Goal: Task Accomplishment & Management: Manage account settings

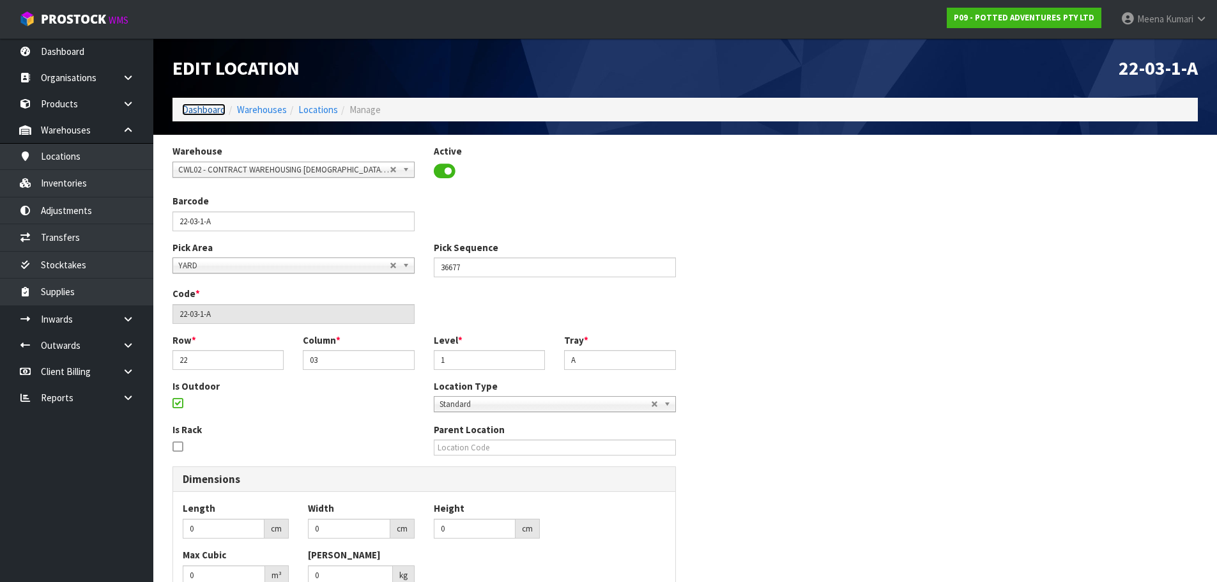
click at [192, 114] on link "Dashboard" at bounding box center [203, 110] width 43 height 12
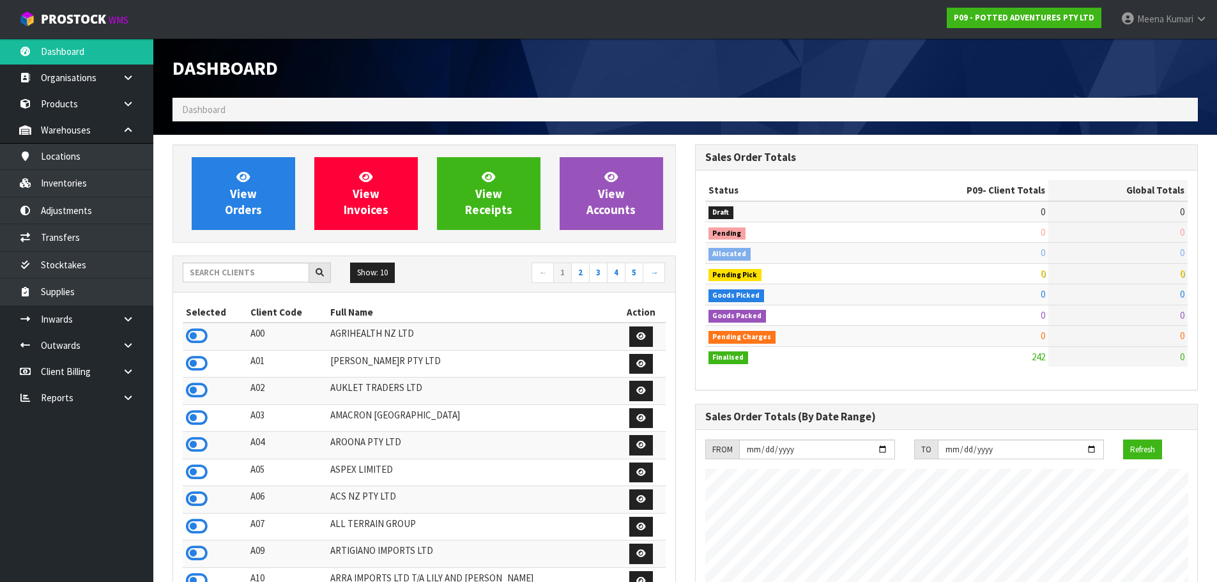
scroll to position [823, 522]
drag, startPoint x: 282, startPoint y: 265, endPoint x: 282, endPoint y: 273, distance: 8.3
click at [282, 270] on input "text" at bounding box center [246, 273] width 127 height 20
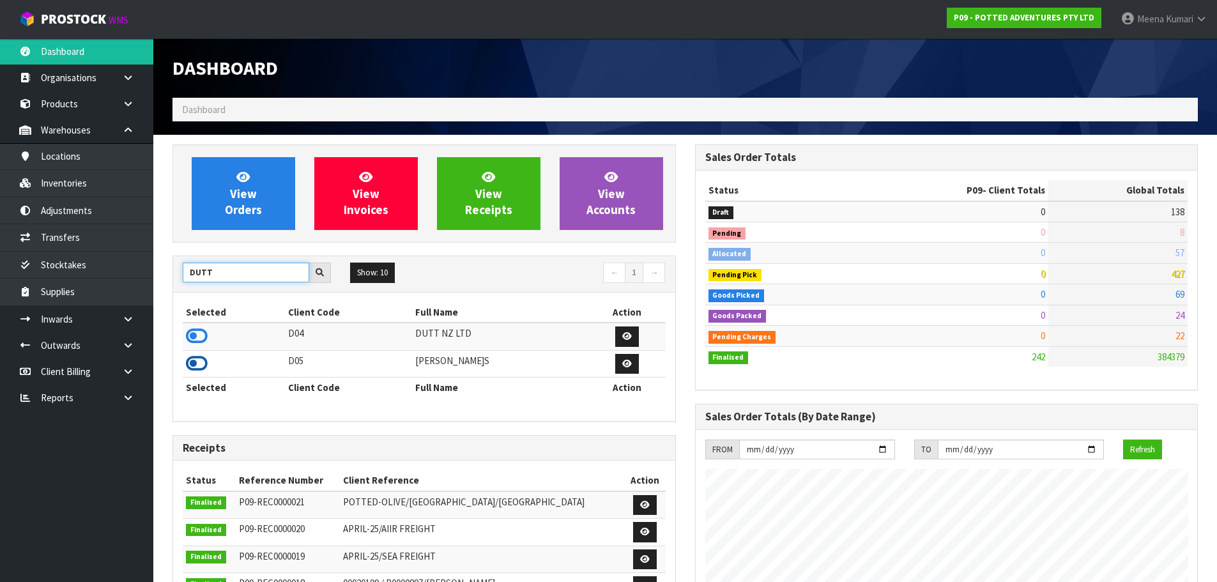
type input "DUTT"
click at [205, 361] on icon at bounding box center [197, 363] width 22 height 19
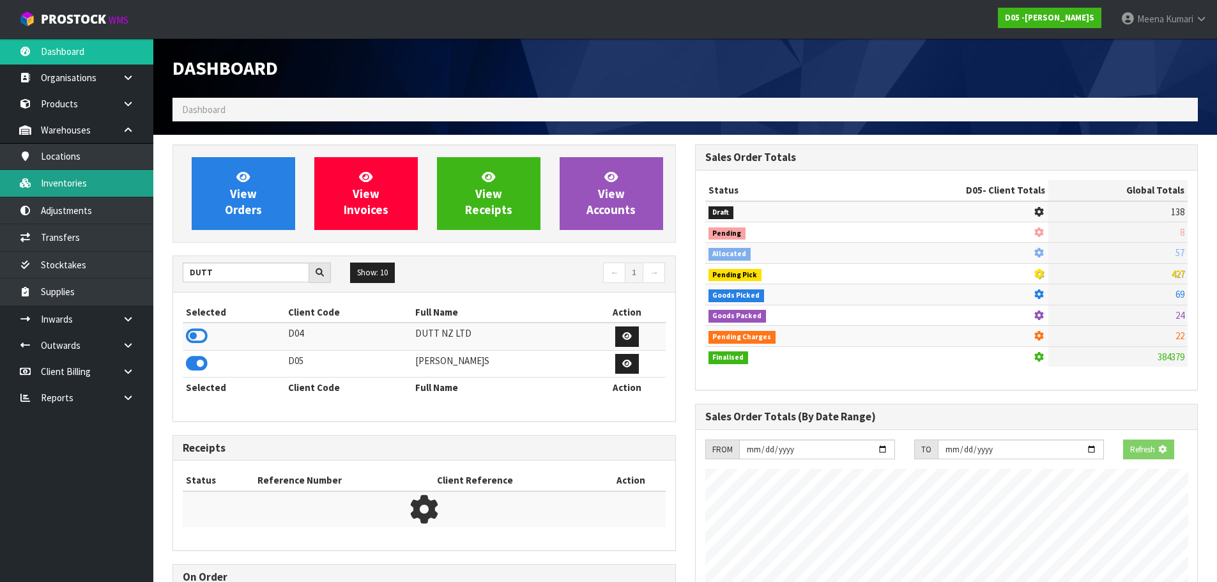
scroll to position [809, 522]
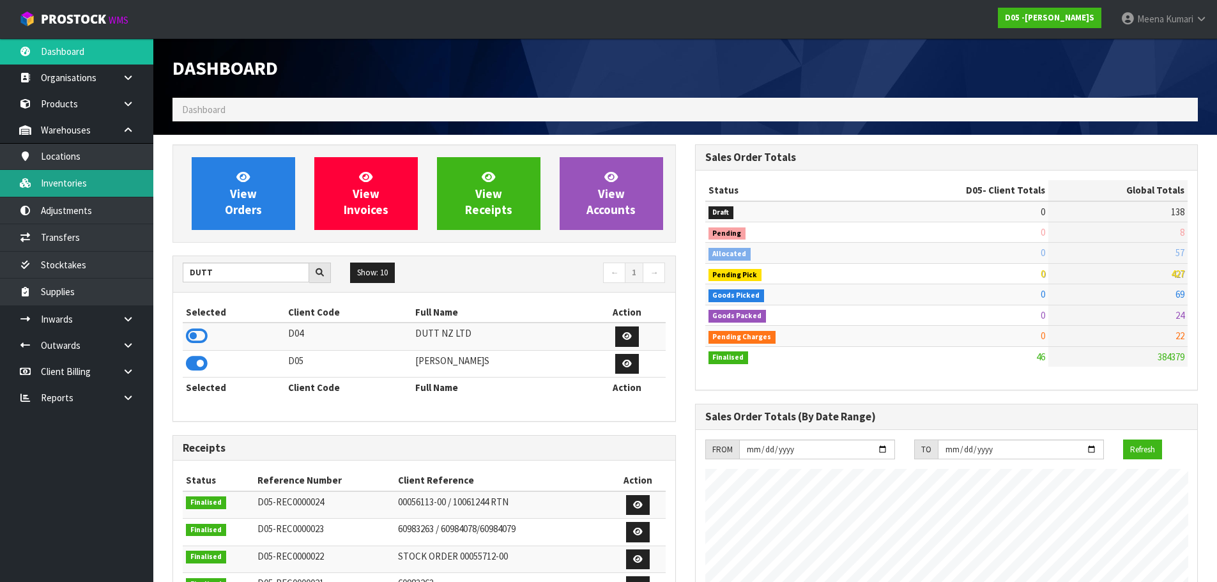
click at [54, 191] on link "Inventories" at bounding box center [76, 183] width 153 height 26
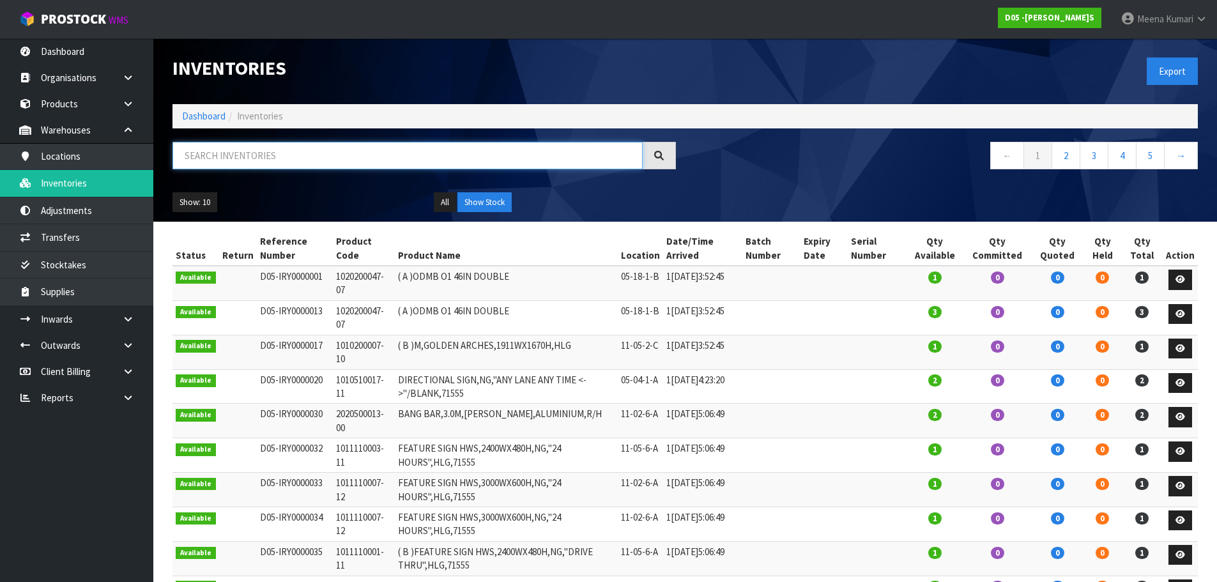
click at [385, 165] on input "text" at bounding box center [408, 155] width 470 height 27
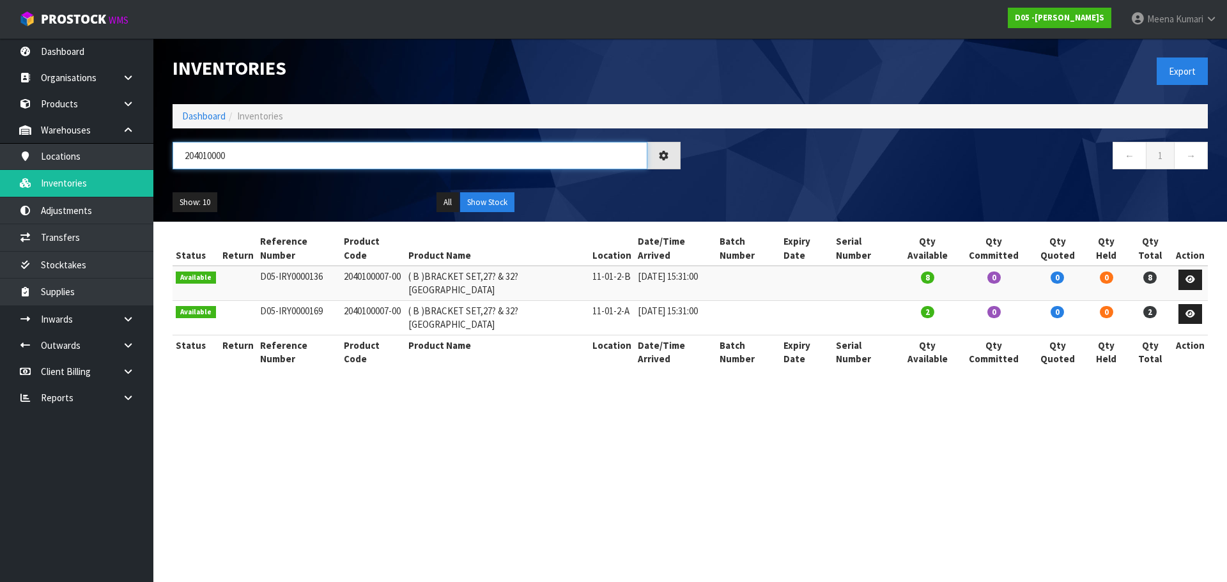
type input "204010000"
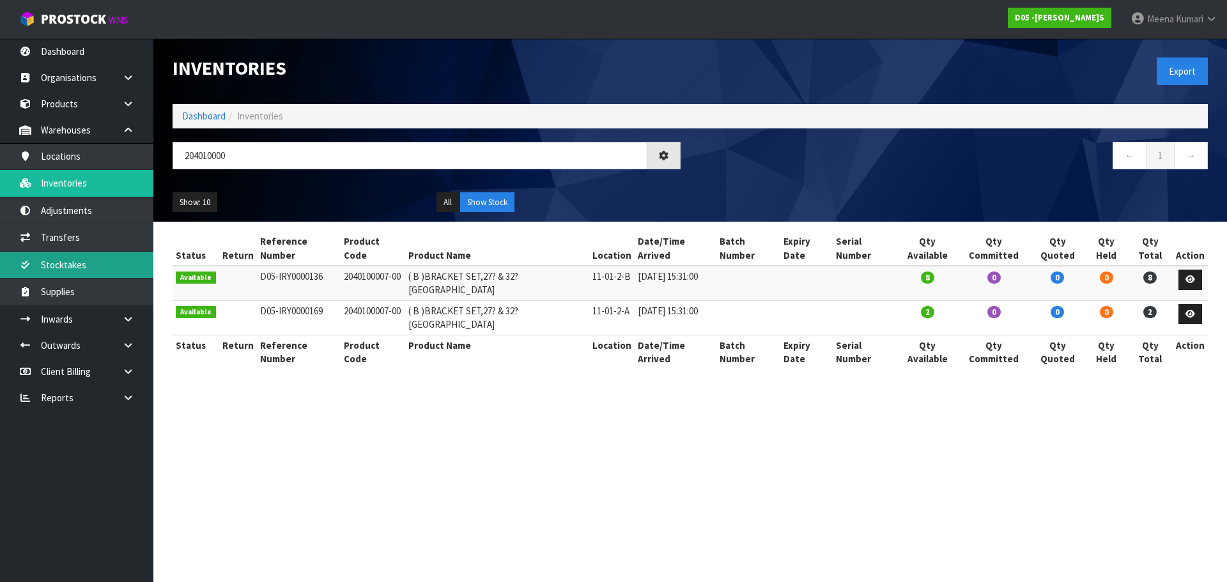
click at [144, 258] on link "Stocktakes" at bounding box center [76, 265] width 153 height 26
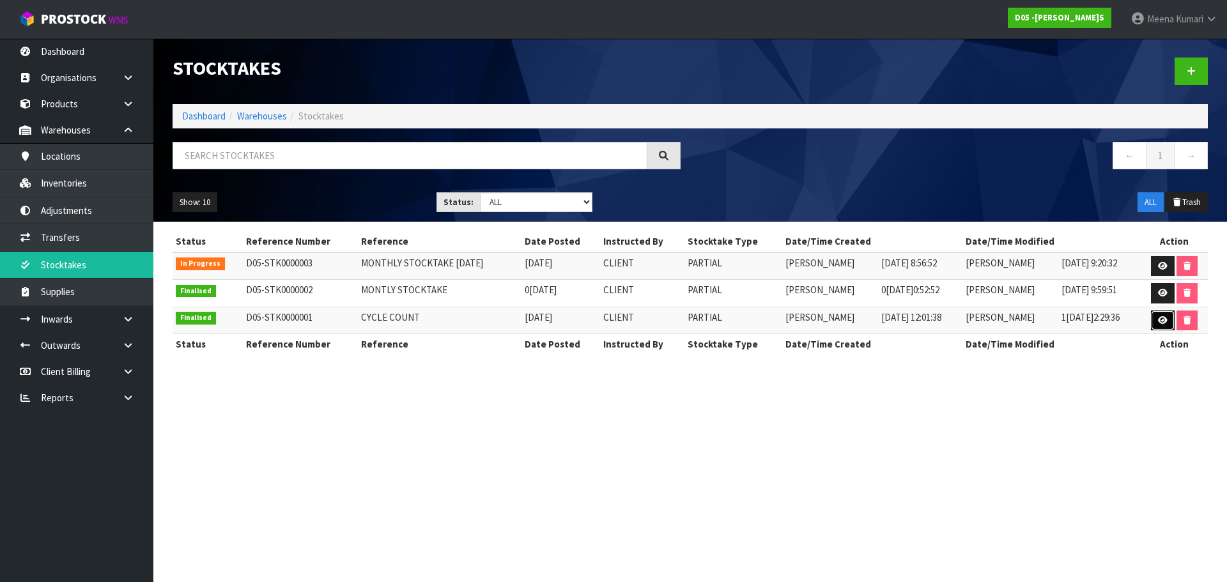
click at [1162, 321] on icon at bounding box center [1163, 320] width 10 height 8
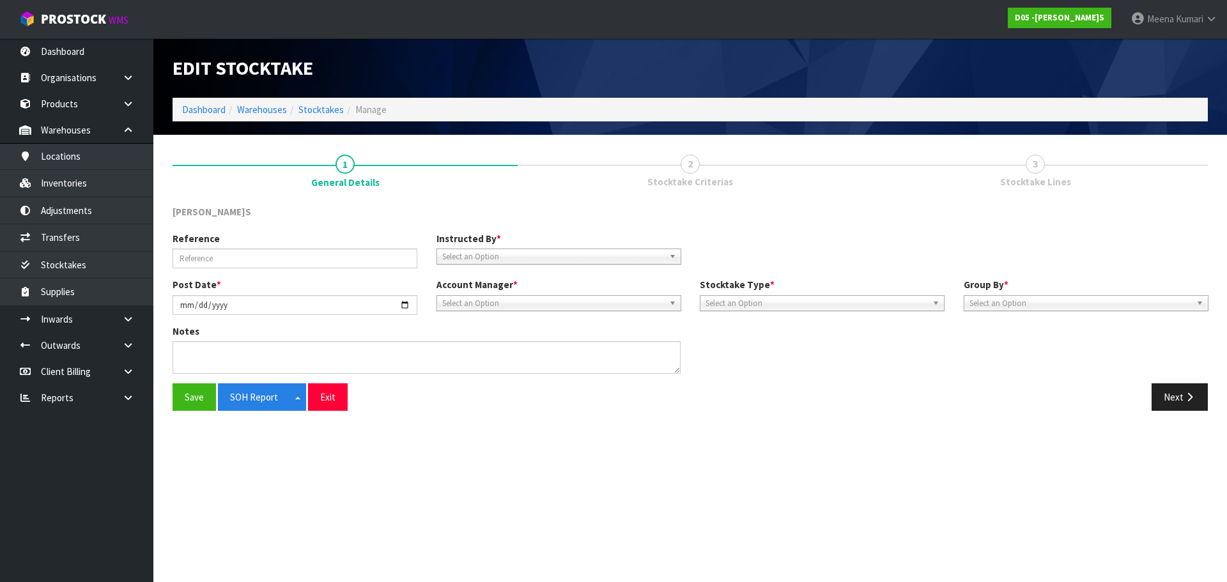
type input "CYCLE COUNT"
type input "2[DATE]"
type textarea "CYCLE COUNT FOR 29 CODES"
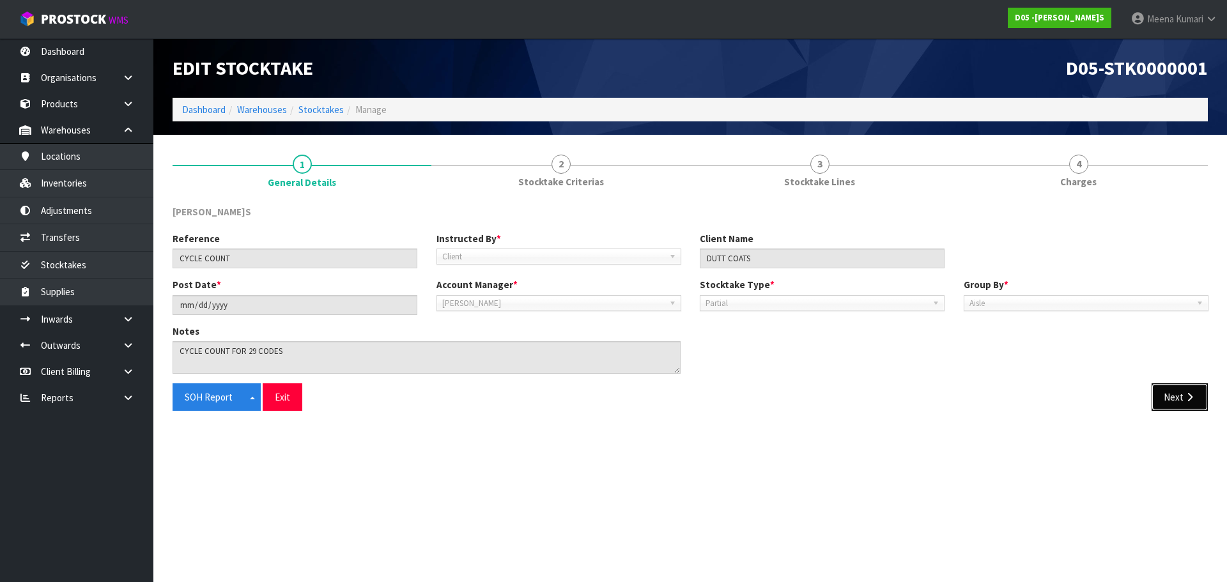
click at [1188, 396] on icon "button" at bounding box center [1190, 397] width 12 height 10
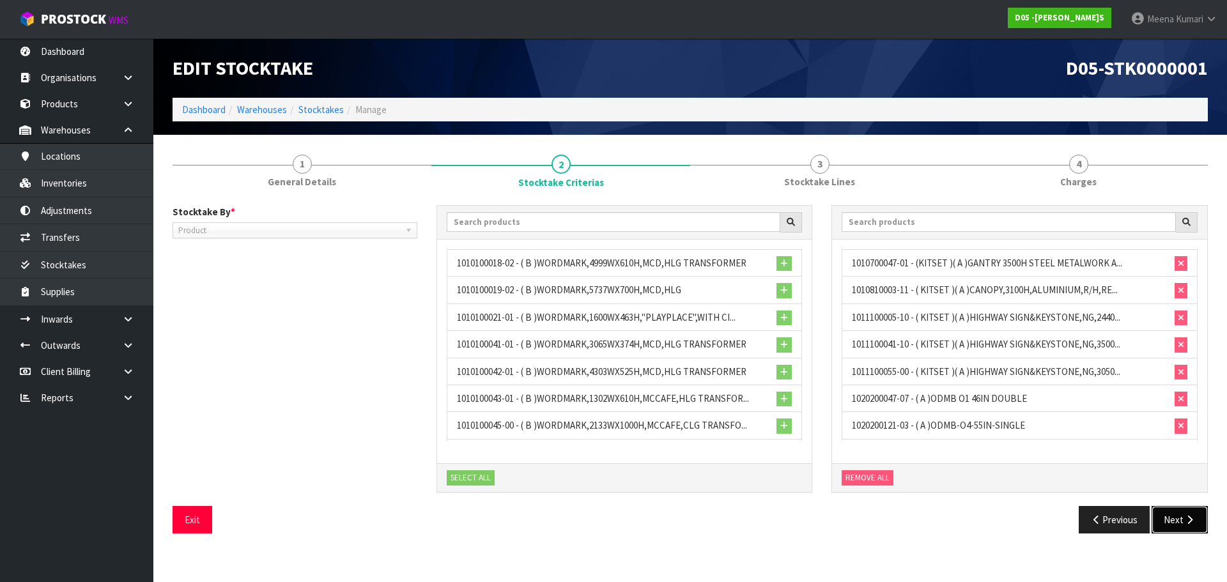
click at [1185, 520] on icon "button" at bounding box center [1190, 520] width 12 height 10
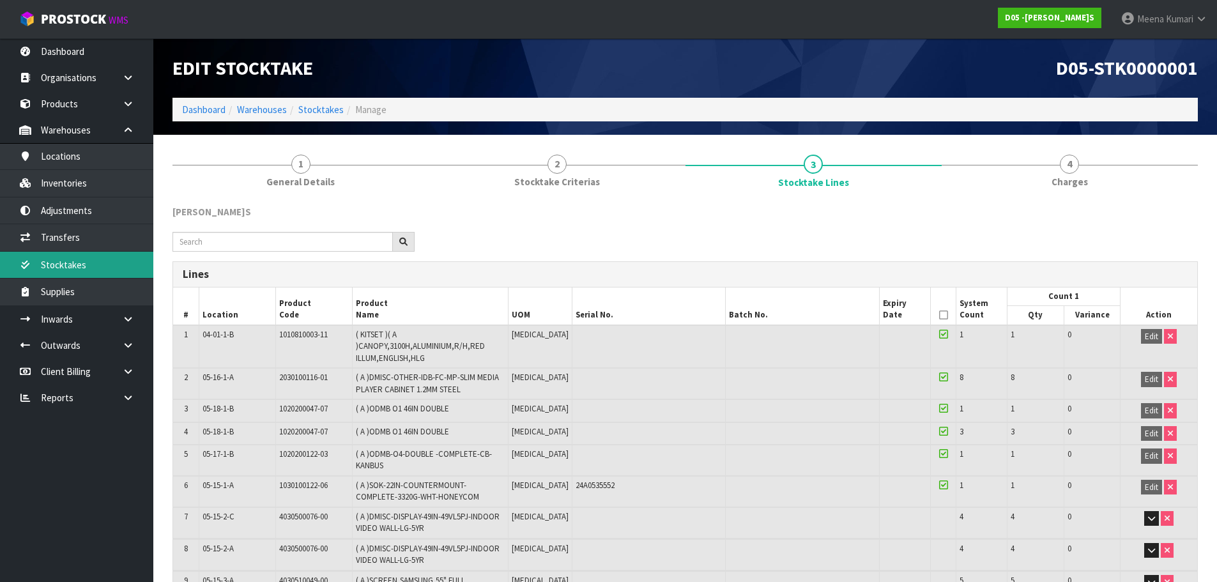
click at [98, 261] on link "Stocktakes" at bounding box center [76, 265] width 153 height 26
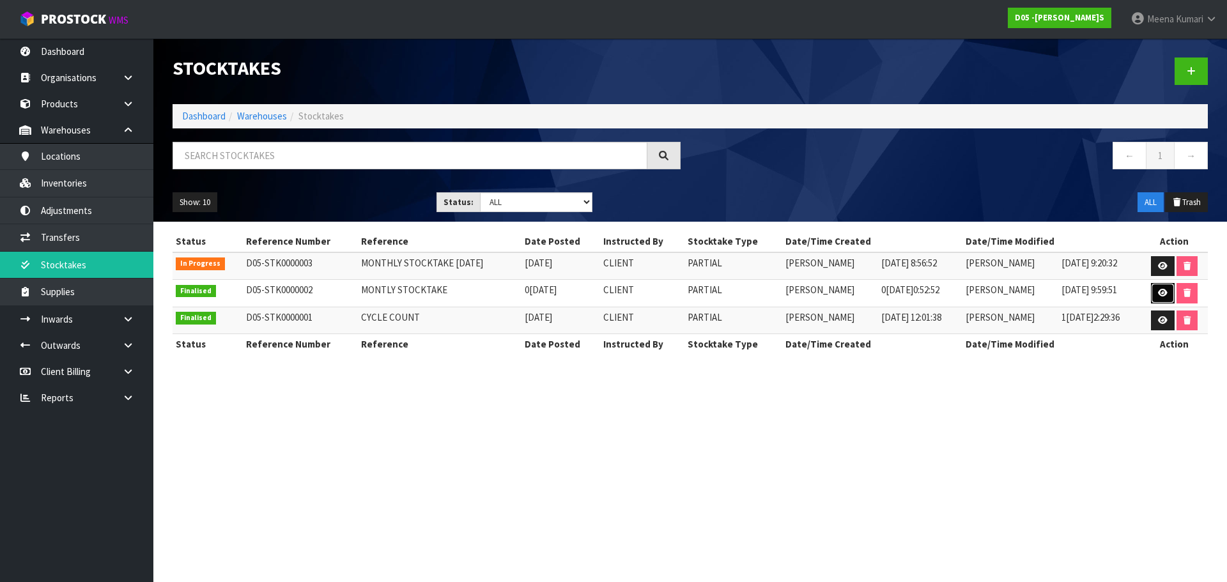
click at [1164, 287] on link at bounding box center [1163, 293] width 24 height 20
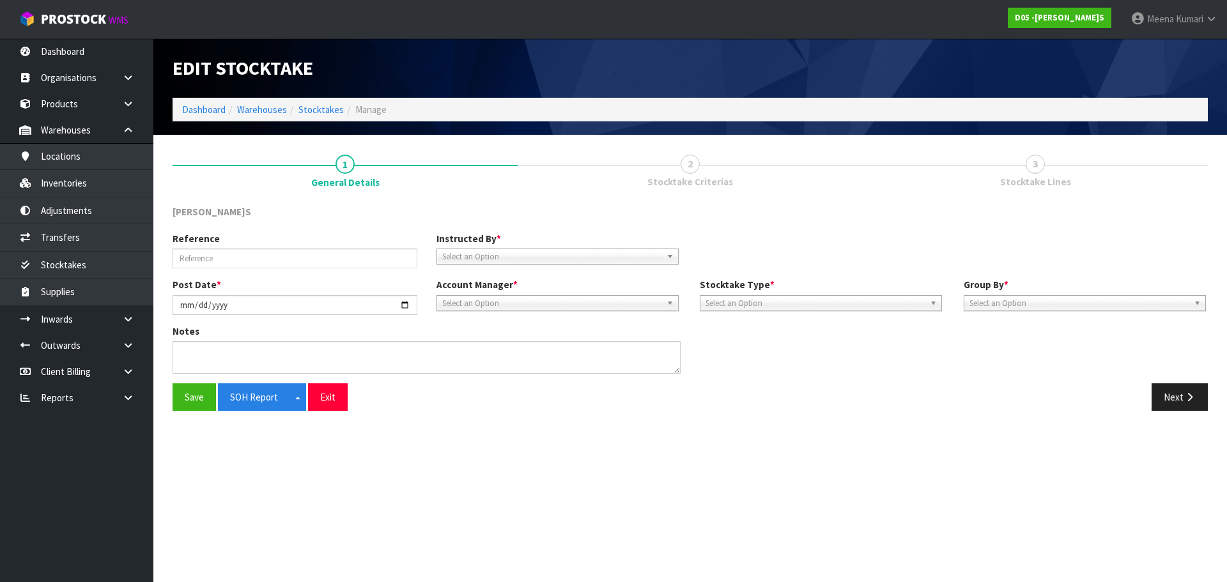
type input "MONTLY STOCKTAKE"
type input "2[DATE]"
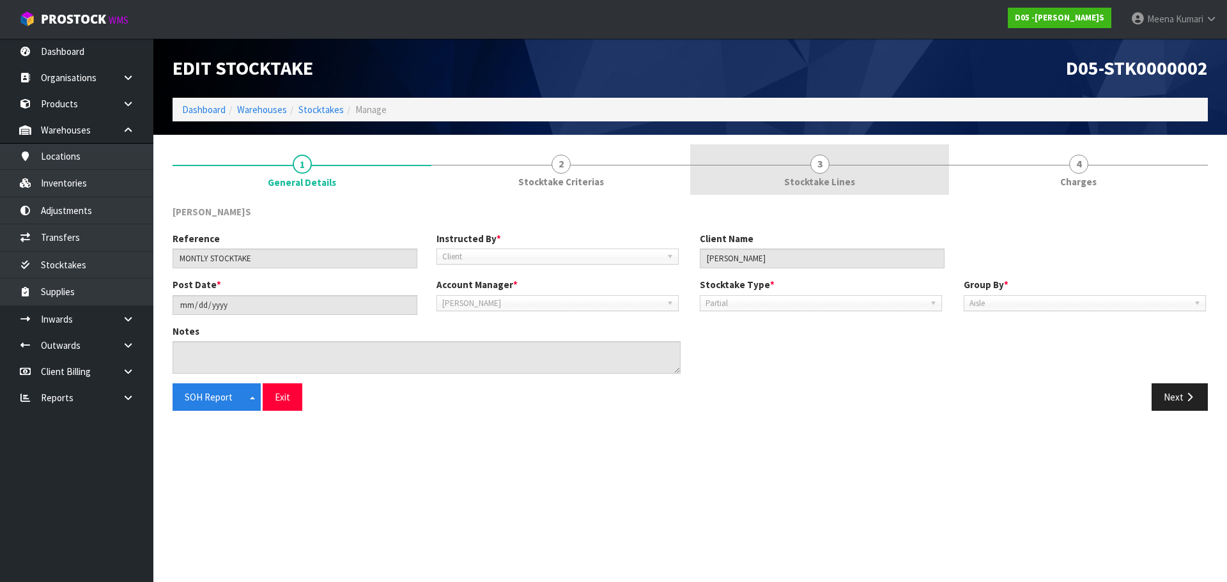
click at [817, 166] on span "3" at bounding box center [819, 164] width 19 height 19
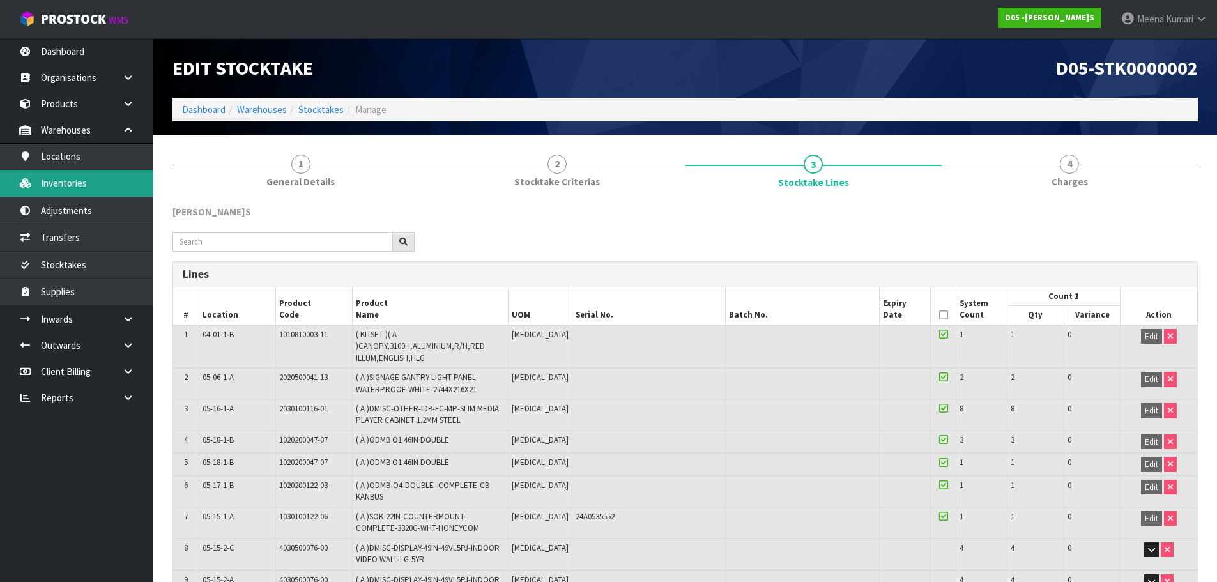
click at [109, 183] on link "Inventories" at bounding box center [76, 183] width 153 height 26
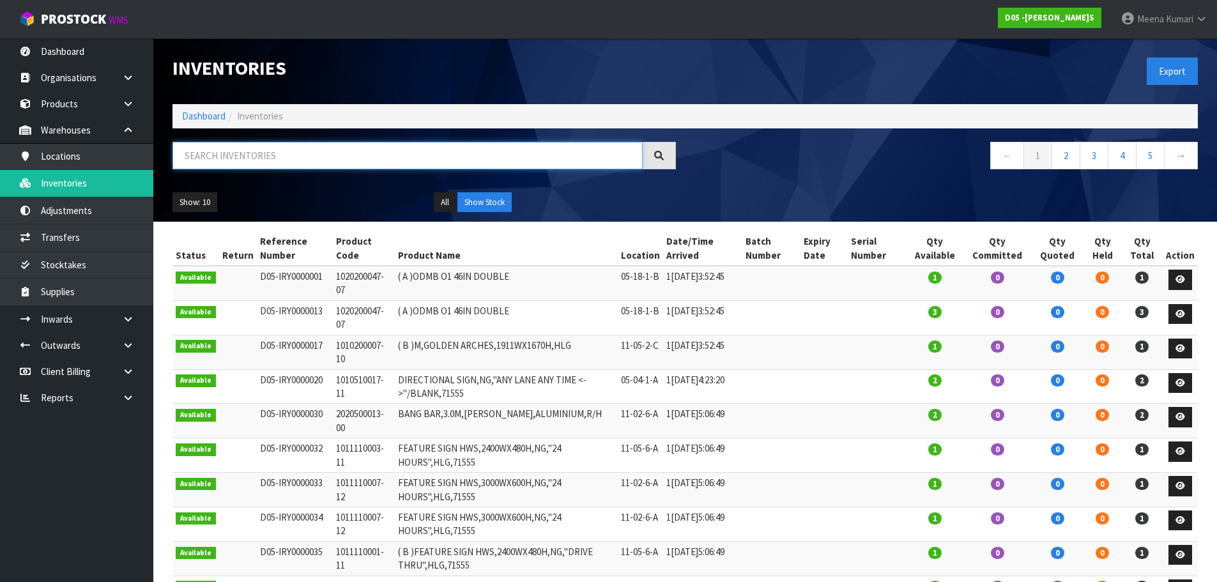
click at [219, 160] on input "text" at bounding box center [408, 155] width 470 height 27
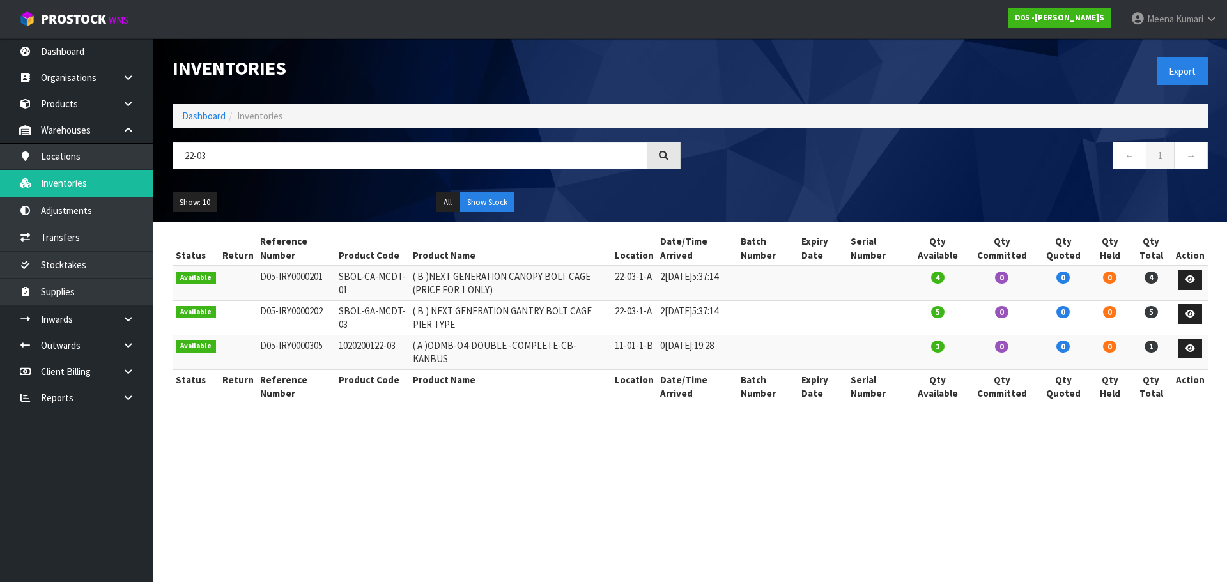
click at [612, 310] on td "( B ) NEXT GENERATION GANTRY BOLT CAGE PIER TYPE" at bounding box center [511, 317] width 202 height 35
drag, startPoint x: 618, startPoint y: 310, endPoint x: 645, endPoint y: 314, distance: 27.1
click at [623, 310] on tr "Available D05-IRY0000202 SBOL-GA-MCDT-03 ( B ) NEXT GENERATION GANTRY BOLT CAGE…" at bounding box center [690, 317] width 1035 height 35
click at [645, 314] on td "22-03-1-A" at bounding box center [634, 317] width 45 height 35
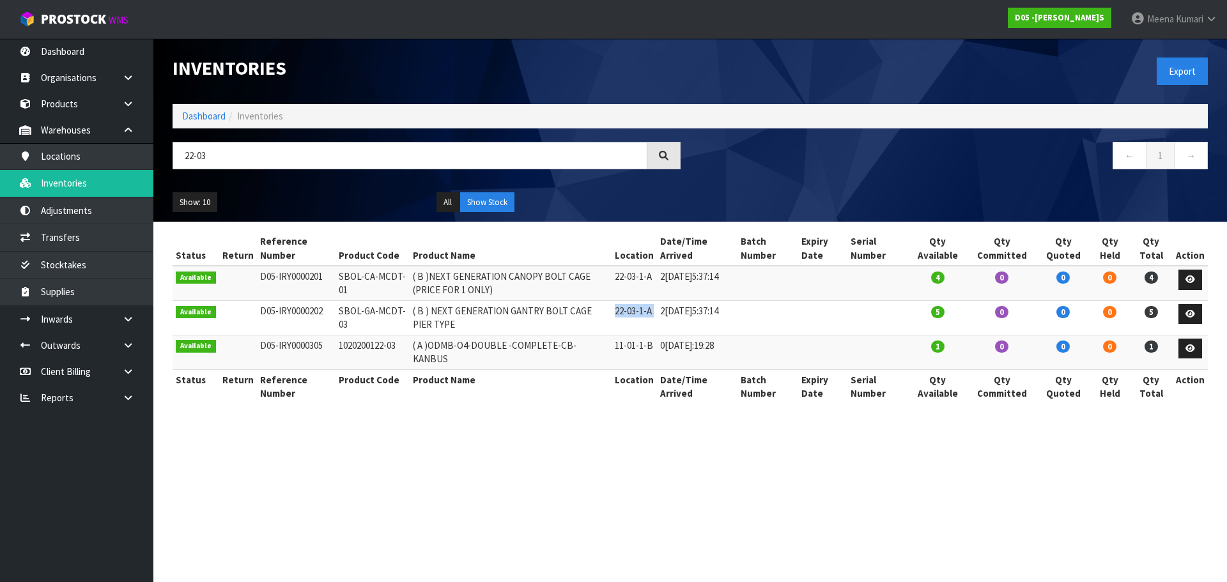
click at [645, 314] on td "22-03-1-A" at bounding box center [634, 317] width 45 height 35
copy tr "22-03-1-A"
click at [240, 147] on input "22-03" at bounding box center [410, 155] width 475 height 27
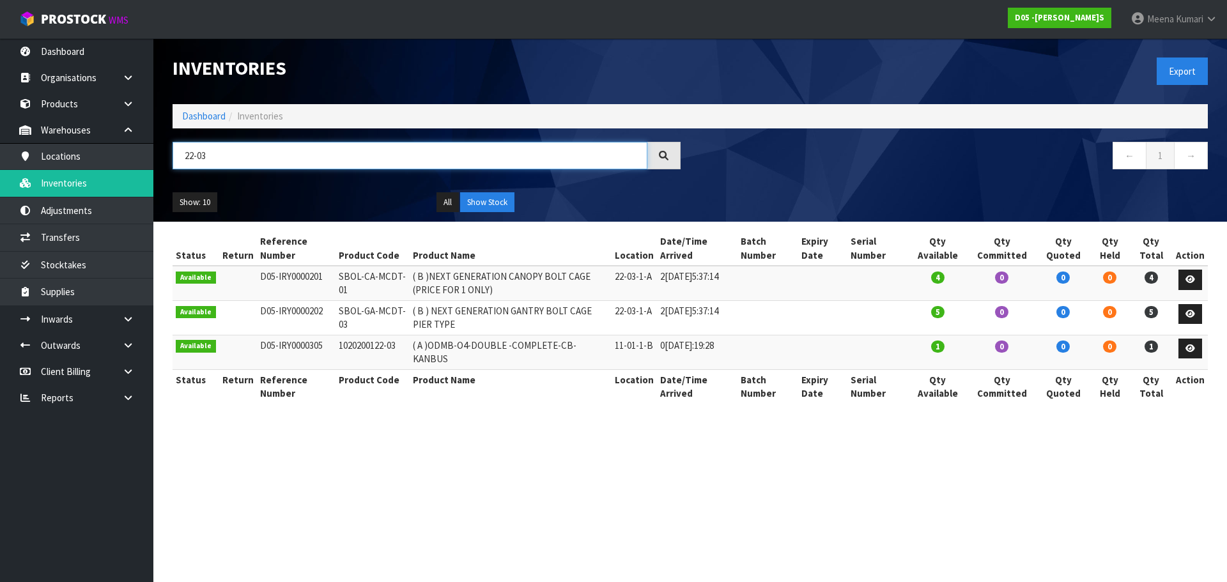
paste input "-1-A"
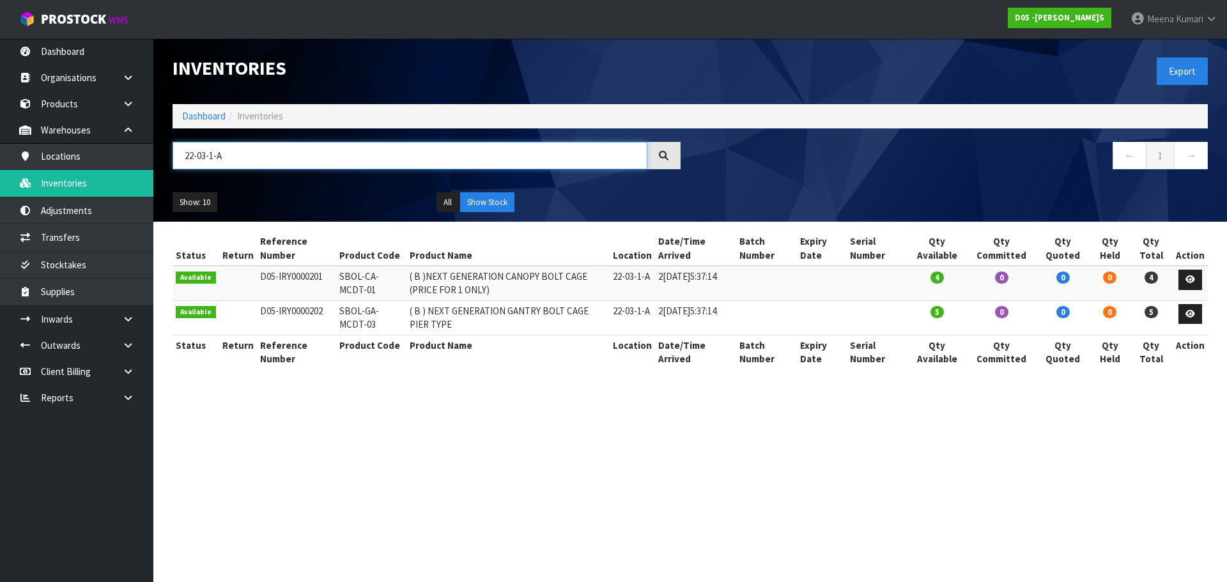
type input "22-03-1-A"
click at [1186, 275] on icon at bounding box center [1191, 279] width 10 height 8
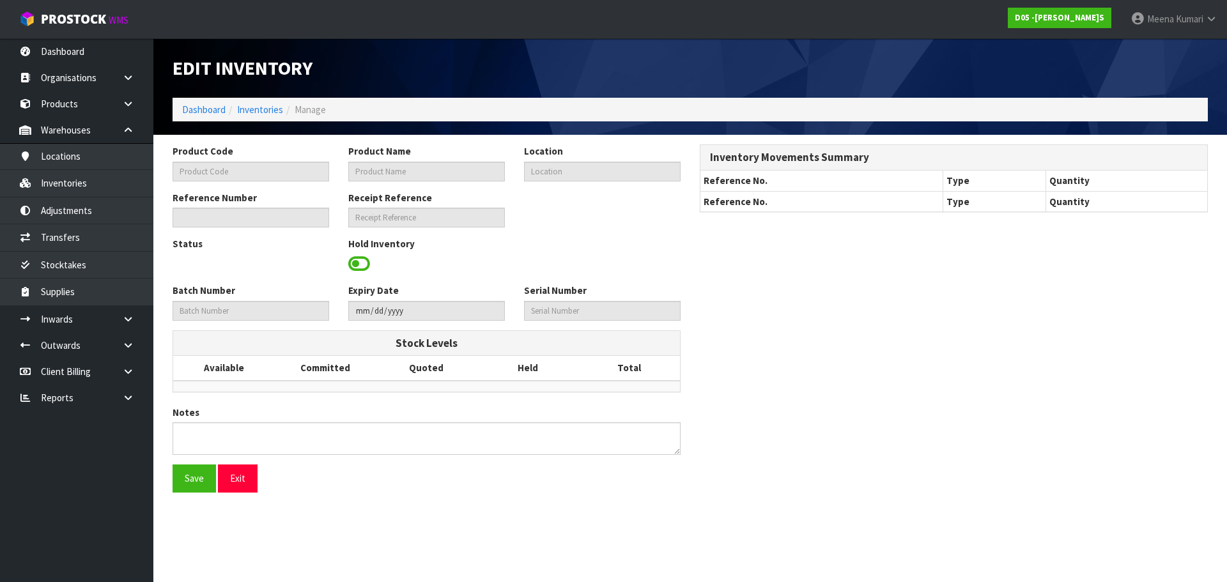
type input "SBOL-CA-MCDT-01"
type input "( B )NEXT GENERATION CANOPY BOLT CAGE (PRICE FOR 1 ONLY)"
type input "22-03-1-A"
type input "D05-IRY0000201"
type input "D05-REC0000011"
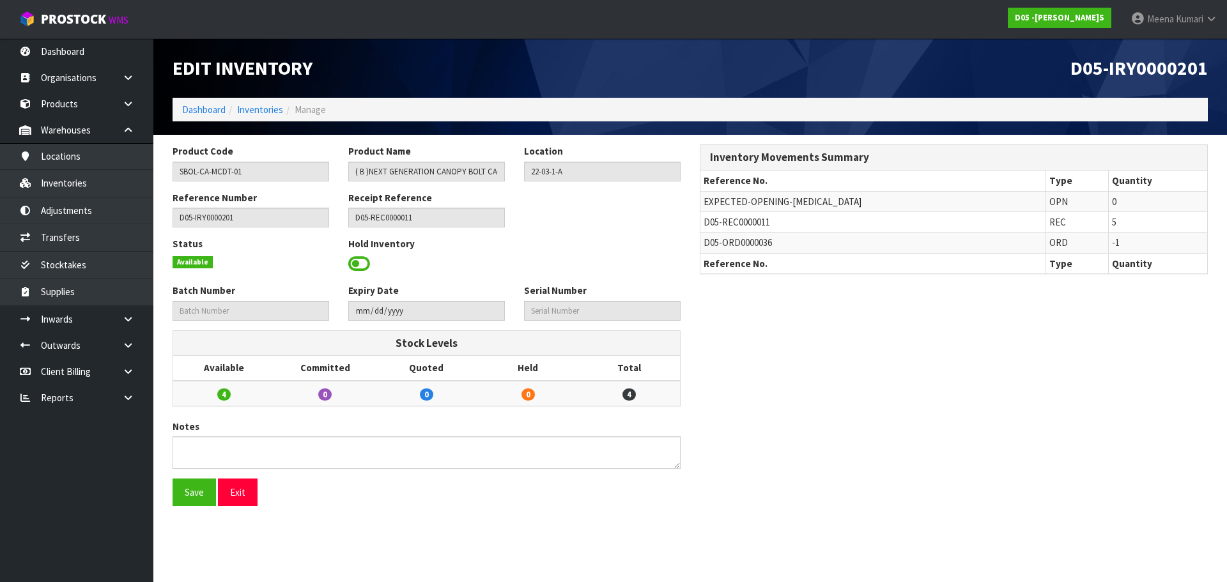
click at [743, 222] on span "D05-REC0000011" at bounding box center [737, 222] width 66 height 12
copy tr "D05-REC0000011"
click at [127, 315] on icon at bounding box center [128, 319] width 12 height 10
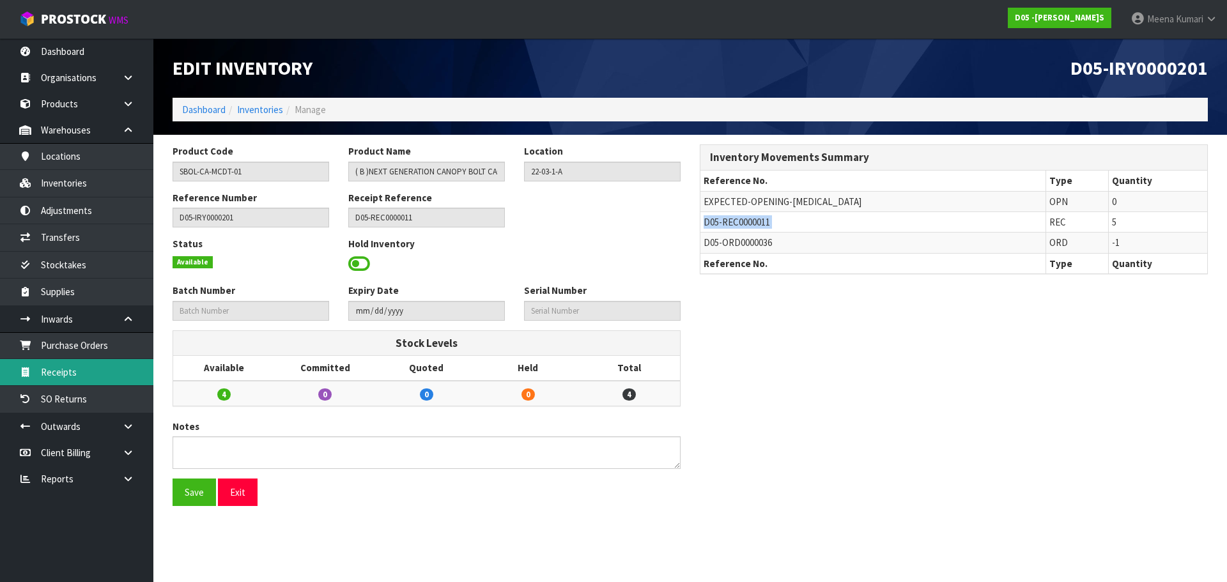
click at [121, 364] on link "Receipts" at bounding box center [76, 372] width 153 height 26
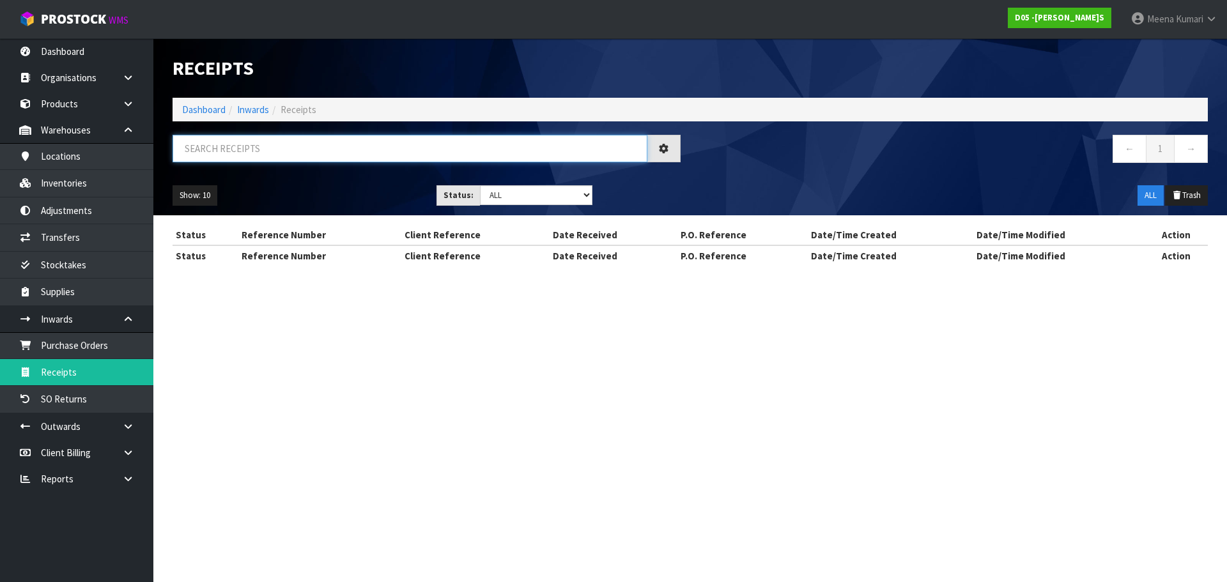
click at [375, 142] on input "text" at bounding box center [410, 148] width 475 height 27
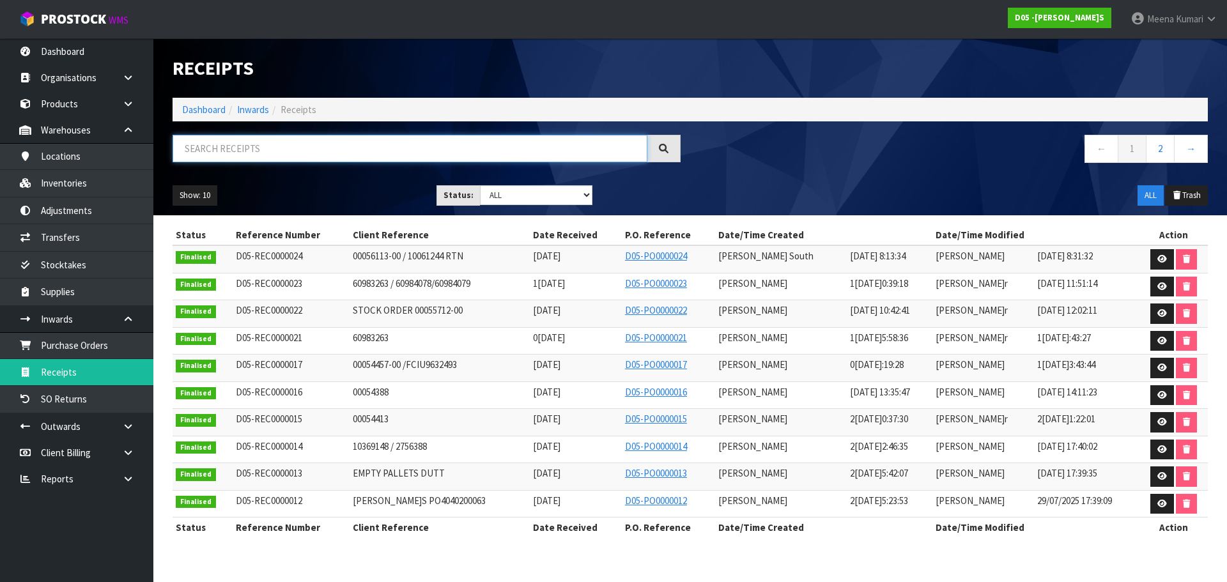
paste input "D05-REC0000011"
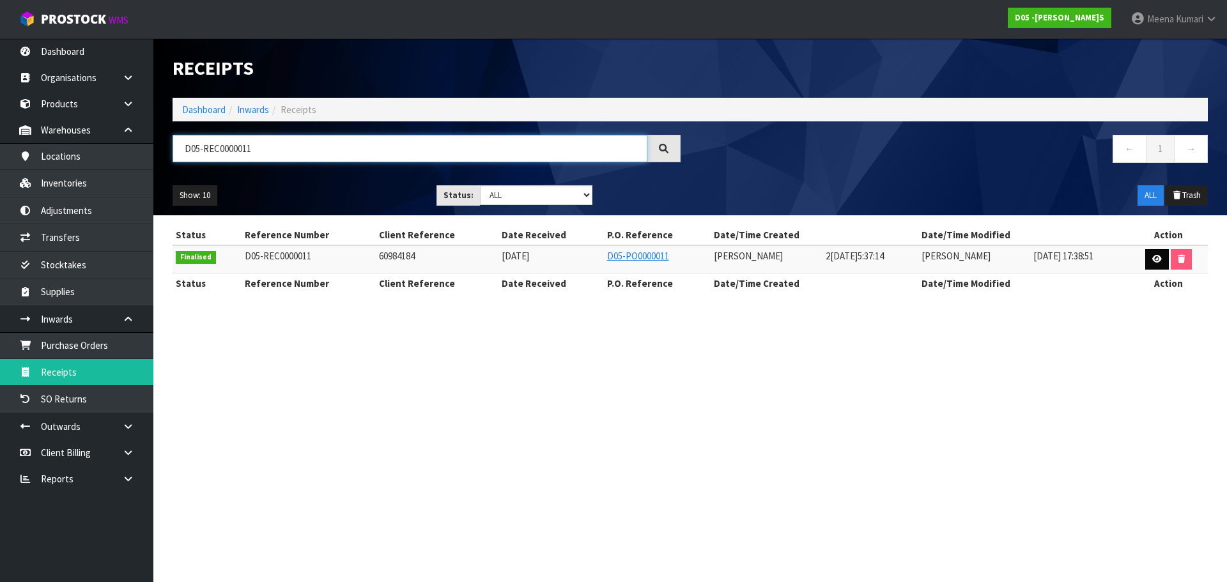
type input "D05-REC0000011"
click at [1155, 256] on icon at bounding box center [1157, 259] width 10 height 8
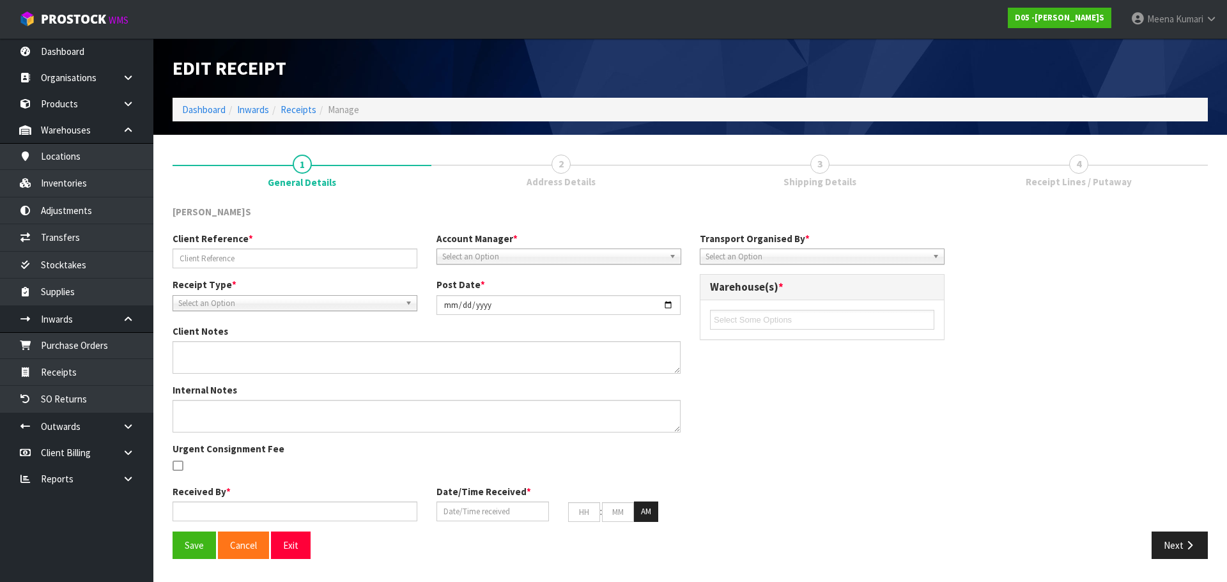
type input "60984184"
type input "2[DATE]"
type input "[PERSON_NAME]"
type input "[DATE]"
type input "03"
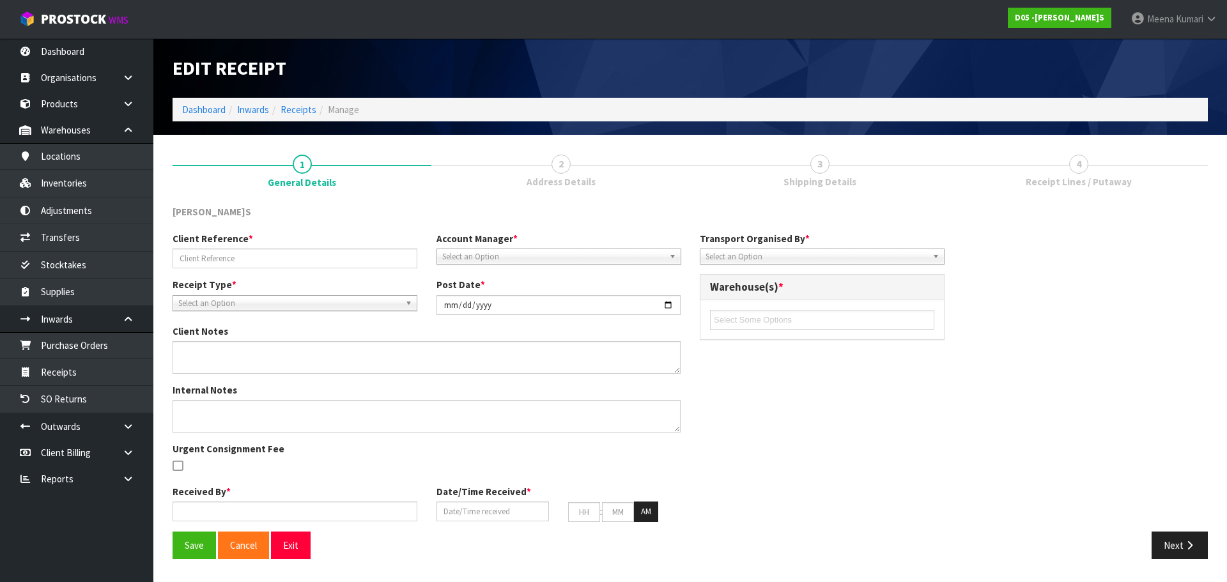
type input "37"
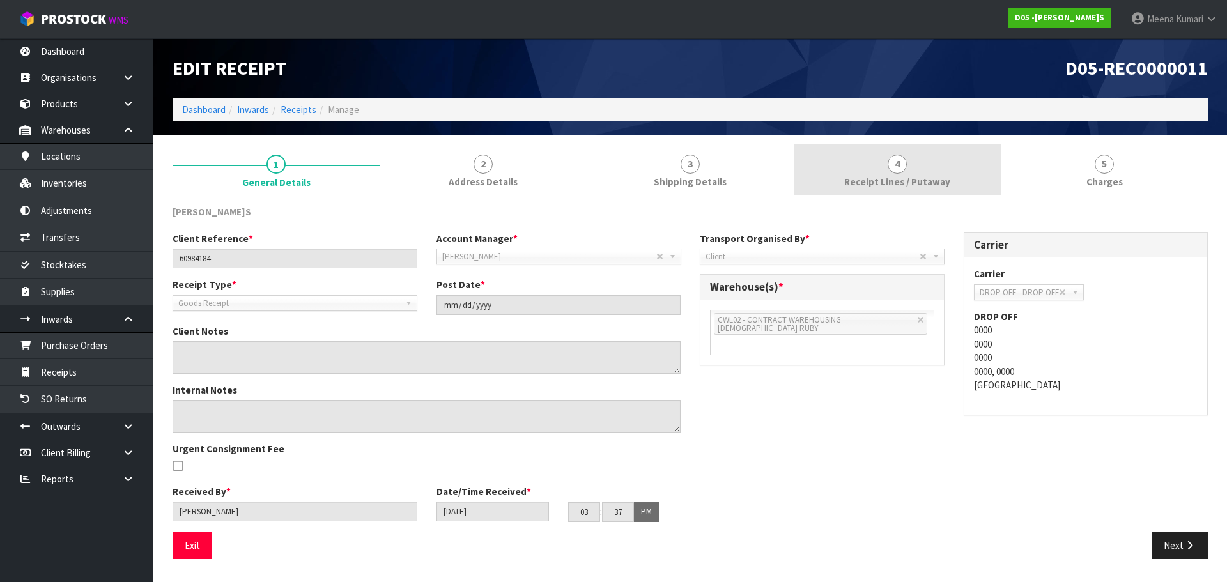
click at [952, 189] on link "4 Receipt Lines / Putaway" at bounding box center [897, 169] width 207 height 50
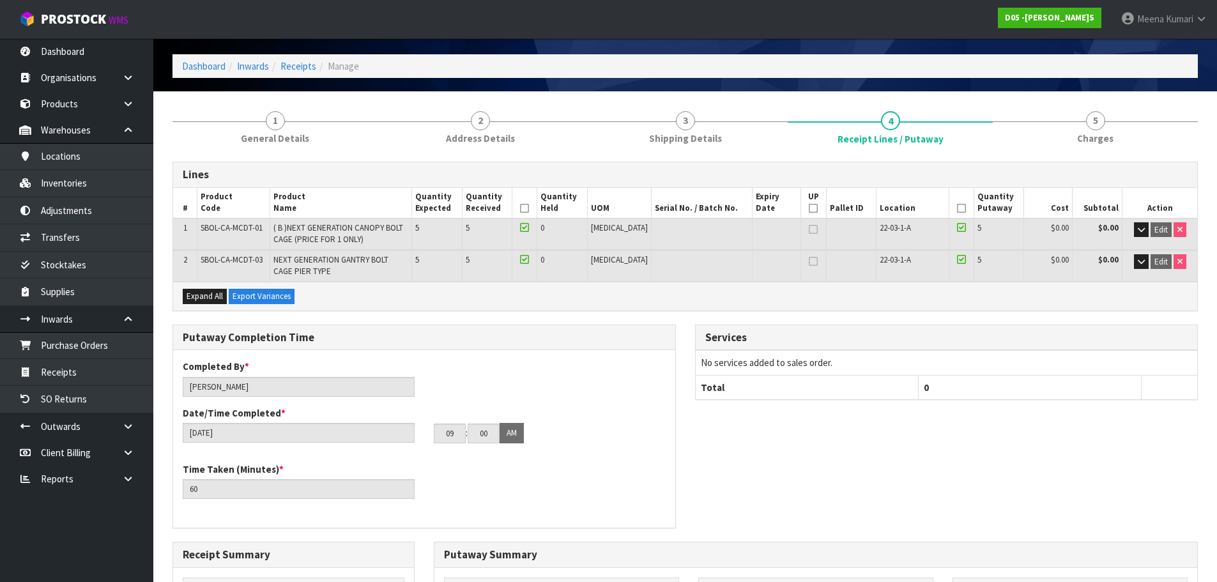
scroll to position [64, 0]
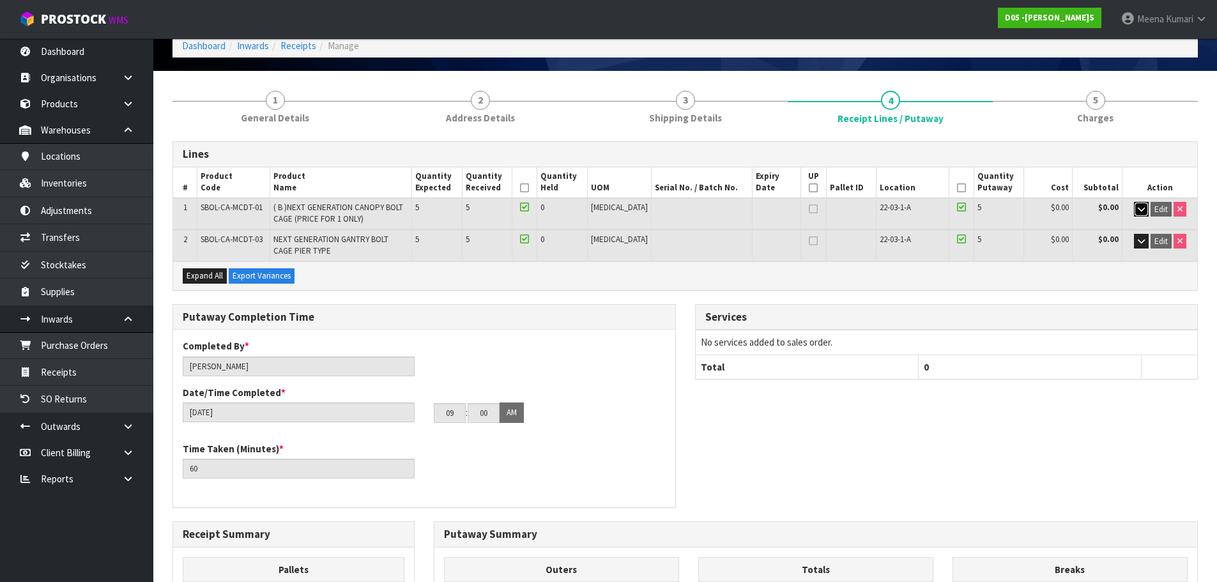
click at [1136, 210] on button "button" at bounding box center [1141, 209] width 15 height 15
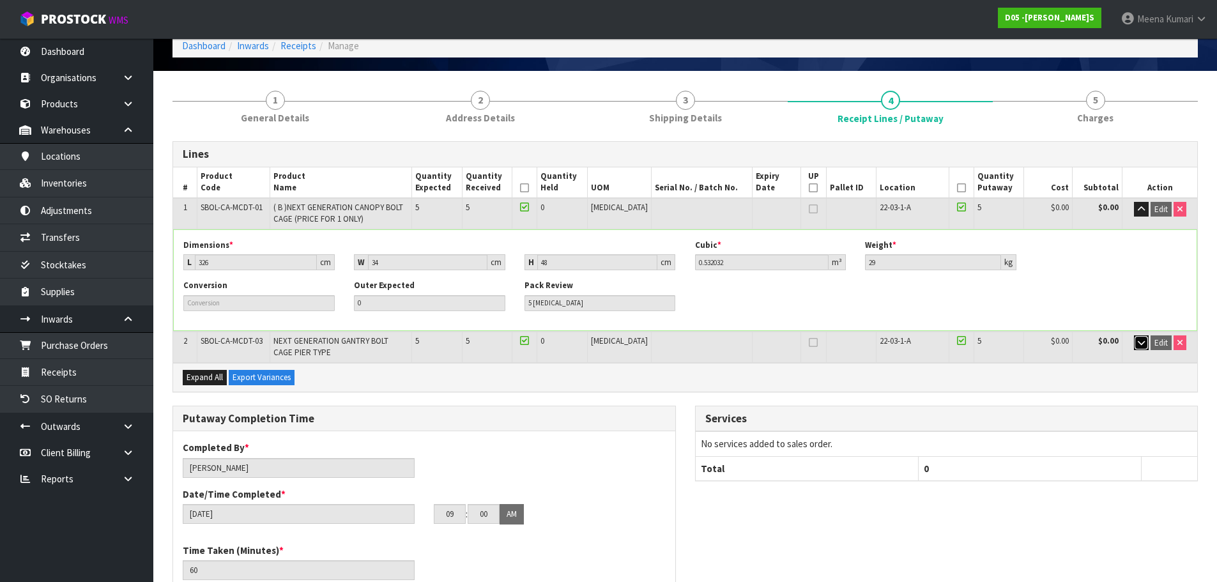
click at [1143, 342] on icon "button" at bounding box center [1141, 343] width 7 height 8
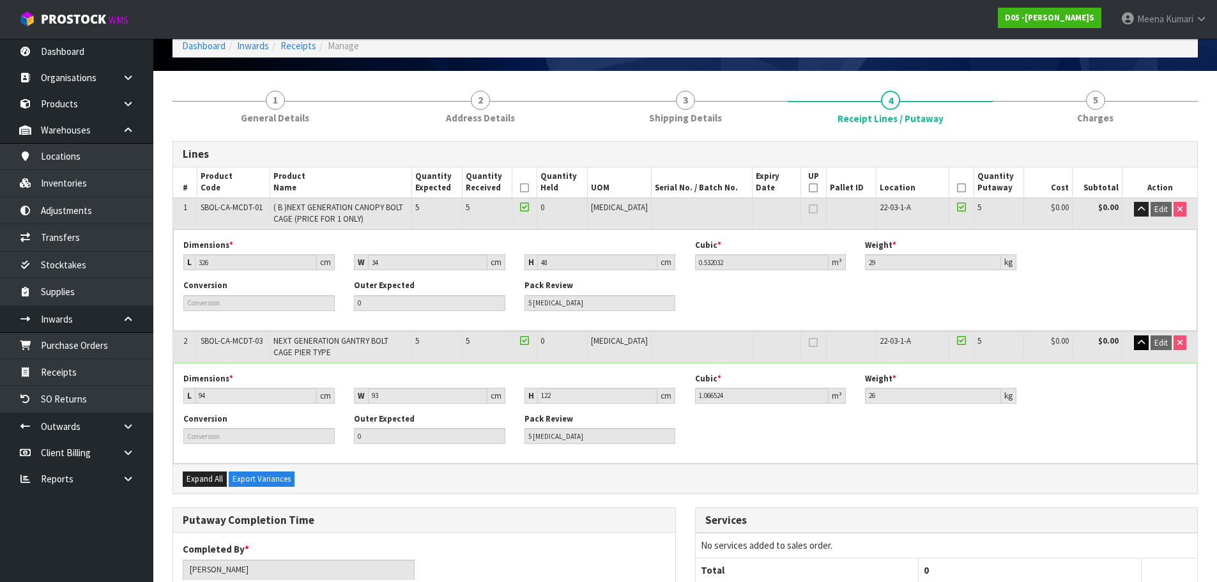
click at [1001, 417] on div "Conversion Outer Expected 0 Pack Review 5 [MEDICAL_DATA]" at bounding box center [685, 433] width 1023 height 40
click at [207, 42] on link "Dashboard" at bounding box center [203, 46] width 43 height 12
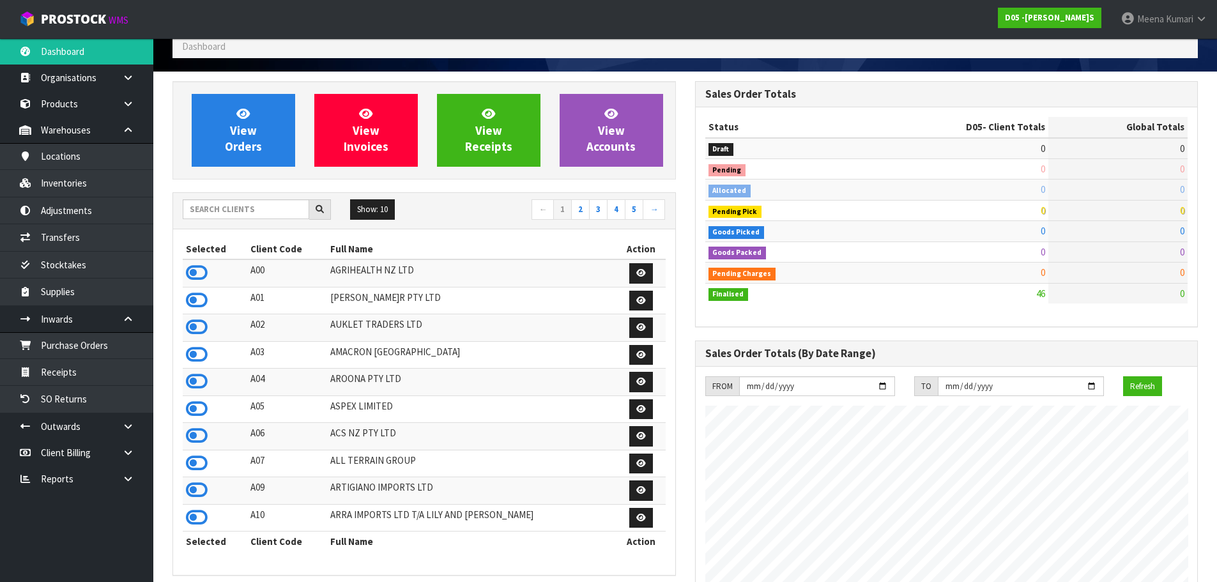
scroll to position [63, 0]
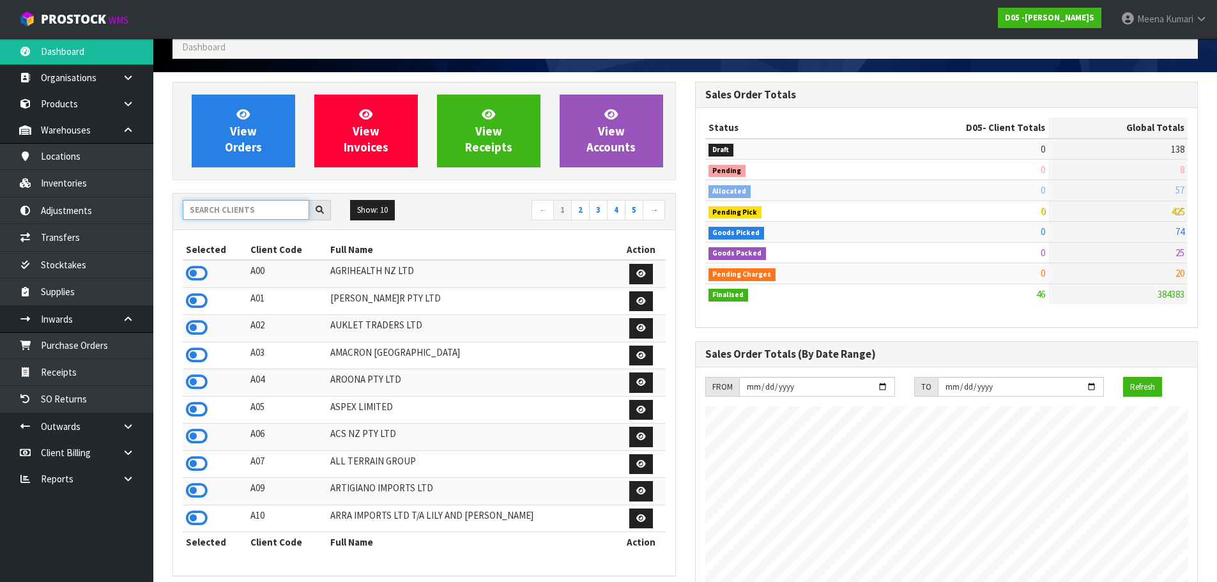
click at [233, 212] on input "text" at bounding box center [246, 210] width 127 height 20
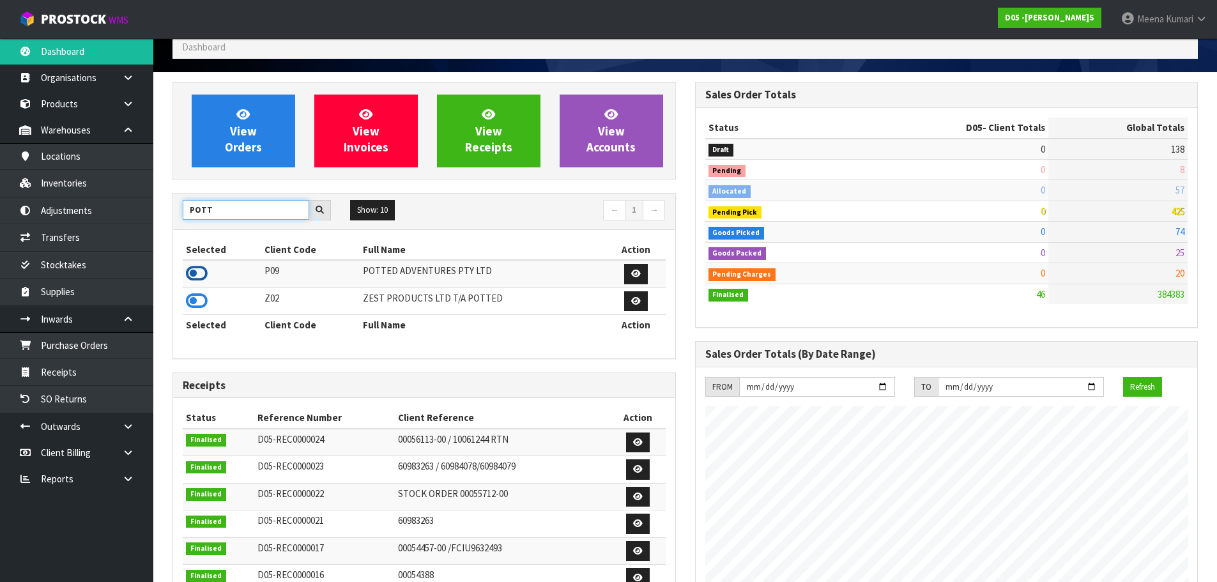
type input "POTT"
click at [199, 267] on icon at bounding box center [197, 273] width 22 height 19
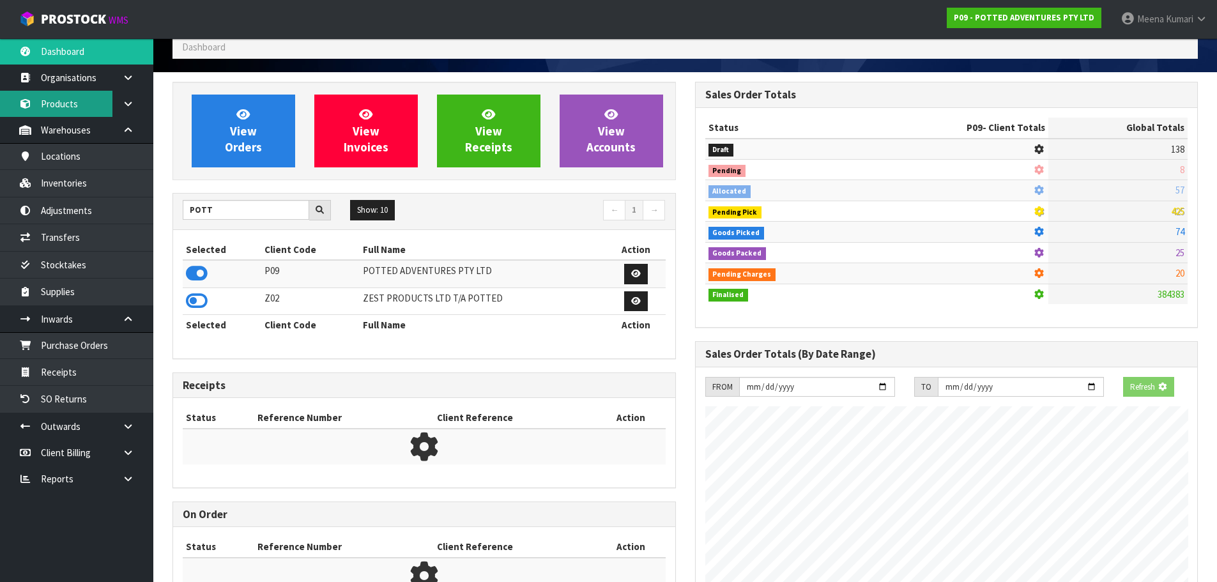
scroll to position [797, 522]
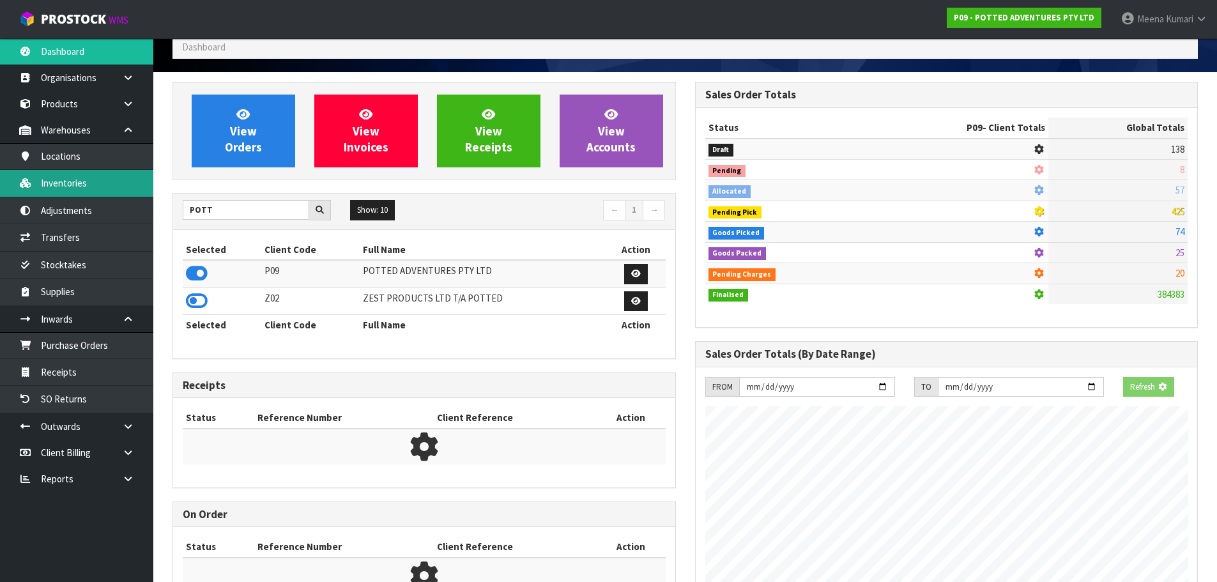
click at [53, 184] on link "Inventories" at bounding box center [76, 183] width 153 height 26
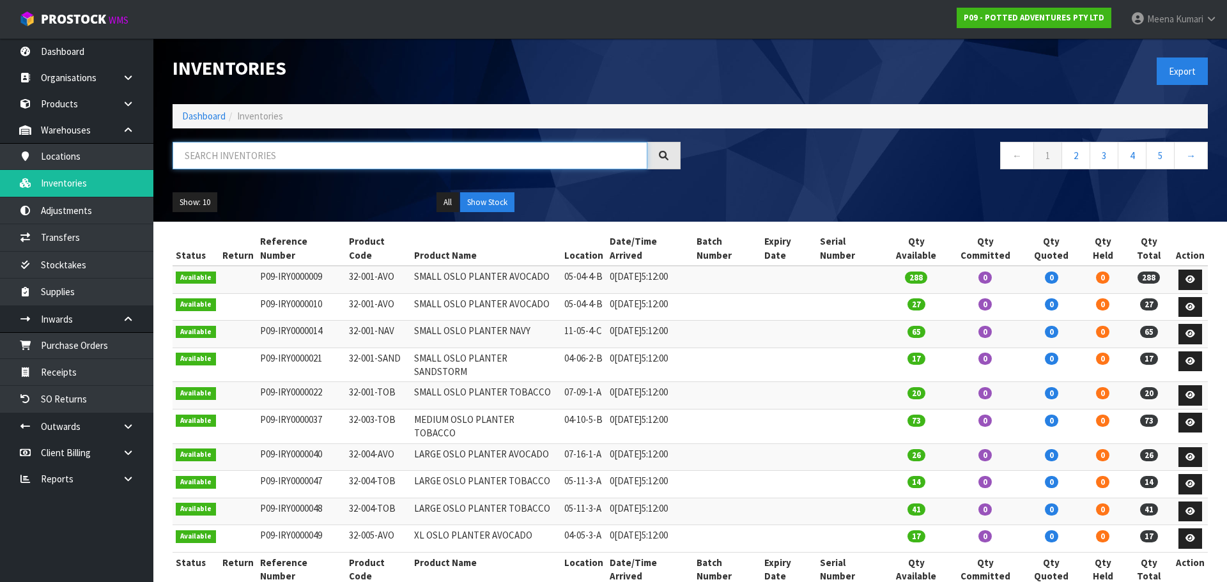
click at [280, 158] on input "text" at bounding box center [410, 155] width 475 height 27
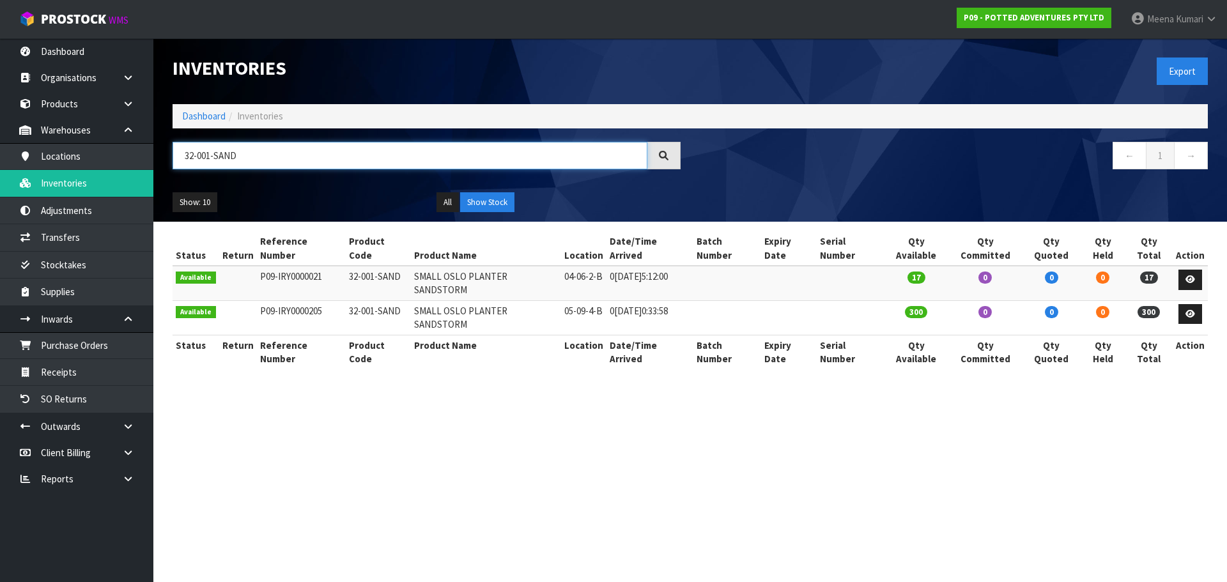
drag, startPoint x: 240, startPoint y: 154, endPoint x: 162, endPoint y: 174, distance: 81.1
click at [160, 168] on header "Inventories Export Dashboard Inventories 32-001-SAND ← 1 → Show: 10 5 10 25 50 …" at bounding box center [690, 129] width 1074 height 183
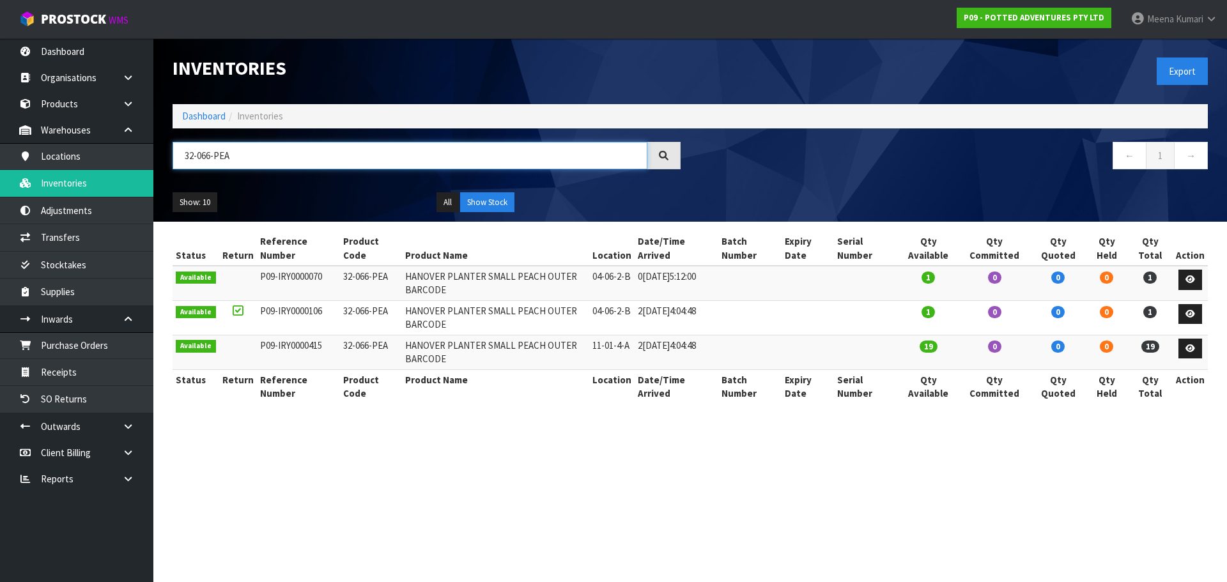
type input "32-066-PEA"
click at [1191, 316] on icon at bounding box center [1191, 314] width 10 height 8
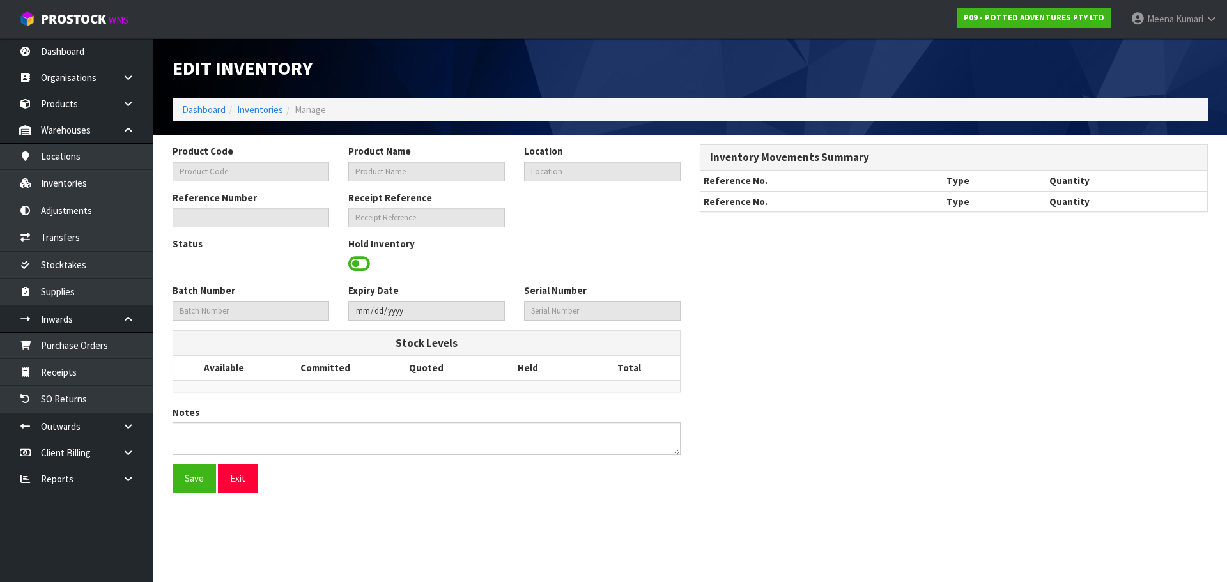
type input "32-066-PEA"
type input "HANOVER PLANTER SMALL PEACH OUTER BARCODE"
type input "04-06-2-B"
type input "P09-IRY0000106"
type input "P09-REC0000003"
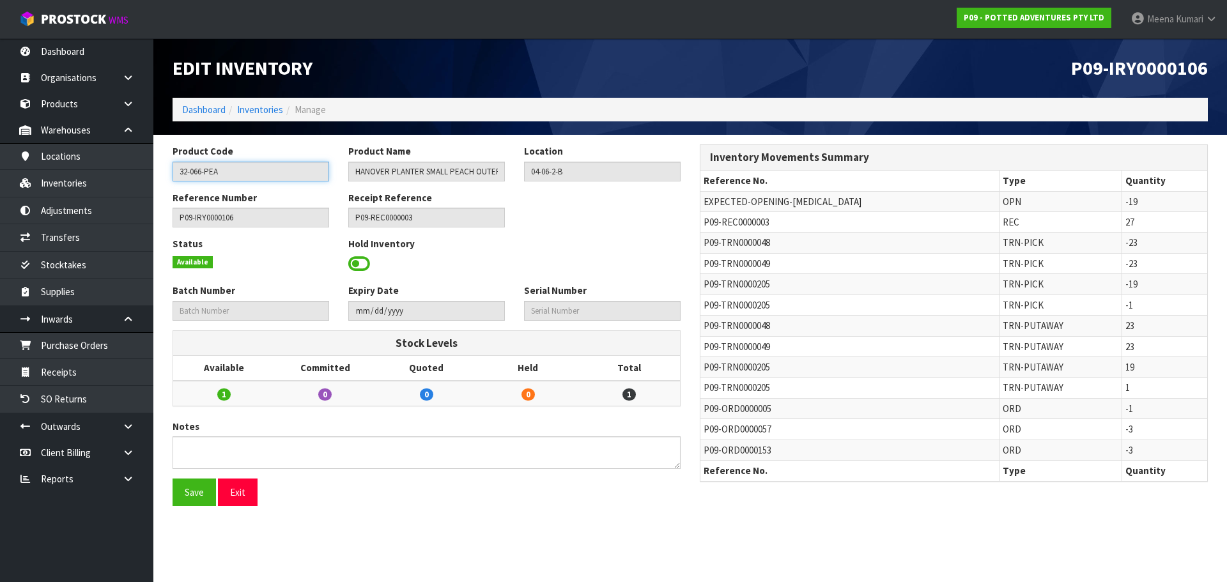
click at [242, 173] on input "32-066-PEA" at bounding box center [251, 172] width 157 height 20
click at [243, 172] on input "32-066-PEA" at bounding box center [251, 172] width 157 height 20
click at [244, 172] on input "32-066-PEA" at bounding box center [251, 172] width 157 height 20
click at [245, 171] on input "32-066-PEA" at bounding box center [251, 172] width 157 height 20
click at [263, 104] on link "Inventories" at bounding box center [260, 110] width 46 height 12
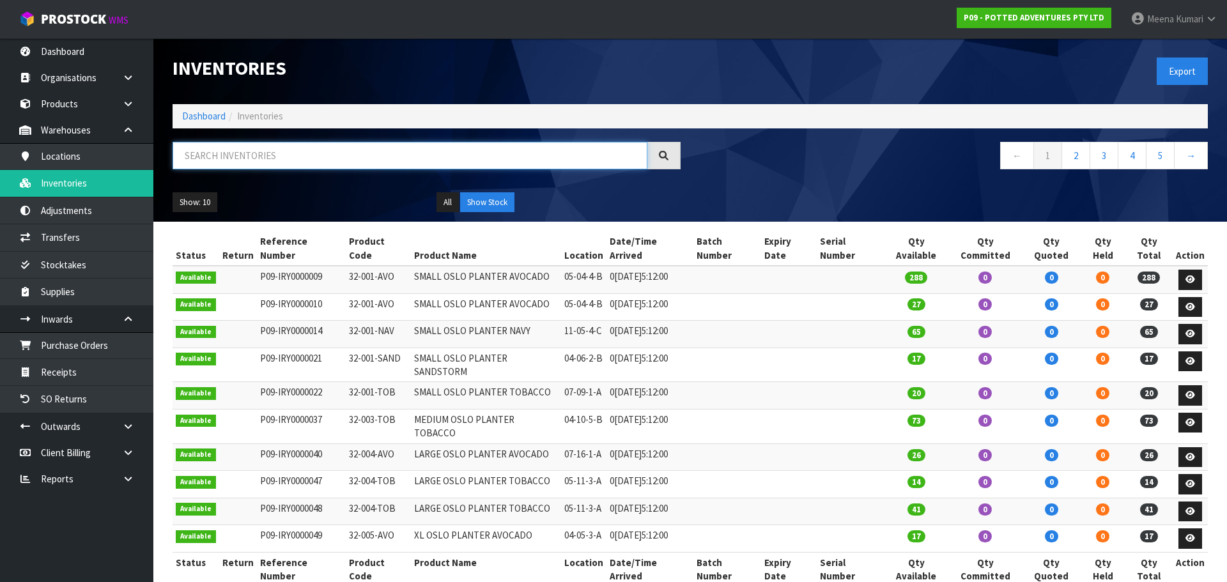
click at [284, 164] on input "text" at bounding box center [410, 155] width 475 height 27
paste input "32-066-PEA"
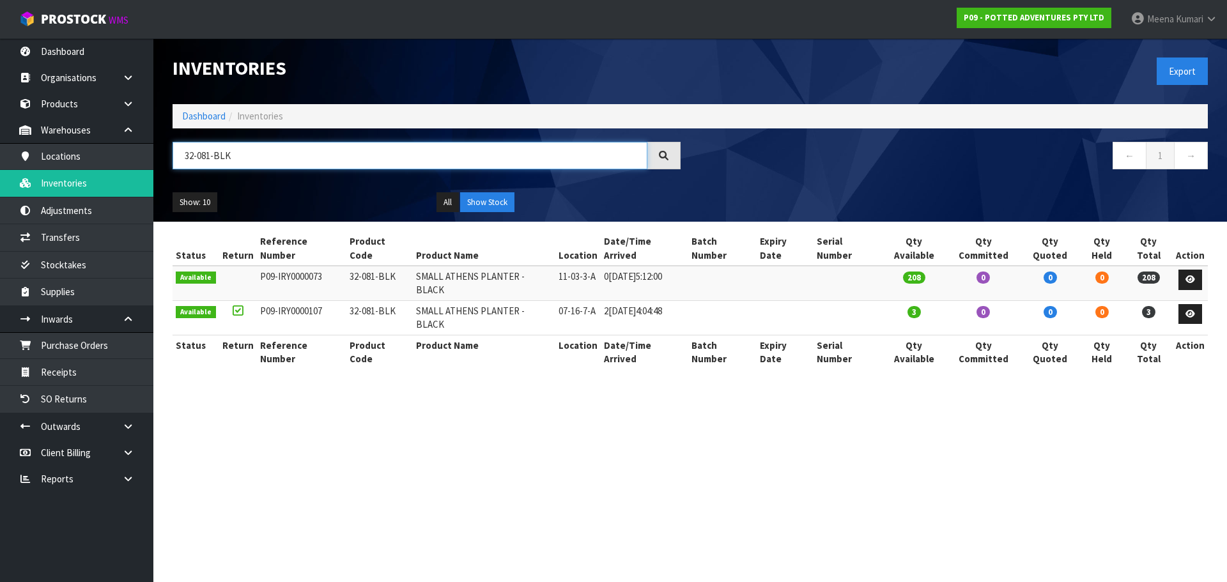
type input "32-081-BLK"
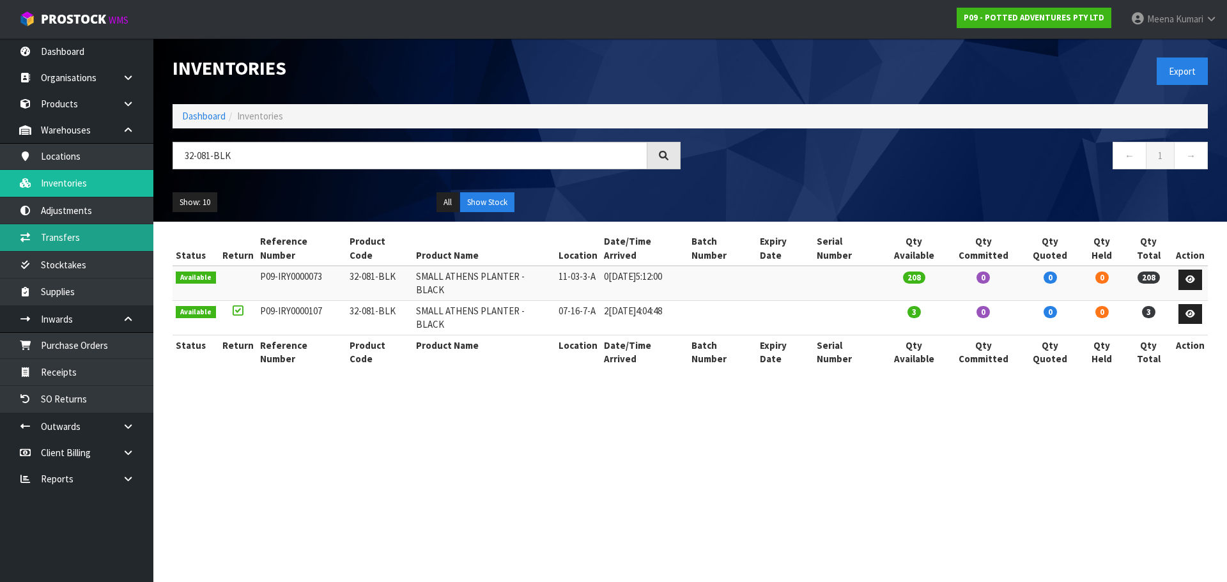
click at [97, 234] on link "Transfers" at bounding box center [76, 237] width 153 height 26
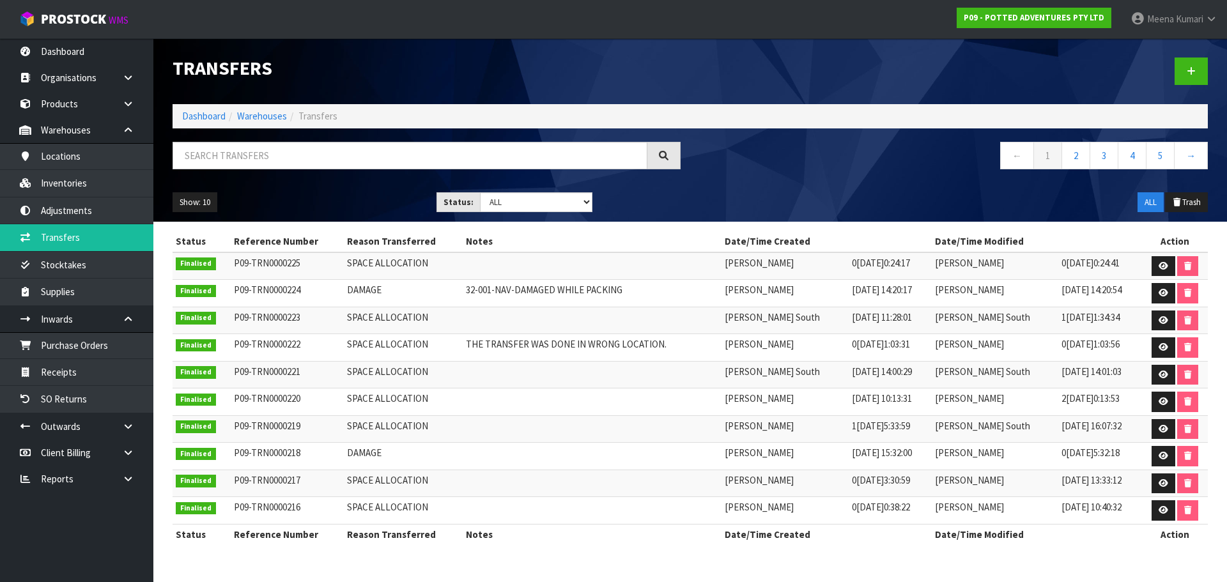
click at [1191, 54] on div at bounding box center [953, 71] width 527 height 66
click at [1189, 73] on icon at bounding box center [1191, 71] width 9 height 10
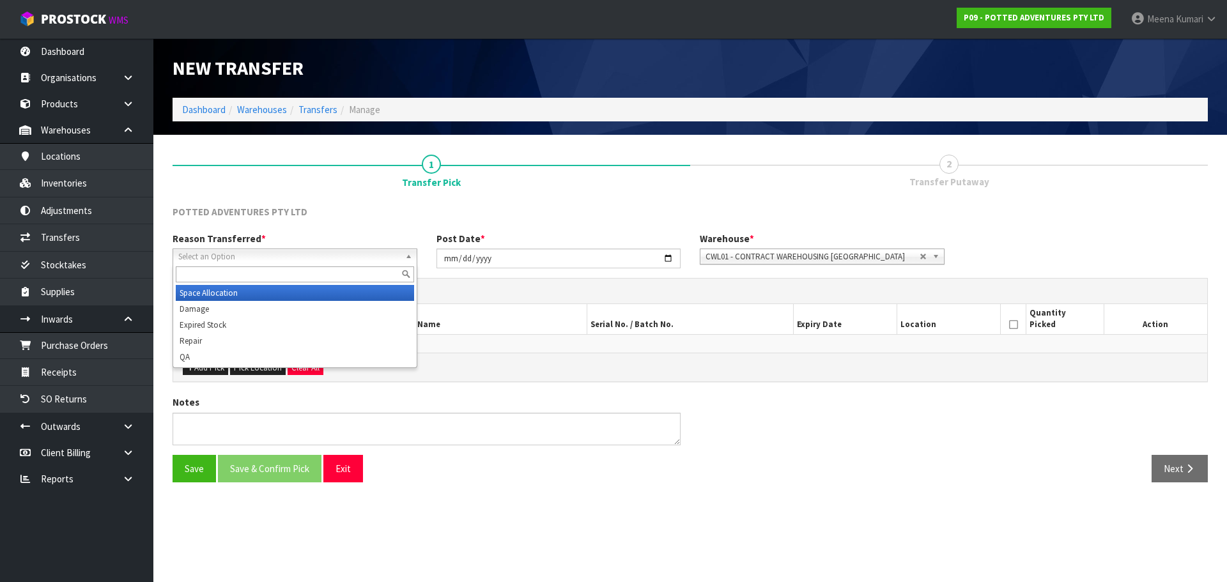
drag, startPoint x: 240, startPoint y: 256, endPoint x: 233, endPoint y: 286, distance: 30.8
click at [240, 256] on span "Select an Option" at bounding box center [289, 256] width 222 height 15
click at [233, 293] on li "Space Allocation" at bounding box center [295, 293] width 238 height 16
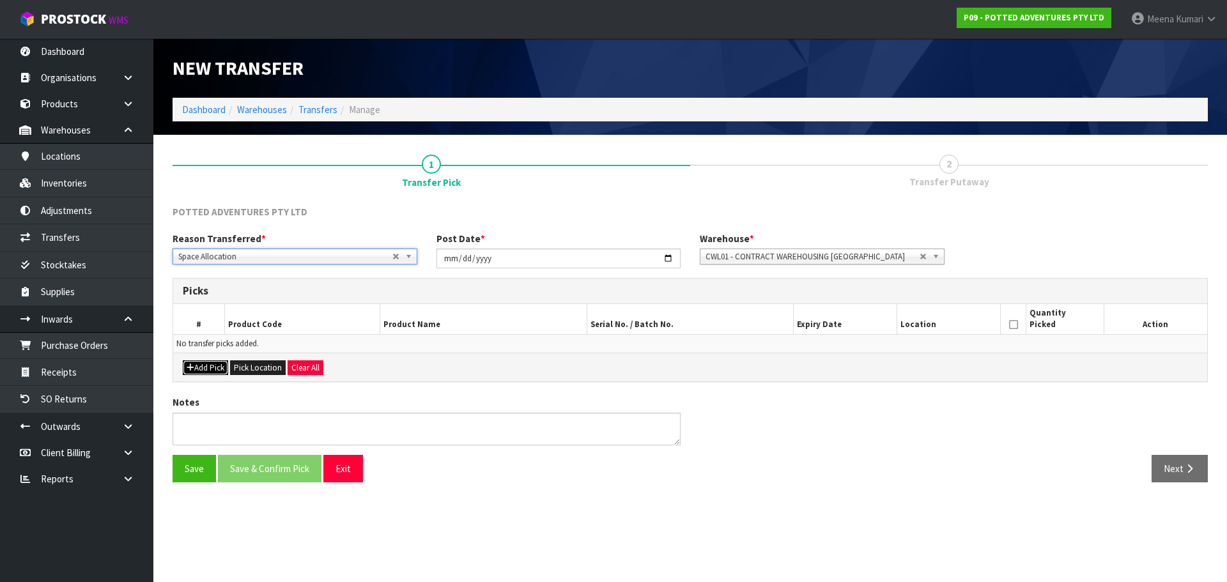
click at [203, 367] on button "Add Pick" at bounding box center [205, 367] width 45 height 15
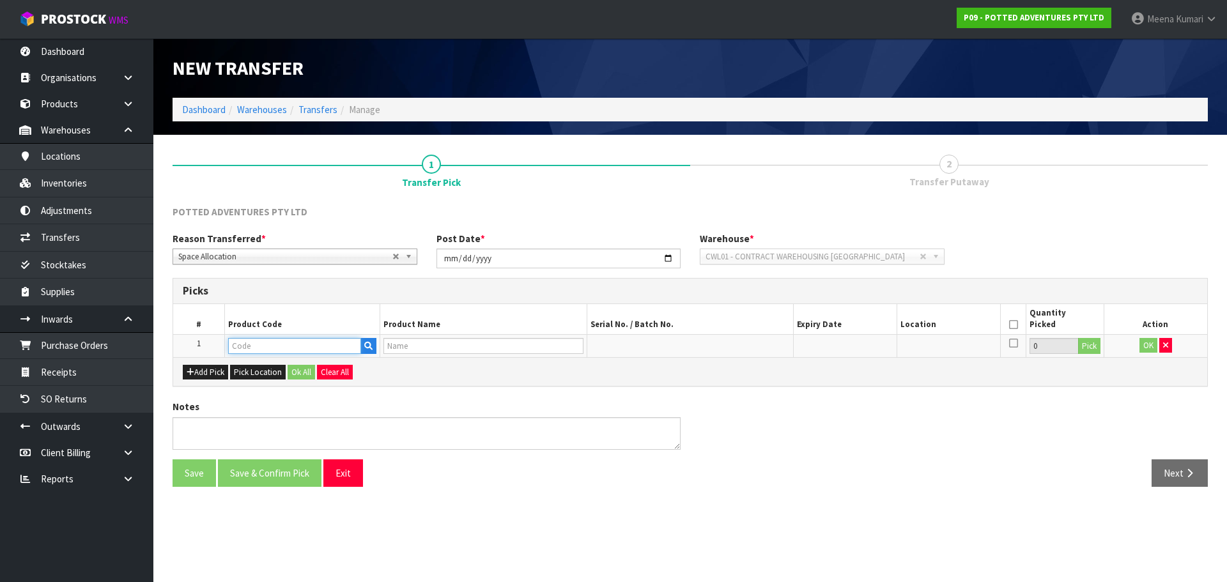
click at [261, 351] on input "text" at bounding box center [294, 346] width 133 height 16
type input "32-066-PEA"
type input "HANOVER PLANTER SMALL PEACH OUTER BARCODE"
type input "32-066-PEA"
click at [1092, 348] on button "Pick" at bounding box center [1089, 346] width 22 height 17
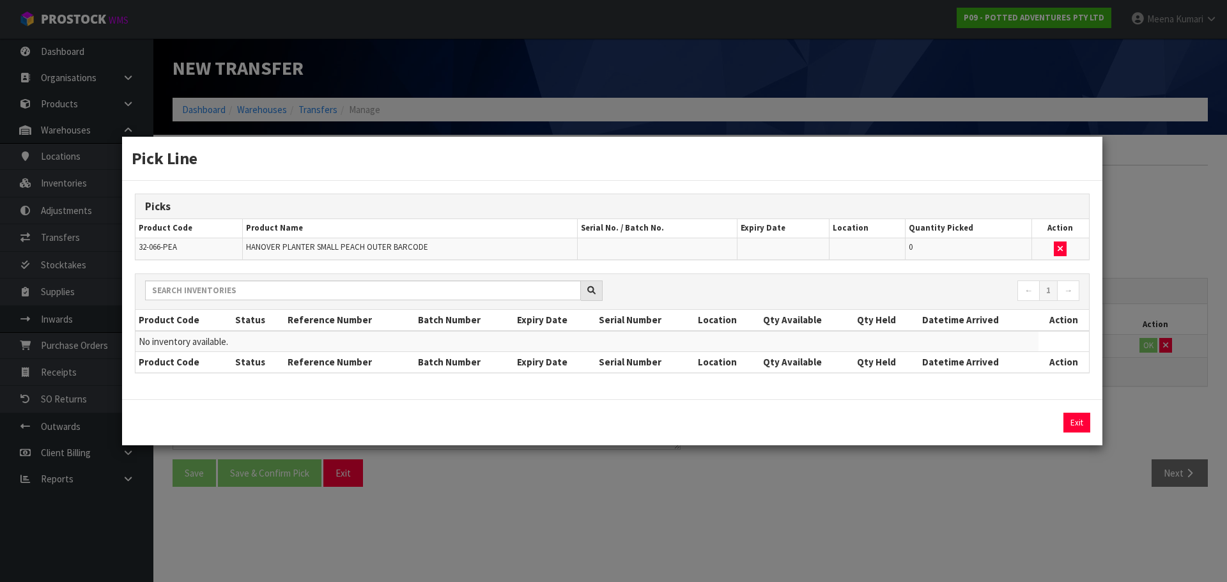
click at [1015, 472] on div "Pick Line Picks Product Code Product Name Serial No. / Batch No. Expiry Date Lo…" at bounding box center [613, 291] width 1227 height 582
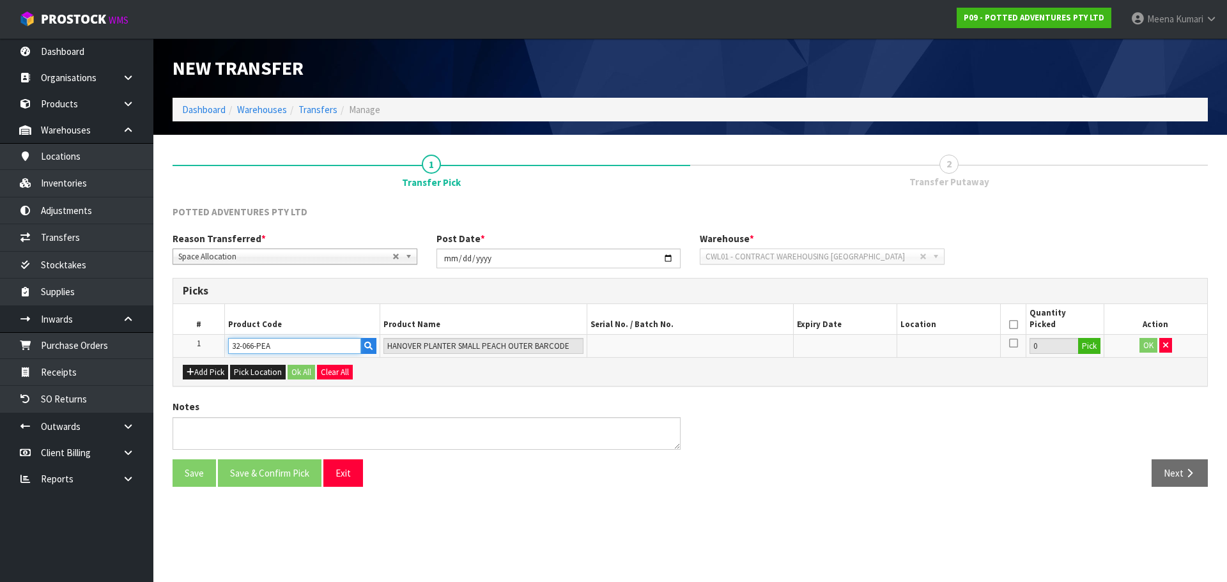
click at [300, 346] on input "32-066-PEA" at bounding box center [294, 346] width 133 height 16
click at [1158, 339] on td "OK" at bounding box center [1156, 345] width 104 height 23
click at [1161, 345] on button "button" at bounding box center [1165, 345] width 13 height 15
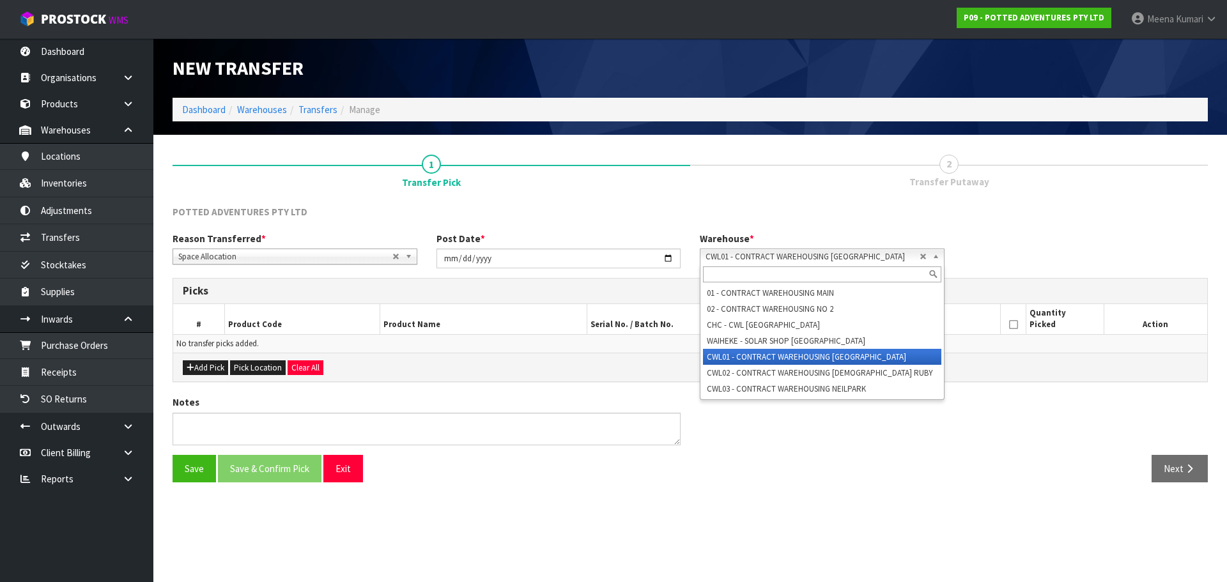
click at [801, 256] on span "CWL01 - CONTRACT WAREHOUSING [GEOGRAPHIC_DATA]" at bounding box center [813, 256] width 214 height 15
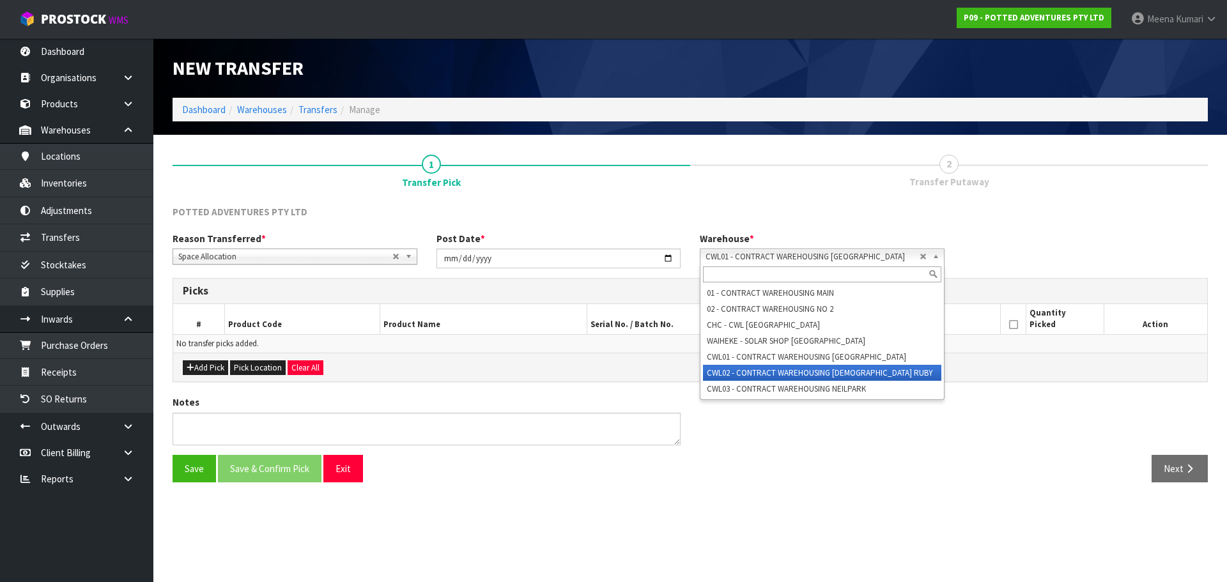
click at [828, 375] on li "CWL02 - CONTRACT WAREHOUSING [DEMOGRAPHIC_DATA] RUBY" at bounding box center [822, 373] width 238 height 16
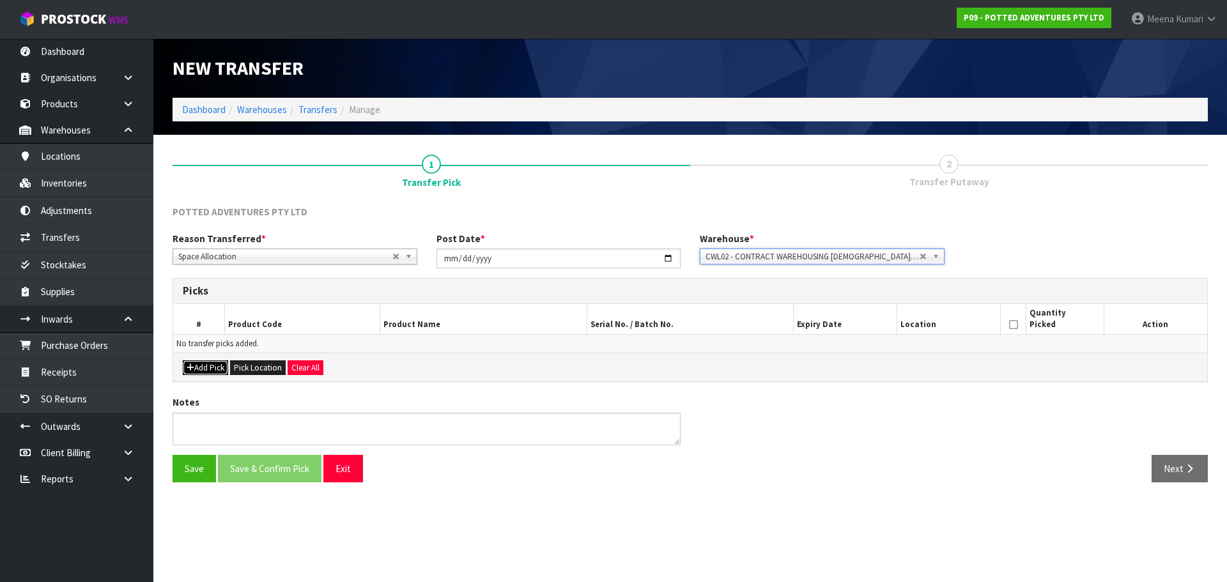
click at [215, 362] on button "Add Pick" at bounding box center [205, 367] width 45 height 15
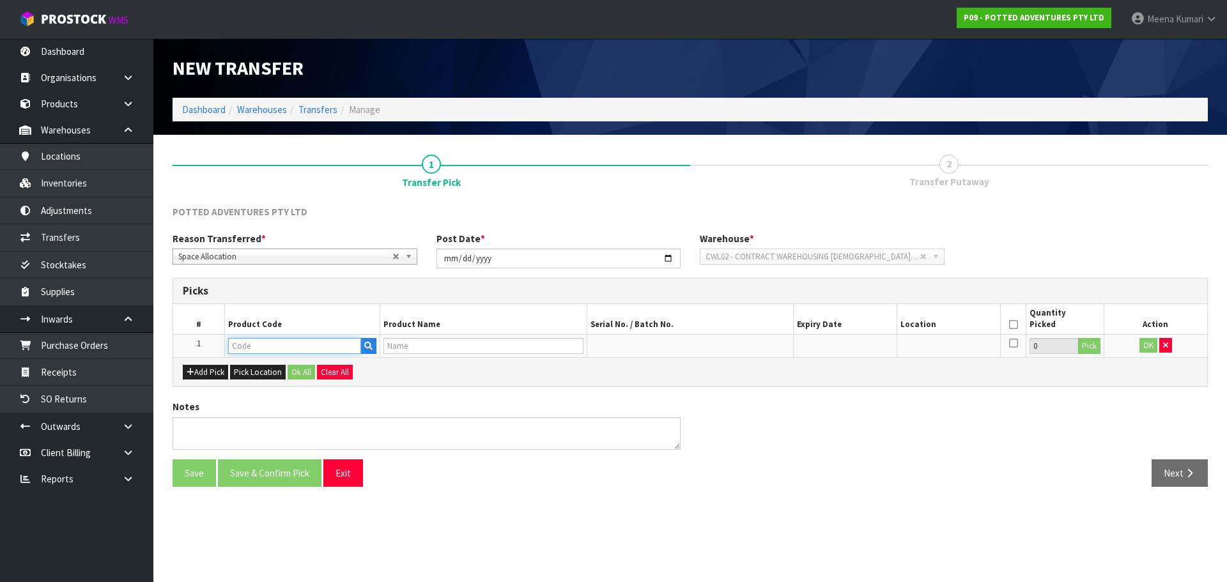
click at [266, 351] on input "text" at bounding box center [294, 346] width 133 height 16
paste input "32-066-PEA"
type input "32-066-PEA"
type input "HANOVER PLANTER SMALL PEACH OUTER BARCODE"
type input "32-066-PEA"
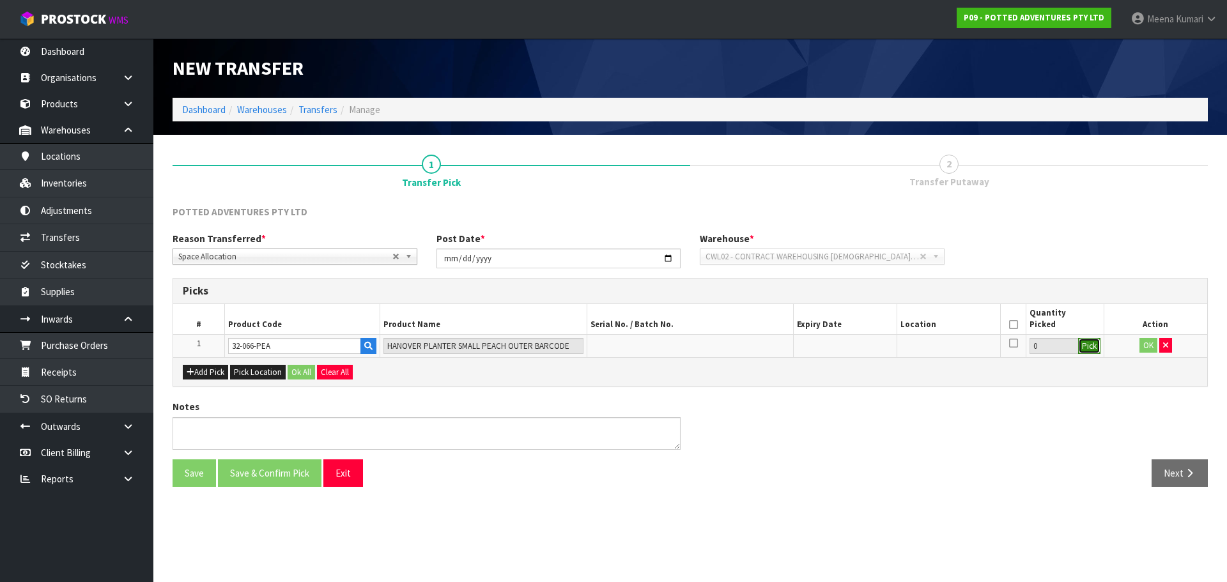
click at [1095, 350] on button "Pick" at bounding box center [1089, 346] width 22 height 17
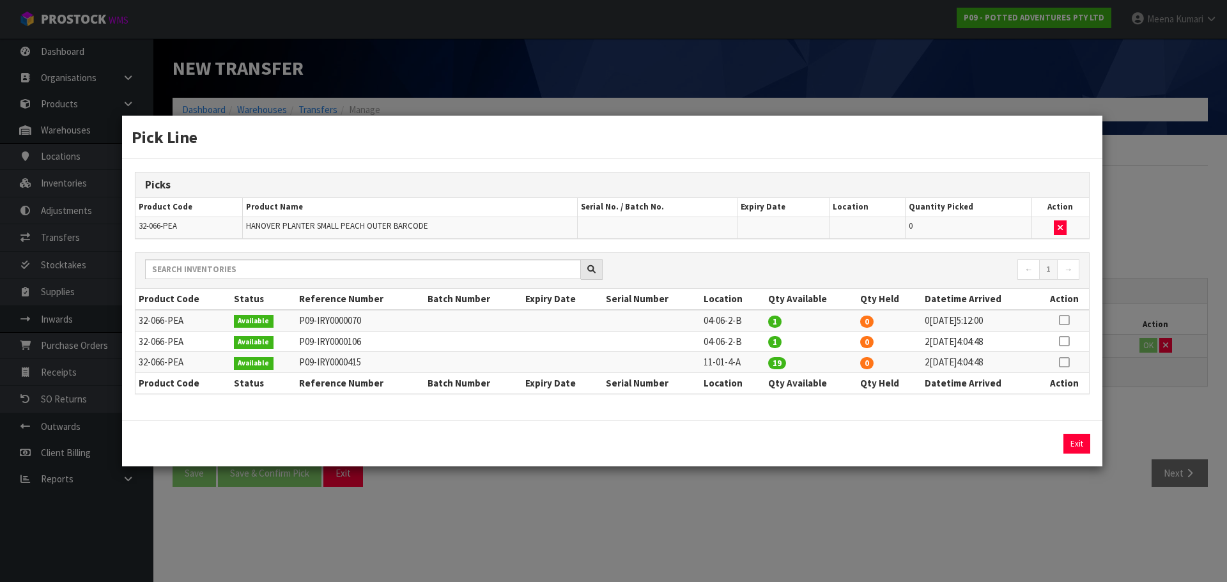
click at [1067, 362] on icon at bounding box center [1064, 362] width 10 height 1
drag, startPoint x: 1023, startPoint y: 438, endPoint x: 1010, endPoint y: 435, distance: 13.2
click at [1024, 439] on button "Assign Pick" at bounding box center [1033, 444] width 52 height 20
type input "19"
click at [706, 346] on td "04-06-2-B" at bounding box center [732, 341] width 65 height 21
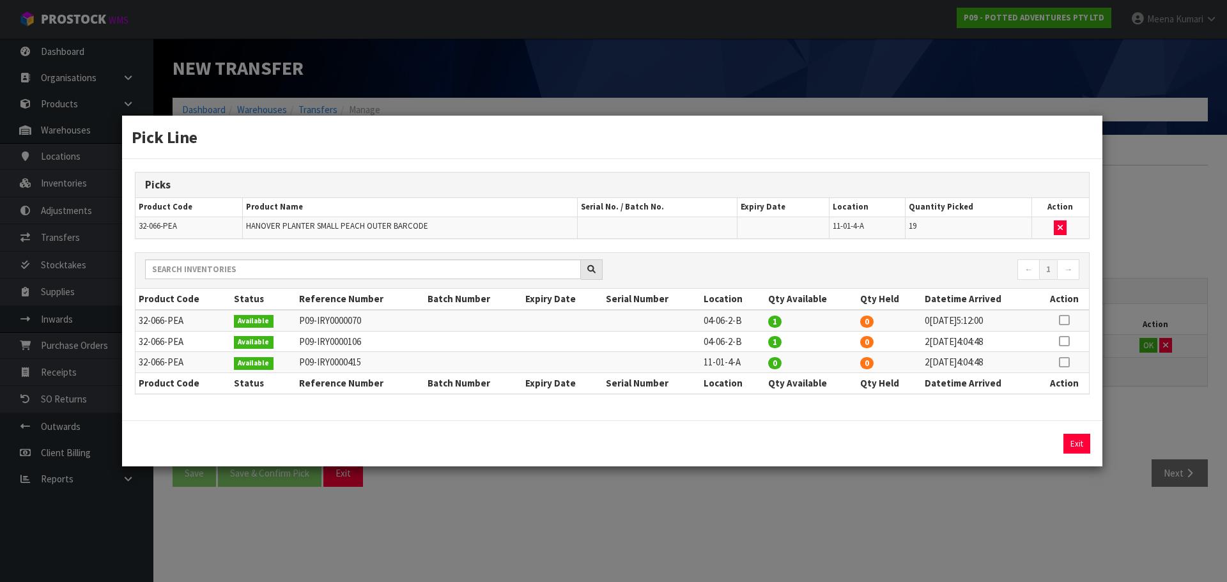
click at [706, 346] on td "04-06-2-B" at bounding box center [732, 341] width 65 height 21
copy tr "04-06-2-B"
click at [786, 539] on div "Pick Line Picks Product Code Product Name Serial No. / Batch No. Expiry Date Lo…" at bounding box center [613, 291] width 1227 height 582
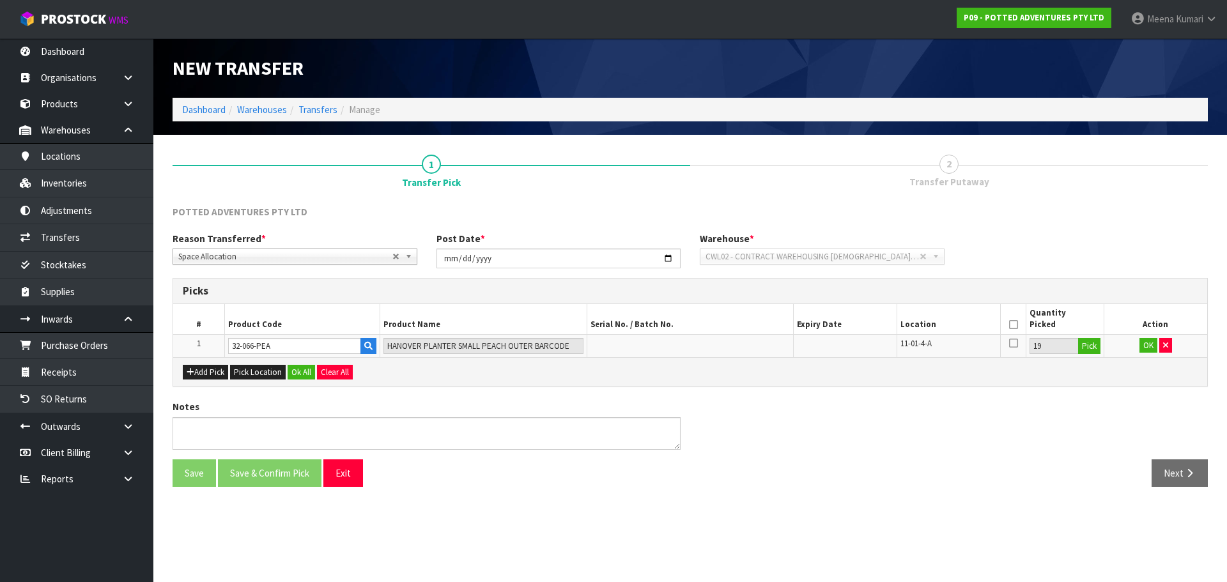
click at [1011, 325] on icon at bounding box center [1013, 325] width 9 height 1
click at [1151, 353] on td "OK" at bounding box center [1156, 345] width 104 height 23
click at [1150, 349] on button "OK" at bounding box center [1148, 345] width 18 height 15
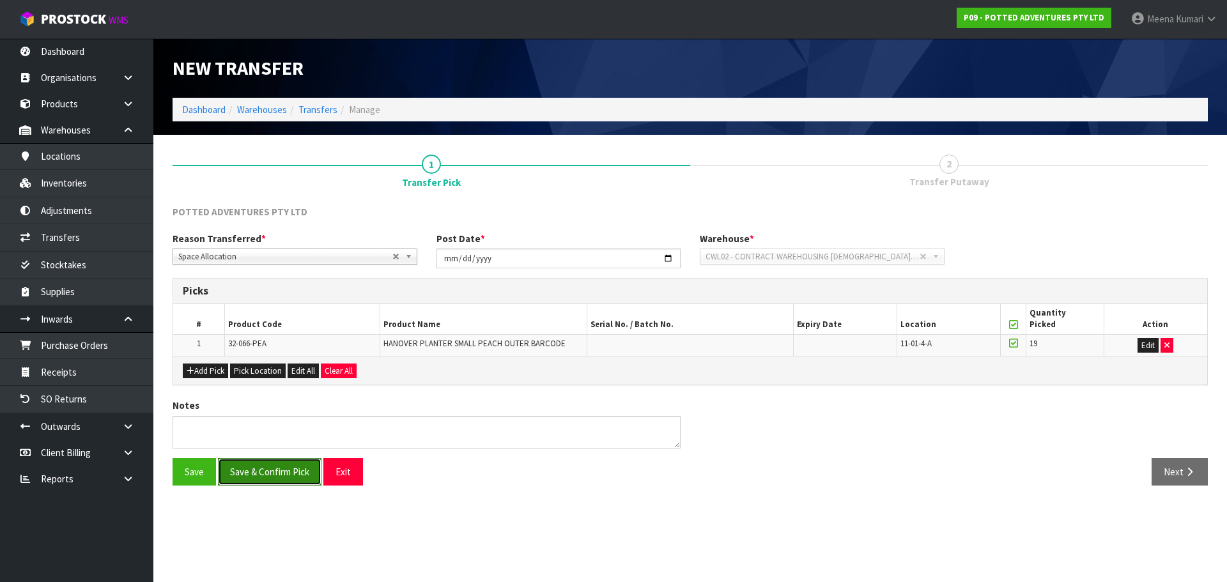
click at [275, 474] on button "Save & Confirm Pick" at bounding box center [270, 471] width 104 height 27
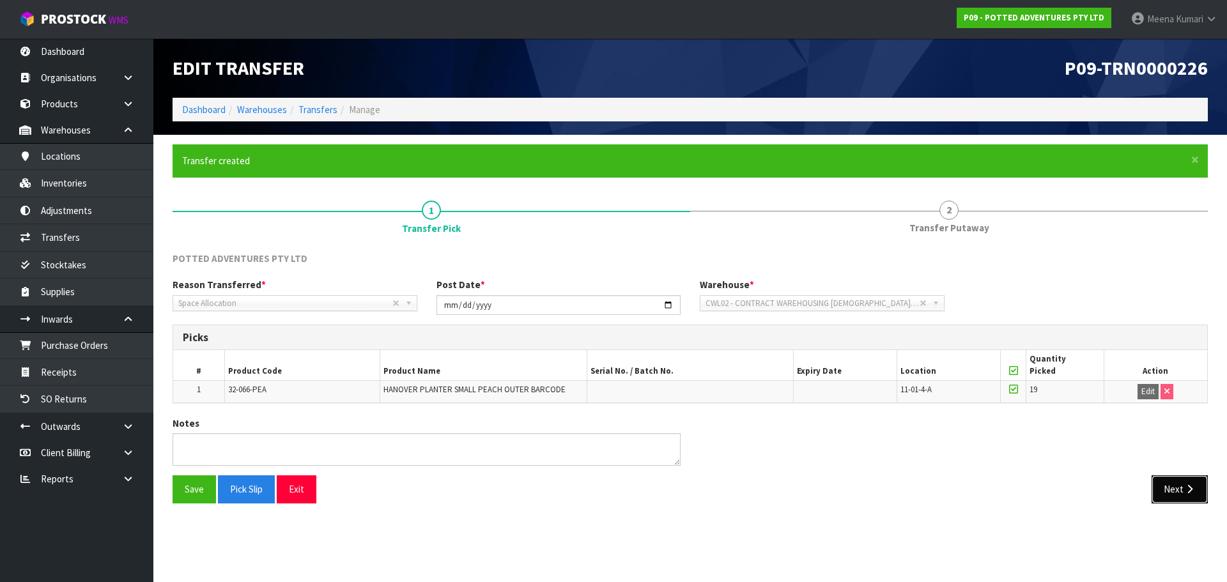
click at [1194, 494] on icon "button" at bounding box center [1190, 489] width 12 height 10
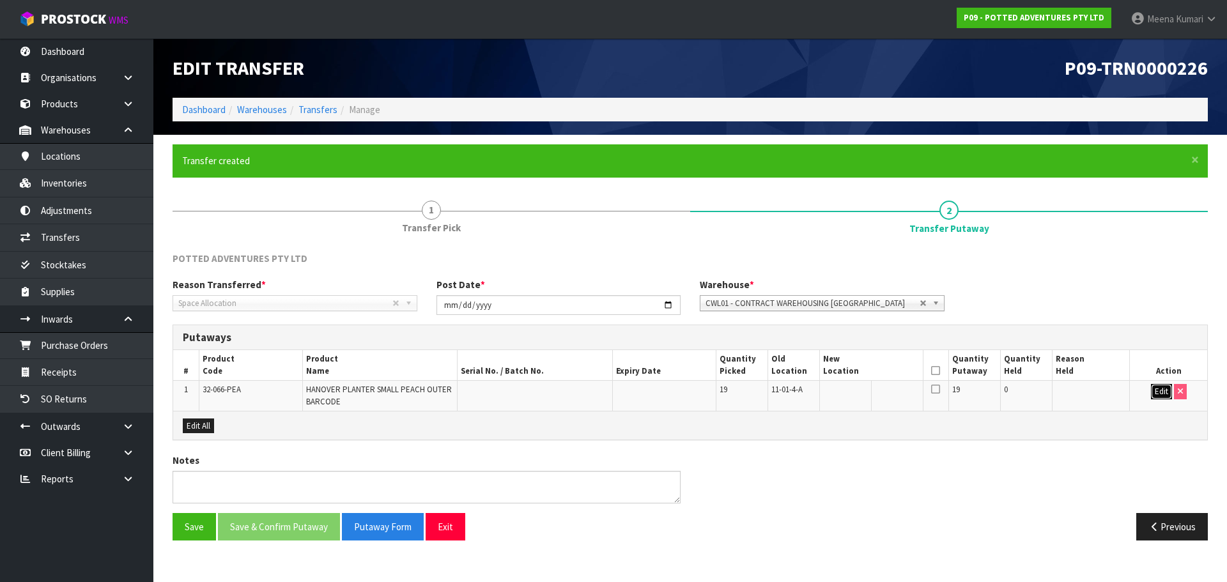
click at [1151, 390] on button "Edit" at bounding box center [1161, 391] width 21 height 15
click at [865, 394] on input "text" at bounding box center [863, 392] width 81 height 16
paste input "04-06-2-B"
type input "04-06-2-B"
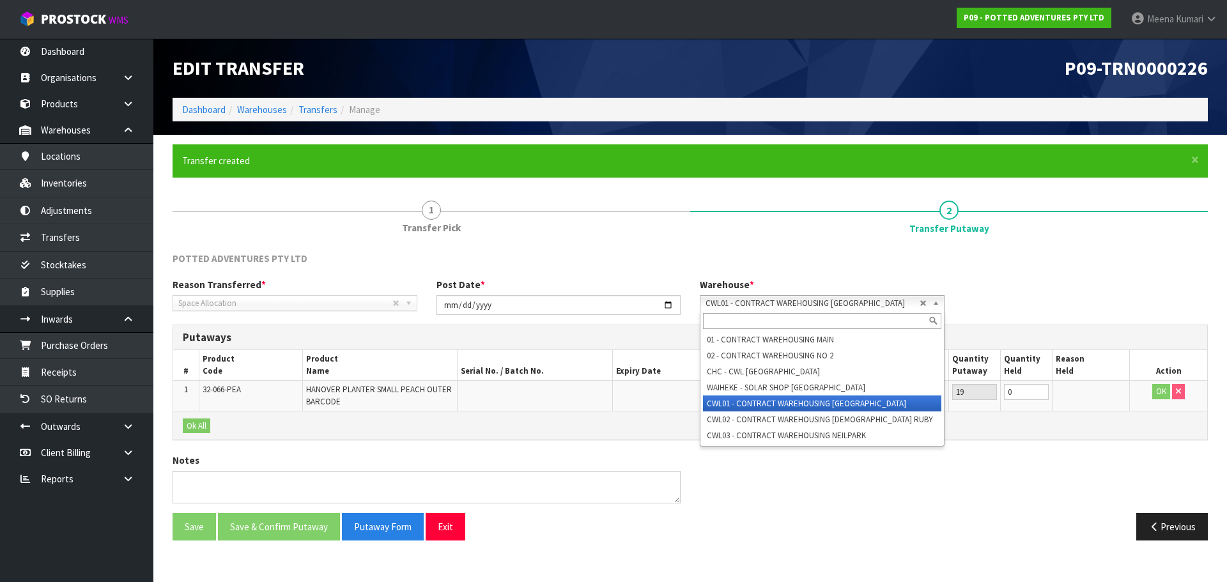
click at [845, 300] on span "CWL01 - CONTRACT WAREHOUSING [GEOGRAPHIC_DATA]" at bounding box center [813, 303] width 214 height 15
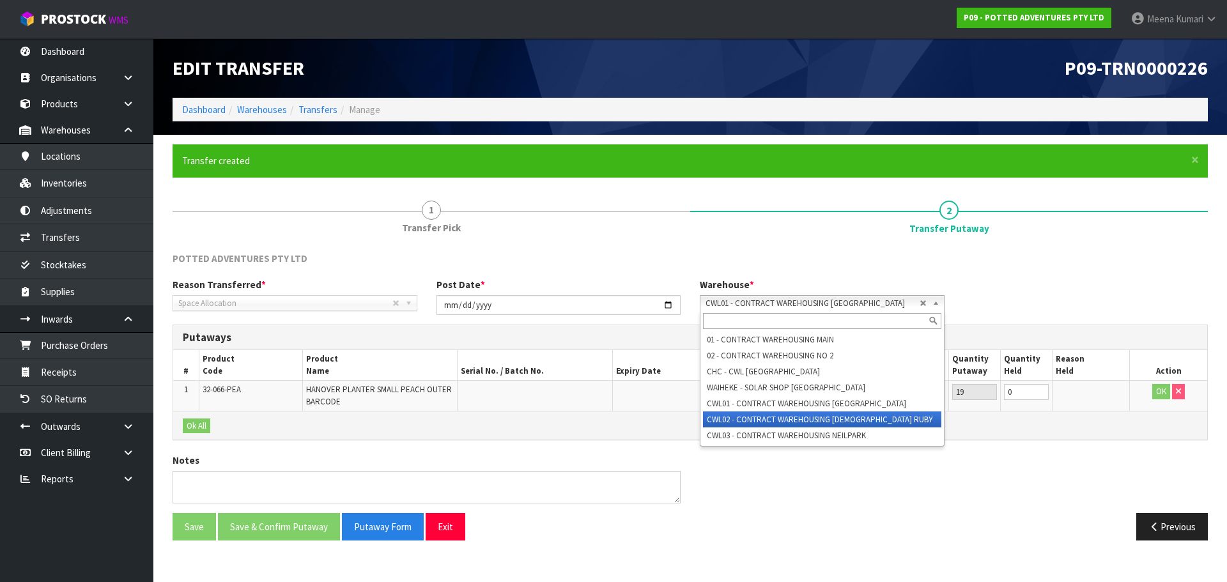
click at [802, 414] on li "CWL02 - CONTRACT WAREHOUSING [DEMOGRAPHIC_DATA] RUBY" at bounding box center [822, 420] width 238 height 16
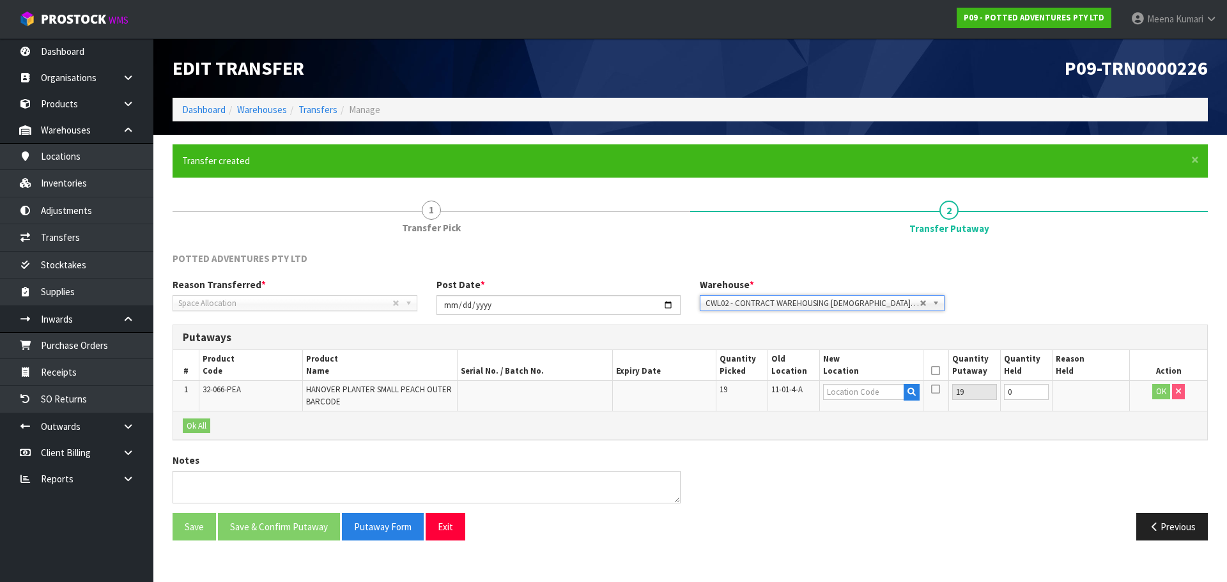
click at [851, 380] on th "New Location" at bounding box center [871, 365] width 104 height 30
click at [855, 393] on input "text" at bounding box center [863, 392] width 81 height 16
paste input "04-06-2-B"
type input "04-06-2-B"
click at [1151, 389] on td "OK" at bounding box center [1168, 396] width 77 height 30
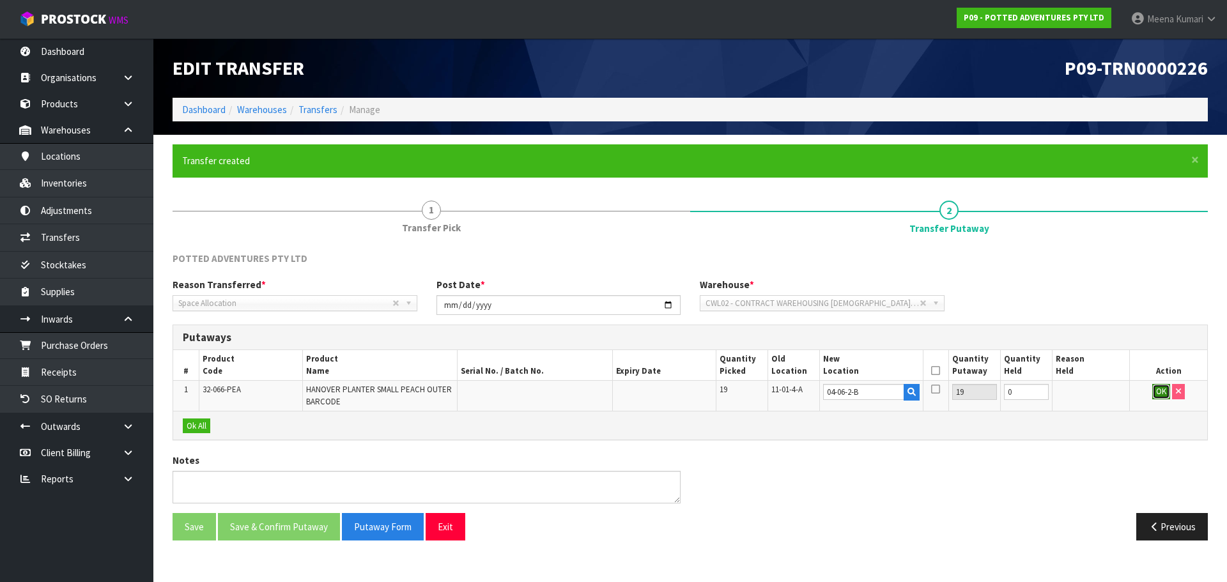
click at [1165, 392] on button "OK" at bounding box center [1161, 391] width 18 height 15
click at [939, 371] on icon at bounding box center [935, 371] width 9 height 1
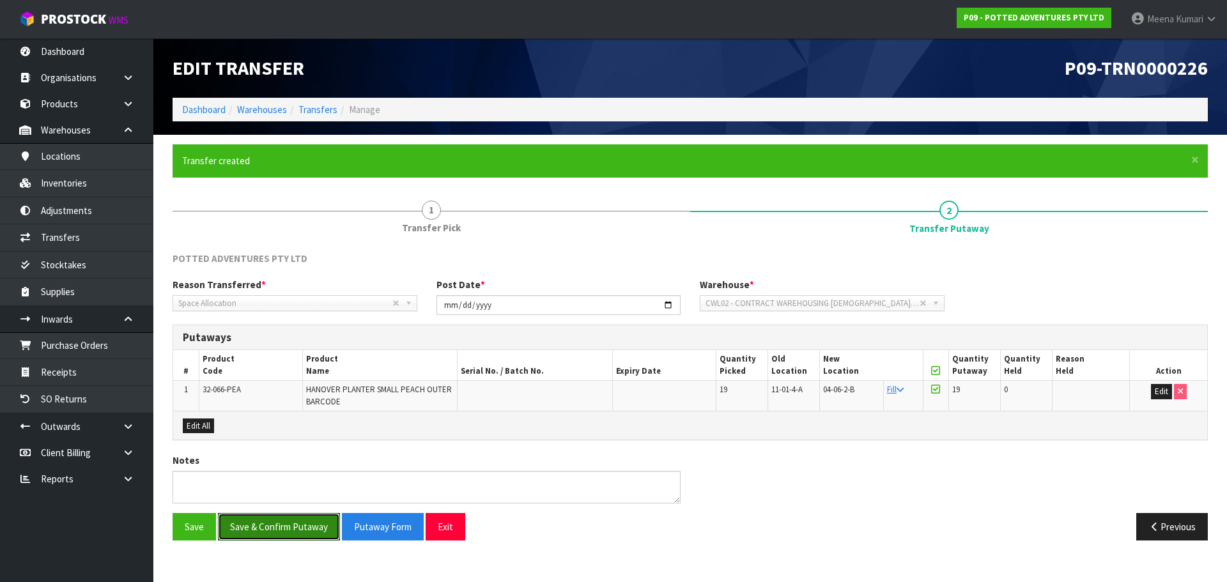
drag, startPoint x: 274, startPoint y: 529, endPoint x: 173, endPoint y: 466, distance: 118.8
click at [274, 530] on button "Save & Confirm Putaway" at bounding box center [279, 526] width 122 height 27
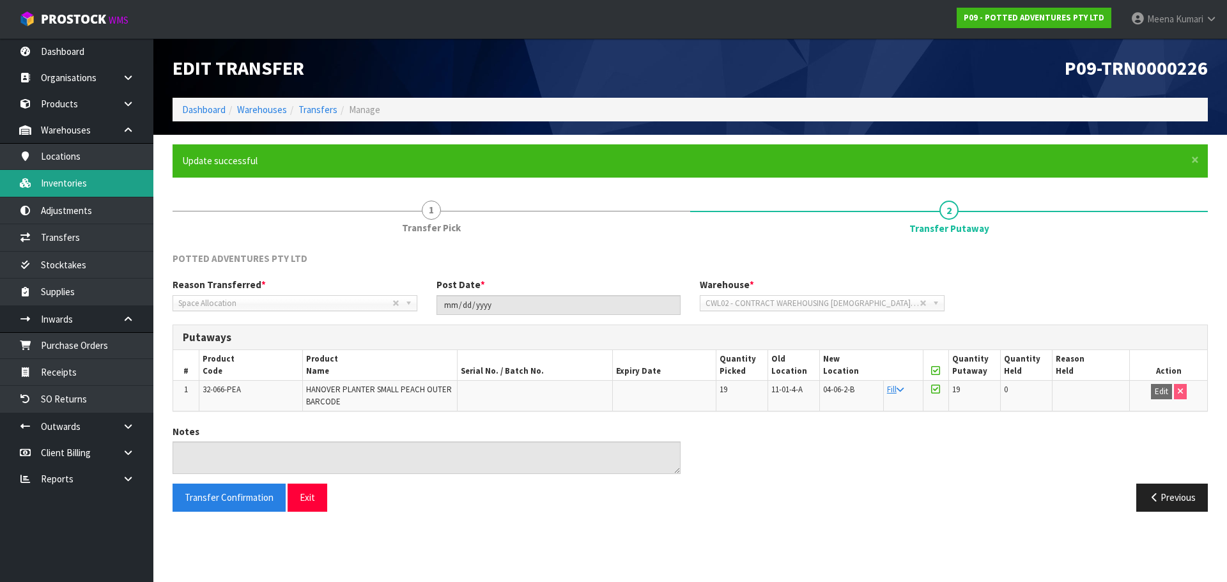
click at [89, 190] on link "Inventories" at bounding box center [76, 183] width 153 height 26
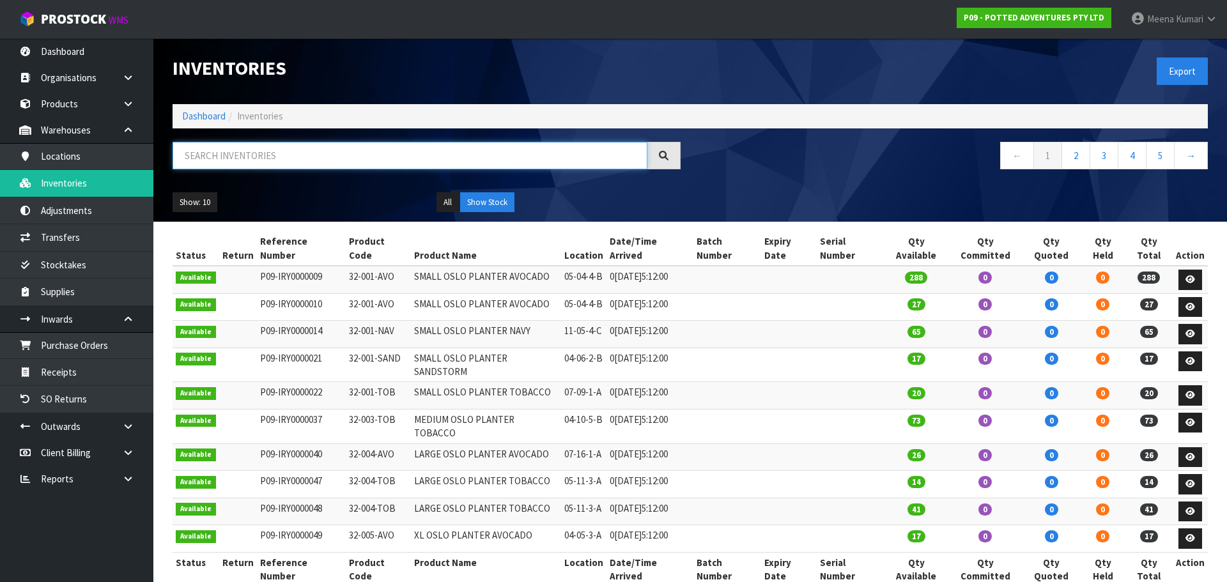
click at [290, 160] on input "text" at bounding box center [410, 155] width 475 height 27
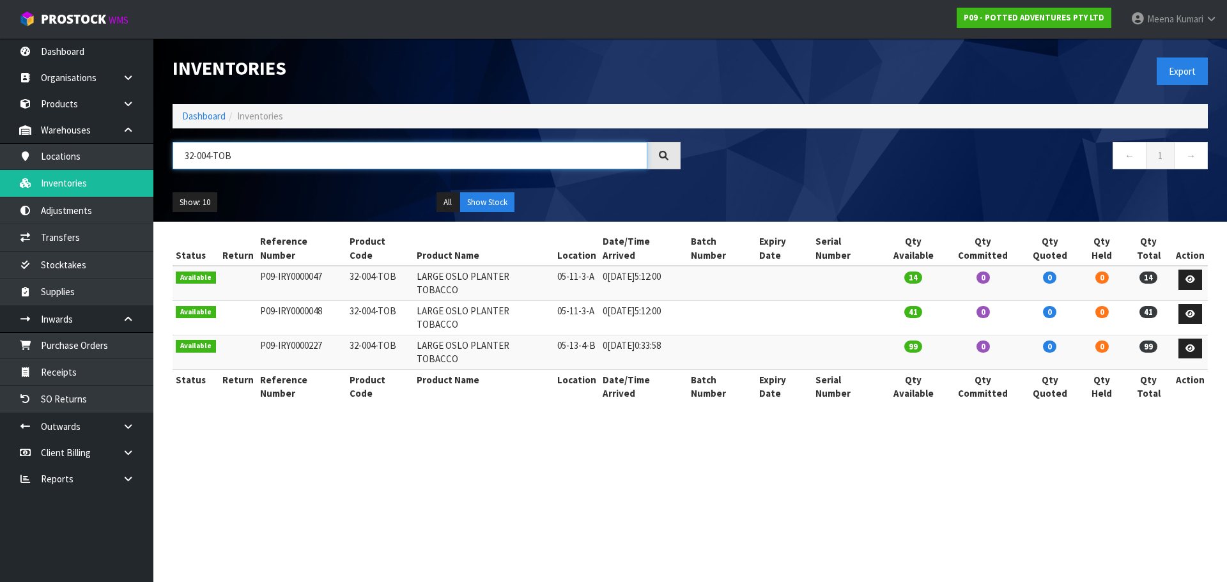
click at [212, 158] on input "32-004-TOB" at bounding box center [410, 155] width 475 height 27
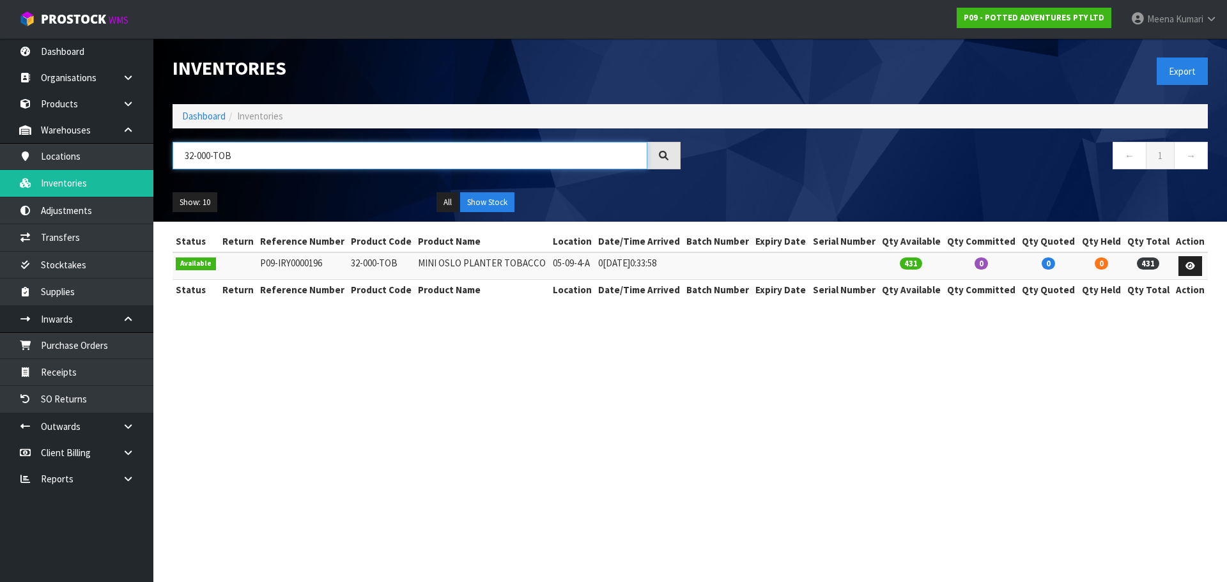
type input "32-000-TOB"
click at [372, 375] on section "Inventories Export Dashboard Inventories 32-000-TOB ← 1 → Show: 10 5 10 25 50 A…" at bounding box center [613, 291] width 1227 height 582
click at [283, 161] on input "32-000-TOB" at bounding box center [410, 155] width 475 height 27
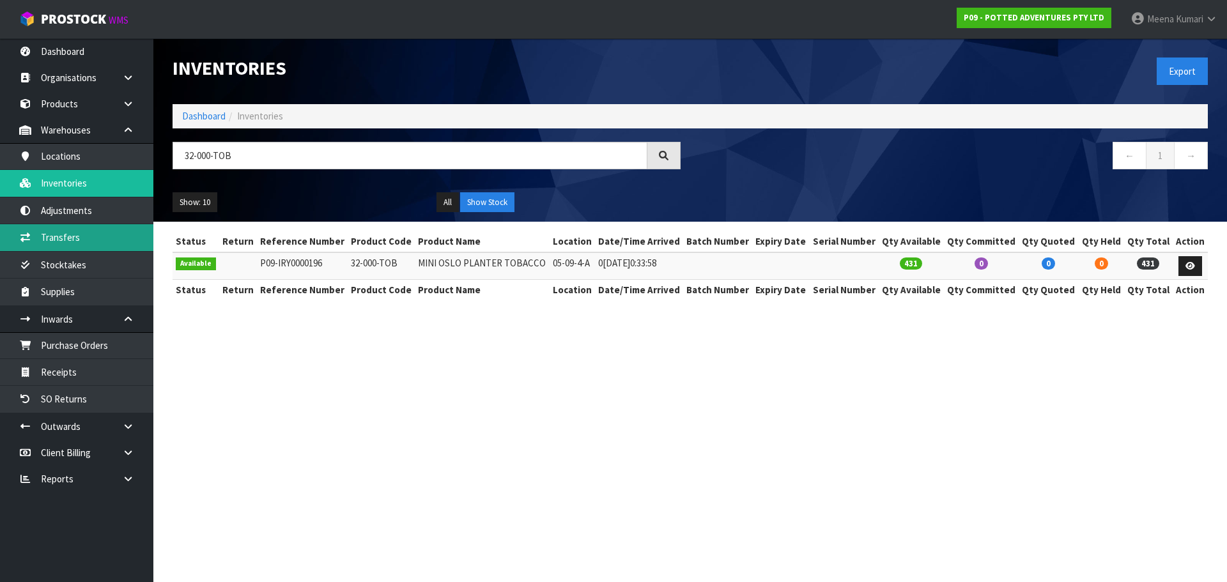
click at [98, 236] on link "Transfers" at bounding box center [76, 237] width 153 height 26
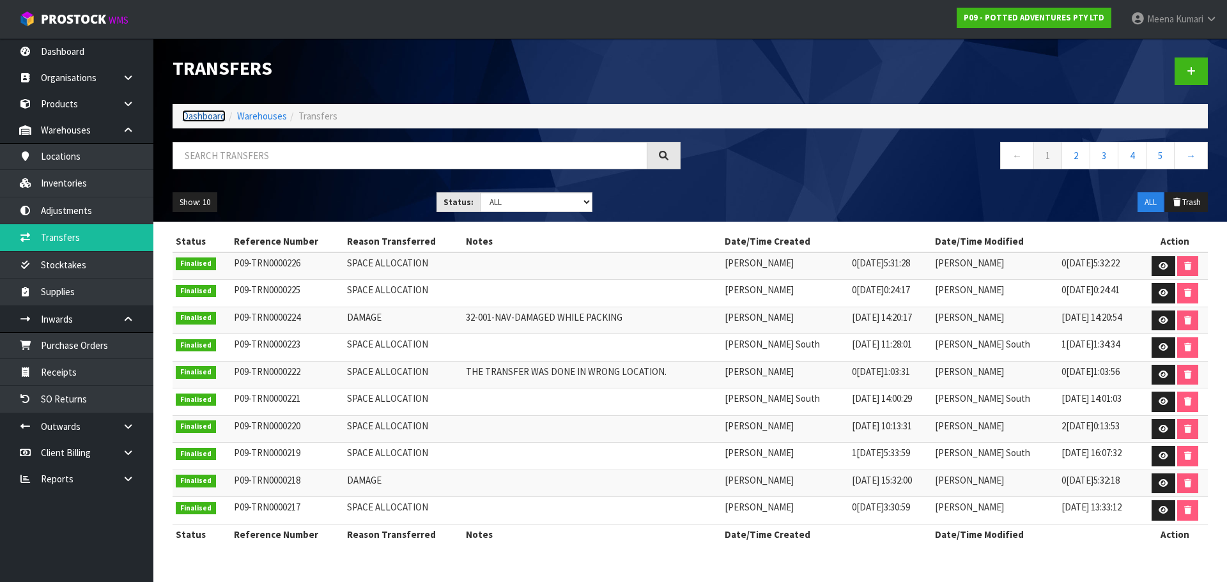
click at [213, 112] on link "Dashboard" at bounding box center [203, 116] width 43 height 12
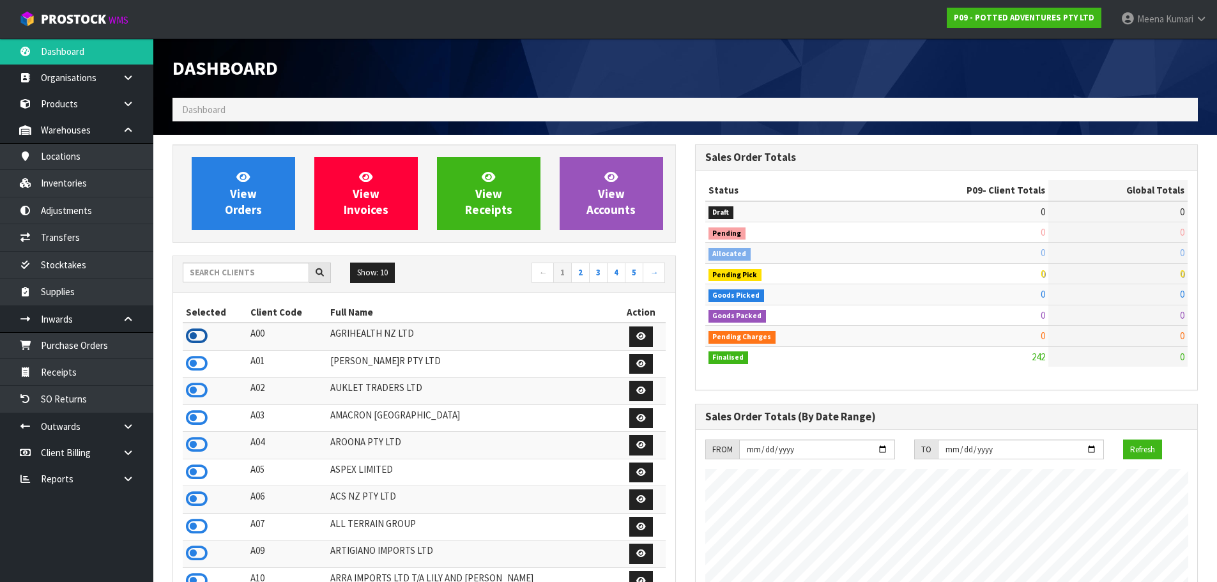
scroll to position [823, 522]
click at [211, 268] on input "text" at bounding box center [246, 273] width 127 height 20
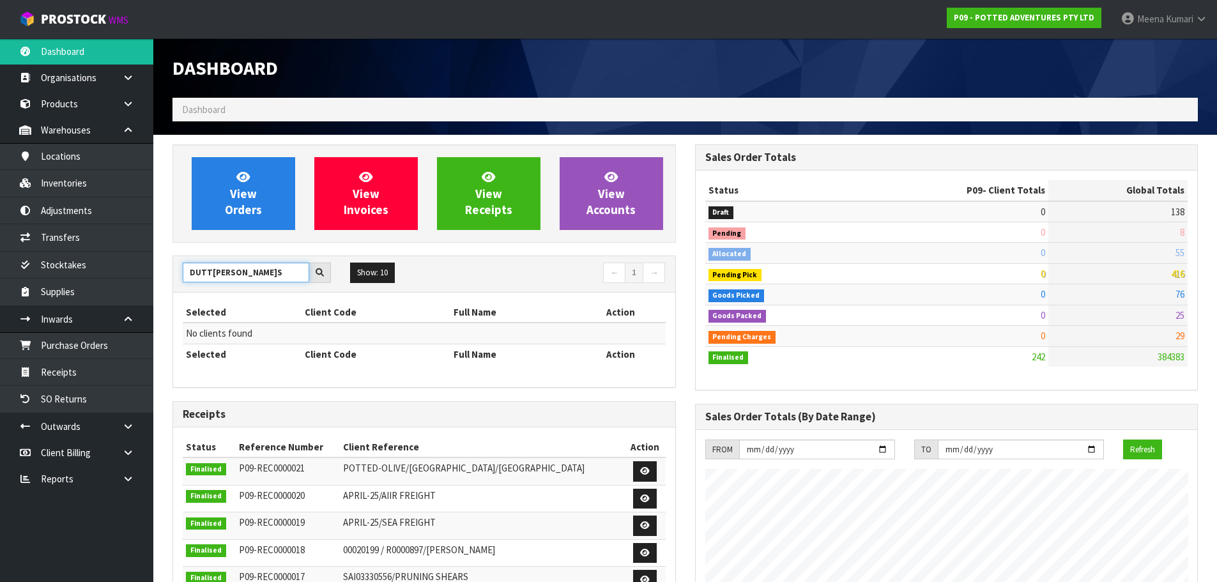
click at [249, 272] on input "DUTT[PERSON_NAME]S" at bounding box center [246, 273] width 127 height 20
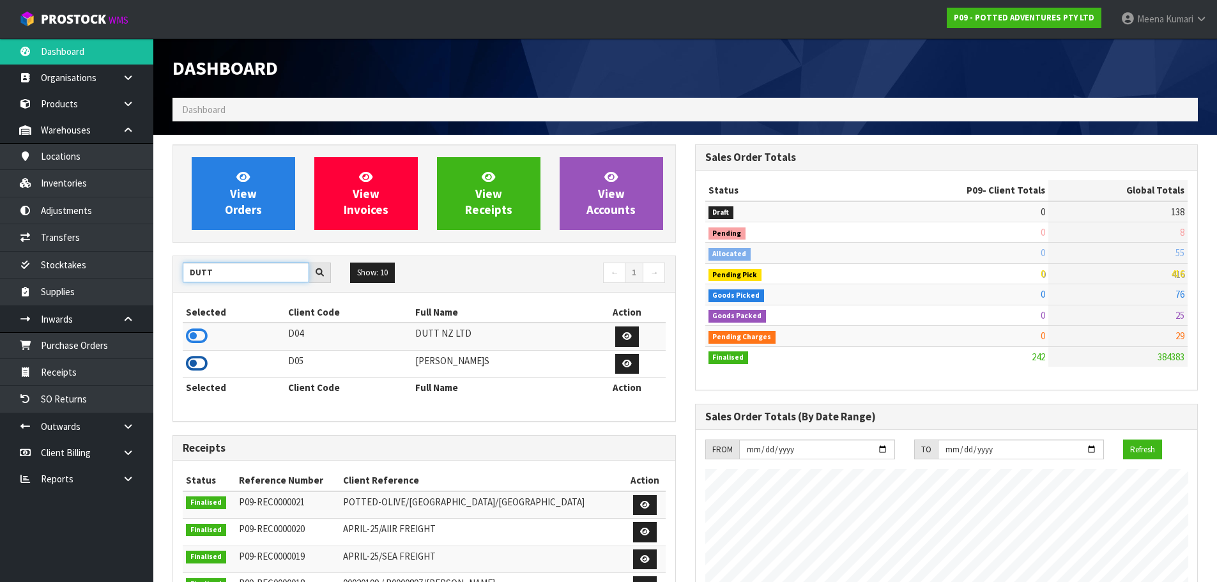
type input "DUTT"
click at [199, 365] on icon at bounding box center [197, 363] width 22 height 19
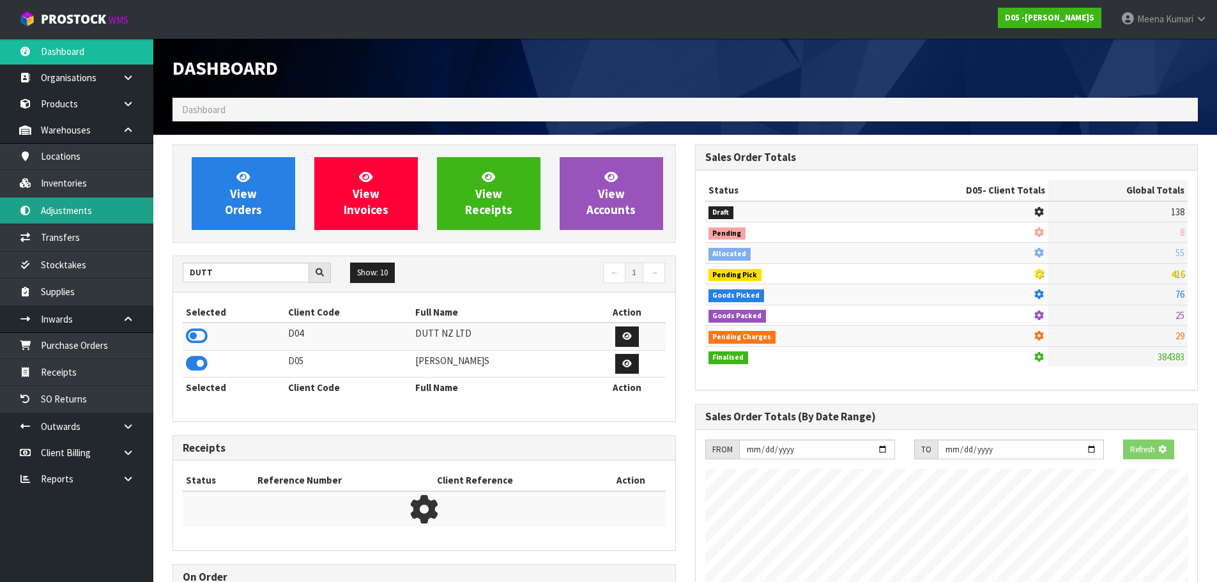
scroll to position [809, 522]
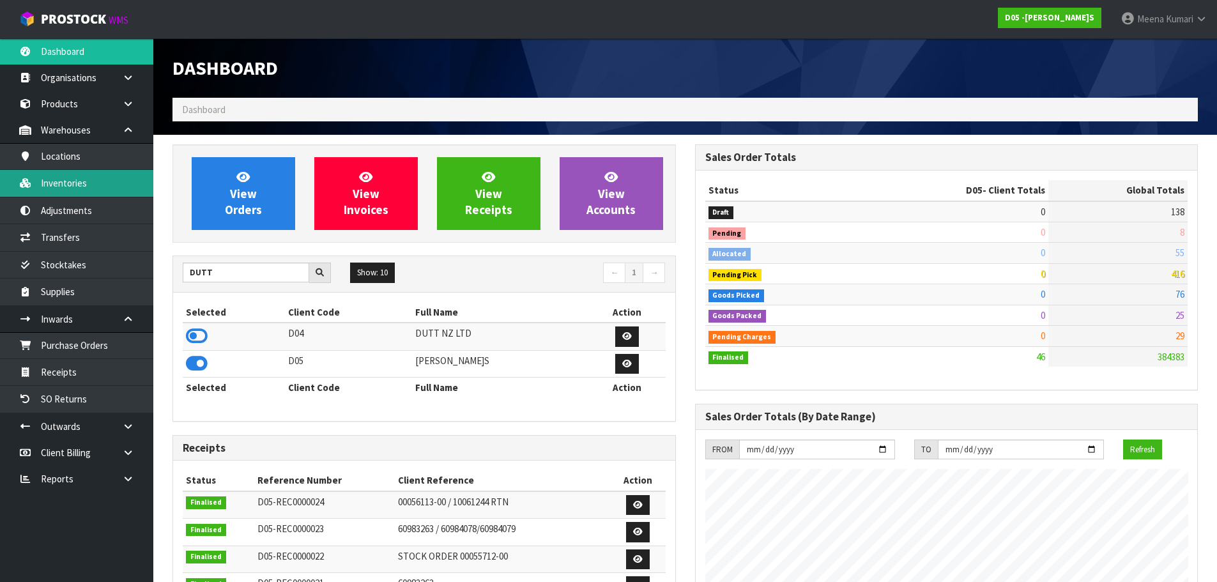
click at [106, 195] on link "Inventories" at bounding box center [76, 183] width 153 height 26
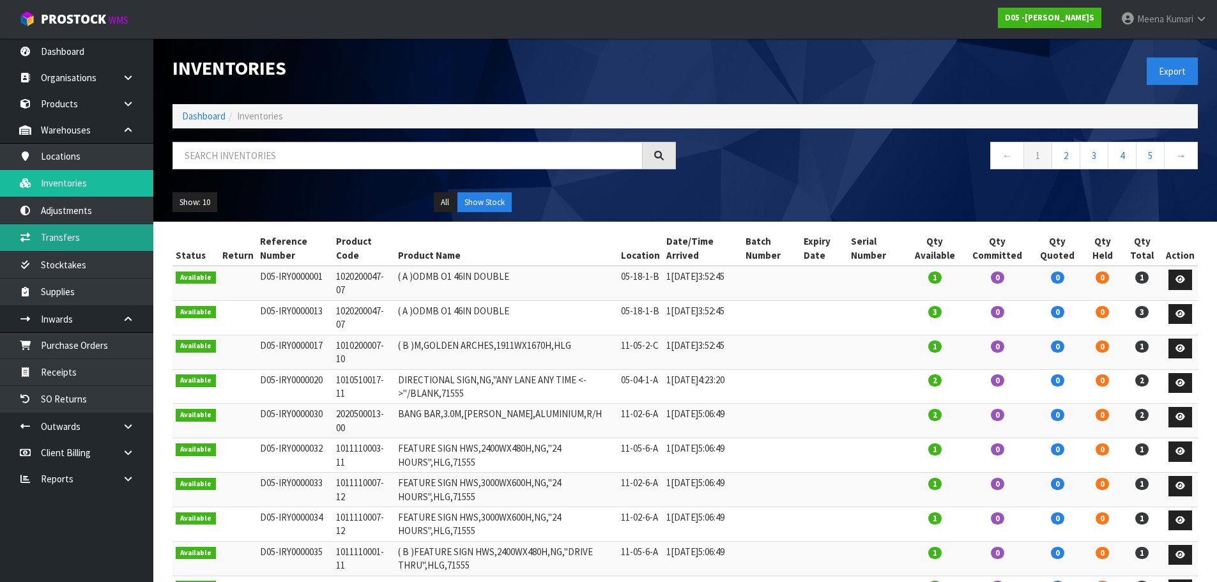
click at [88, 236] on link "Transfers" at bounding box center [76, 237] width 153 height 26
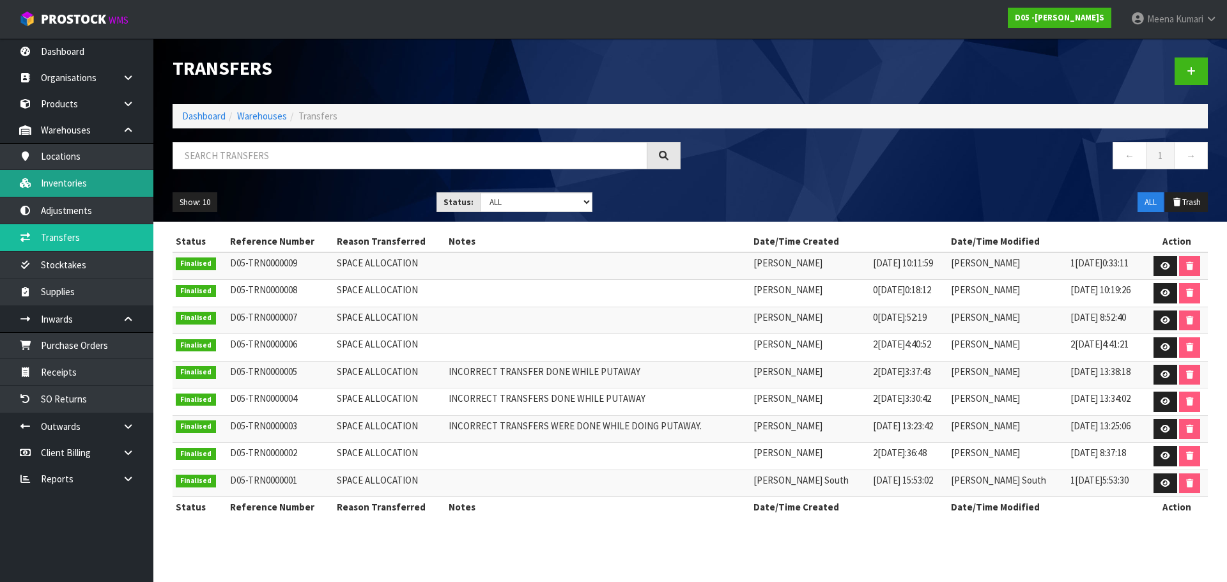
click at [95, 187] on link "Inventories" at bounding box center [76, 183] width 153 height 26
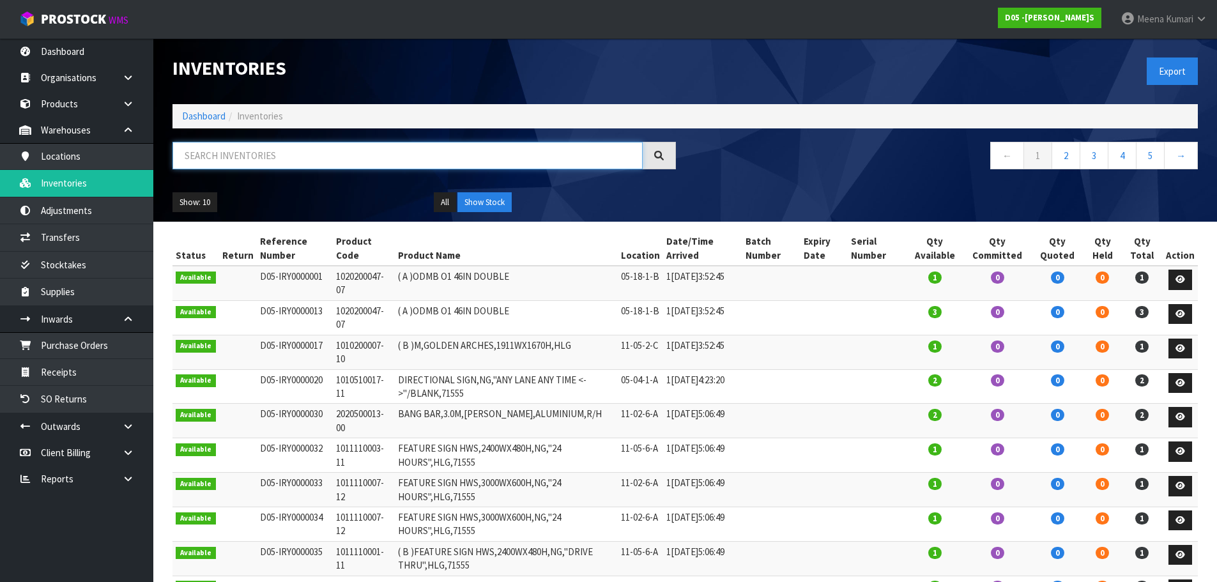
click at [254, 162] on input "text" at bounding box center [408, 155] width 470 height 27
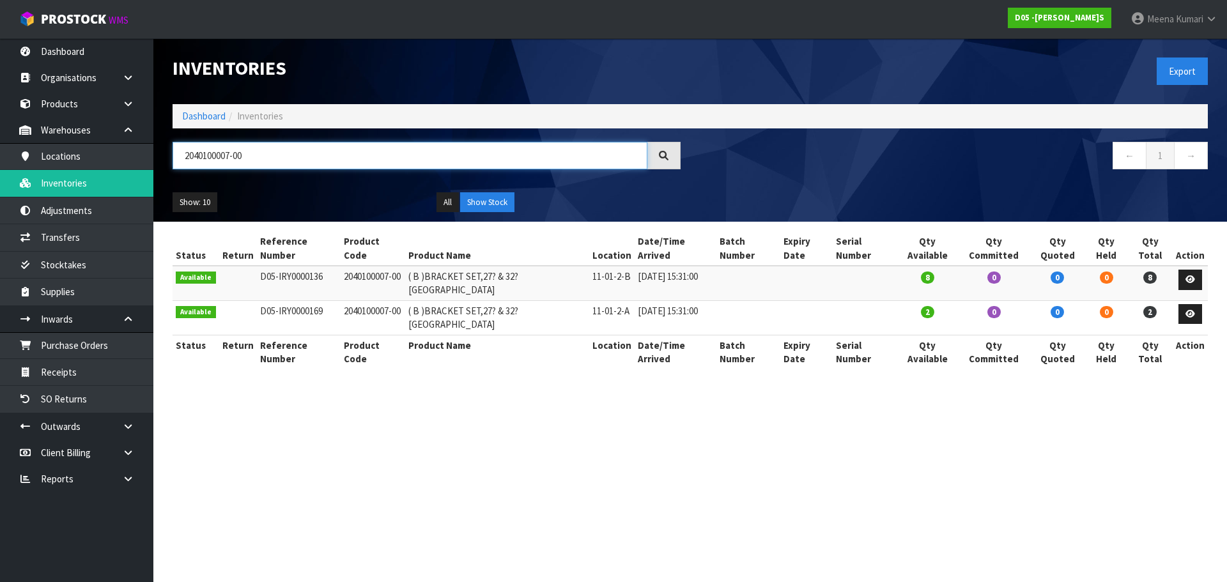
type input "2040100007-00"
click at [1186, 270] on link at bounding box center [1190, 280] width 24 height 20
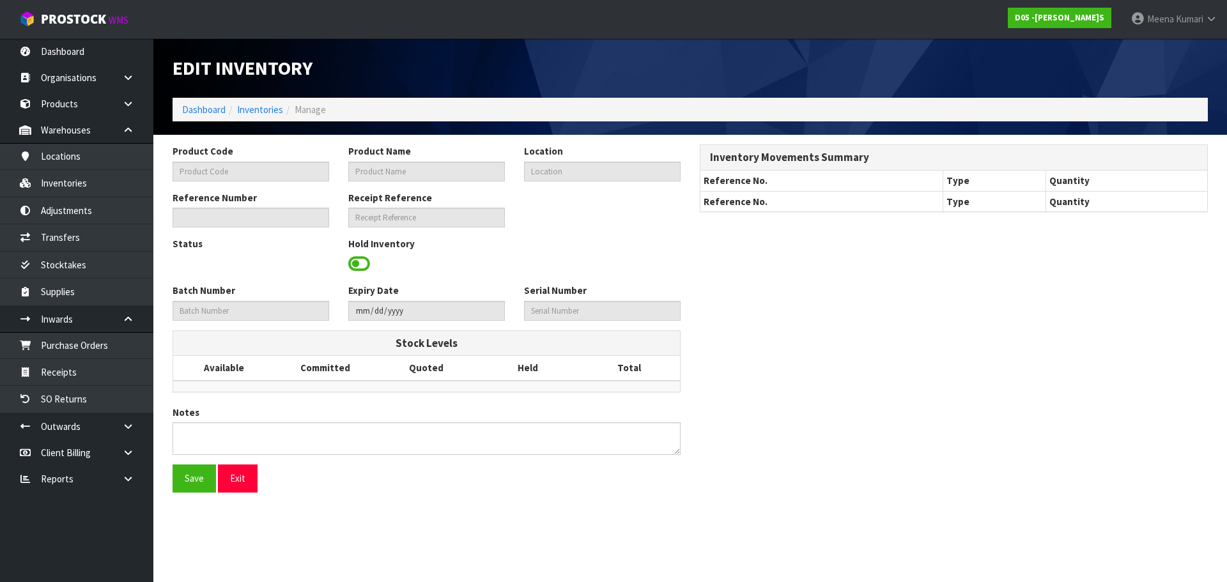
type input "2040100007-00"
type input "( B )BRACKET SET,27? & 32? [GEOGRAPHIC_DATA]"
type input "11-01-2-B"
type input "D05-IRY0000136"
type input "D05-REC0000010"
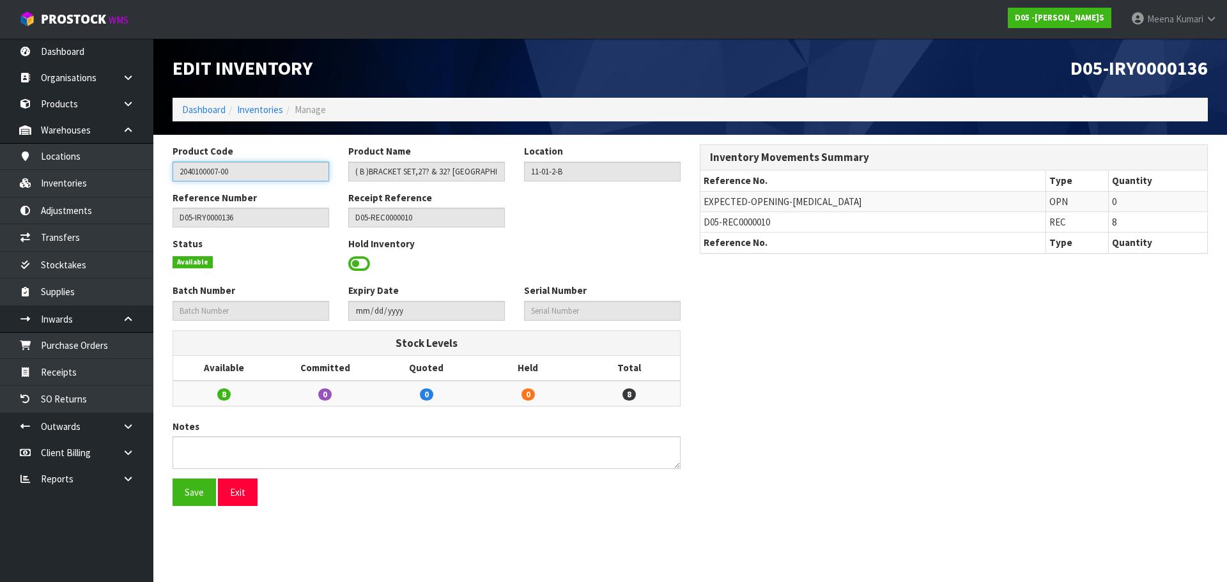
click at [236, 169] on input "2040100007-00" at bounding box center [251, 172] width 157 height 20
click at [238, 169] on input "2040100007-00" at bounding box center [251, 172] width 157 height 20
click at [274, 107] on link "Inventories" at bounding box center [260, 110] width 46 height 12
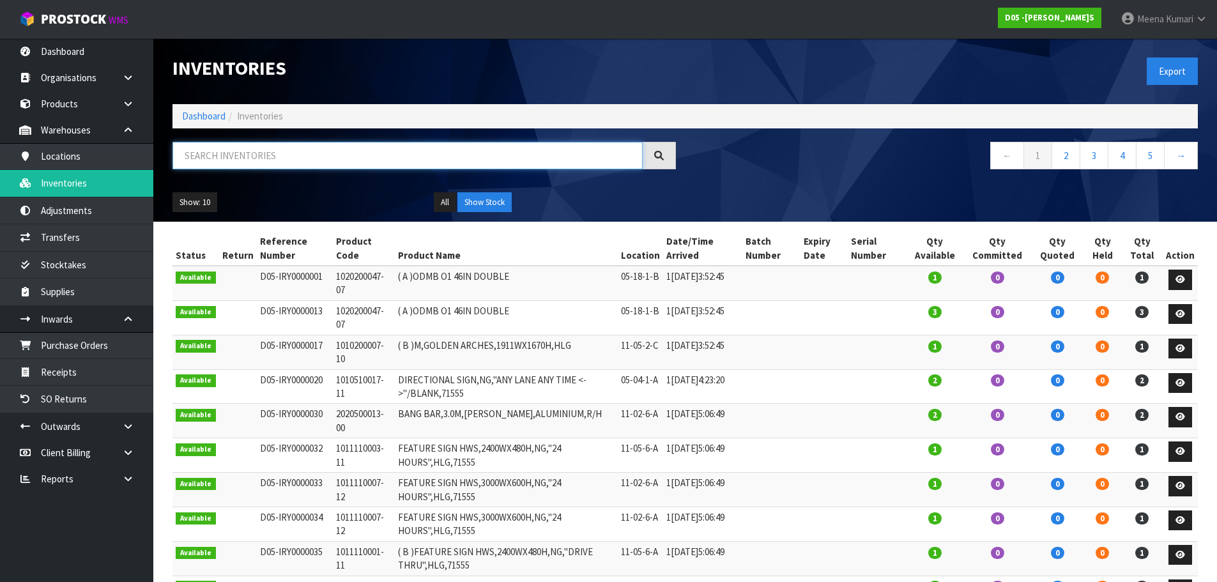
click at [310, 155] on input "text" at bounding box center [408, 155] width 470 height 27
paste input "2040100007-00"
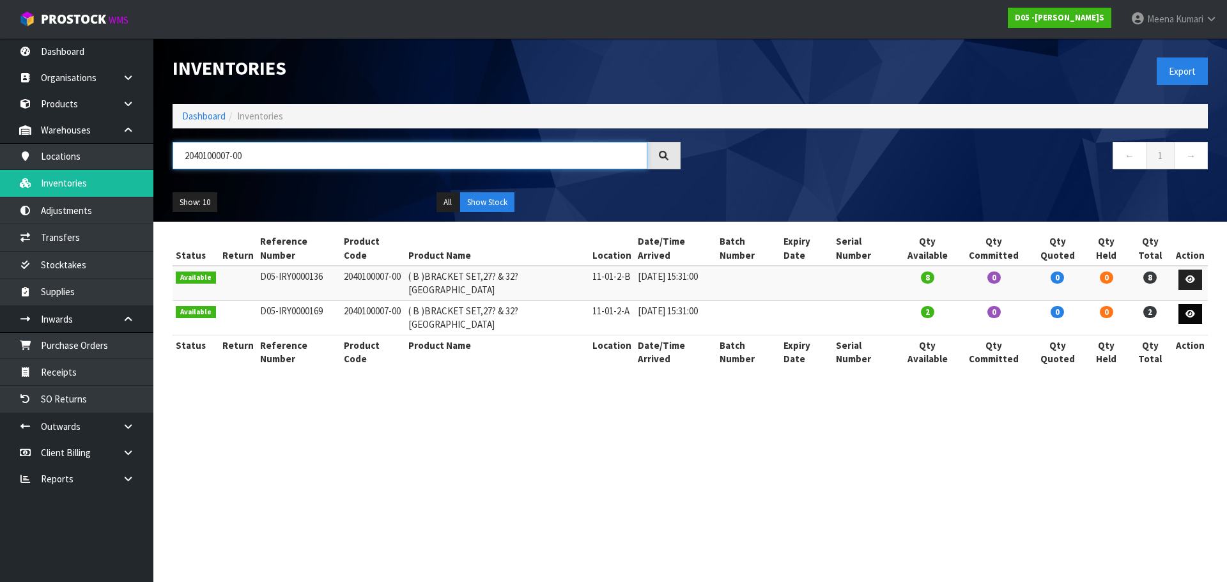
type input "2040100007-00"
click at [1200, 304] on link at bounding box center [1190, 314] width 24 height 20
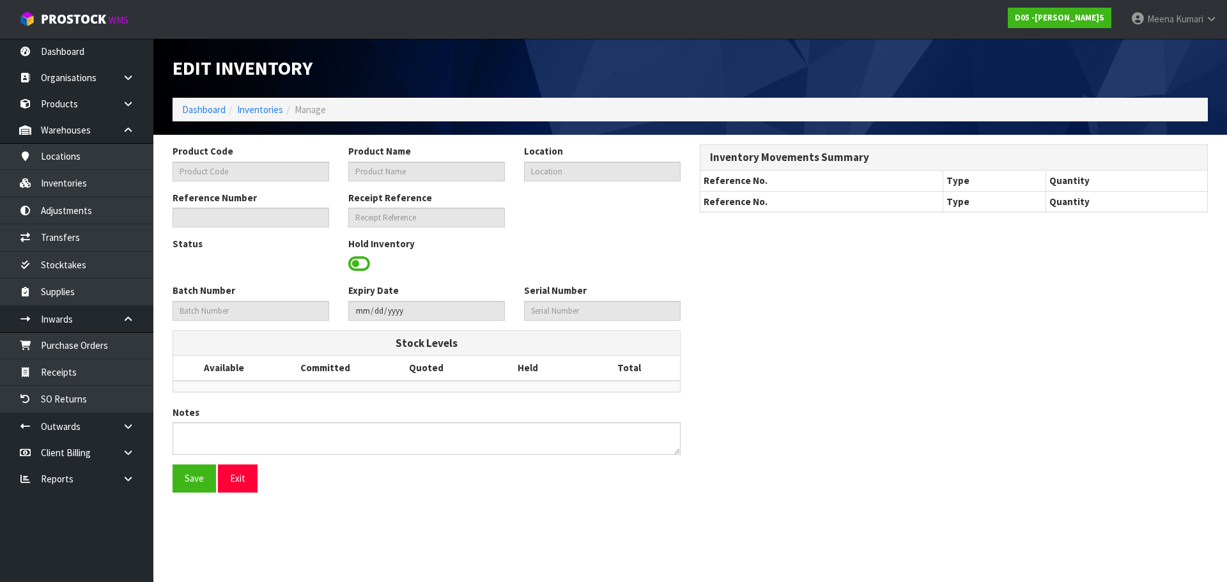
type input "2040100007-00"
type input "( B )BRACKET SET,27? & 32? [GEOGRAPHIC_DATA]"
type input "11-01-2-A"
type input "D05-IRY0000169"
type input "D05-REC0000010"
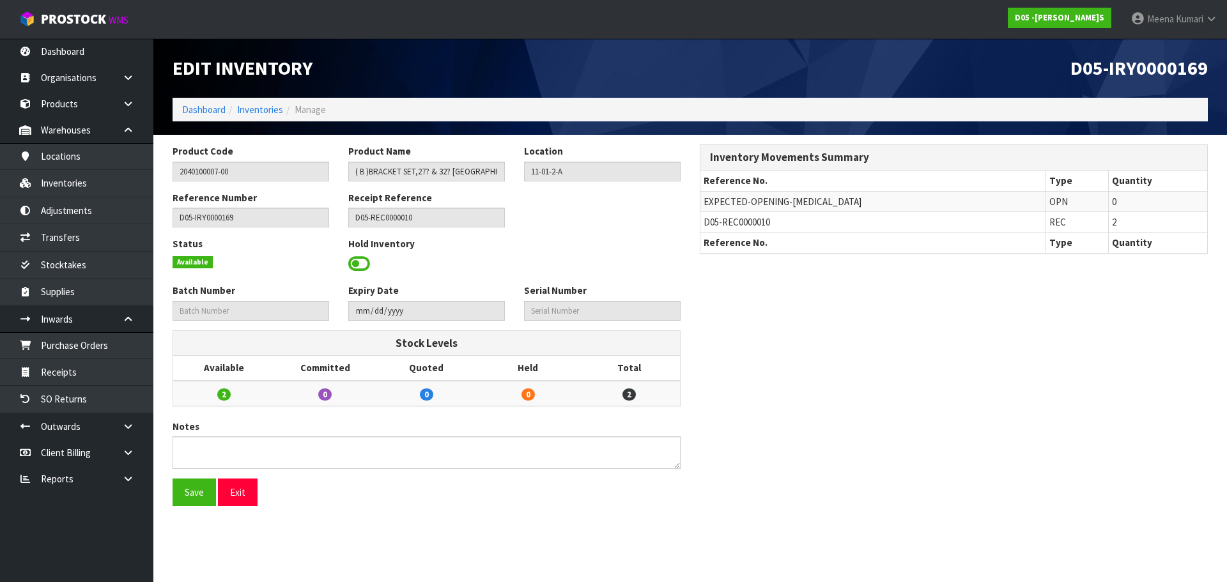
click at [742, 215] on td "D05-REC0000010" at bounding box center [872, 222] width 345 height 20
copy tr "D05-REC0000010"
click at [125, 252] on link "Stocktakes" at bounding box center [76, 265] width 153 height 26
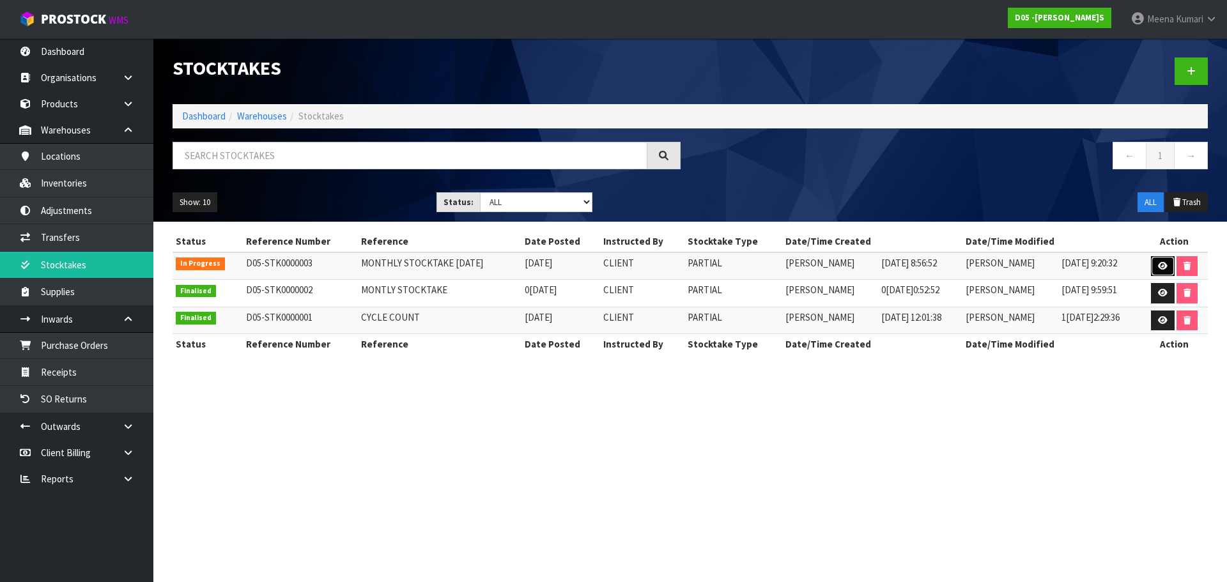
click at [1156, 263] on link at bounding box center [1163, 266] width 24 height 20
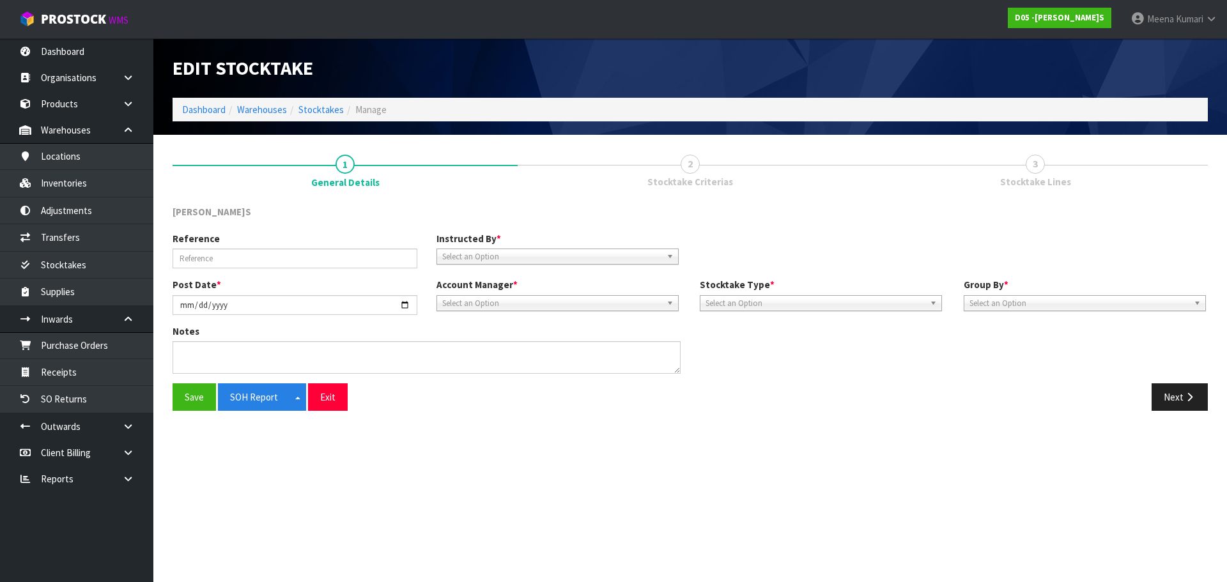
type input "MONTHLY STOCKTAKE [DATE]"
type input "[DATE]"
click at [1193, 401] on icon "button" at bounding box center [1190, 397] width 12 height 10
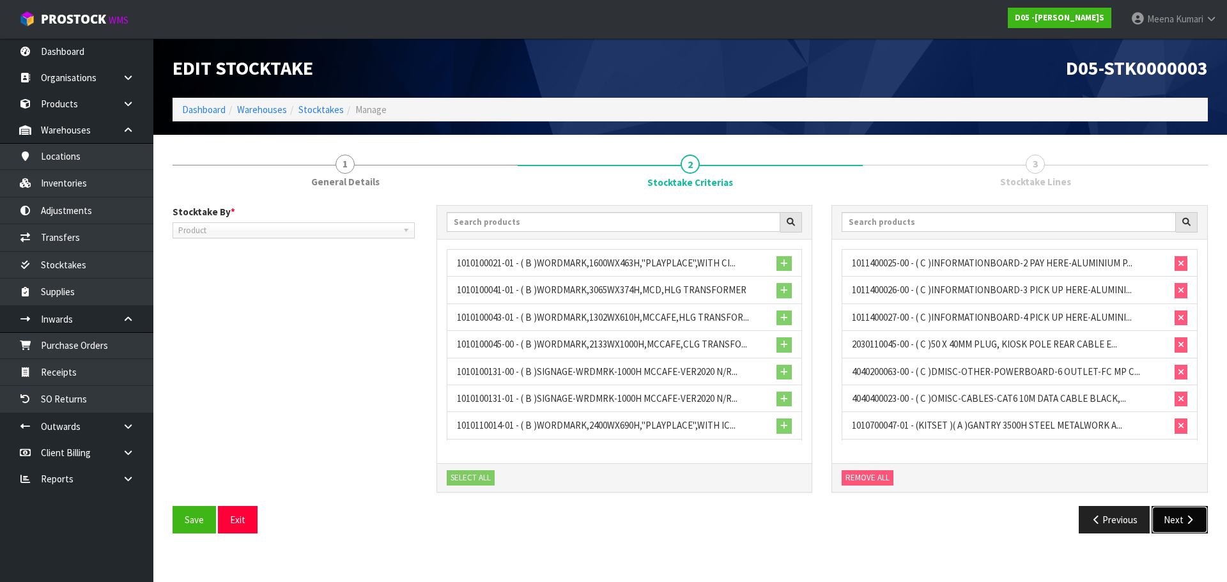
click at [1191, 511] on button "Next" at bounding box center [1180, 519] width 56 height 27
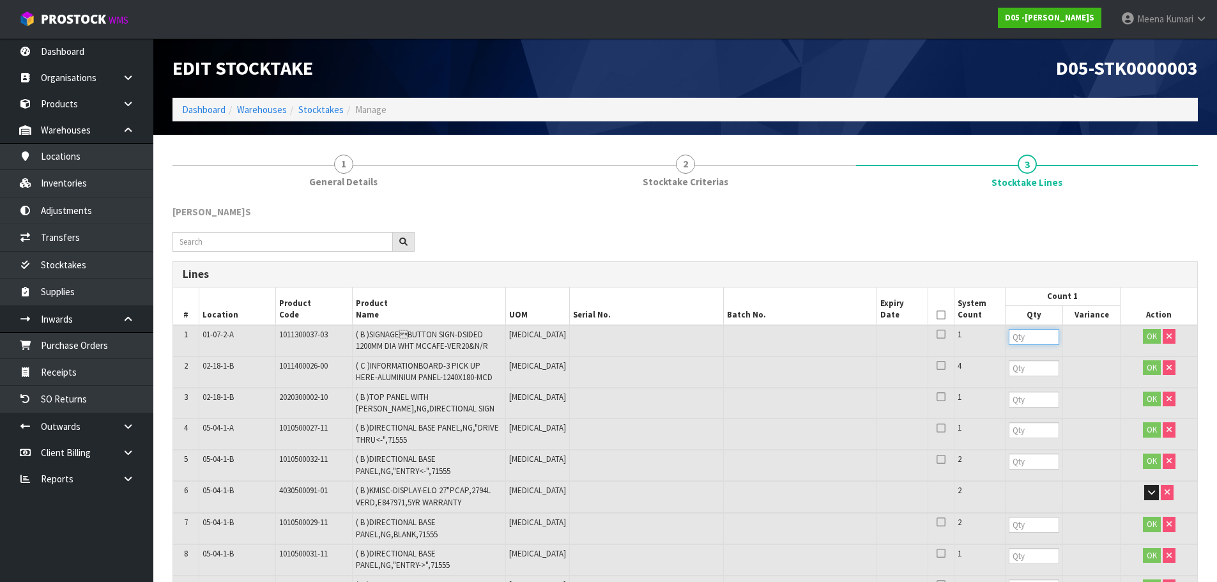
click at [1009, 343] on input "number" at bounding box center [1034, 337] width 50 height 16
type input "1"
click at [1012, 364] on input "number" at bounding box center [1034, 368] width 50 height 16
type input "4"
click at [1029, 400] on input "-1" at bounding box center [1034, 400] width 50 height 16
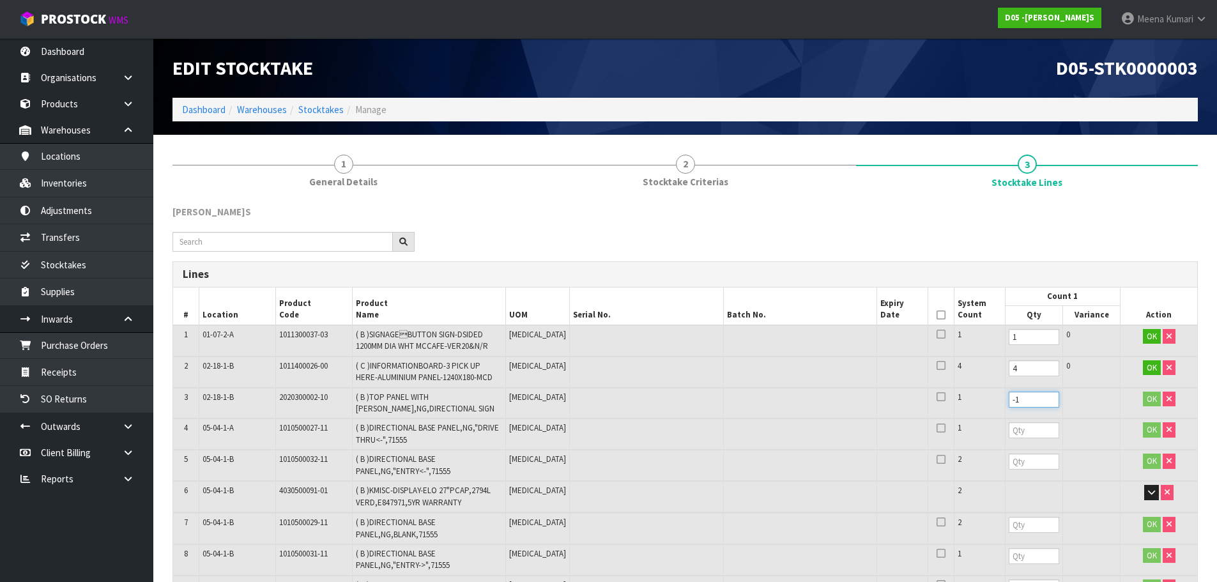
click at [1034, 392] on input "-1" at bounding box center [1034, 400] width 50 height 16
click at [1035, 398] on input "0" at bounding box center [1034, 400] width 50 height 16
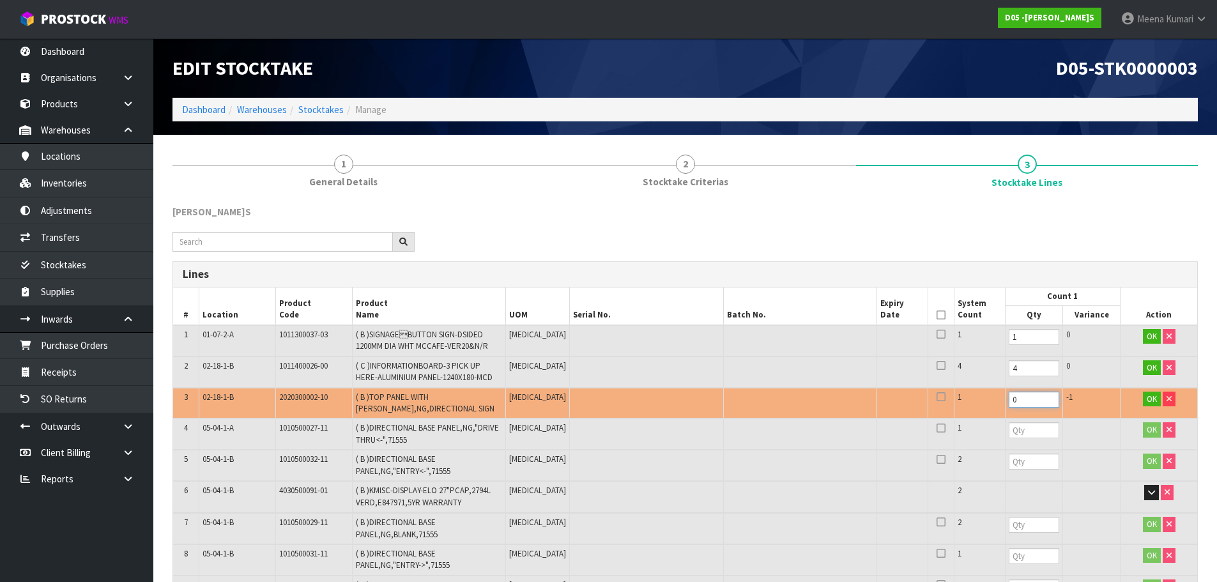
drag, startPoint x: 1012, startPoint y: 399, endPoint x: 925, endPoint y: 399, distance: 86.9
click at [926, 399] on tr "3 02-18-1-B 2020300002-10 ( B )TOP PANEL WITH MOULDED M,NG,DIRECTIONAL SIGN [ME…" at bounding box center [685, 403] width 1024 height 31
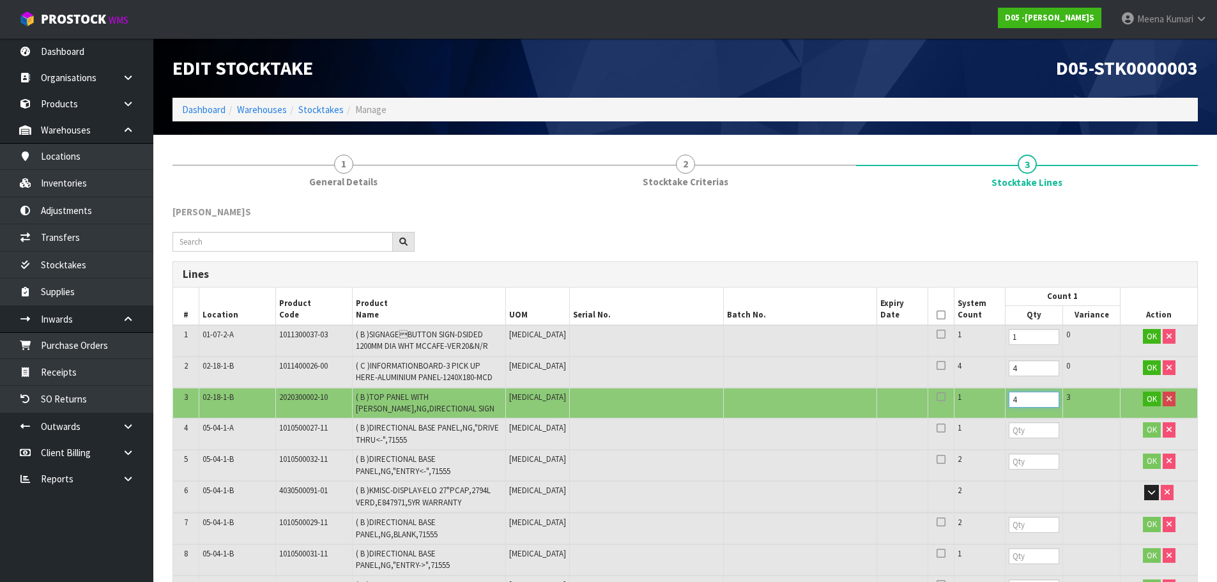
drag, startPoint x: 994, startPoint y: 398, endPoint x: 930, endPoint y: 403, distance: 64.2
click at [930, 403] on tr "3 02-18-1-B 2020300002-10 ( B )TOP PANEL WITH MOULDED M,NG,DIRECTIONAL SIGN [ME…" at bounding box center [685, 403] width 1024 height 31
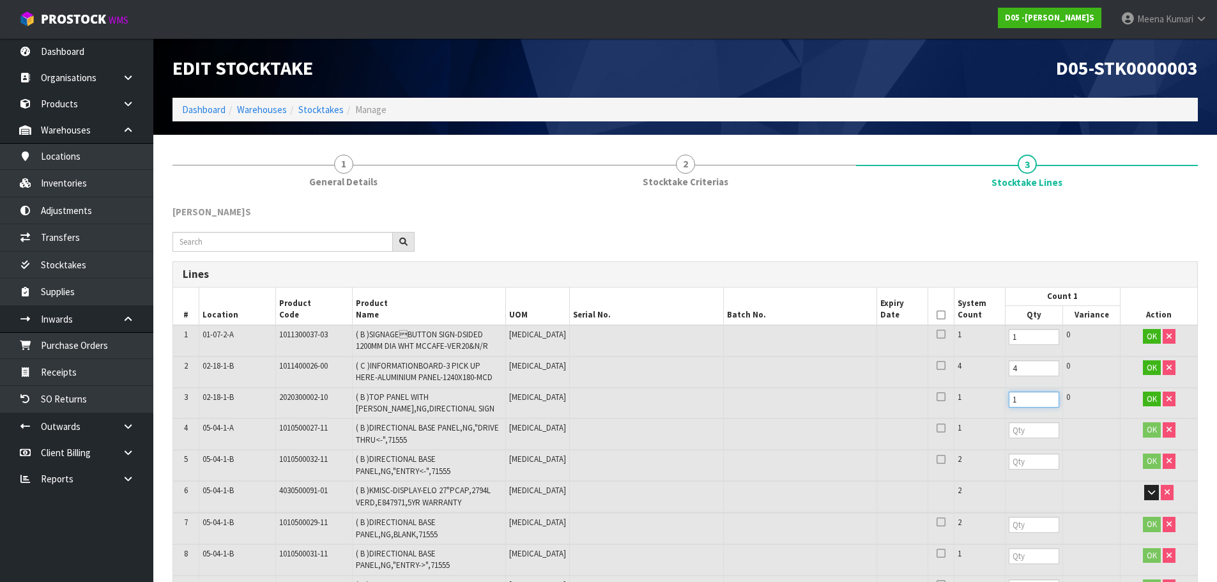
type input "1"
click at [1009, 429] on input "number" at bounding box center [1034, 430] width 50 height 16
type input "1"
click at [1009, 465] on input "number" at bounding box center [1034, 462] width 50 height 16
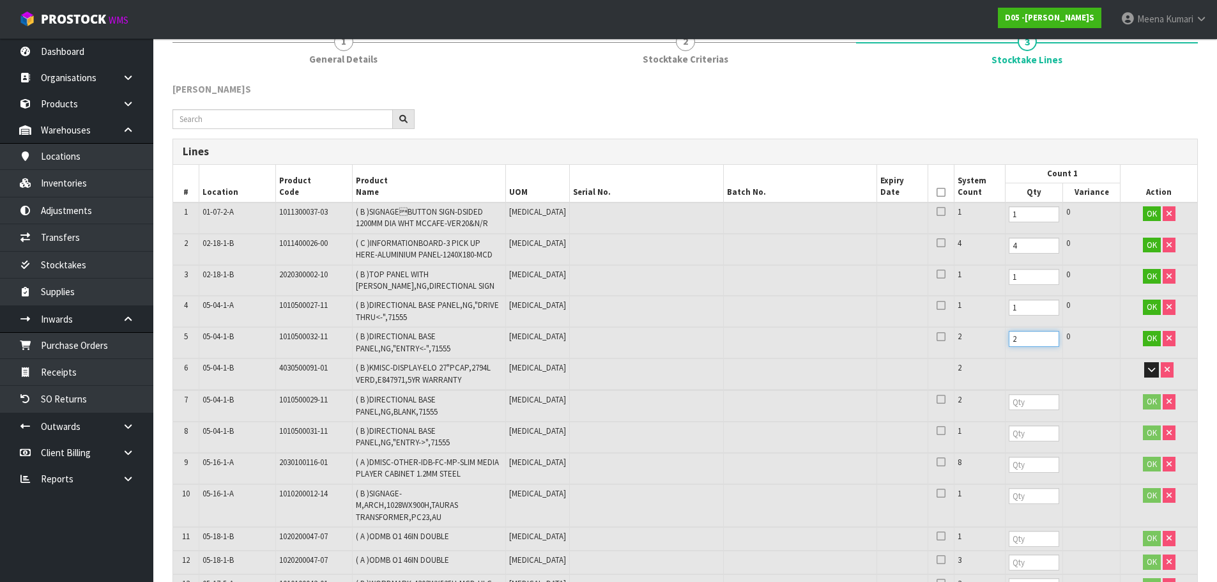
scroll to position [128, 0]
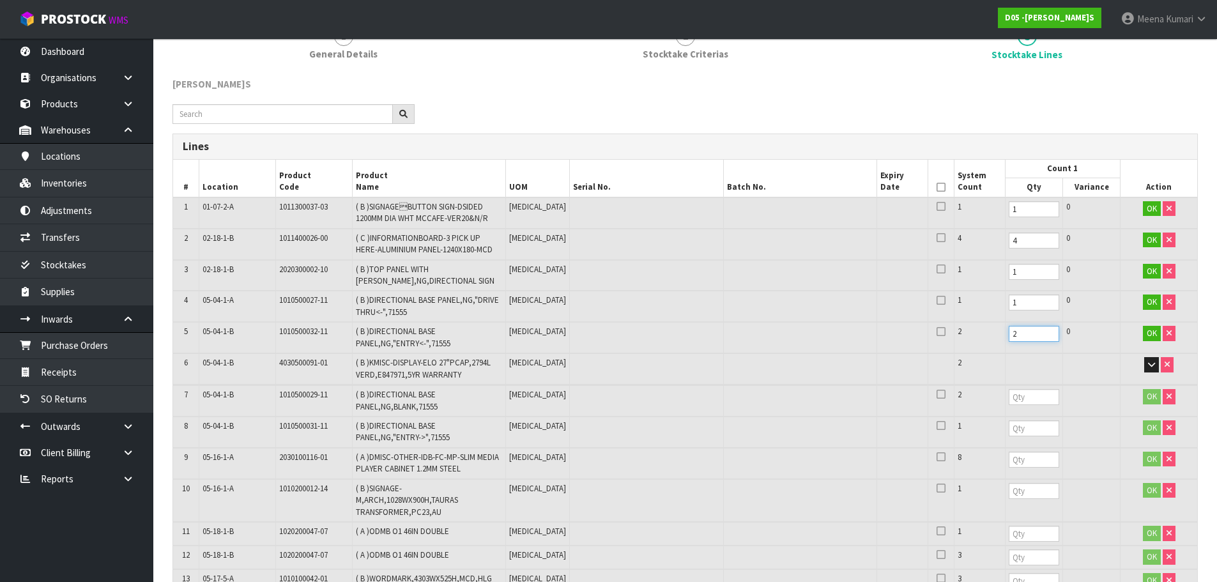
type input "2"
click at [1159, 369] on td at bounding box center [1159, 368] width 77 height 31
click at [1154, 366] on icon "button" at bounding box center [1151, 364] width 7 height 8
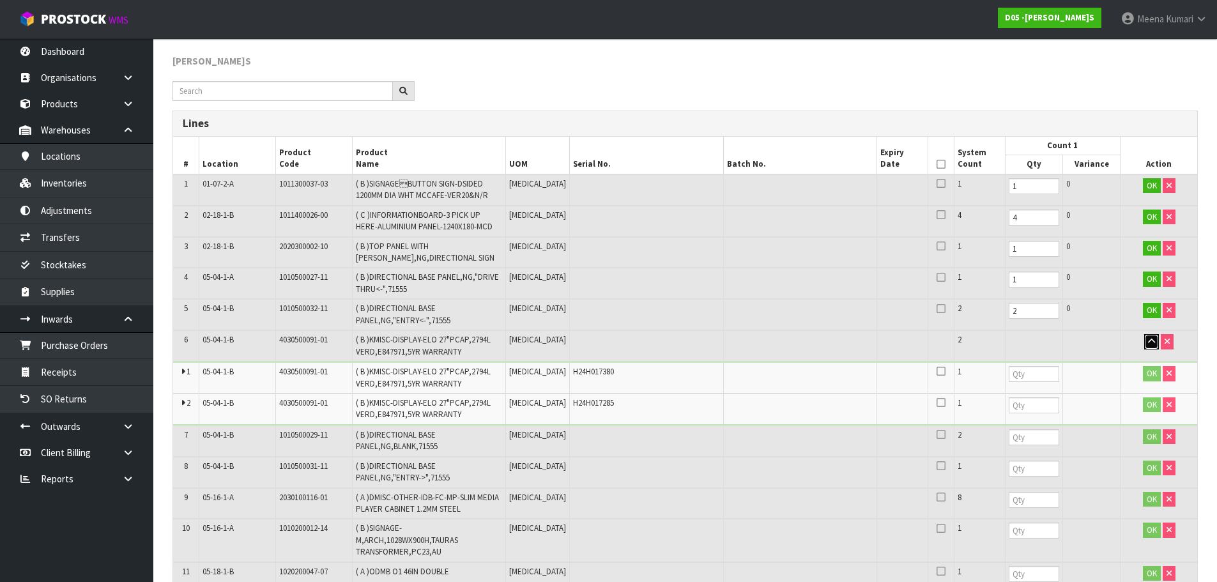
scroll to position [192, 0]
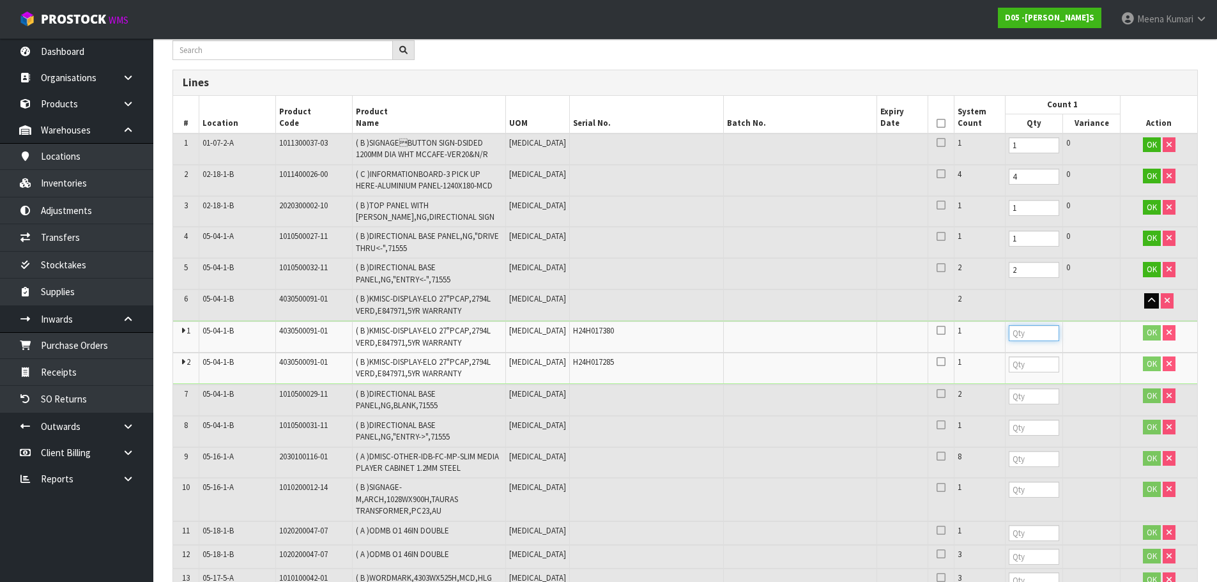
click at [1014, 332] on input "number" at bounding box center [1034, 333] width 50 height 16
type input "1"
click at [1017, 363] on input "number" at bounding box center [1034, 365] width 50 height 16
type input "1"
click at [1009, 400] on input "number" at bounding box center [1034, 397] width 50 height 16
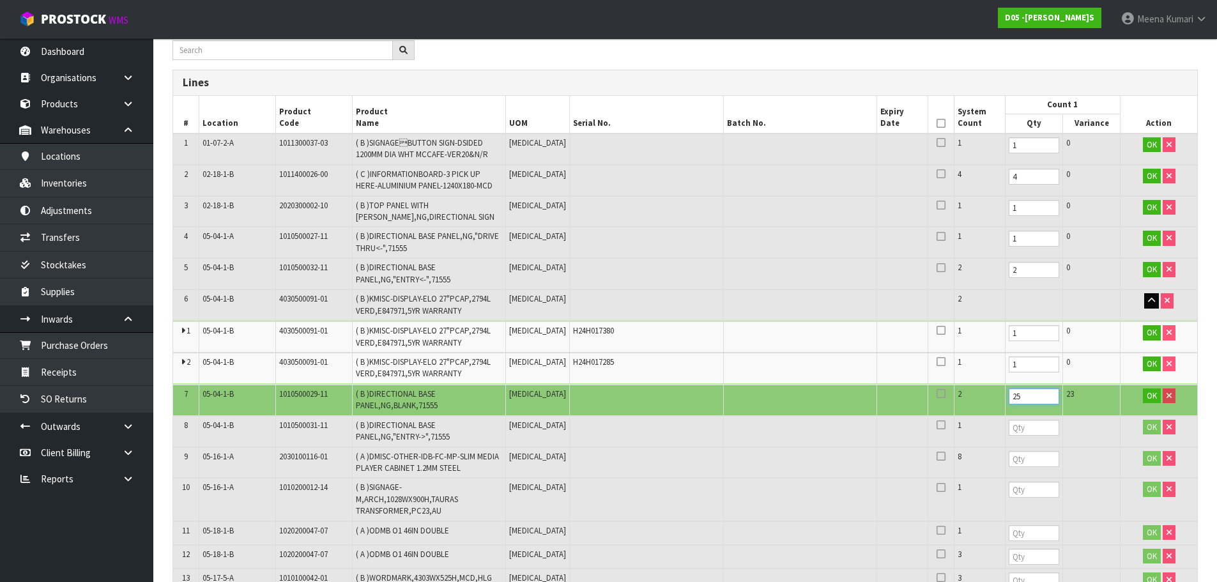
drag, startPoint x: 997, startPoint y: 396, endPoint x: 920, endPoint y: 396, distance: 76.7
click at [920, 396] on tr "7 05-04-1-B 1010500029-11 ( B )DIRECTIONAL BASE PANEL,NG,BLANK,71555 [MEDICAL_D…" at bounding box center [685, 400] width 1024 height 31
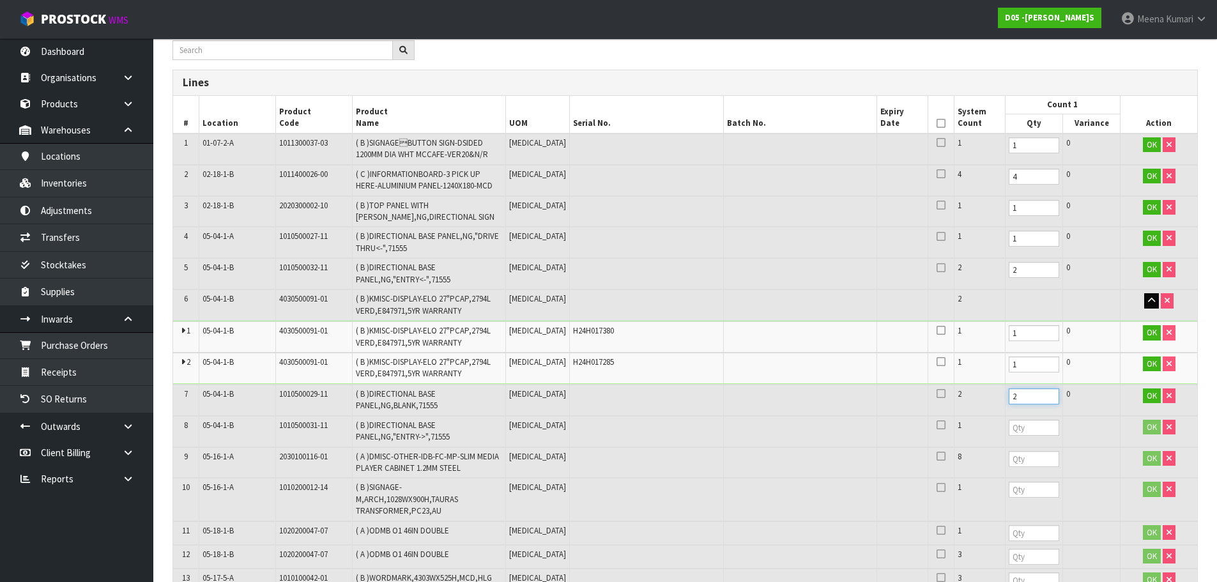
type input "2"
drag, startPoint x: 998, startPoint y: 438, endPoint x: 1002, endPoint y: 429, distance: 9.7
click at [1005, 438] on td at bounding box center [1034, 431] width 58 height 31
click at [1009, 429] on input "number" at bounding box center [1034, 428] width 50 height 16
type input "1"
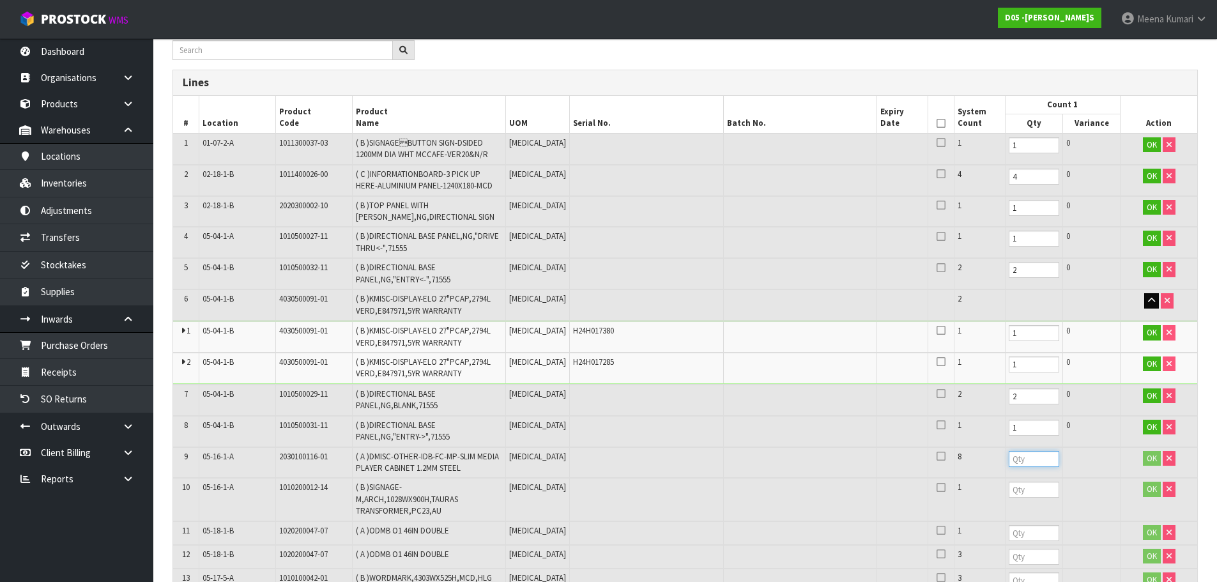
click at [1009, 456] on input "number" at bounding box center [1034, 459] width 50 height 16
type input "8"
click at [1009, 493] on input "number" at bounding box center [1034, 490] width 50 height 16
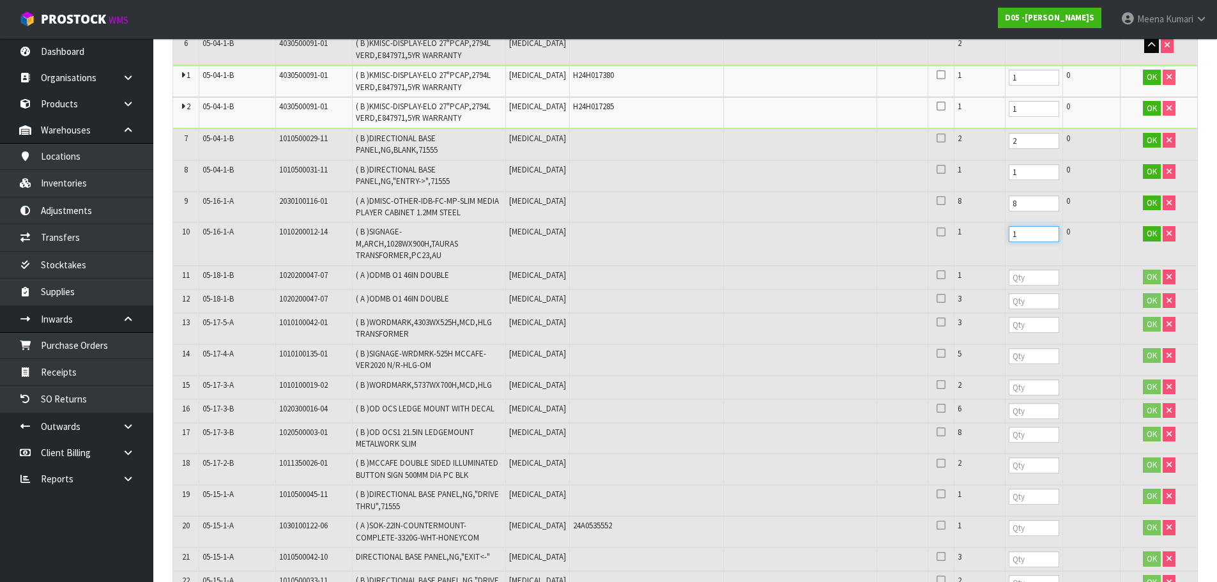
type input "1"
click at [1009, 280] on input "number" at bounding box center [1034, 278] width 50 height 16
type input "1"
click at [1009, 303] on input "number" at bounding box center [1034, 301] width 50 height 16
type input "3"
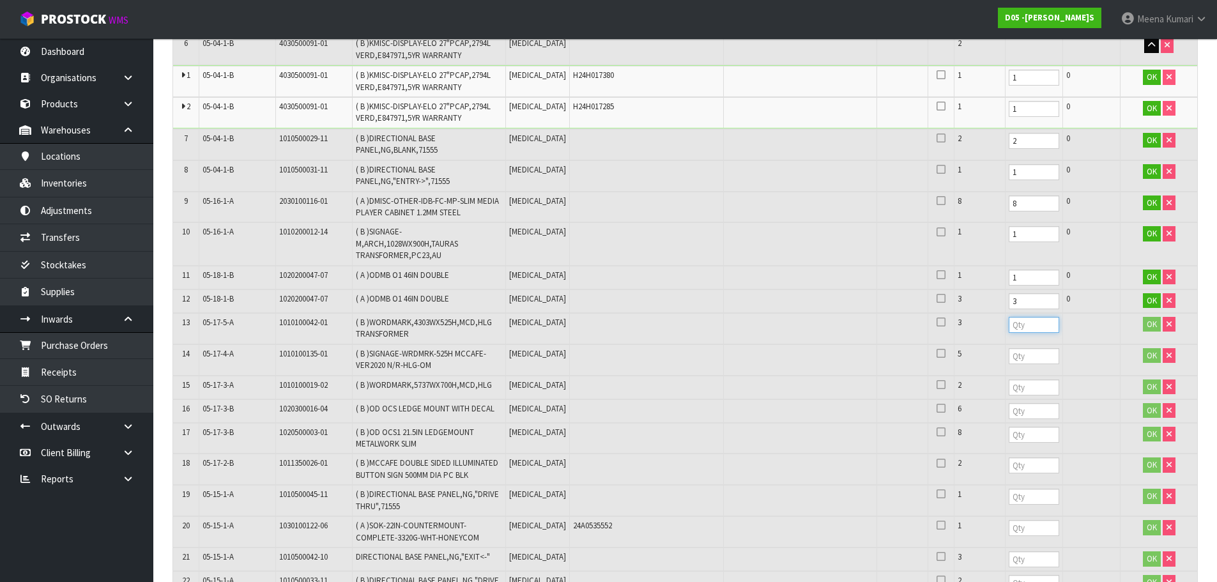
click at [1009, 327] on input "number" at bounding box center [1034, 325] width 50 height 16
type input "3"
click at [1009, 357] on input "number" at bounding box center [1034, 356] width 50 height 16
type input "5"
click at [1009, 392] on input "number" at bounding box center [1034, 388] width 50 height 16
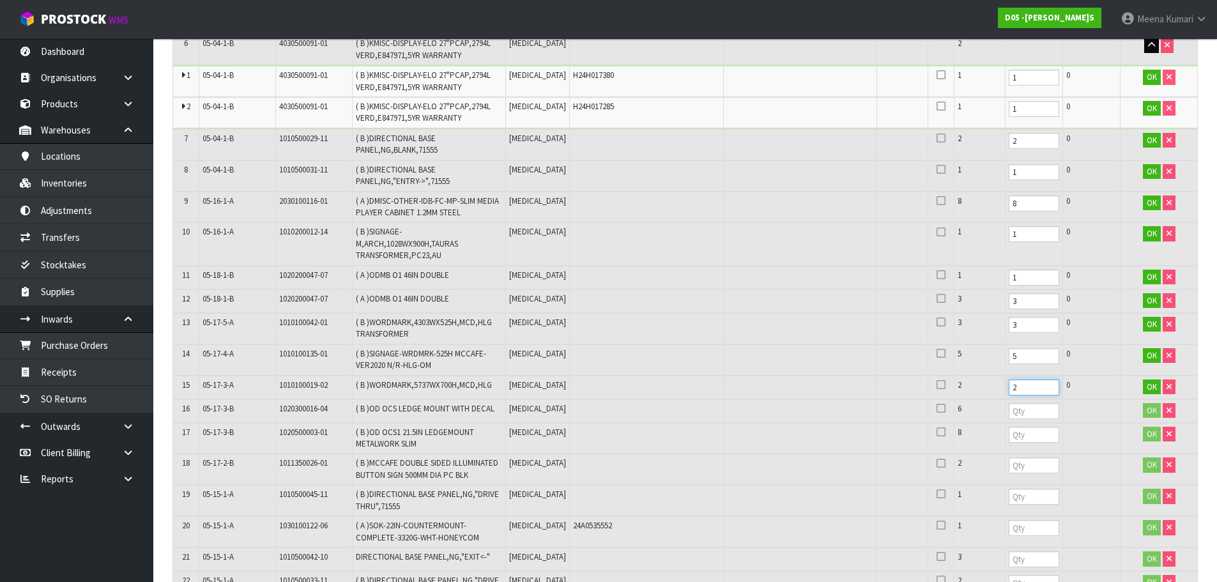
type input "2"
click at [1009, 411] on input "number" at bounding box center [1034, 411] width 50 height 16
type input "6"
click at [1009, 439] on input "number" at bounding box center [1034, 435] width 50 height 16
type input "8"
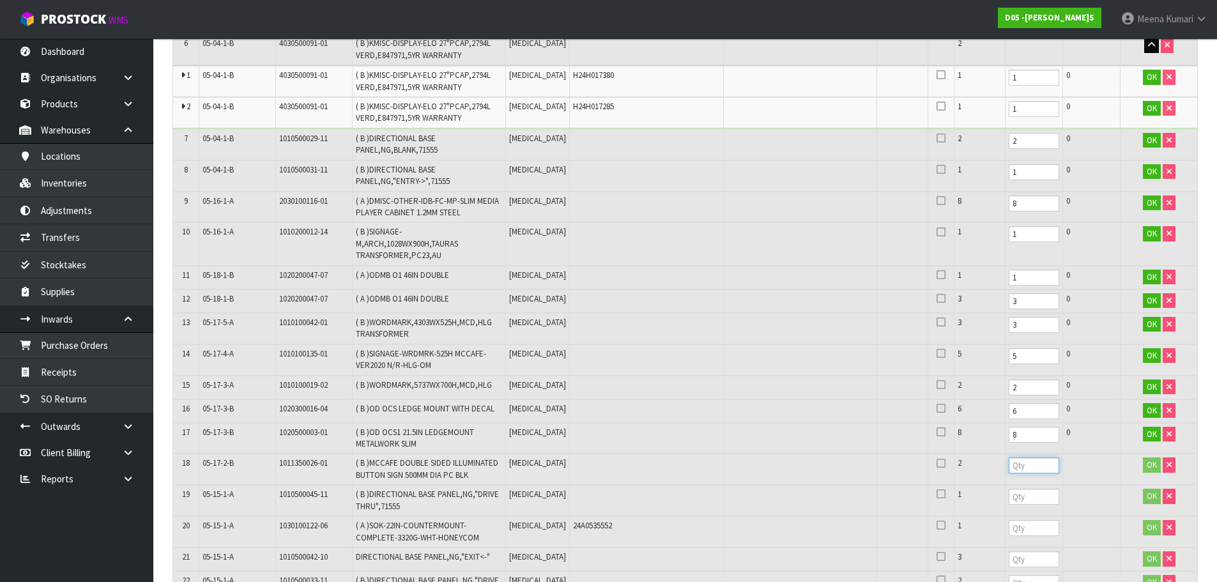
click at [1011, 470] on input "number" at bounding box center [1034, 466] width 50 height 16
type input "2"
click at [1016, 491] on input "number" at bounding box center [1034, 497] width 50 height 16
type input "1"
click at [1019, 533] on input "number" at bounding box center [1034, 528] width 50 height 16
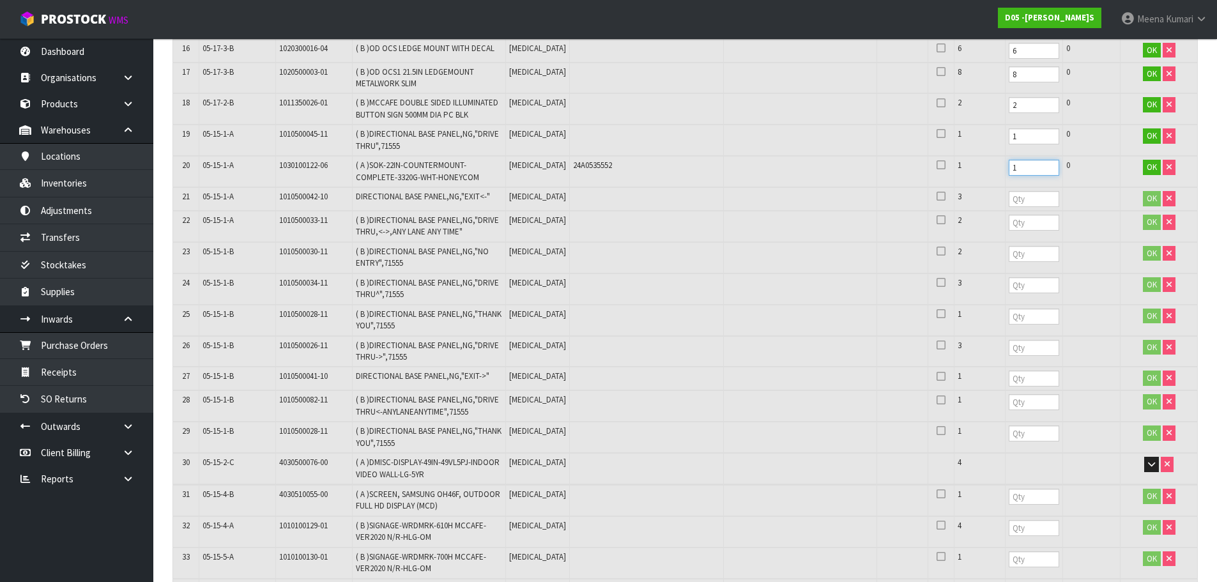
scroll to position [831, 0]
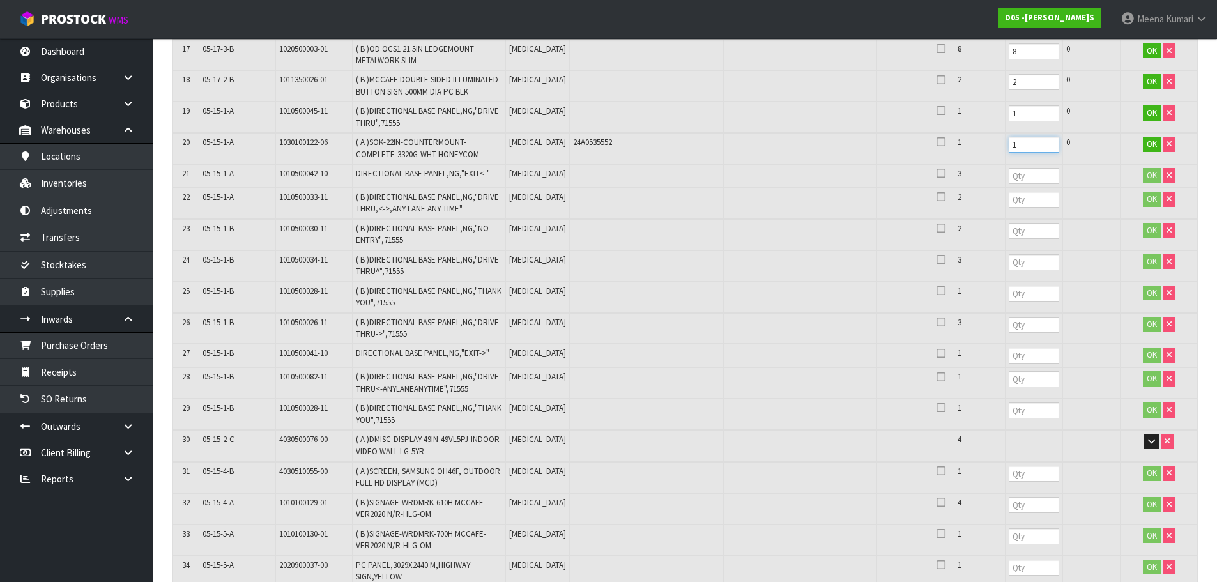
type input "1"
click at [1009, 179] on input "number" at bounding box center [1034, 176] width 50 height 16
type input "3"
click at [1005, 208] on td at bounding box center [1034, 203] width 58 height 31
click at [1009, 198] on input "number" at bounding box center [1034, 200] width 50 height 16
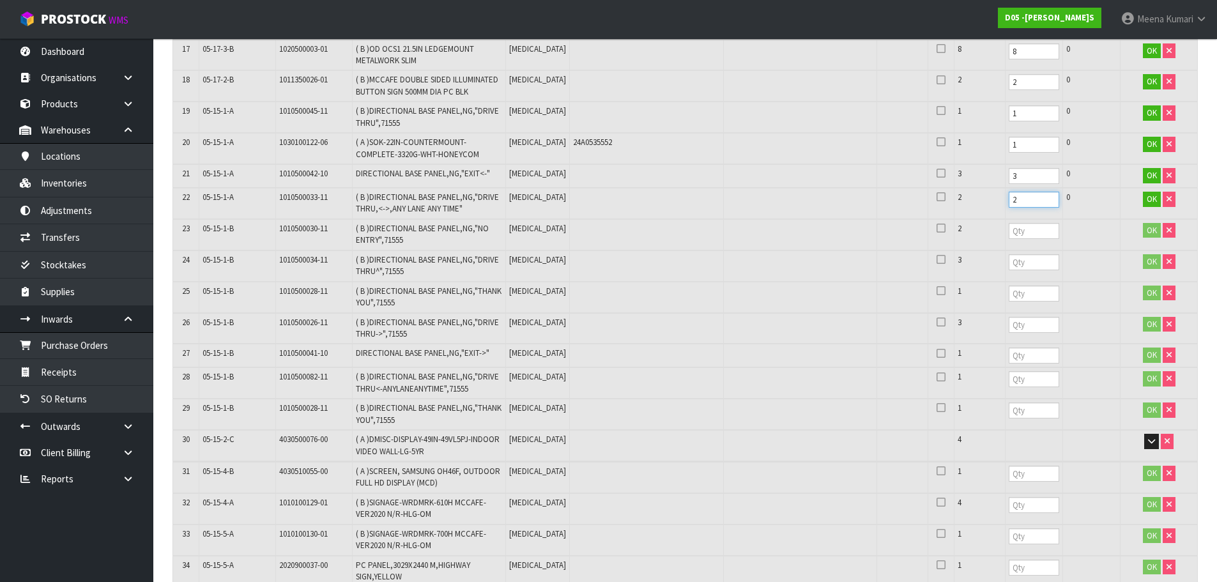
type input "2"
click at [1009, 229] on input "number" at bounding box center [1034, 231] width 50 height 16
type input "2"
click at [1009, 258] on input "number" at bounding box center [1034, 262] width 50 height 16
type input "3"
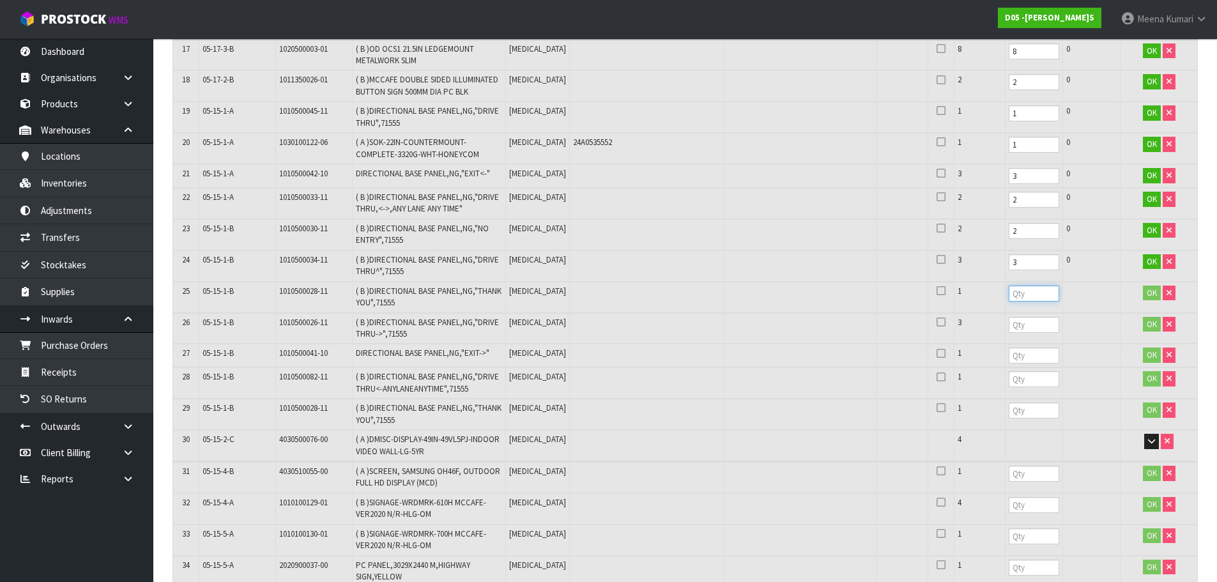
click at [1009, 294] on input "number" at bounding box center [1034, 294] width 50 height 16
type input "1"
click at [1011, 319] on input "number" at bounding box center [1034, 325] width 50 height 16
type input "3"
click at [1009, 358] on input "number" at bounding box center [1034, 356] width 50 height 16
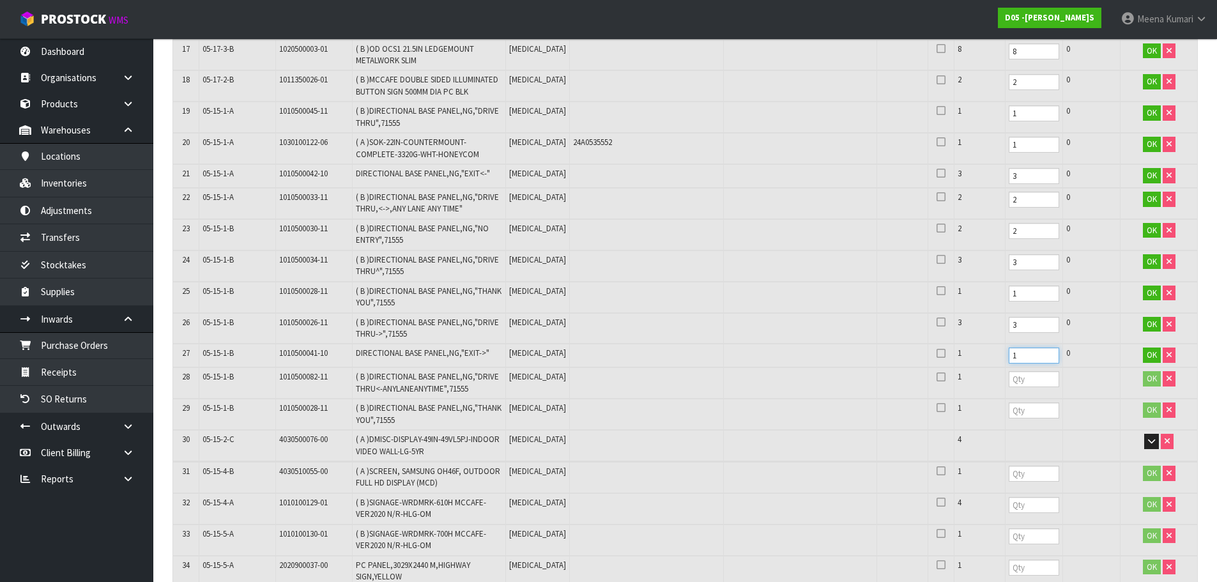
type input "1"
click at [1009, 387] on input "number" at bounding box center [1034, 379] width 50 height 16
type input "1"
click at [1012, 410] on input "number" at bounding box center [1034, 411] width 50 height 16
type input "1"
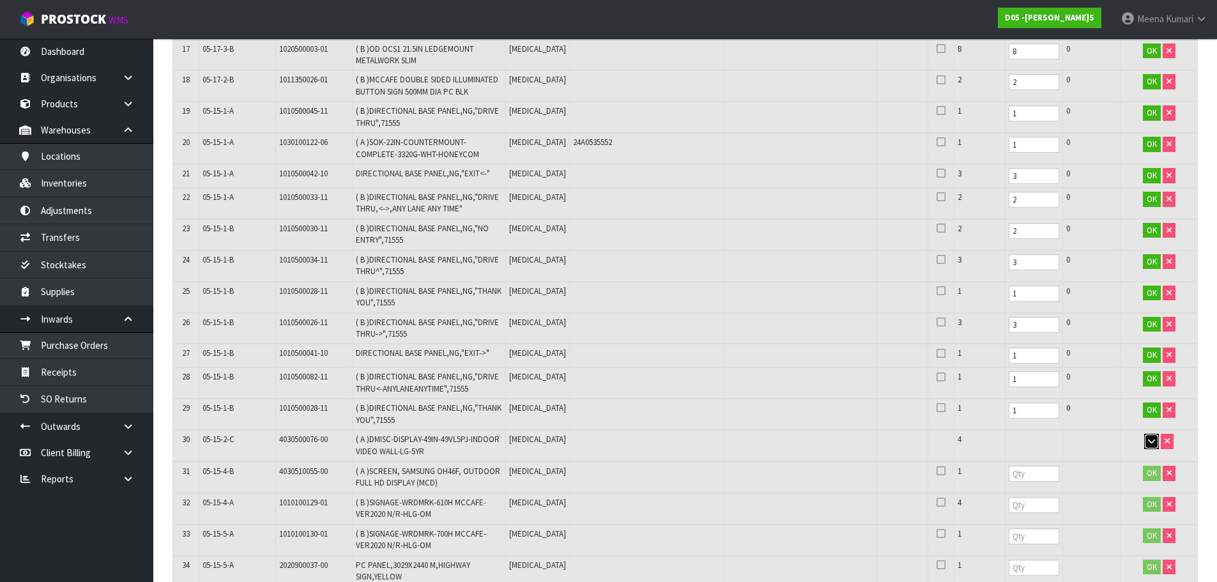
click at [1146, 441] on button "button" at bounding box center [1152, 441] width 15 height 15
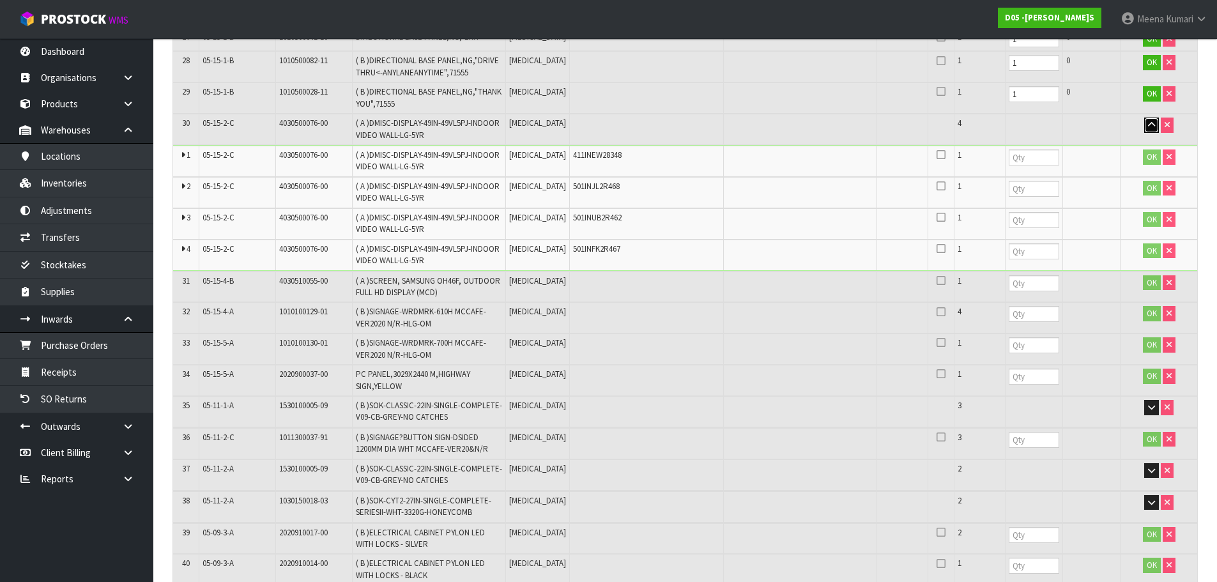
scroll to position [1150, 0]
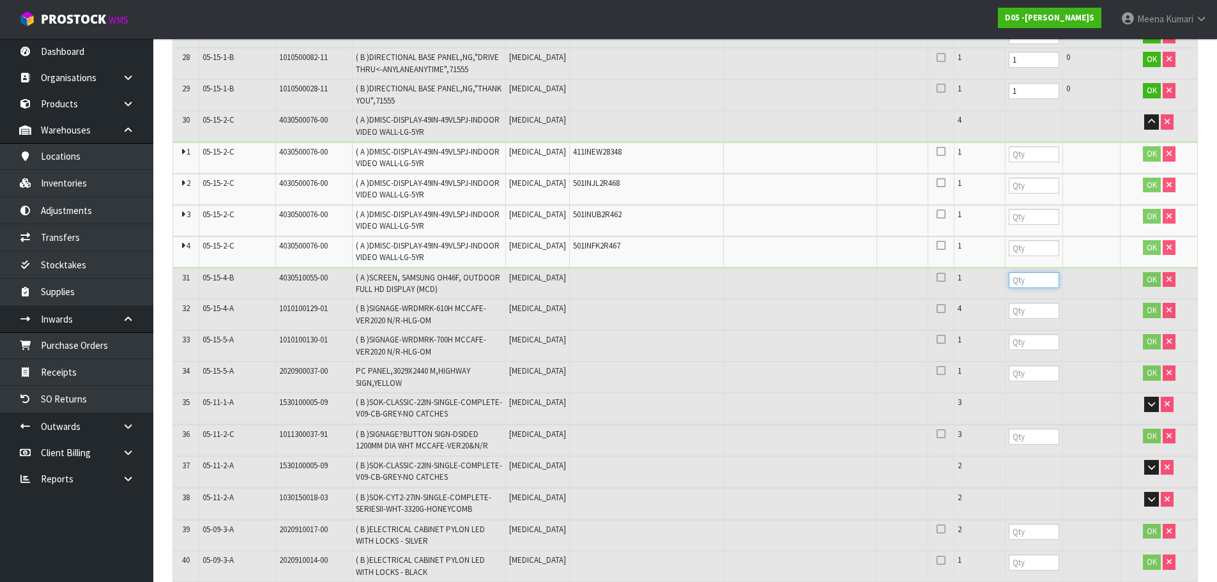
click at [1009, 275] on input "number" at bounding box center [1034, 280] width 50 height 16
type input "1"
click at [1009, 309] on input "number" at bounding box center [1034, 311] width 50 height 16
type input "4"
click at [1012, 339] on input "number" at bounding box center [1034, 342] width 50 height 16
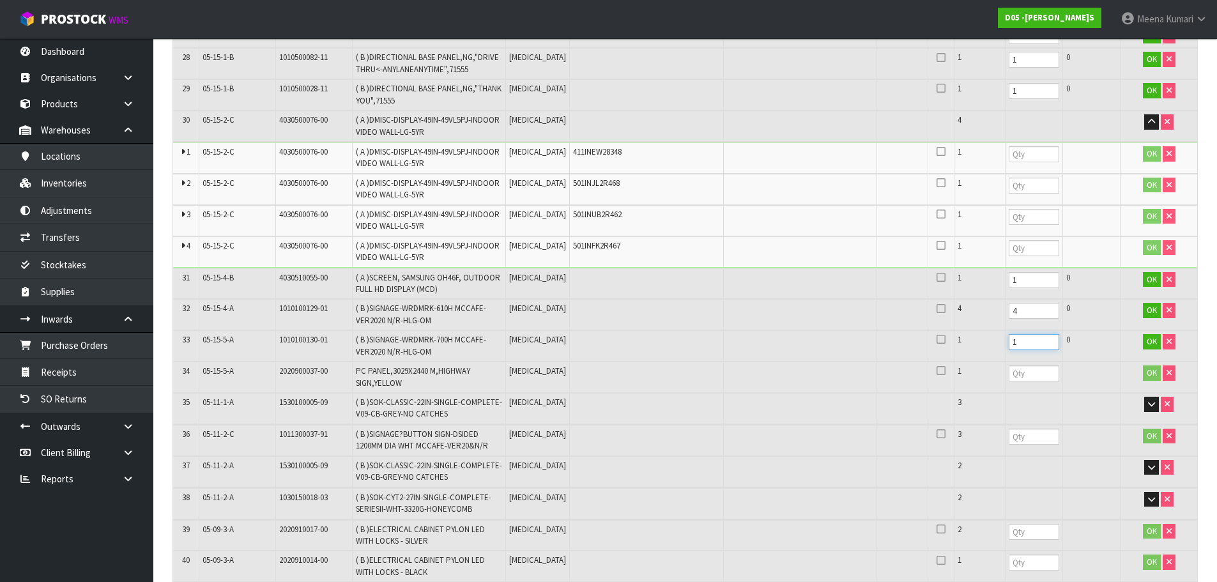
type input "1"
click at [1009, 366] on input "number" at bounding box center [1034, 374] width 50 height 16
type input "1"
click at [1155, 401] on icon "button" at bounding box center [1151, 404] width 7 height 8
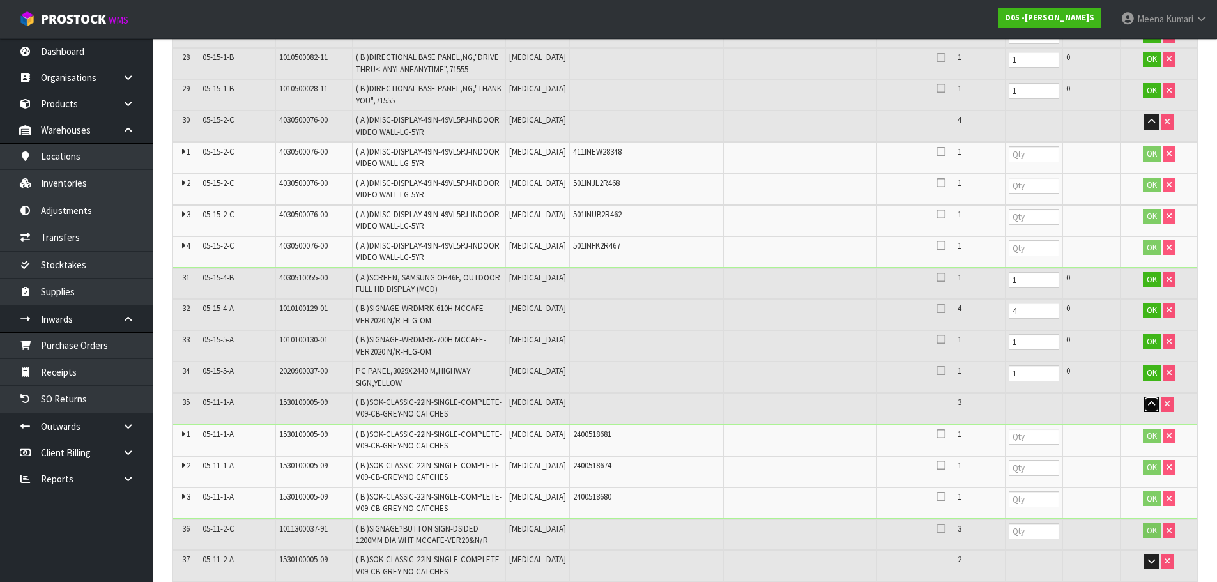
scroll to position [1470, 0]
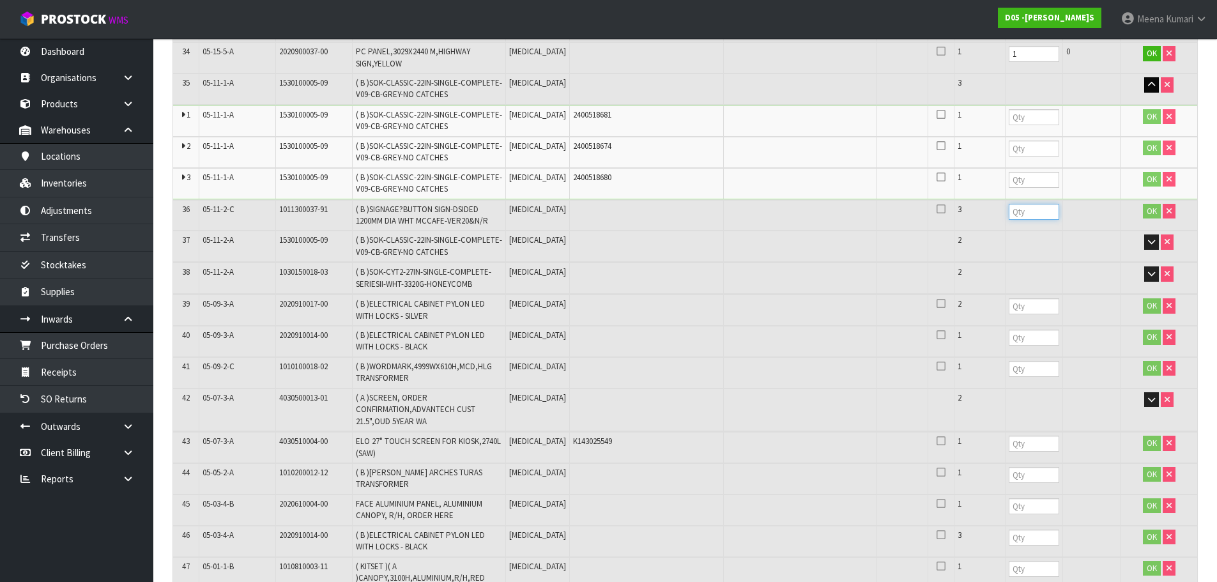
click at [1009, 208] on input "number" at bounding box center [1034, 212] width 50 height 16
drag, startPoint x: 988, startPoint y: 119, endPoint x: 989, endPoint y: 130, distance: 11.5
click at [1009, 124] on input "number" at bounding box center [1034, 117] width 50 height 16
type input "1"
click at [1009, 150] on input "number" at bounding box center [1034, 149] width 50 height 16
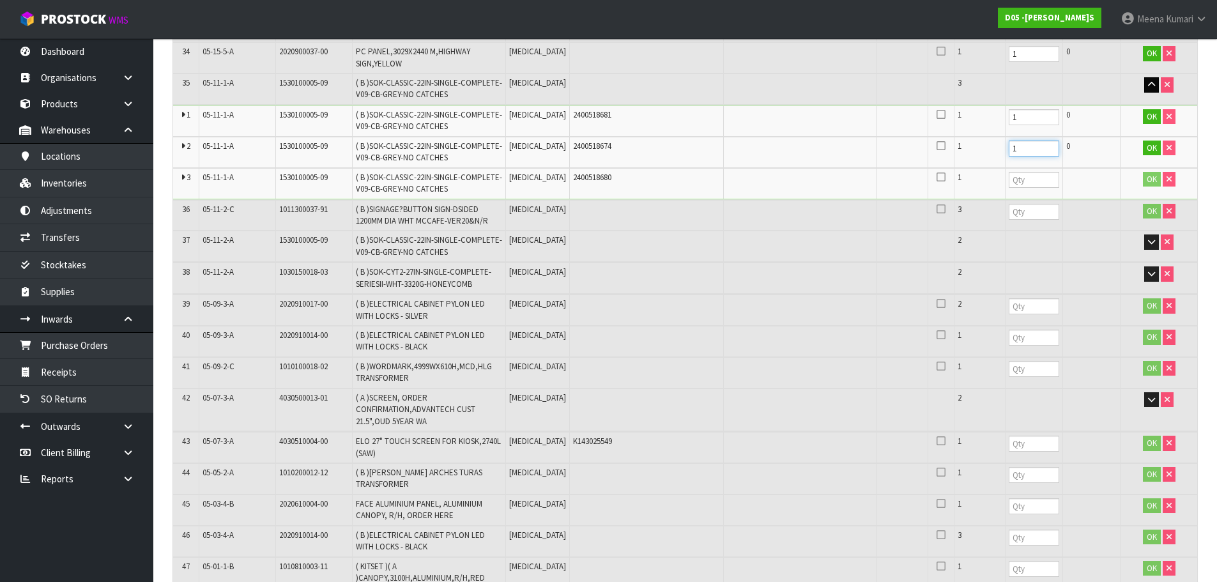
type input "1"
click at [1009, 184] on input "number" at bounding box center [1034, 180] width 50 height 16
type input "1"
click at [1009, 209] on input "number" at bounding box center [1034, 212] width 50 height 16
type input "3"
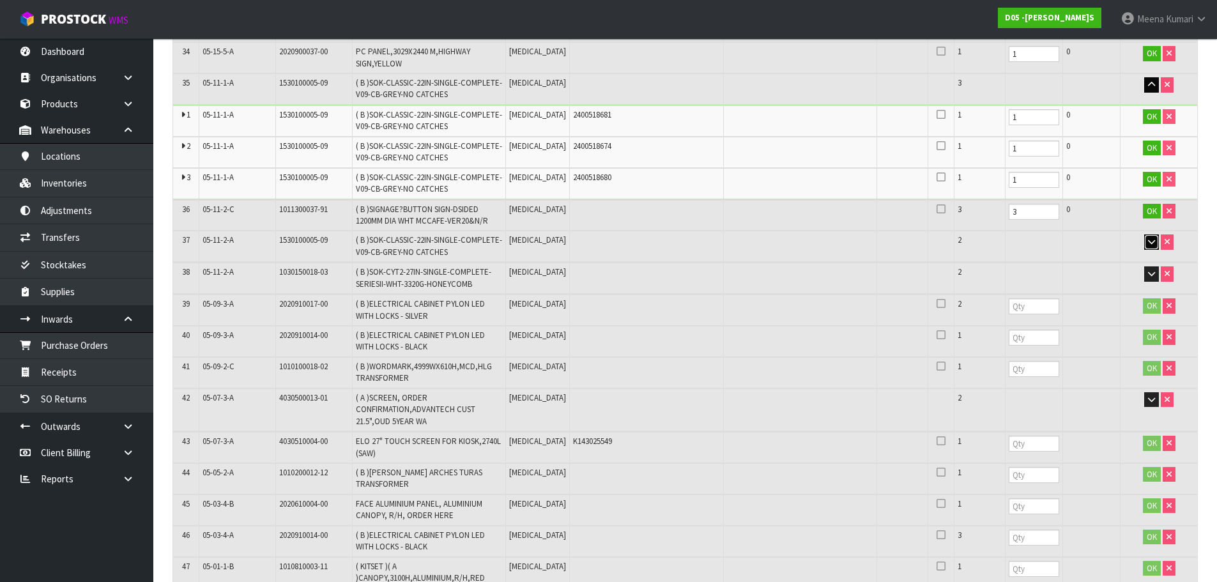
click at [1146, 244] on button "button" at bounding box center [1152, 242] width 15 height 15
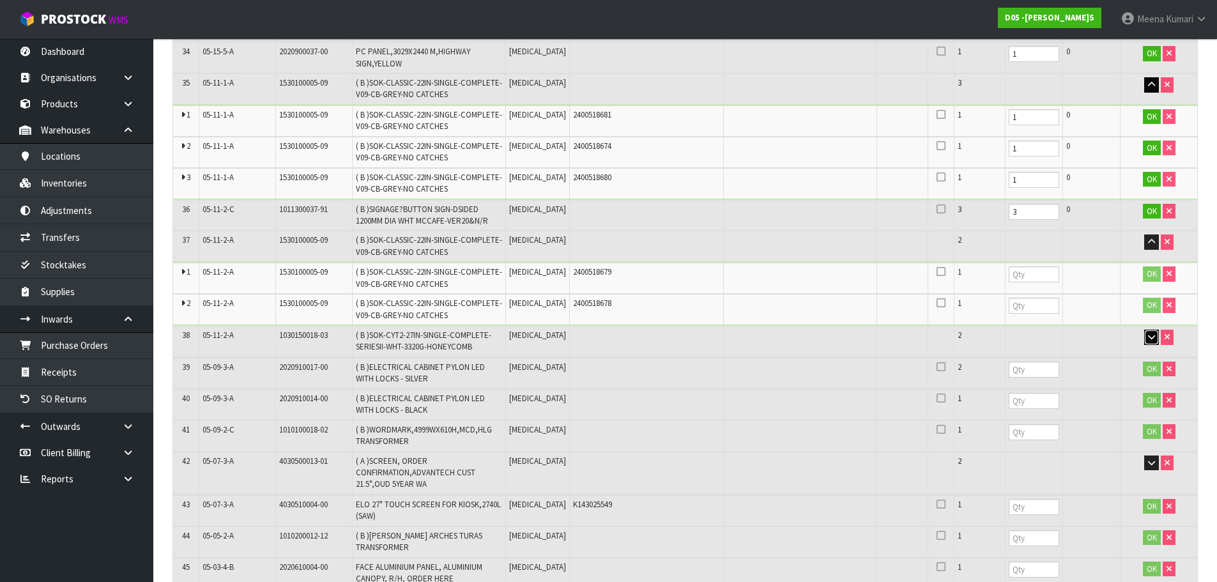
drag, startPoint x: 1157, startPoint y: 336, endPoint x: 1135, endPoint y: 323, distance: 25.5
click at [1157, 337] on button "button" at bounding box center [1152, 337] width 15 height 15
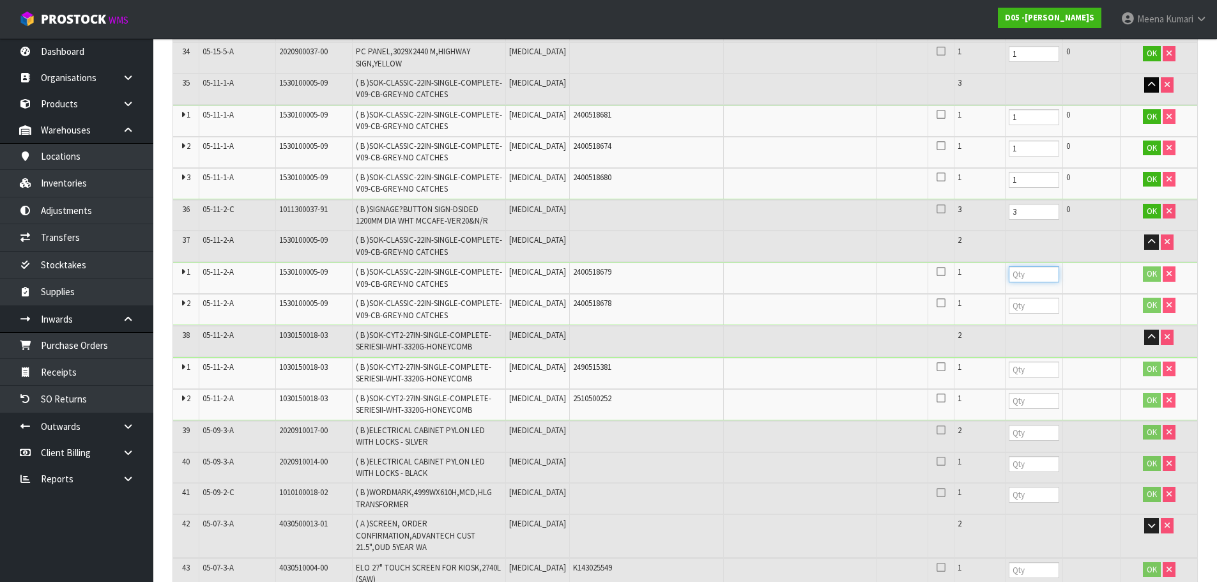
click at [1009, 267] on input "number" at bounding box center [1034, 274] width 50 height 16
type input "1"
click at [1009, 298] on input "number" at bounding box center [1034, 306] width 50 height 16
type input "1"
click at [1012, 363] on input "number" at bounding box center [1034, 370] width 50 height 16
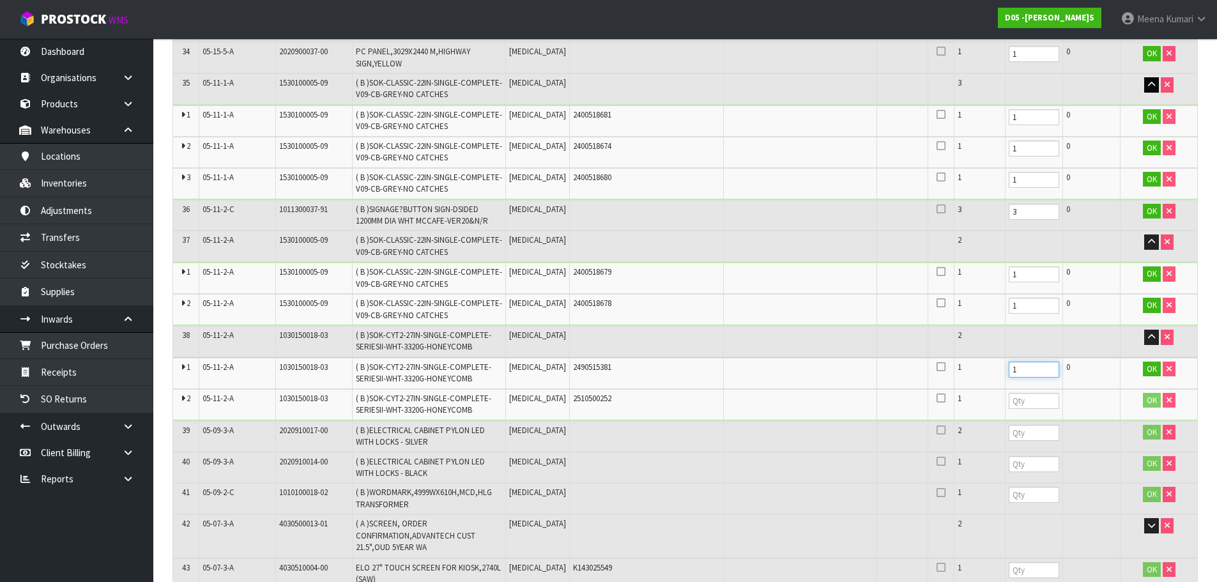
type input "1"
click at [1005, 386] on td "1" at bounding box center [1034, 373] width 58 height 31
click at [1009, 396] on input "number" at bounding box center [1034, 401] width 50 height 16
type input "1"
click at [1016, 434] on input "number" at bounding box center [1034, 433] width 50 height 16
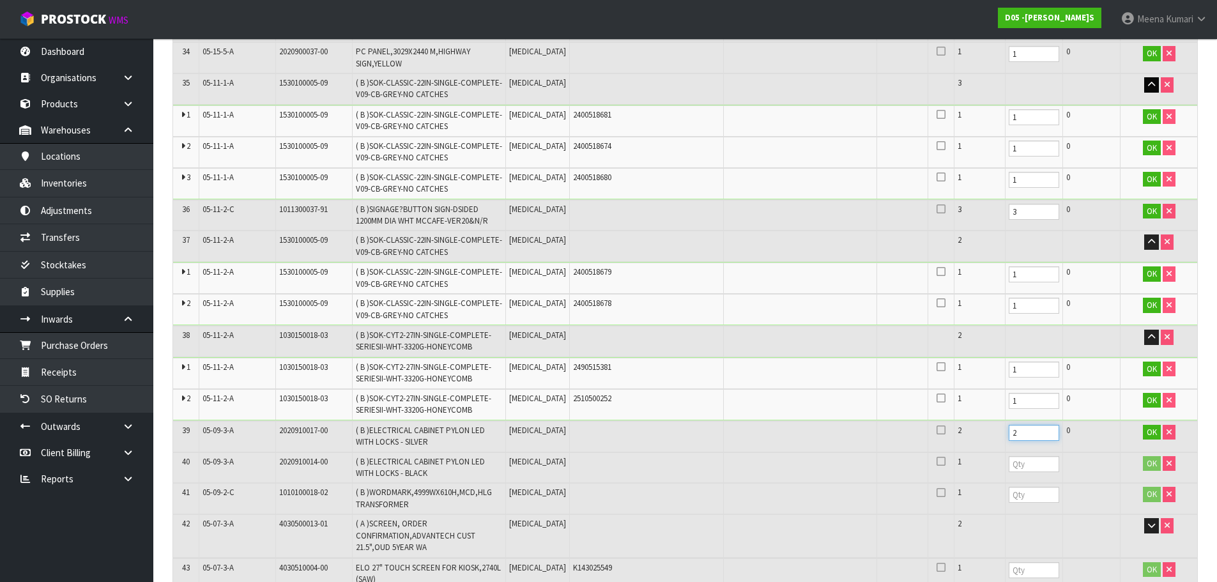
type input "2"
click at [1016, 460] on input "number" at bounding box center [1034, 464] width 50 height 16
type input "1"
click at [1010, 488] on input "number" at bounding box center [1034, 495] width 50 height 16
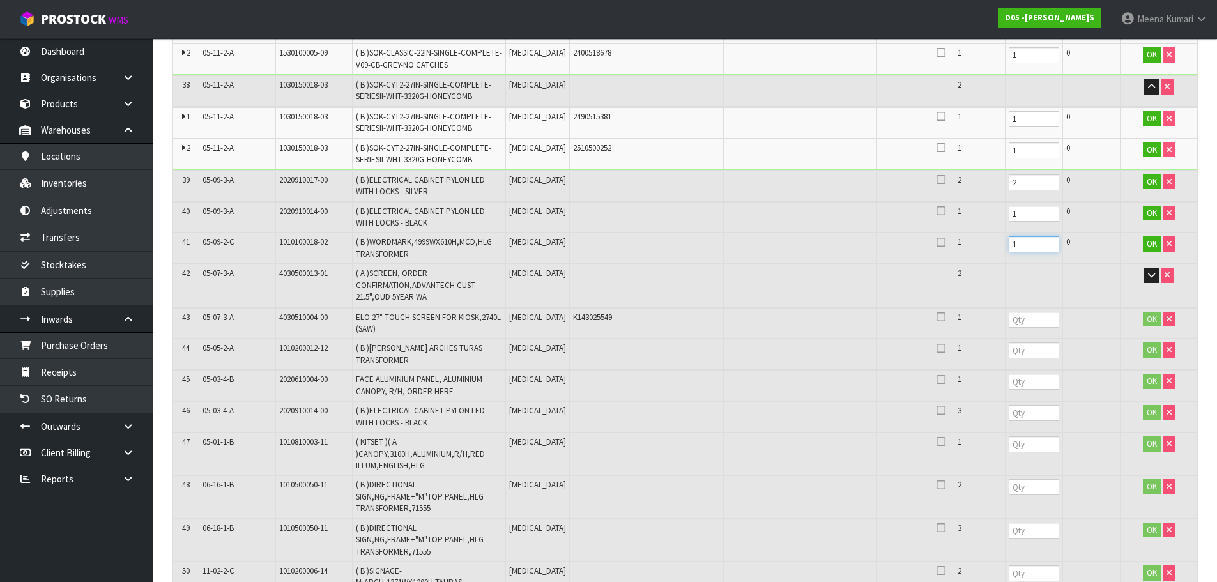
scroll to position [1726, 0]
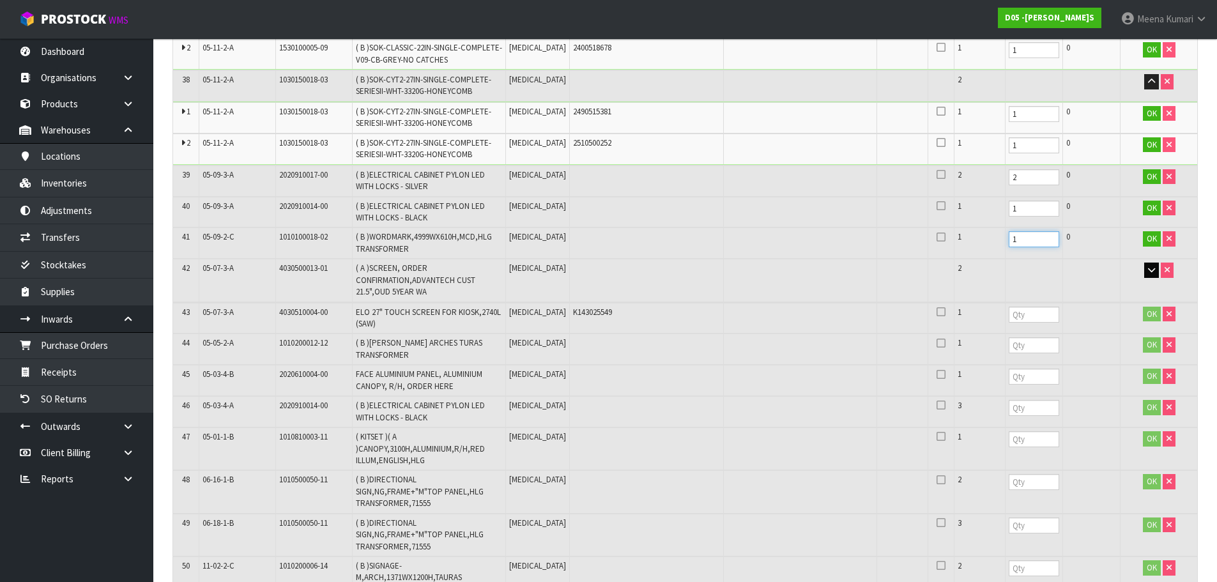
type input "1"
click at [1148, 270] on icon "button" at bounding box center [1151, 270] width 7 height 8
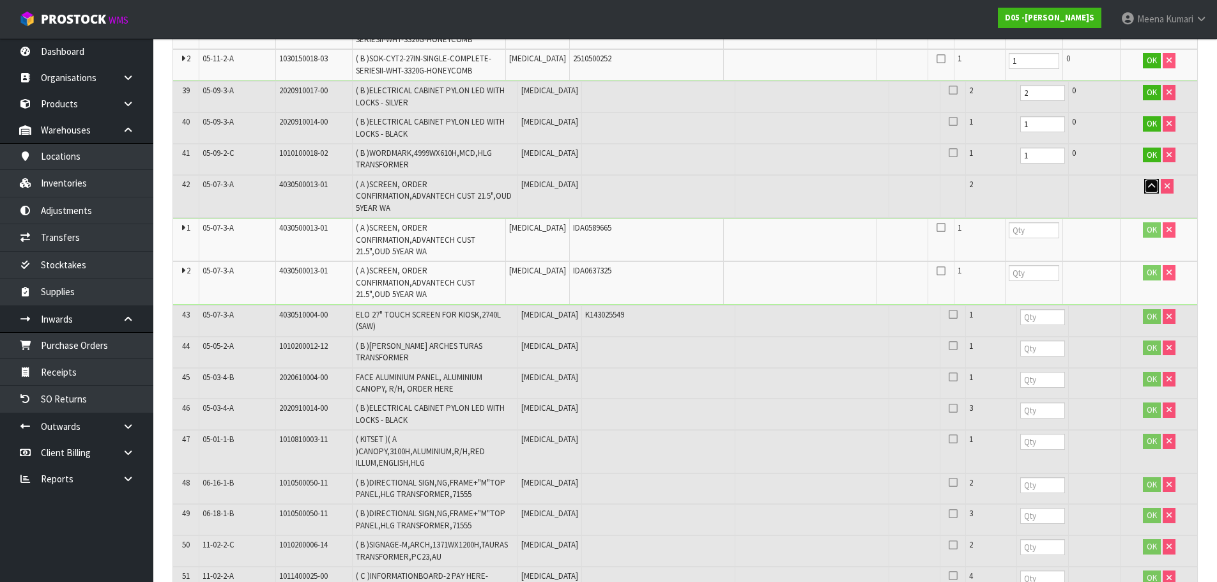
scroll to position [1827, 0]
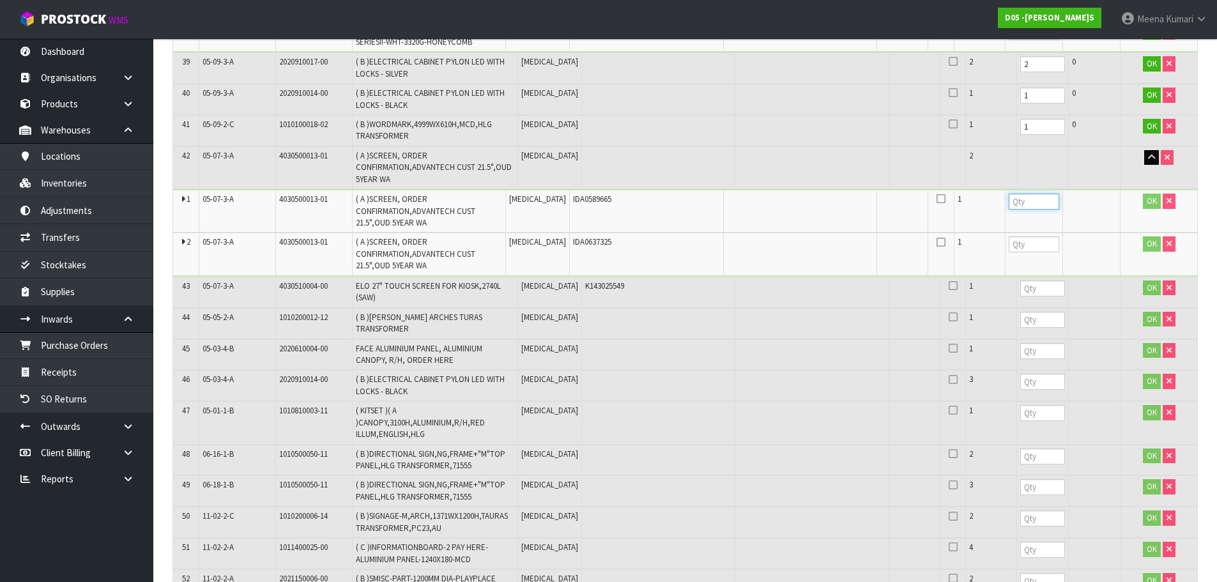
click at [1009, 194] on input "number" at bounding box center [1034, 202] width 50 height 16
type input "1"
click at [1005, 238] on td at bounding box center [1034, 254] width 58 height 42
click at [1009, 236] on input "number" at bounding box center [1034, 244] width 50 height 16
type input "1"
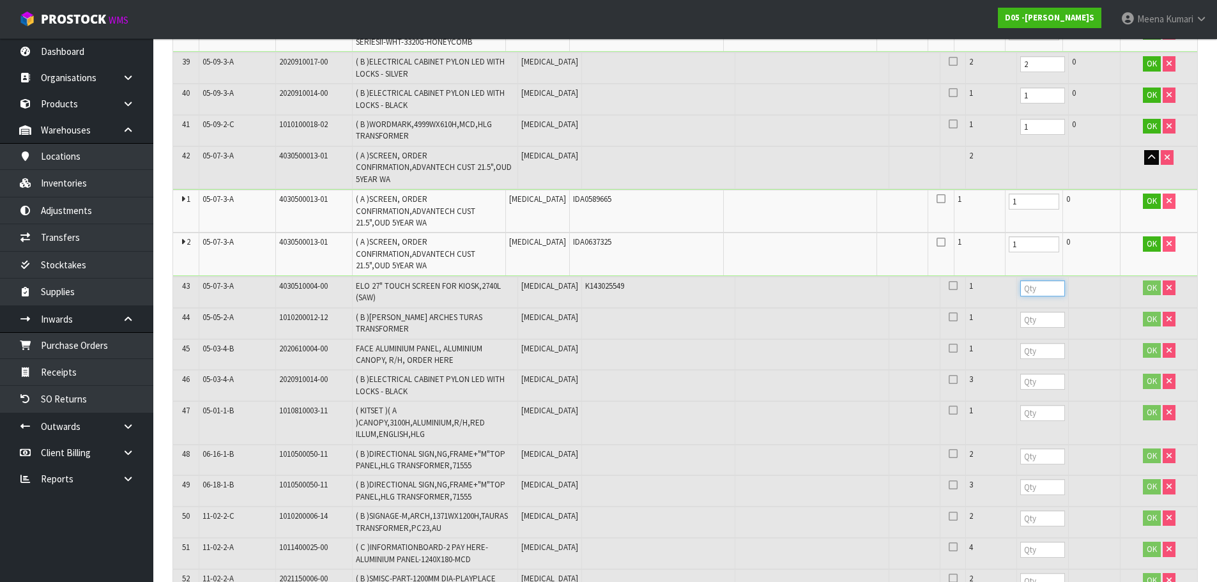
click at [1021, 281] on input "number" at bounding box center [1043, 289] width 45 height 16
type input "1"
click at [1021, 312] on input "number" at bounding box center [1043, 320] width 45 height 16
type input "1"
click at [1021, 343] on input "number" at bounding box center [1043, 351] width 45 height 16
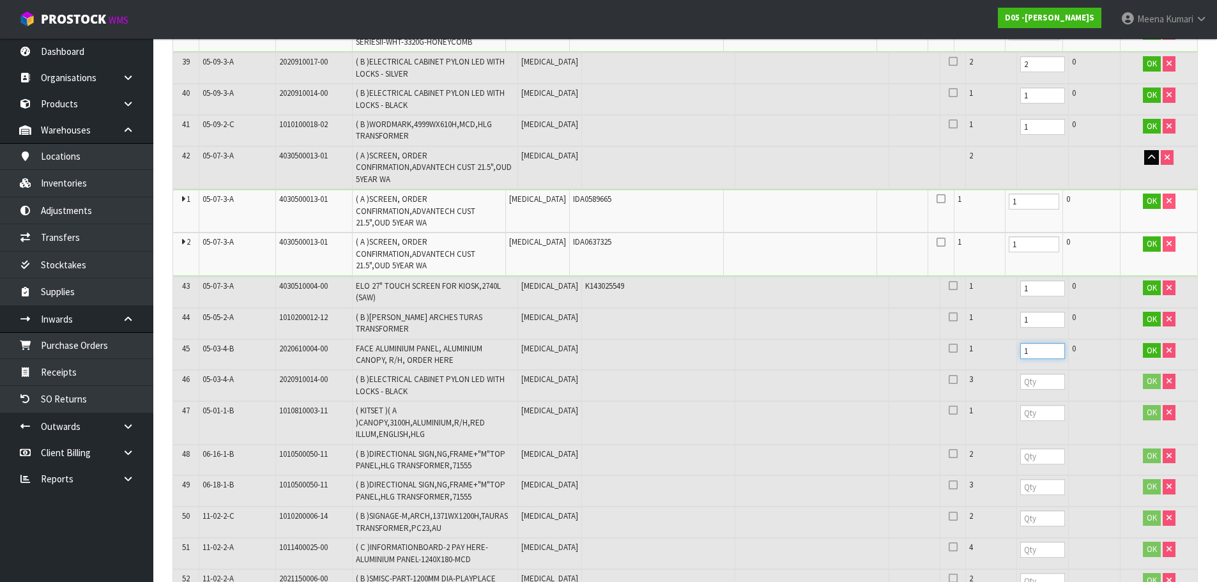
type input "1"
click at [1021, 374] on input "number" at bounding box center [1043, 382] width 45 height 16
type input "3"
click at [1017, 401] on td at bounding box center [1043, 422] width 52 height 43
click at [1021, 405] on input "number" at bounding box center [1043, 413] width 45 height 16
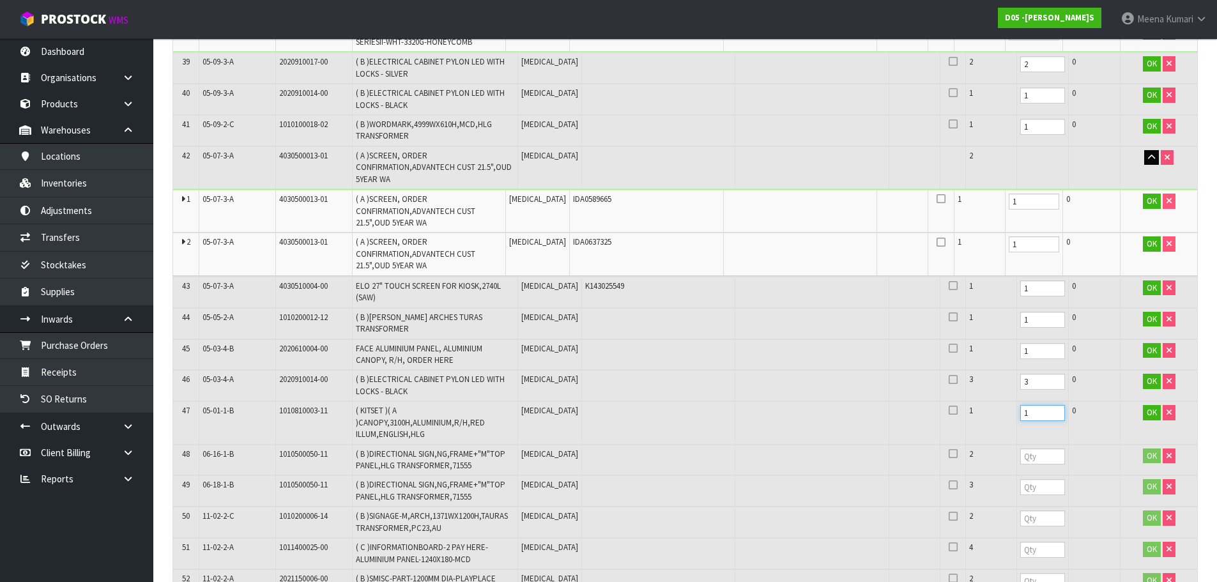
type input "1"
click at [1021, 449] on input "number" at bounding box center [1043, 457] width 45 height 16
type input "2"
click at [1021, 479] on input "number" at bounding box center [1043, 487] width 45 height 16
type input "3"
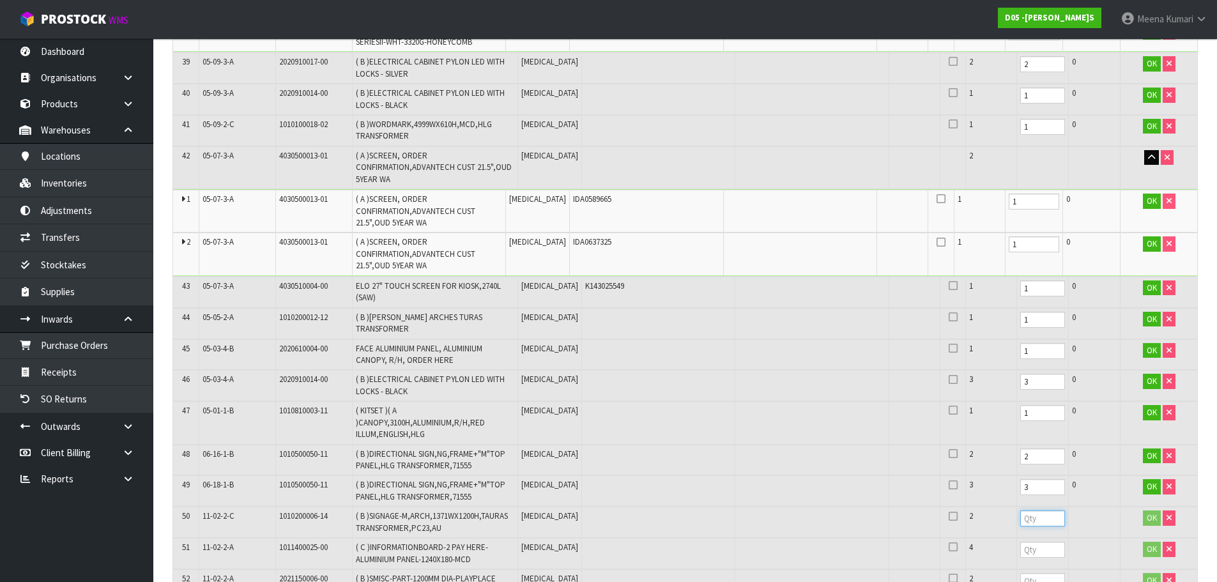
click at [1021, 511] on input "number" at bounding box center [1043, 519] width 45 height 16
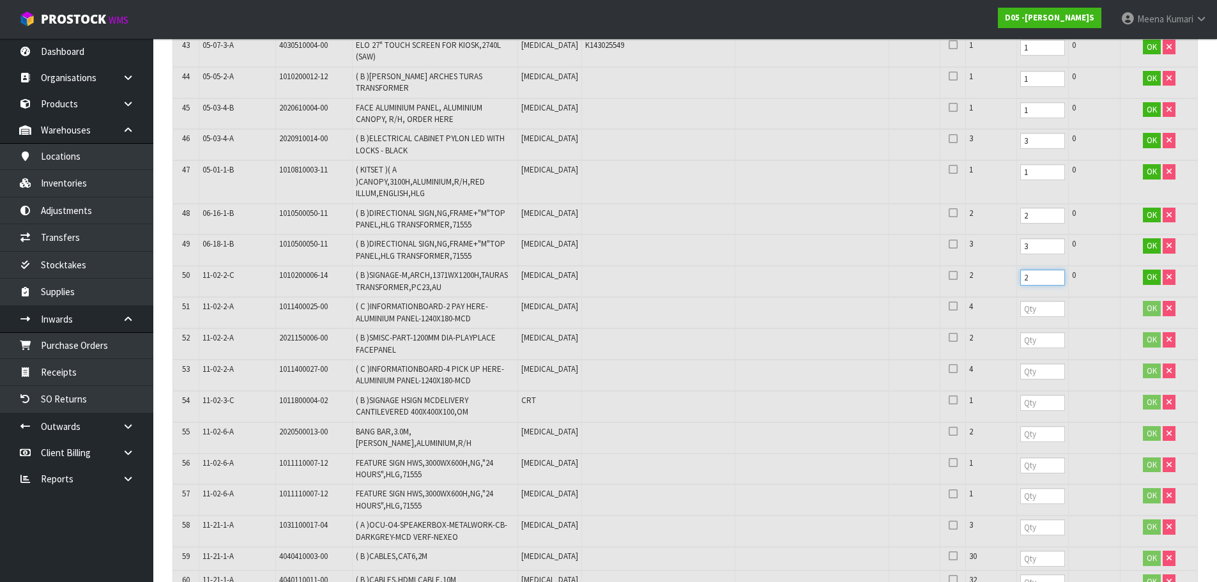
scroll to position [2082, 0]
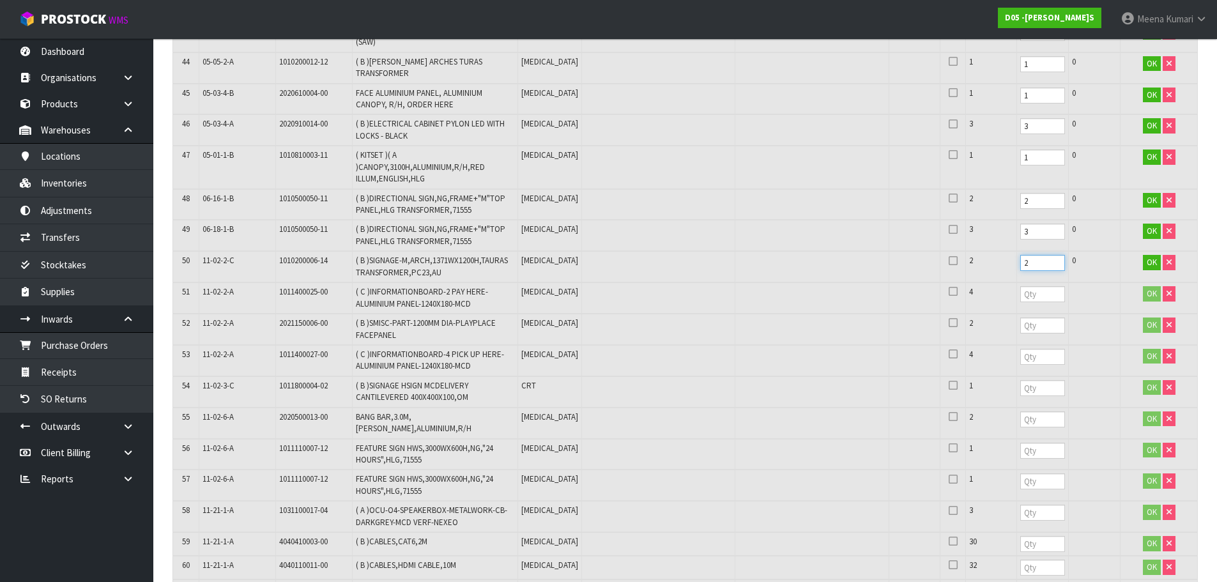
type input "2"
click at [1024, 286] on input "number" at bounding box center [1043, 294] width 45 height 16
type input "4"
click at [1034, 318] on input "number" at bounding box center [1043, 326] width 45 height 16
type input "2"
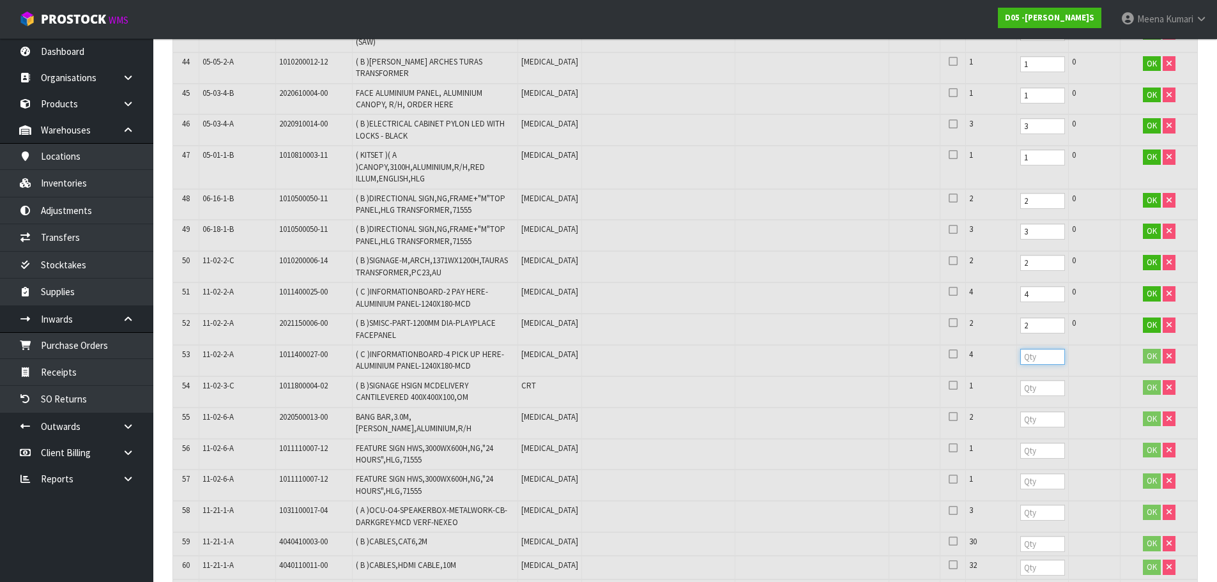
click at [1021, 349] on input "number" at bounding box center [1043, 357] width 45 height 16
type input "4"
click at [1021, 380] on input "number" at bounding box center [1043, 388] width 45 height 16
type input "1"
click at [1021, 412] on input "number" at bounding box center [1043, 420] width 45 height 16
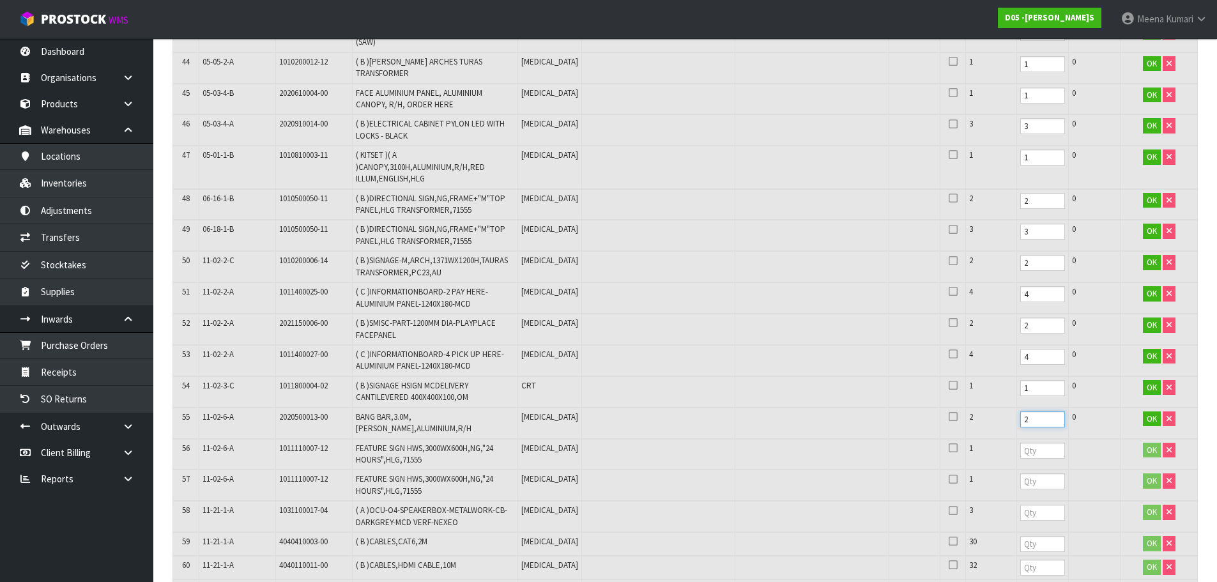
type input "2"
click at [1021, 443] on input "number" at bounding box center [1043, 451] width 45 height 16
type input "1"
click at [1021, 474] on input "number" at bounding box center [1043, 482] width 45 height 16
type input "1"
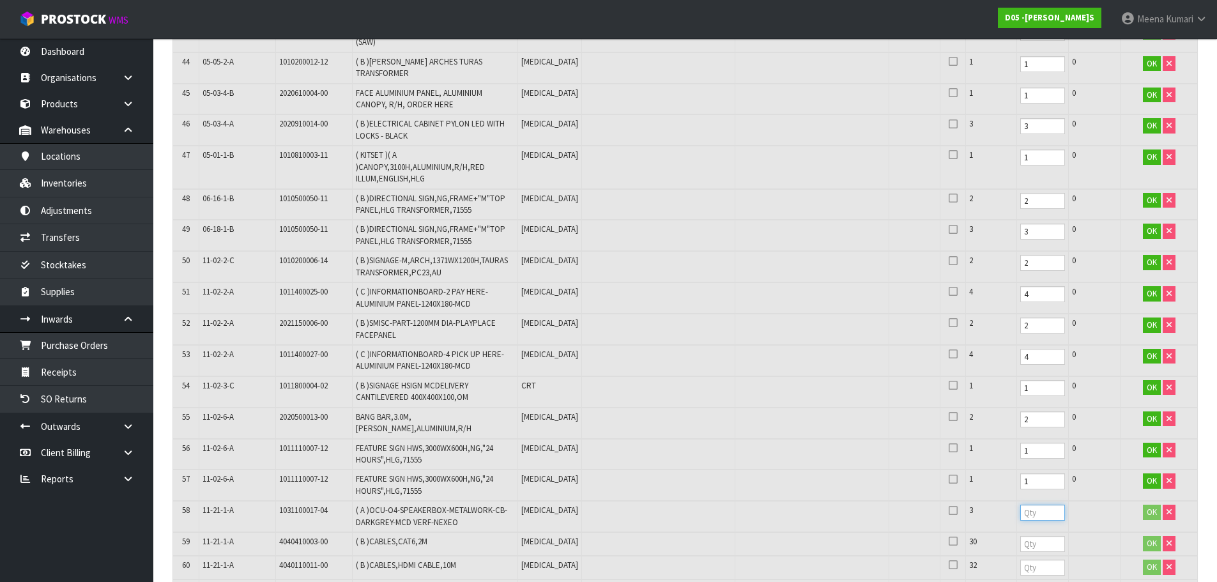
click at [1021, 505] on input "number" at bounding box center [1043, 513] width 45 height 16
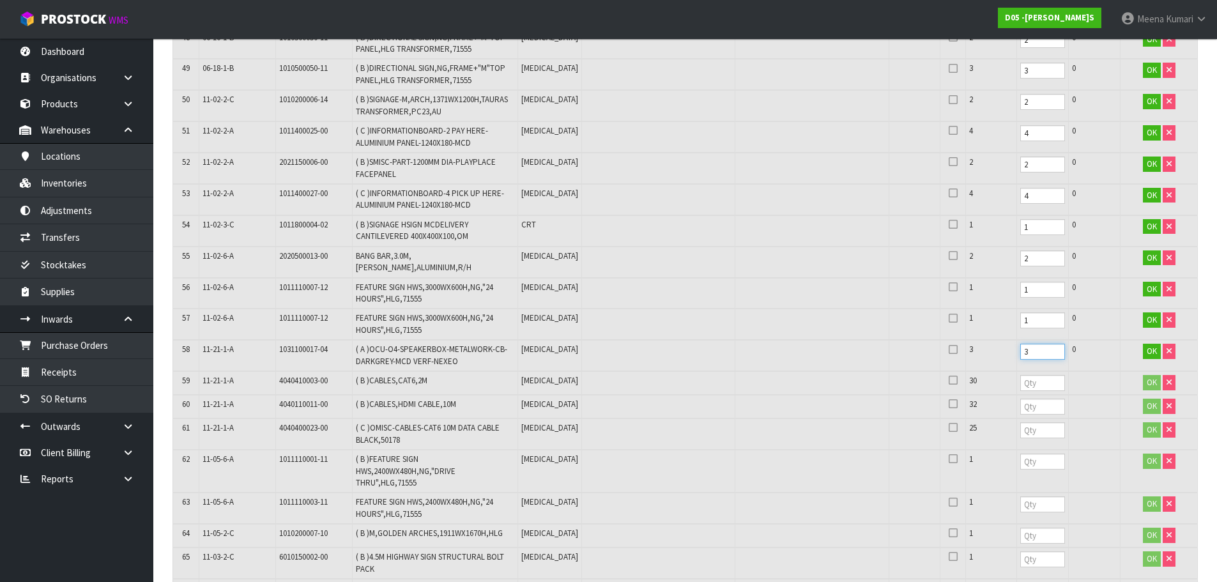
scroll to position [2338, 0]
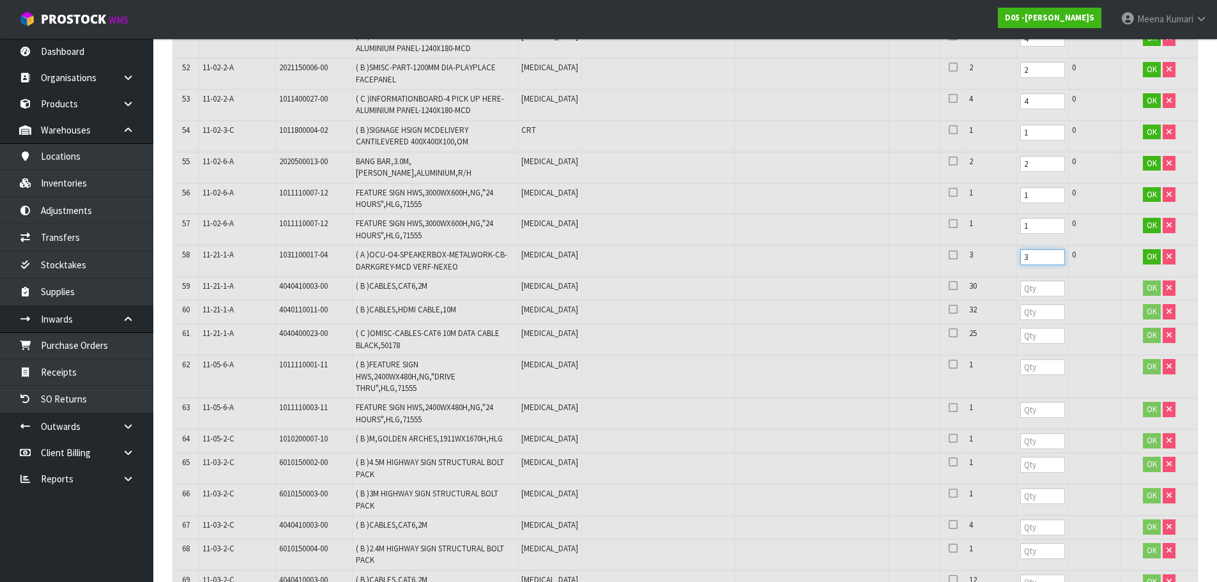
type input "3"
click at [1021, 281] on input "number" at bounding box center [1043, 289] width 45 height 16
type input "30"
click at [1021, 304] on input "number" at bounding box center [1043, 312] width 45 height 16
type input "32"
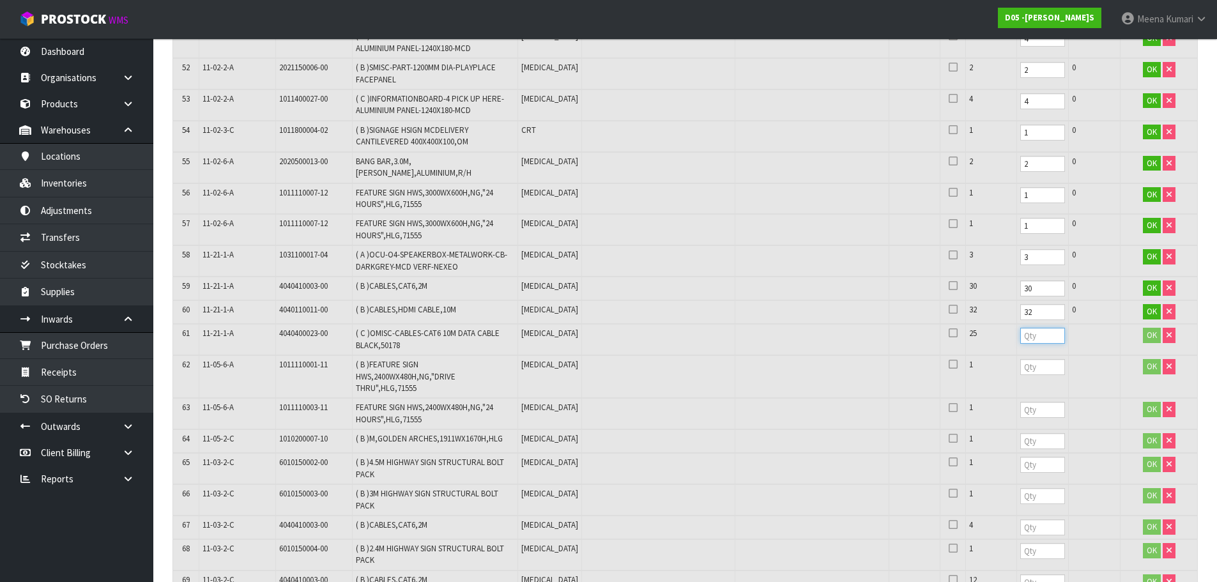
click at [1021, 328] on input "number" at bounding box center [1043, 336] width 45 height 16
type input "25"
click at [1021, 359] on input "number" at bounding box center [1043, 367] width 45 height 16
type input "1"
click at [1017, 398] on td at bounding box center [1043, 413] width 52 height 31
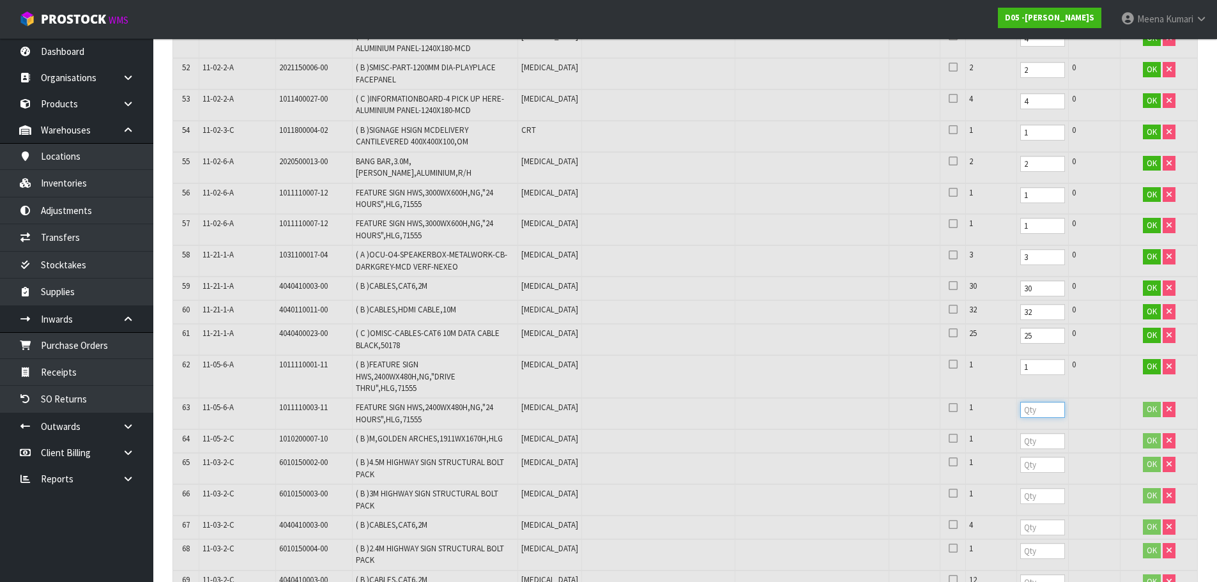
click at [1021, 402] on input "number" at bounding box center [1043, 410] width 45 height 16
type input "1"
click at [1021, 433] on input "number" at bounding box center [1043, 441] width 45 height 16
type input "1"
click at [1021, 457] on input "number" at bounding box center [1043, 465] width 45 height 16
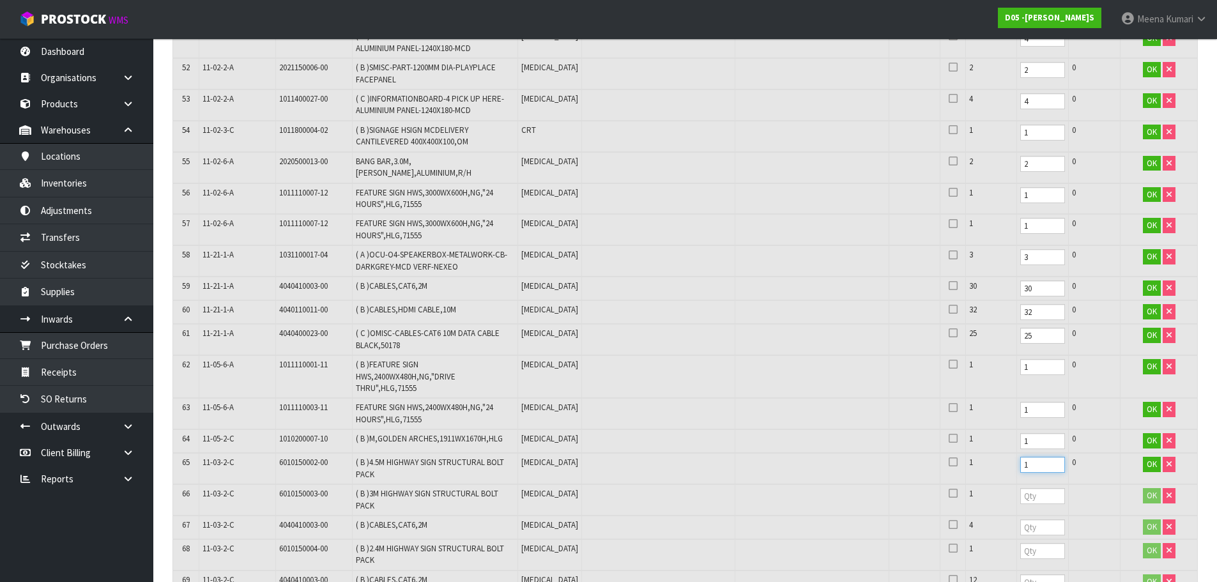
type input "1"
click at [1021, 488] on input "number" at bounding box center [1043, 496] width 45 height 16
type input "1"
click at [1021, 520] on input "number" at bounding box center [1043, 528] width 45 height 16
type input "4"
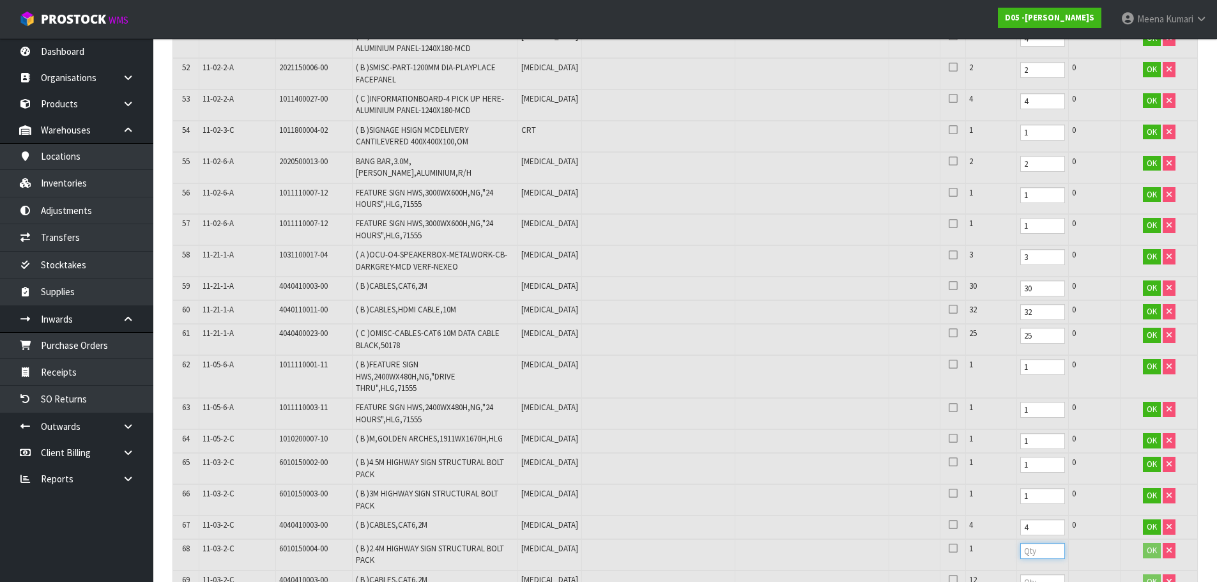
click at [1021, 543] on input "number" at bounding box center [1043, 551] width 45 height 16
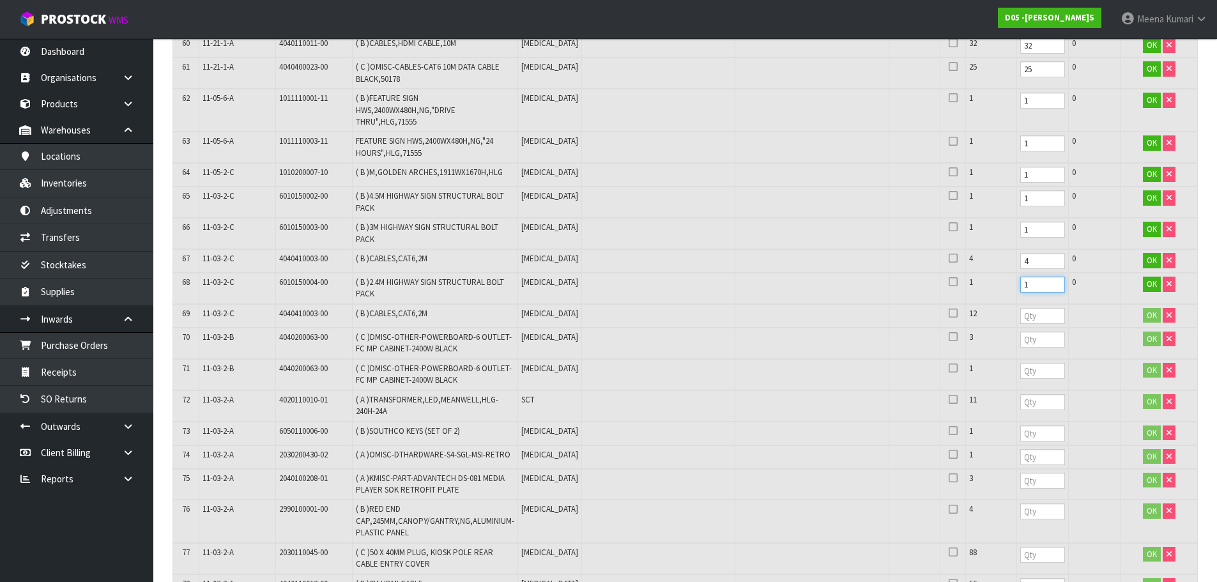
scroll to position [2721, 0]
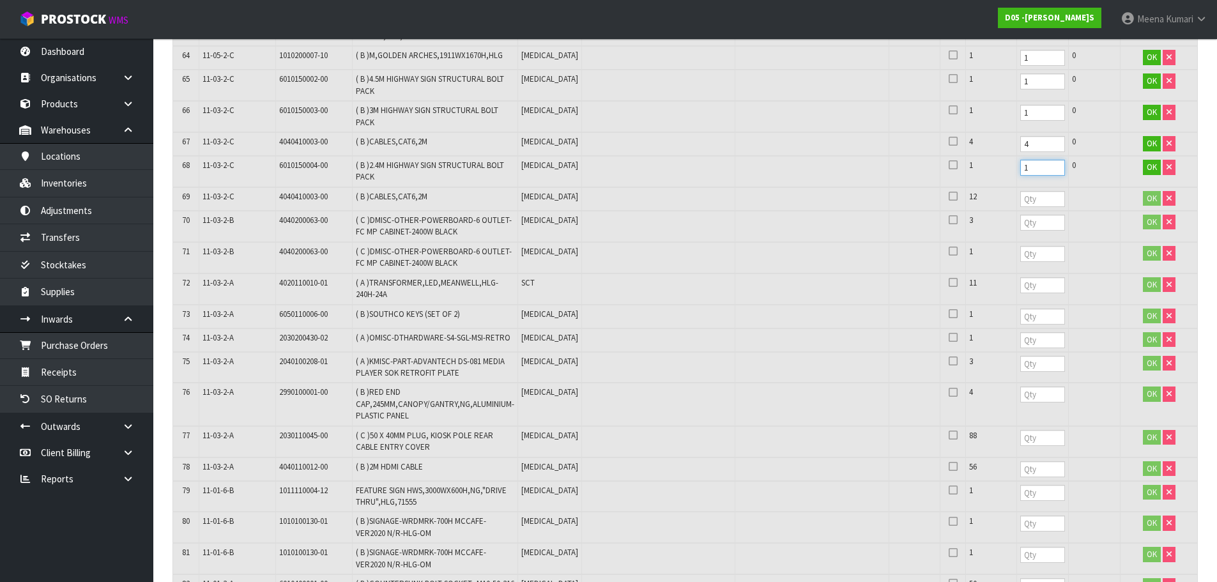
type input "1"
click at [1021, 191] on input "number" at bounding box center [1043, 199] width 45 height 16
type input "12"
click at [1021, 215] on input "number" at bounding box center [1043, 223] width 45 height 16
type input "3"
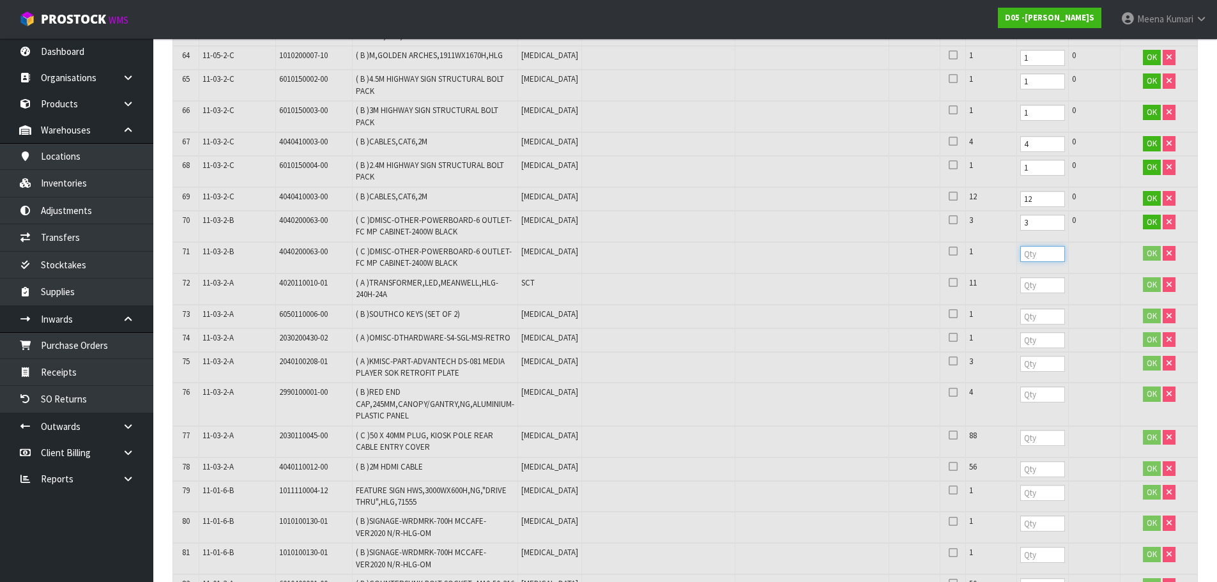
click at [1021, 246] on input "number" at bounding box center [1043, 254] width 45 height 16
type input "1"
click at [1021, 277] on input "number" at bounding box center [1043, 285] width 45 height 16
type input "11"
click at [1021, 309] on input "number" at bounding box center [1043, 317] width 45 height 16
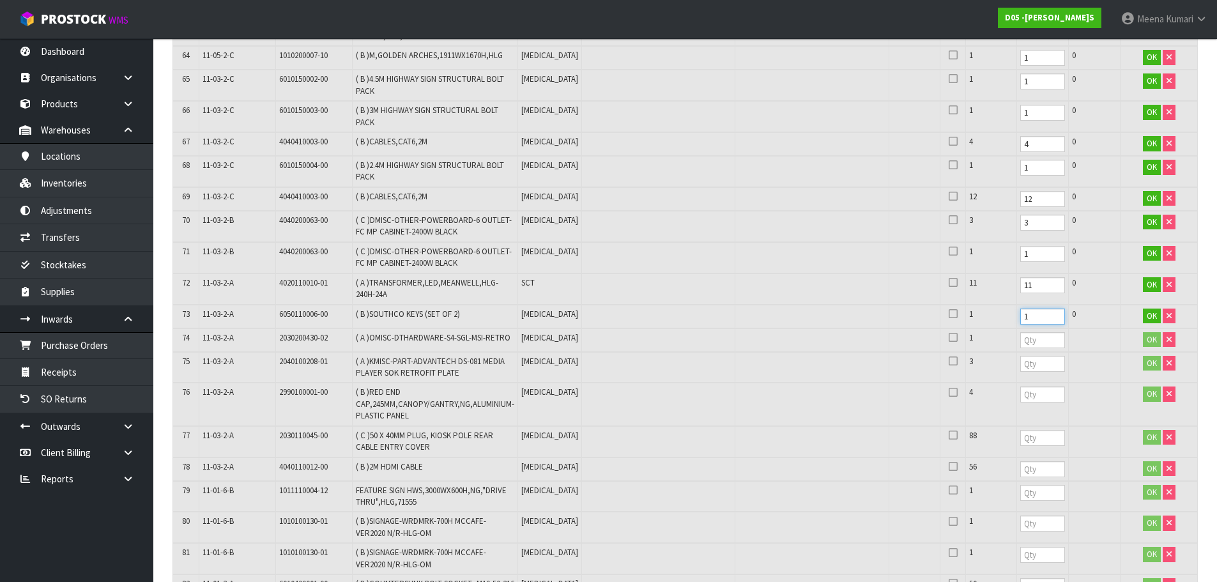
type input "1"
click at [1017, 328] on td at bounding box center [1043, 340] width 52 height 24
click at [1021, 332] on input "number" at bounding box center [1043, 340] width 45 height 16
type input "1"
click at [1021, 356] on input "number" at bounding box center [1043, 364] width 45 height 16
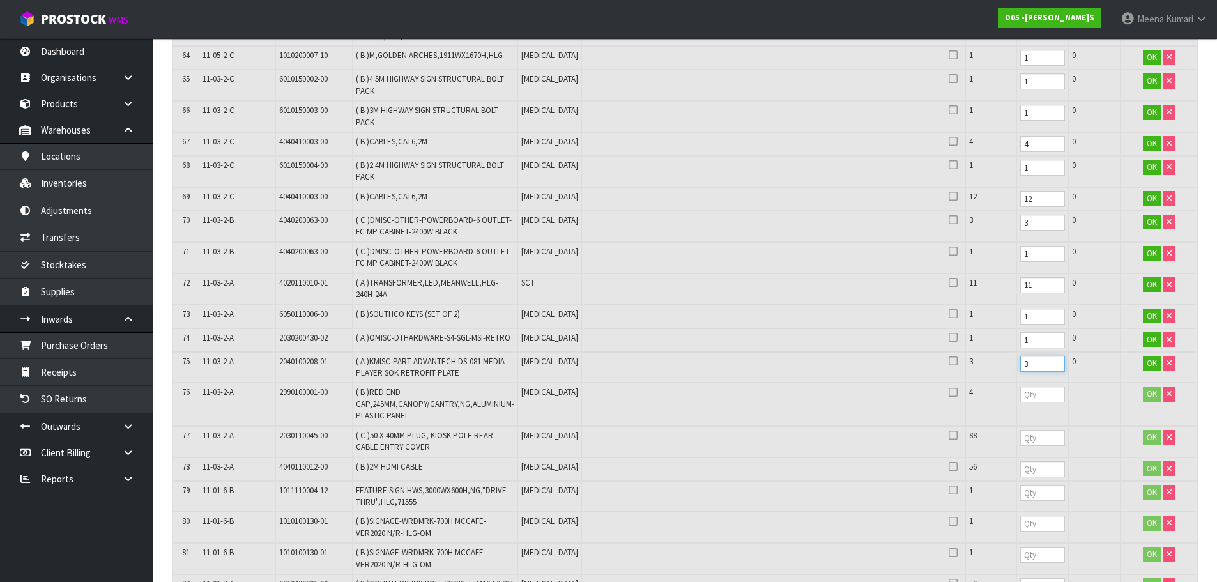
type input "3"
click at [1021, 387] on input "number" at bounding box center [1043, 395] width 45 height 16
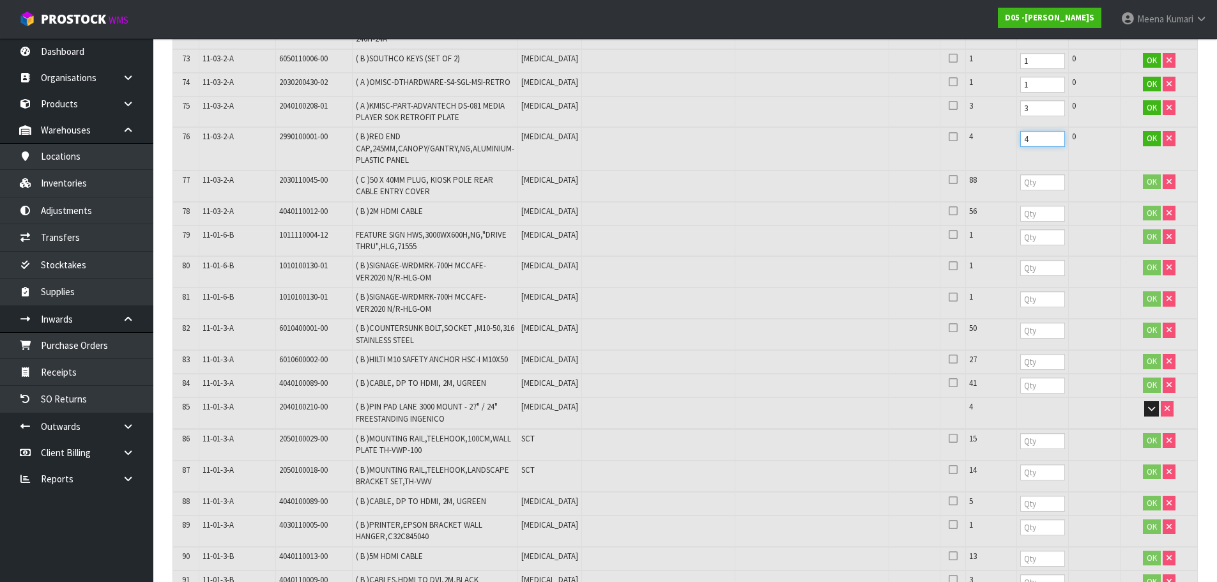
type input "4"
click at [1021, 174] on input "number" at bounding box center [1043, 182] width 45 height 16
type input "88"
click at [1021, 206] on input "number" at bounding box center [1043, 214] width 45 height 16
type input "56"
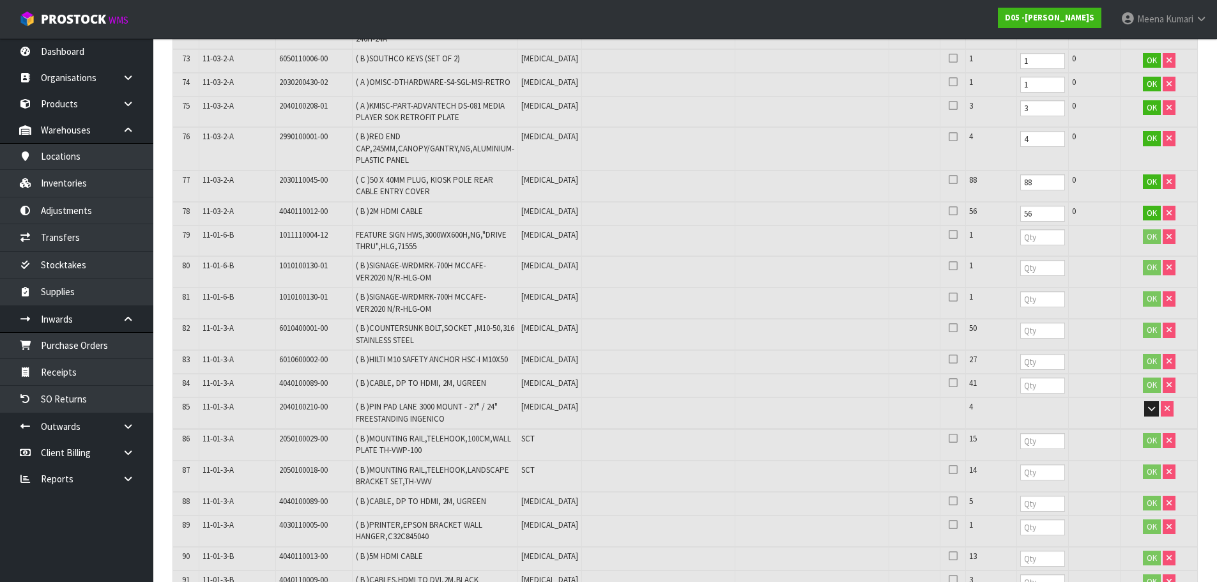
click at [1017, 226] on td at bounding box center [1043, 241] width 52 height 31
click at [1021, 229] on input "number" at bounding box center [1043, 237] width 45 height 16
type input "1"
click at [1021, 260] on input "number" at bounding box center [1043, 268] width 45 height 16
type input "1"
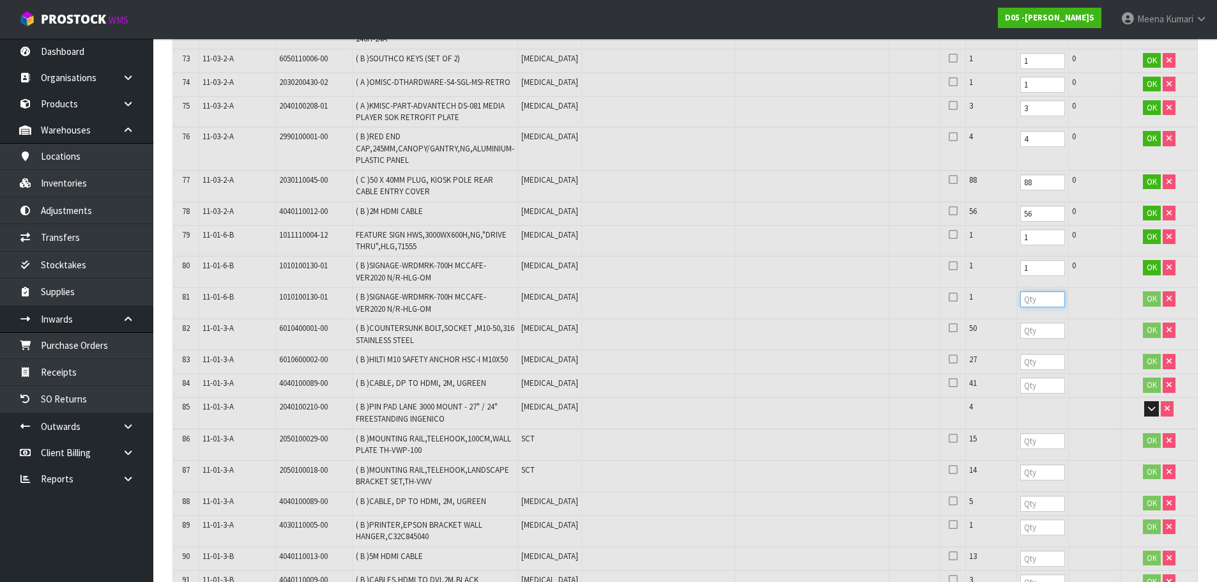
click at [1021, 291] on input "number" at bounding box center [1043, 299] width 45 height 16
type input "1"
click at [1021, 323] on input "number" at bounding box center [1043, 331] width 45 height 16
type input "50"
click at [1021, 354] on input "number" at bounding box center [1043, 362] width 45 height 16
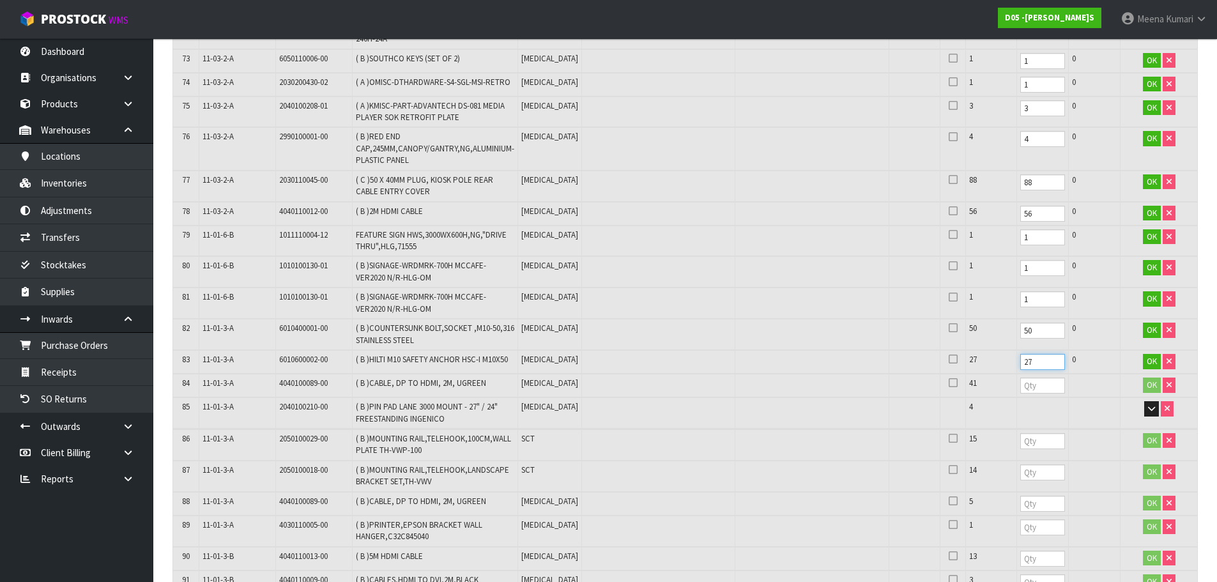
type input "27"
click at [1031, 378] on input "number" at bounding box center [1043, 386] width 45 height 16
type input "41"
click at [1157, 401] on button "button" at bounding box center [1152, 408] width 15 height 15
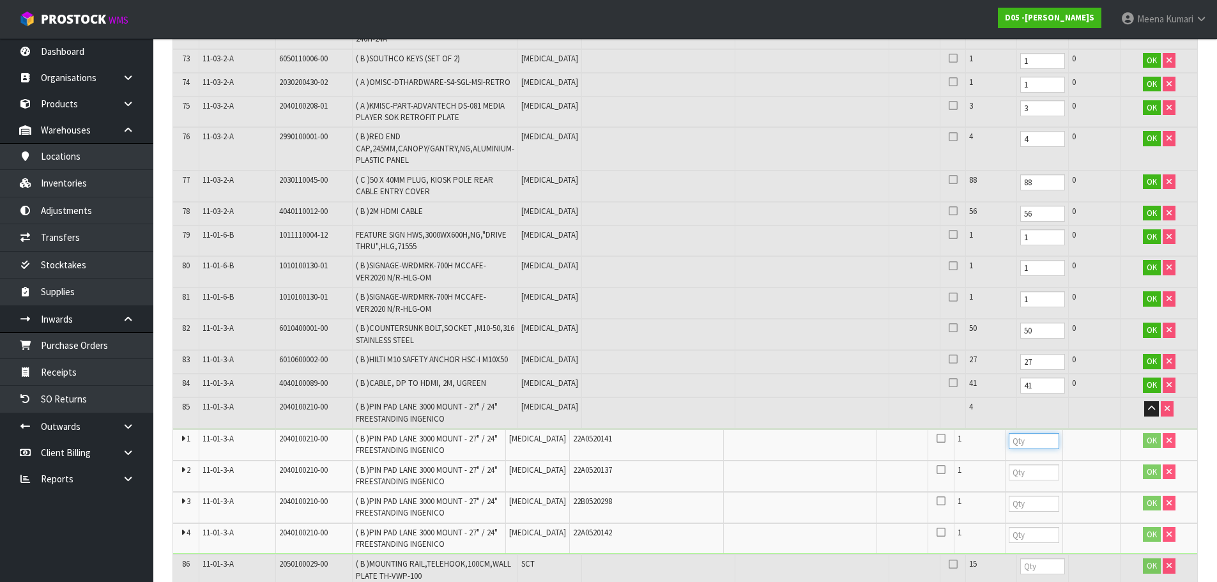
click at [1019, 433] on input "number" at bounding box center [1034, 441] width 50 height 16
type input "1"
click at [1009, 465] on input "number" at bounding box center [1034, 473] width 50 height 16
type input "1"
click at [1009, 496] on input "number" at bounding box center [1034, 504] width 50 height 16
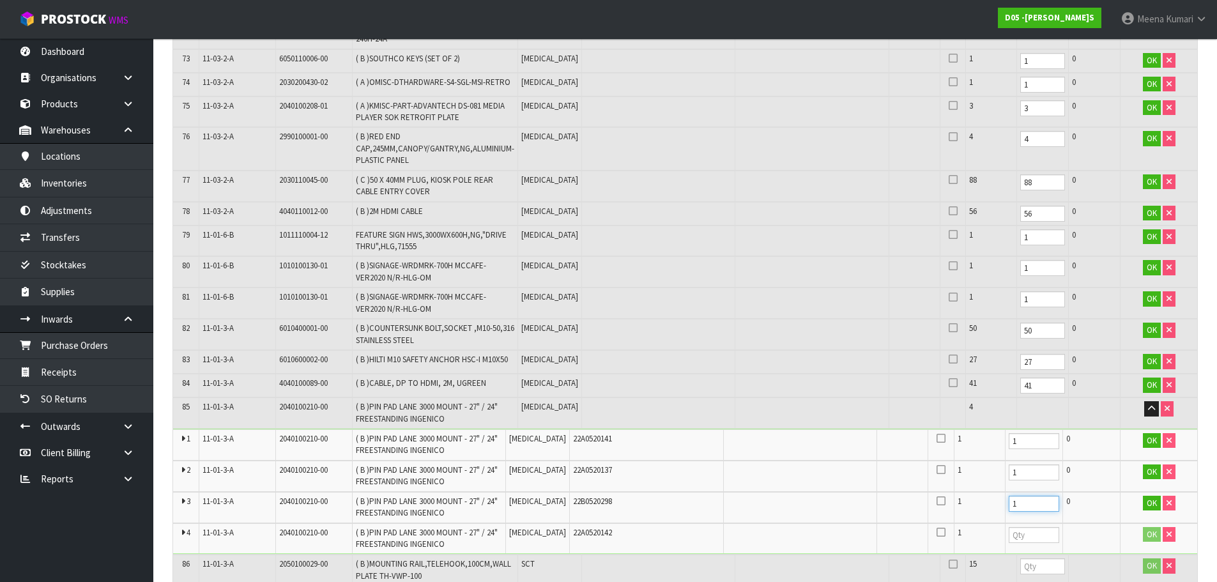
type input "1"
click at [1010, 523] on td at bounding box center [1034, 538] width 58 height 31
click at [1005, 523] on td at bounding box center [1034, 538] width 58 height 31
click at [1009, 527] on input "number" at bounding box center [1034, 535] width 50 height 16
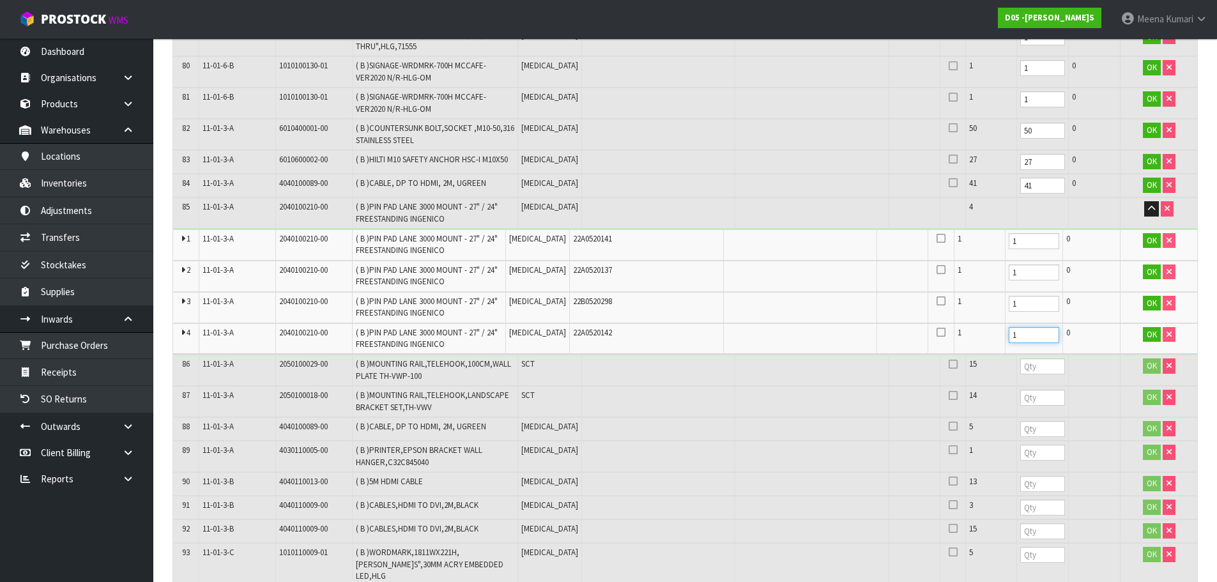
scroll to position [3360, 0]
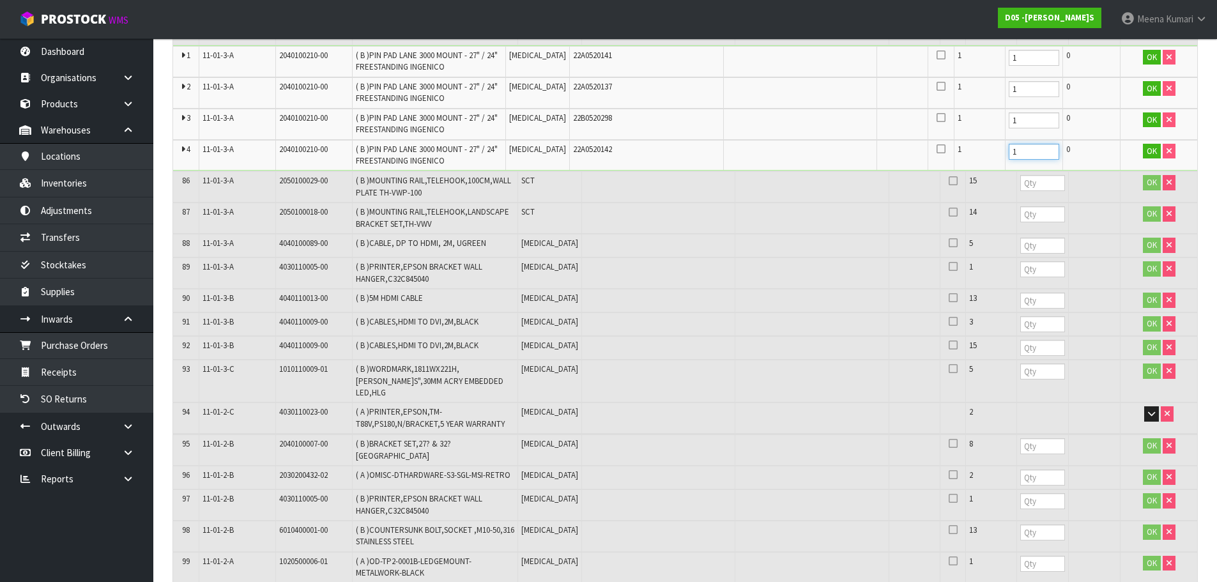
type input "1"
click at [1021, 175] on input "number" at bounding box center [1043, 183] width 45 height 16
type input "15"
click at [1021, 206] on input "number" at bounding box center [1043, 214] width 45 height 16
type input "14"
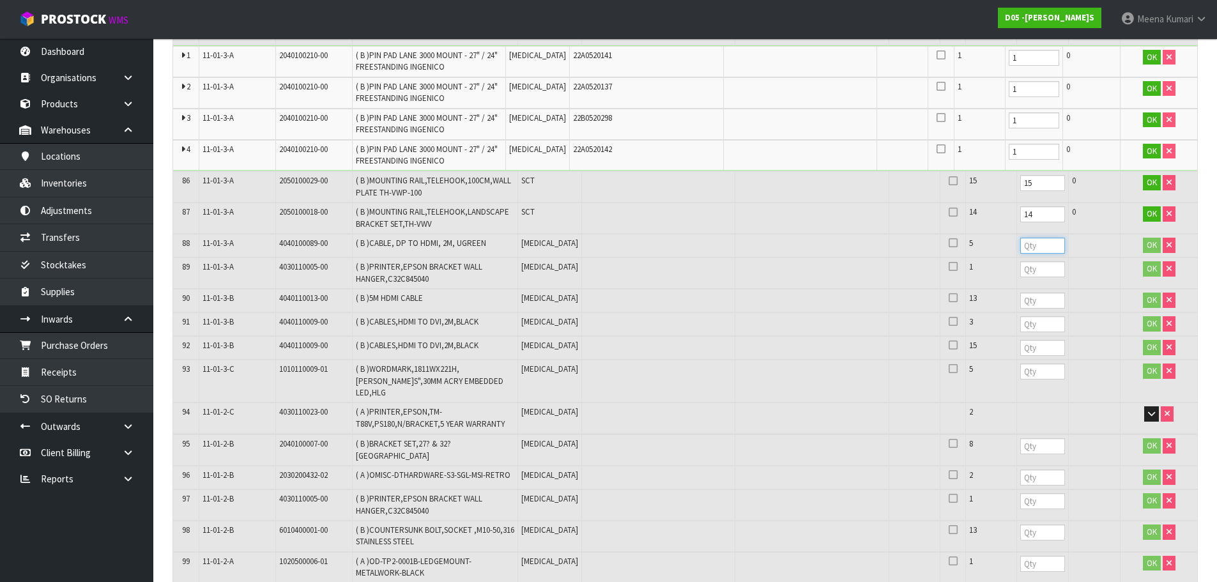
click at [1021, 238] on input "number" at bounding box center [1043, 246] width 45 height 16
type input "5"
type input "1"
click at [1039, 261] on input "1" at bounding box center [1043, 269] width 45 height 16
click at [1017, 313] on td at bounding box center [1043, 325] width 52 height 24
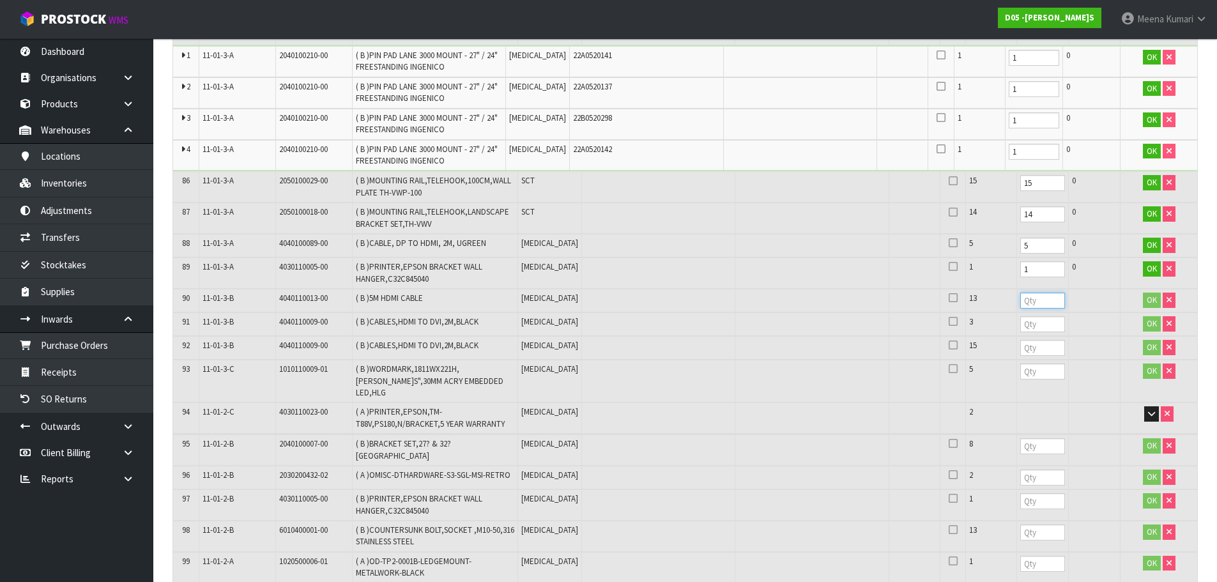
click at [1021, 293] on input "number" at bounding box center [1043, 301] width 45 height 16
type input "13"
click at [1021, 316] on input "number" at bounding box center [1043, 324] width 45 height 16
type input "3"
click at [1021, 340] on input "number" at bounding box center [1043, 348] width 45 height 16
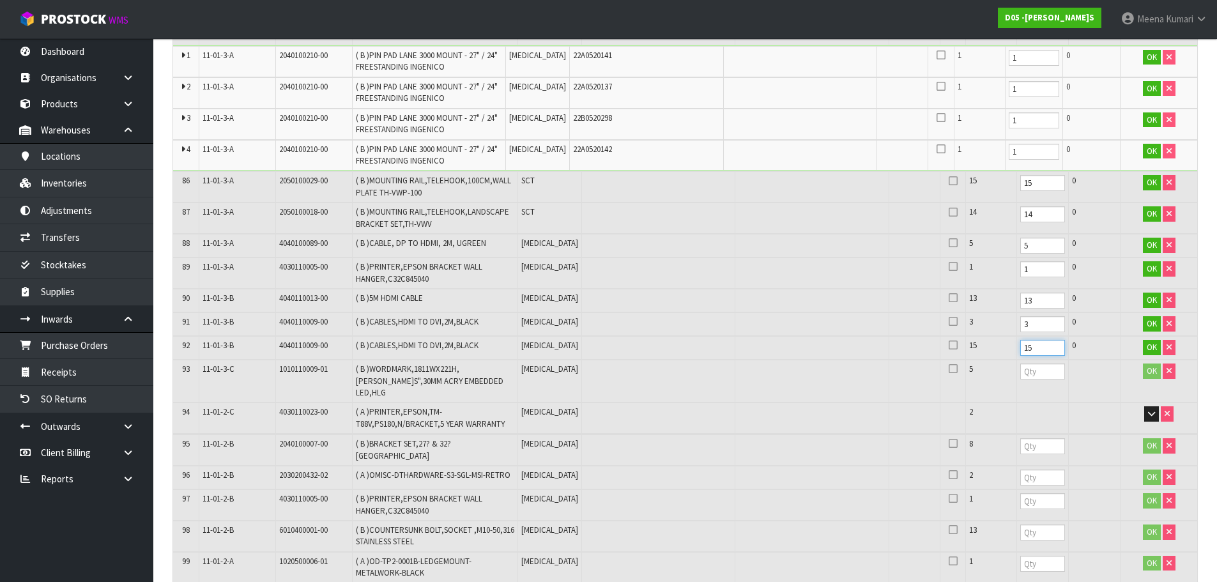
type input "15"
click at [1017, 360] on td at bounding box center [1043, 381] width 52 height 43
click at [1021, 364] on input "number" at bounding box center [1043, 372] width 45 height 16
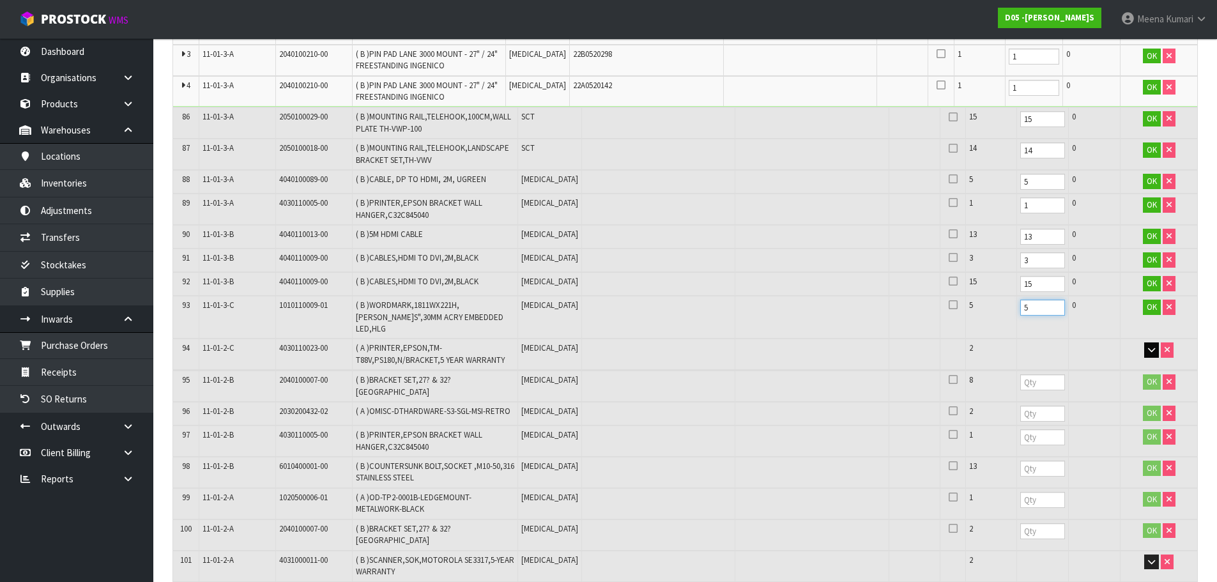
type input "5"
click at [1148, 343] on button "button" at bounding box center [1152, 350] width 15 height 15
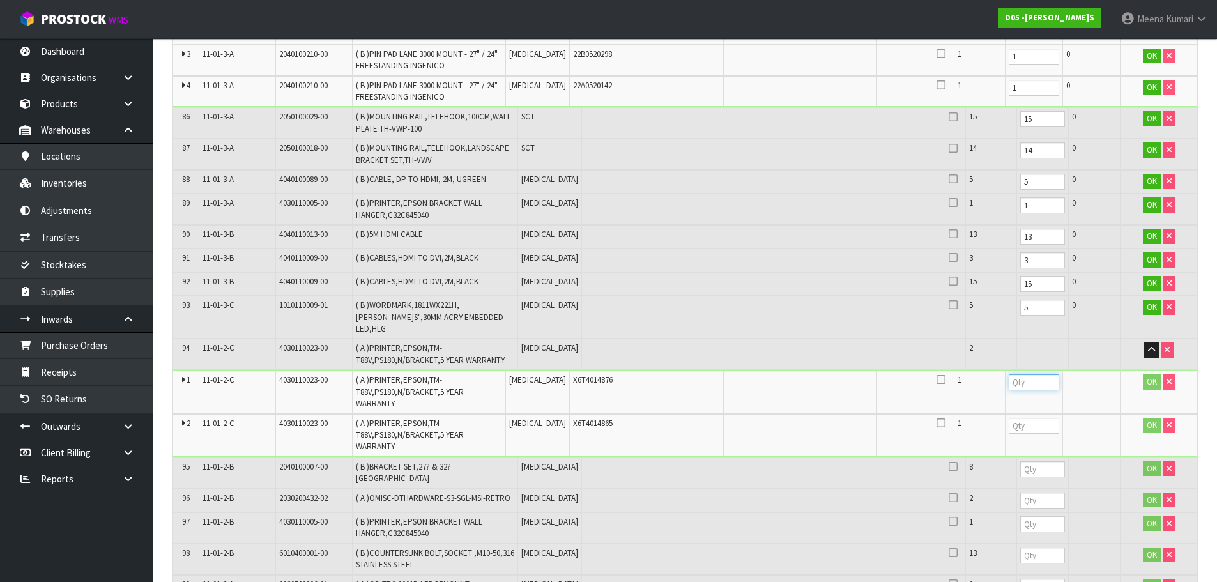
click at [1009, 375] on input "number" at bounding box center [1034, 383] width 50 height 16
type input "1"
click at [1009, 418] on input "number" at bounding box center [1034, 426] width 50 height 16
type input "1"
click at [1021, 461] on input "number" at bounding box center [1043, 469] width 45 height 16
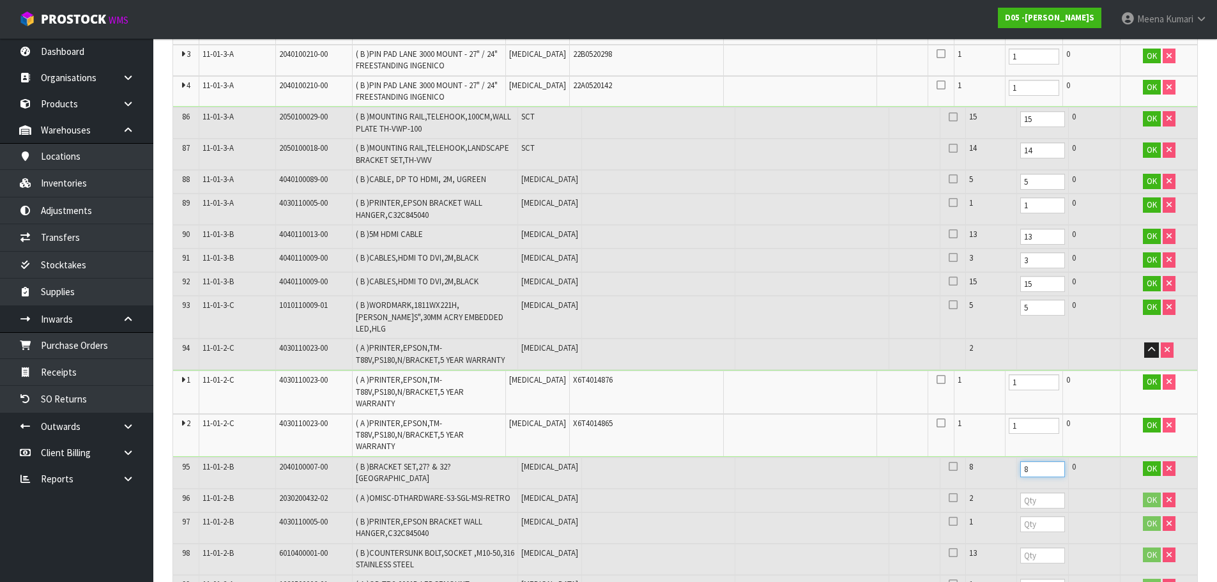
type input "8"
click at [1021, 493] on input "number" at bounding box center [1043, 501] width 45 height 16
type input "2"
click at [1021, 516] on input "number" at bounding box center [1043, 524] width 45 height 16
type input "1"
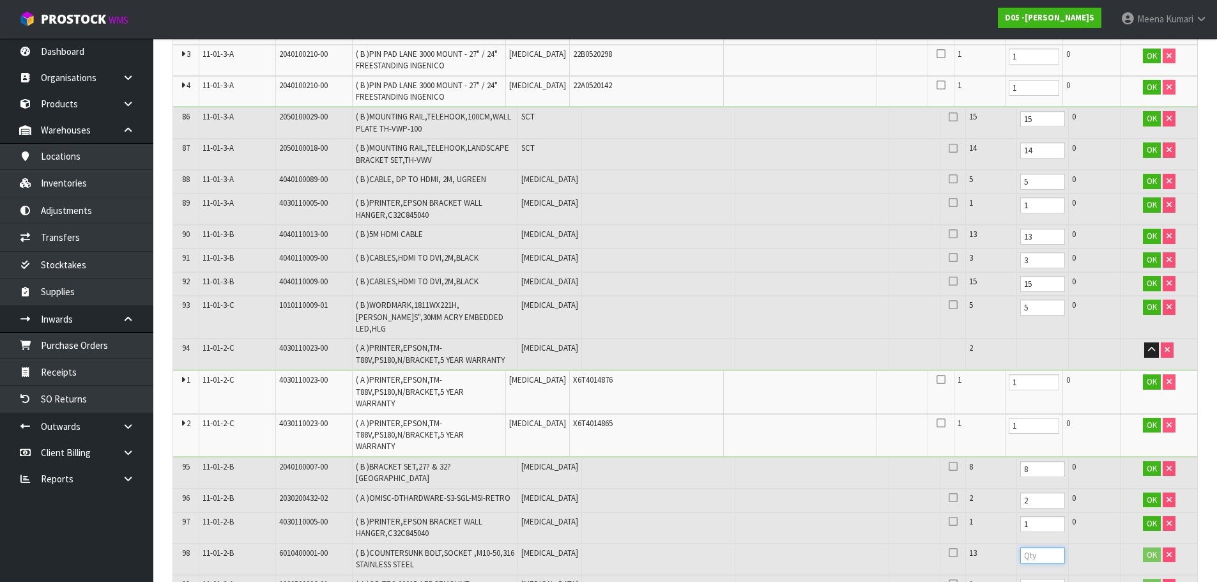
click at [1021, 548] on input "number" at bounding box center [1043, 556] width 45 height 16
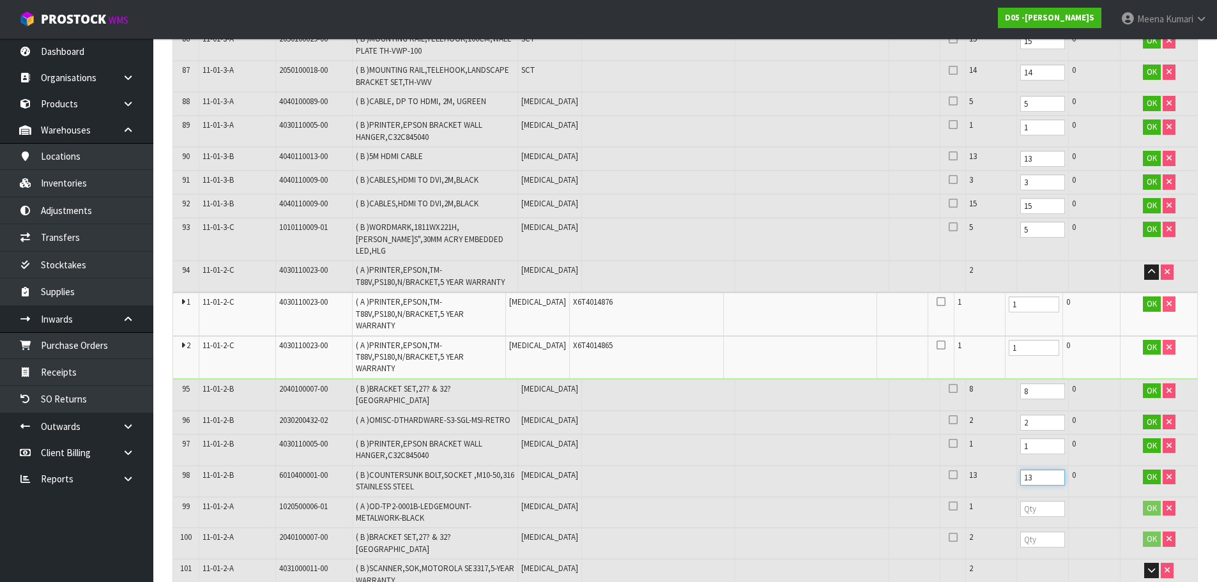
scroll to position [3680, 0]
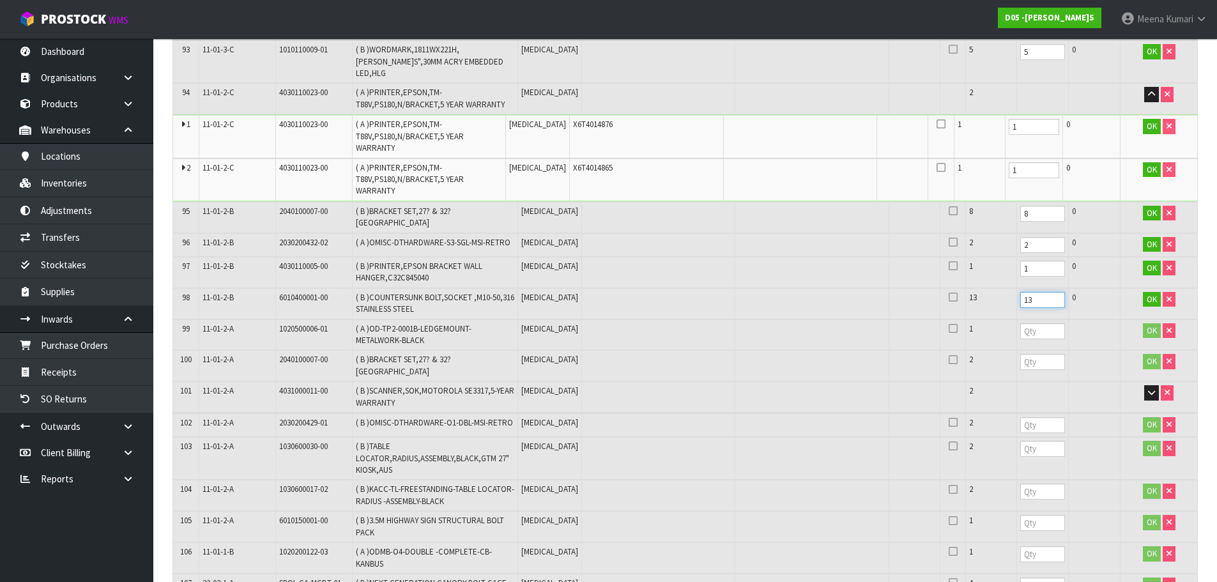
type input "13"
click at [1021, 323] on input "number" at bounding box center [1043, 331] width 45 height 16
type input "1"
click at [1021, 354] on input "number" at bounding box center [1043, 362] width 45 height 16
type input "2"
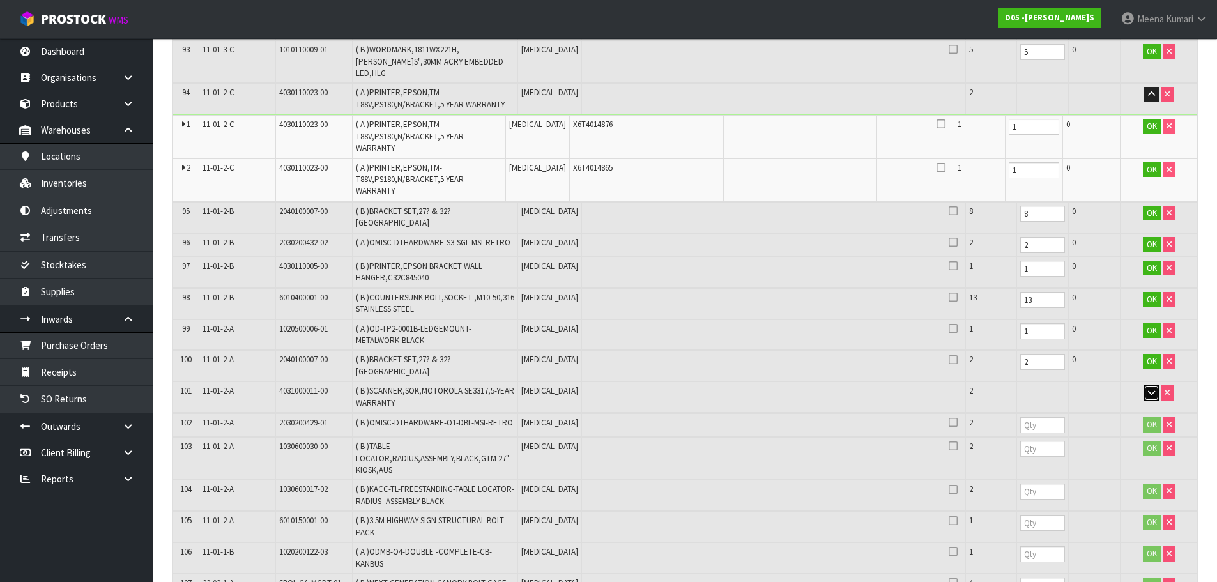
click at [1155, 389] on icon "button" at bounding box center [1151, 393] width 7 height 8
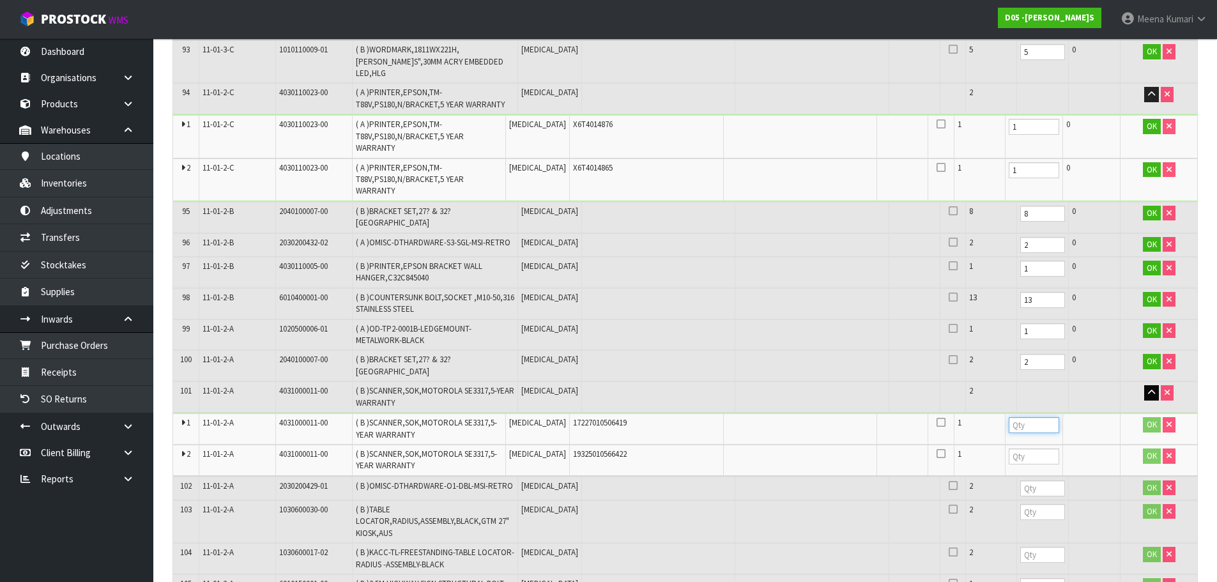
click at [1009, 417] on input "number" at bounding box center [1034, 425] width 50 height 16
type input "1"
click at [1017, 449] on input "number" at bounding box center [1034, 457] width 50 height 16
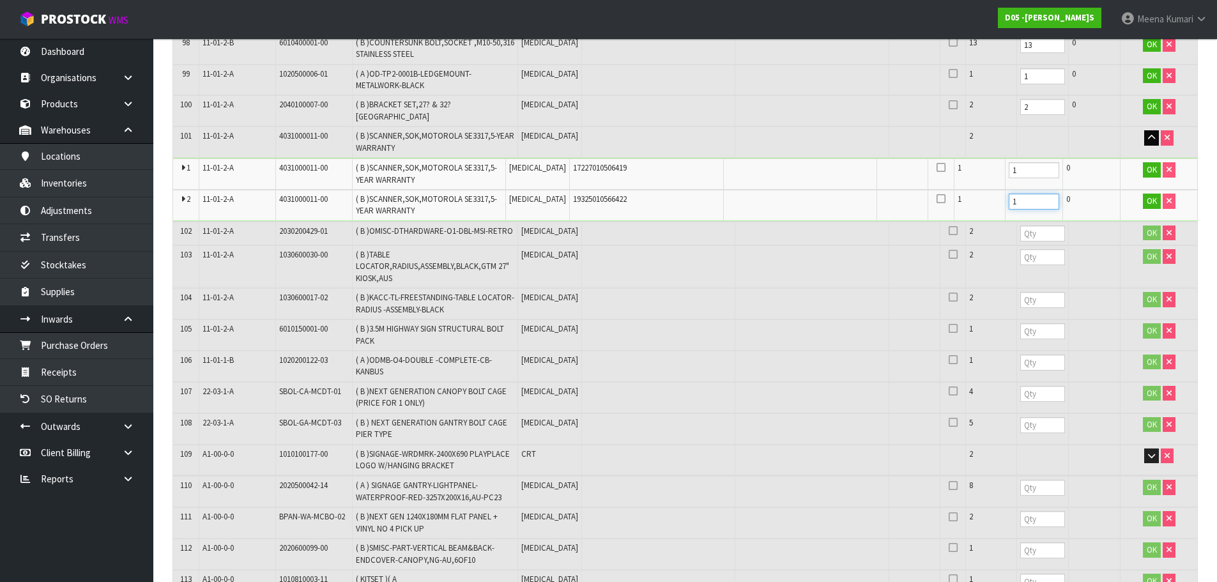
scroll to position [3935, 0]
type input "1"
click at [1026, 225] on input "number" at bounding box center [1043, 233] width 45 height 16
type input "2"
click at [1021, 249] on input "number" at bounding box center [1043, 257] width 45 height 16
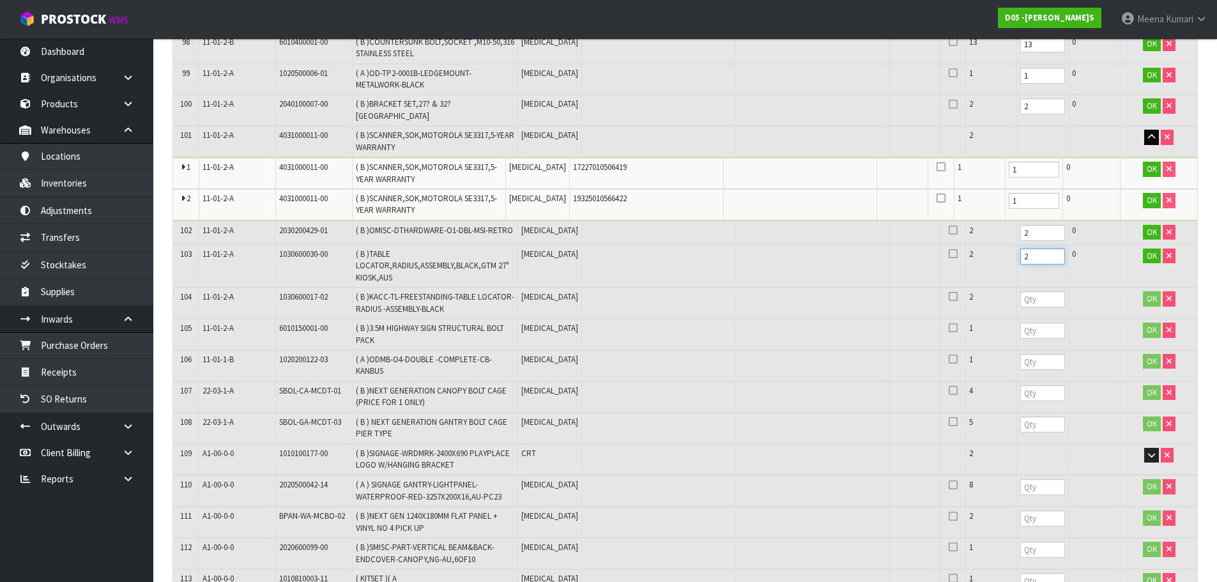
type input "2"
click at [1021, 291] on input "number" at bounding box center [1043, 299] width 45 height 16
type input "2"
click at [1021, 323] on input "number" at bounding box center [1043, 331] width 45 height 16
type input "1"
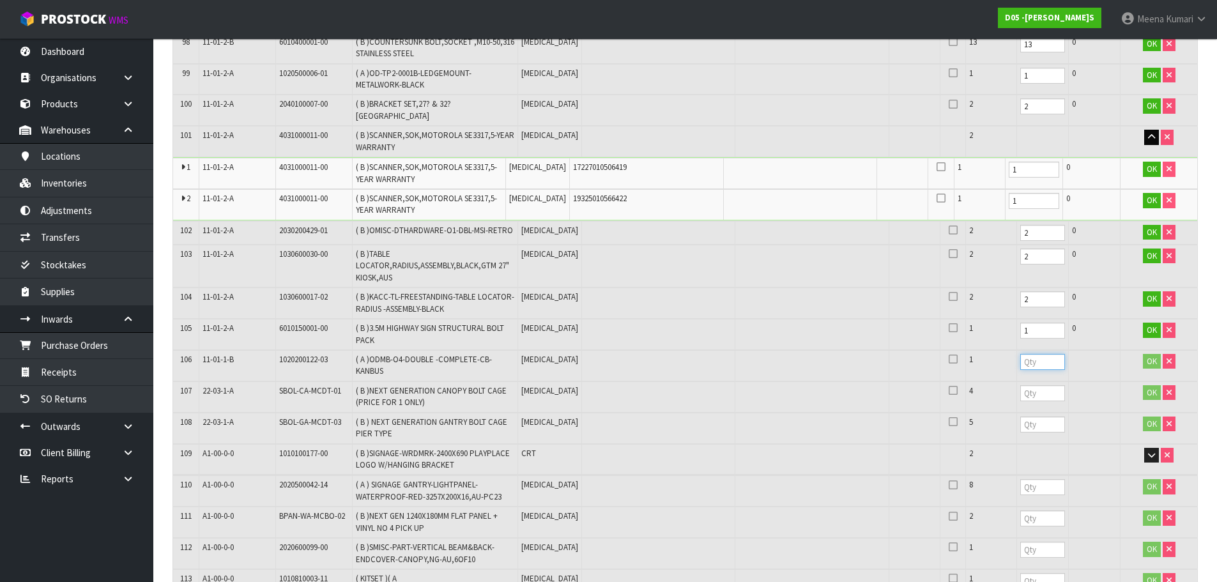
click at [1021, 354] on input "number" at bounding box center [1043, 362] width 45 height 16
type input "1"
click at [1021, 385] on input "number" at bounding box center [1043, 393] width 45 height 16
type input "4"
click at [1021, 417] on input "number" at bounding box center [1043, 425] width 45 height 16
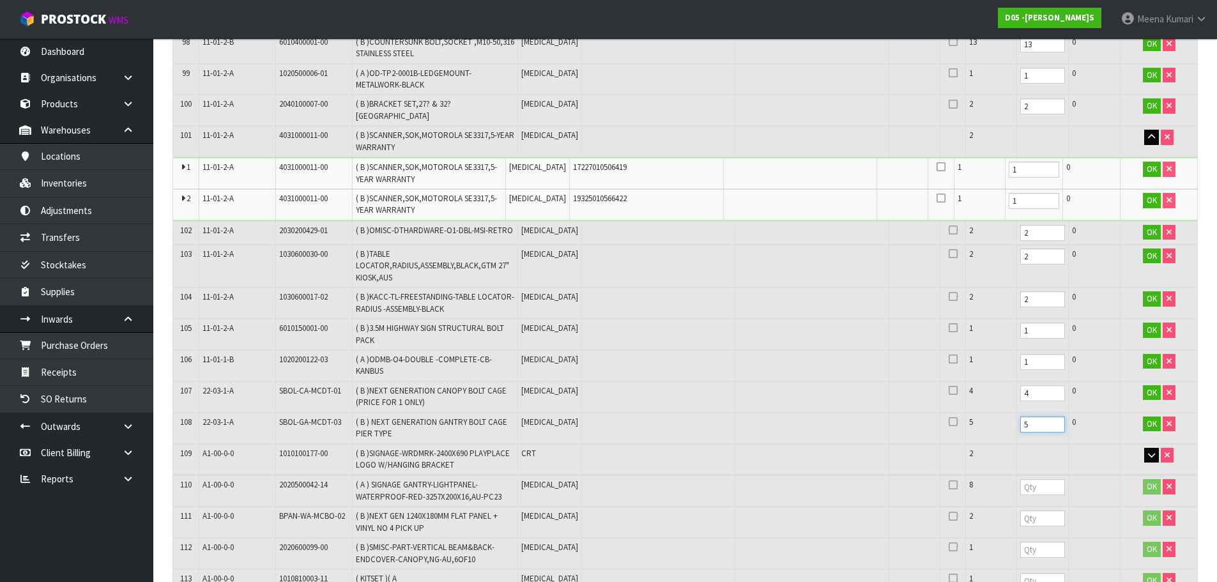
type input "5"
click at [1153, 451] on icon "button" at bounding box center [1151, 455] width 7 height 8
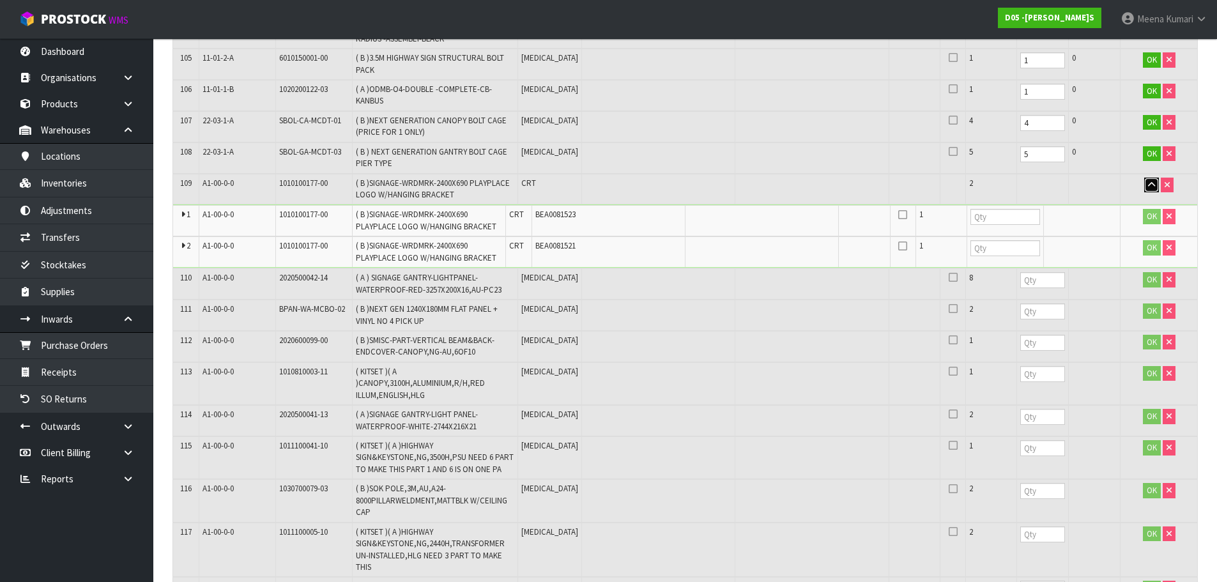
scroll to position [4191, 0]
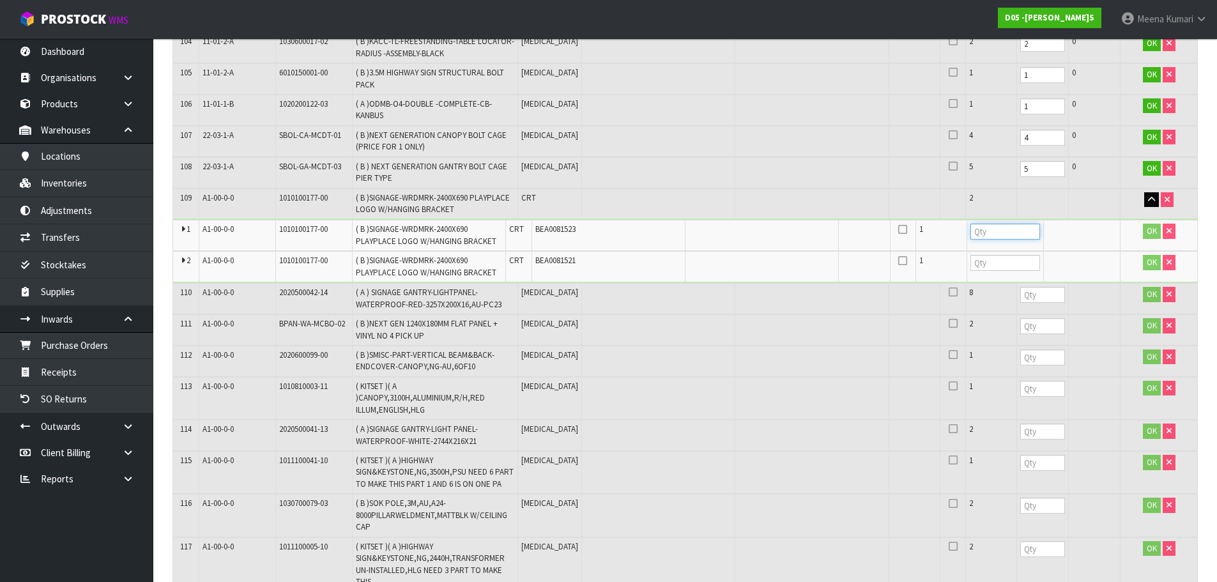
click at [997, 224] on input "number" at bounding box center [1006, 232] width 70 height 16
type input "1"
click at [985, 255] on input "number" at bounding box center [1006, 263] width 70 height 16
type input "1"
click at [1021, 287] on input "number" at bounding box center [1043, 295] width 45 height 16
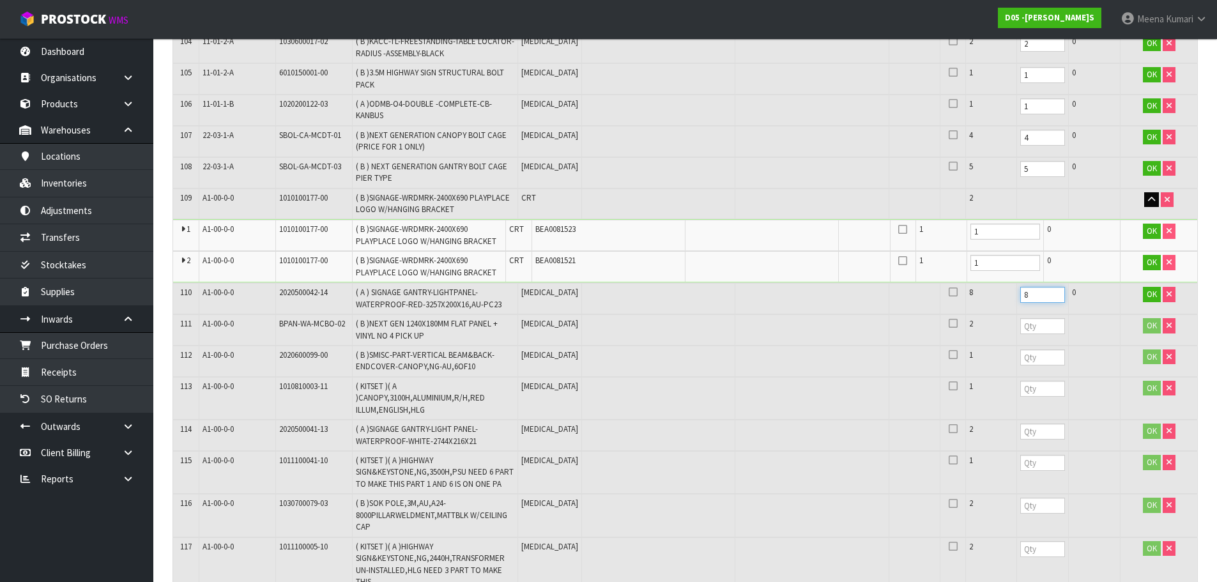
type input "8"
click at [1021, 318] on input "number" at bounding box center [1043, 326] width 45 height 16
type input "2"
click at [1021, 350] on input "number" at bounding box center [1043, 358] width 45 height 16
type input "1"
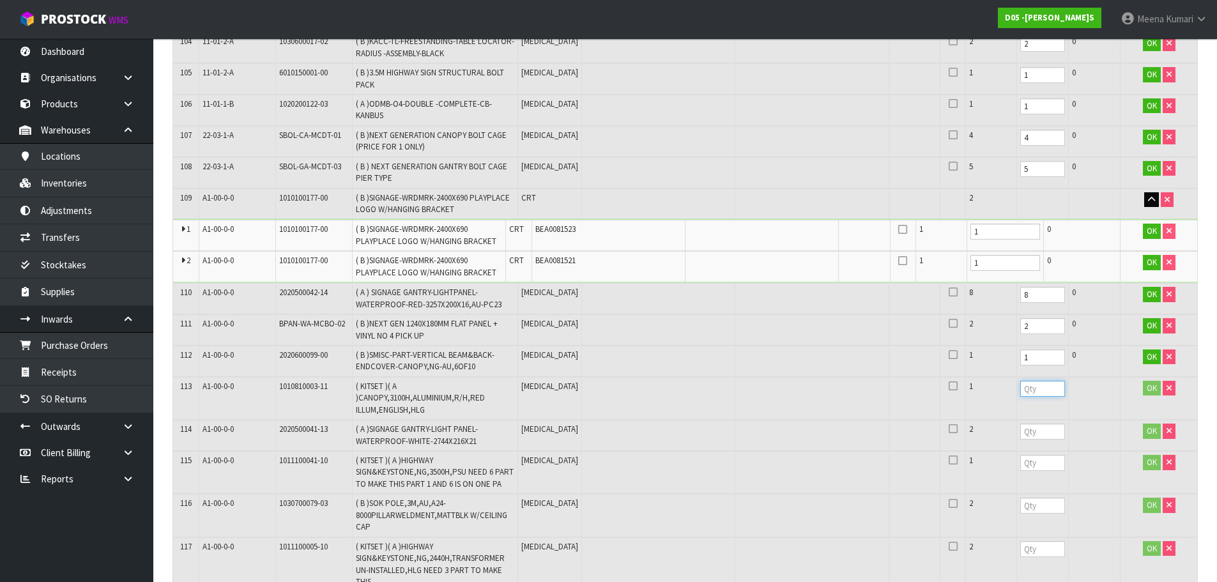
click at [1028, 381] on input "number" at bounding box center [1043, 389] width 45 height 16
type input "1"
drag, startPoint x: 1006, startPoint y: 328, endPoint x: 1007, endPoint y: 322, distance: 6.5
click at [1021, 424] on input "number" at bounding box center [1043, 432] width 45 height 16
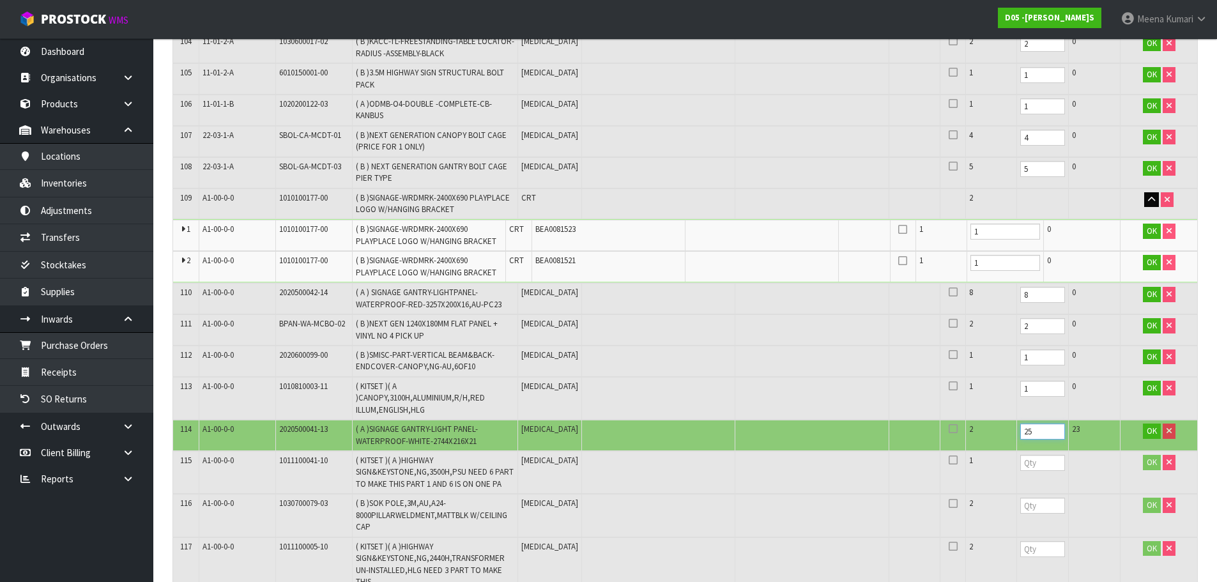
drag, startPoint x: 1007, startPoint y: 325, endPoint x: 951, endPoint y: 332, distance: 56.0
click at [951, 420] on tr "114 A1-00-0-0 2020500041-13 ( A )SIGNAGE GANTRY-LIGHT PANEL-WATERPROOF-WHITE-27…" at bounding box center [685, 435] width 1024 height 31
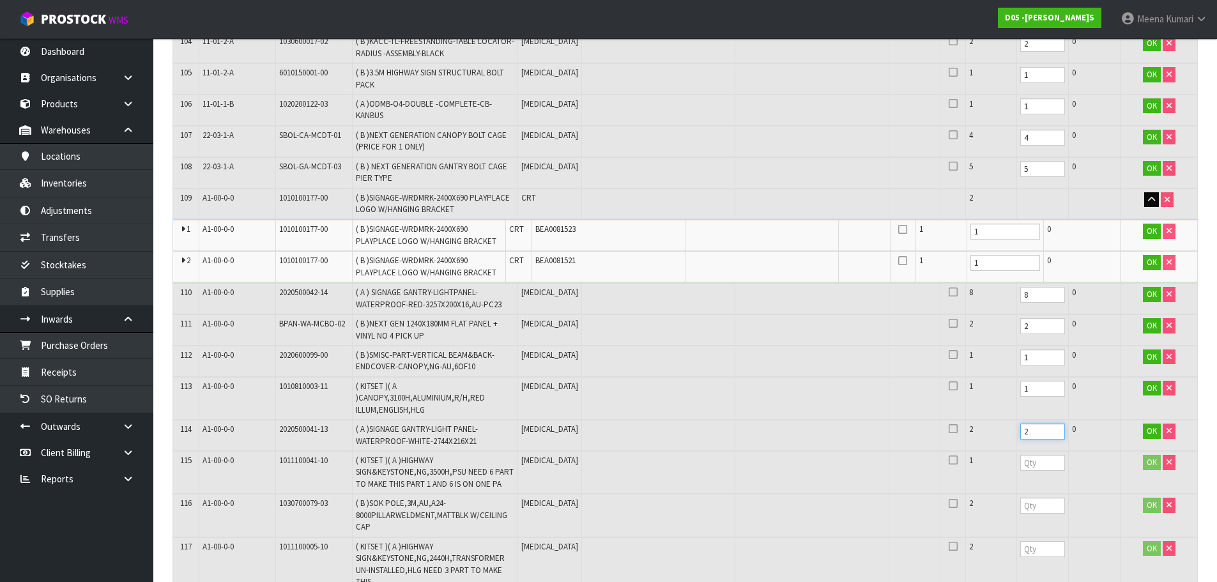
type input "2"
click at [1021, 455] on input "number" at bounding box center [1043, 463] width 45 height 16
type input "1"
click at [1023, 494] on td at bounding box center [1043, 515] width 52 height 43
click at [1023, 498] on input "number" at bounding box center [1043, 506] width 45 height 16
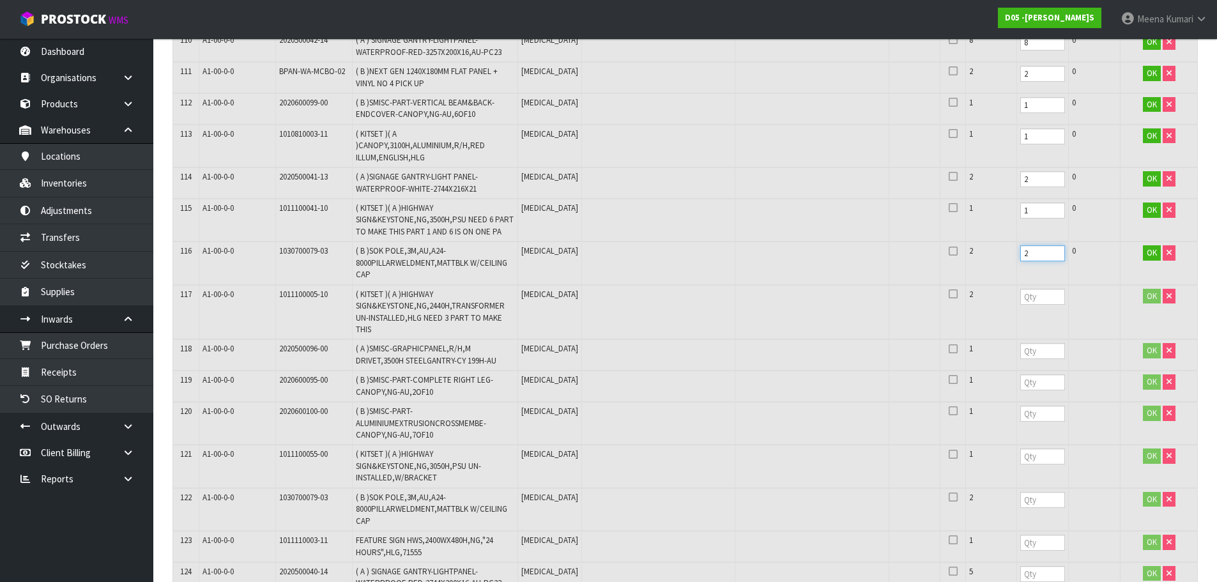
scroll to position [4447, 0]
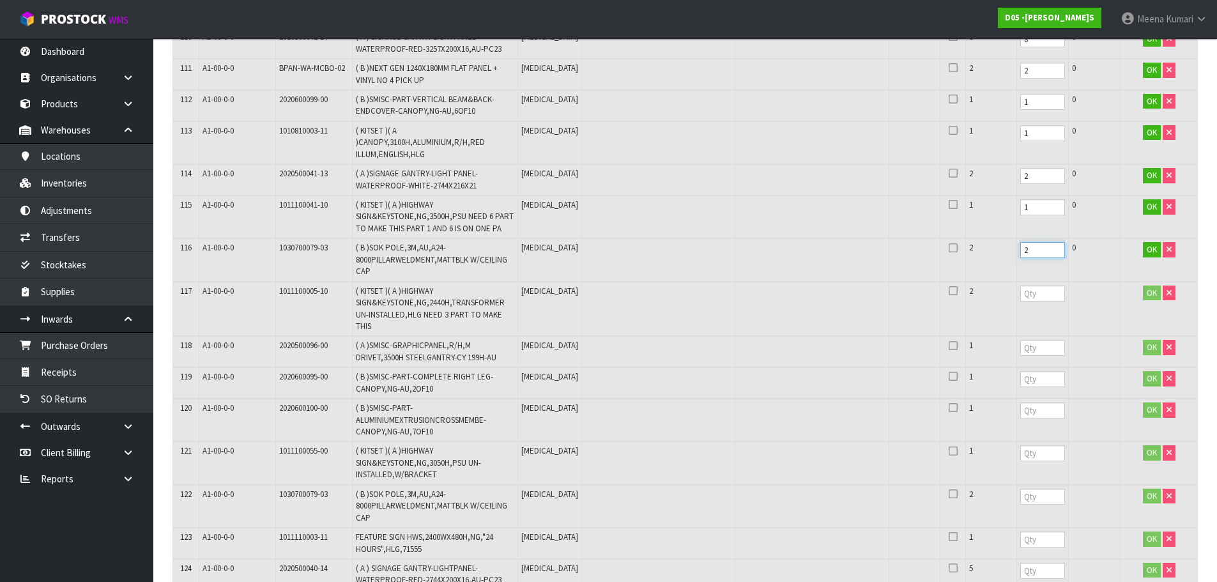
type input "2"
click at [1021, 286] on input "number" at bounding box center [1043, 294] width 45 height 16
type input "2"
click at [1021, 340] on input "number" at bounding box center [1043, 348] width 45 height 16
type input "1"
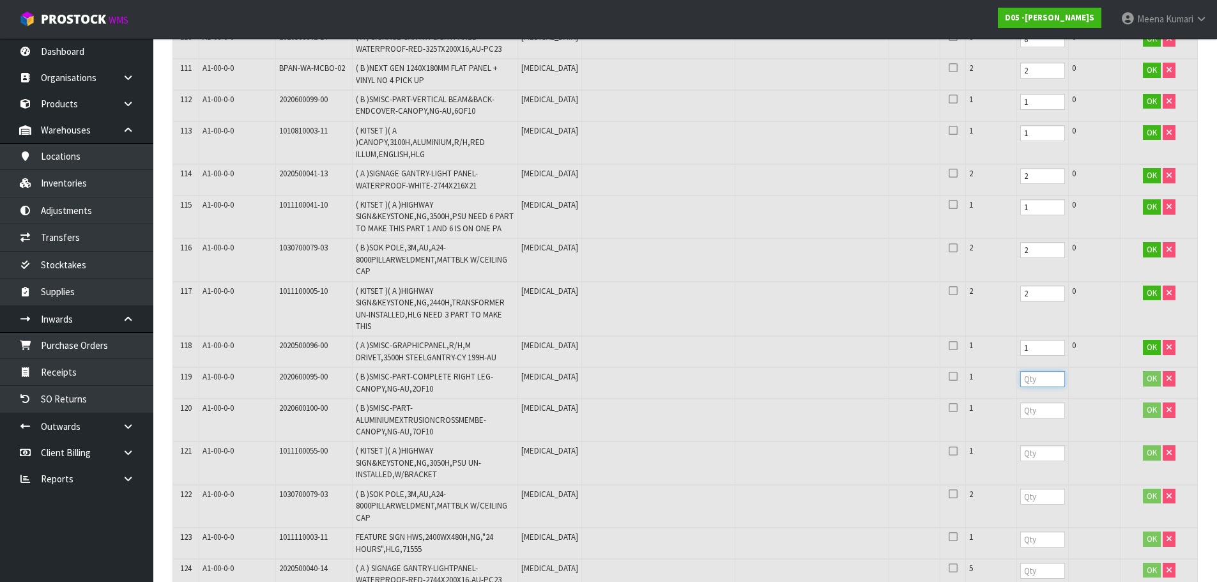
click at [1021, 371] on input "number" at bounding box center [1043, 379] width 45 height 16
type input "1"
click at [1021, 403] on input "number" at bounding box center [1043, 411] width 45 height 16
type input "1"
click at [1017, 442] on td at bounding box center [1043, 463] width 52 height 43
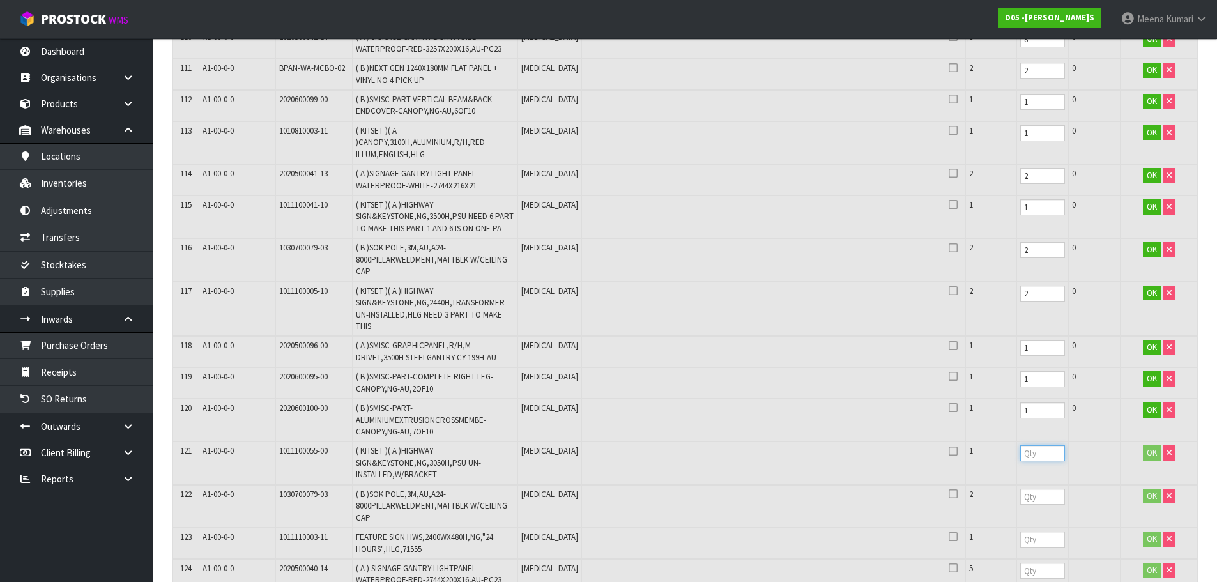
click at [1021, 445] on input "number" at bounding box center [1043, 453] width 45 height 16
type input "1"
click at [1021, 489] on input "number" at bounding box center [1043, 497] width 45 height 16
type input "2"
click at [1021, 532] on input "number" at bounding box center [1043, 540] width 45 height 16
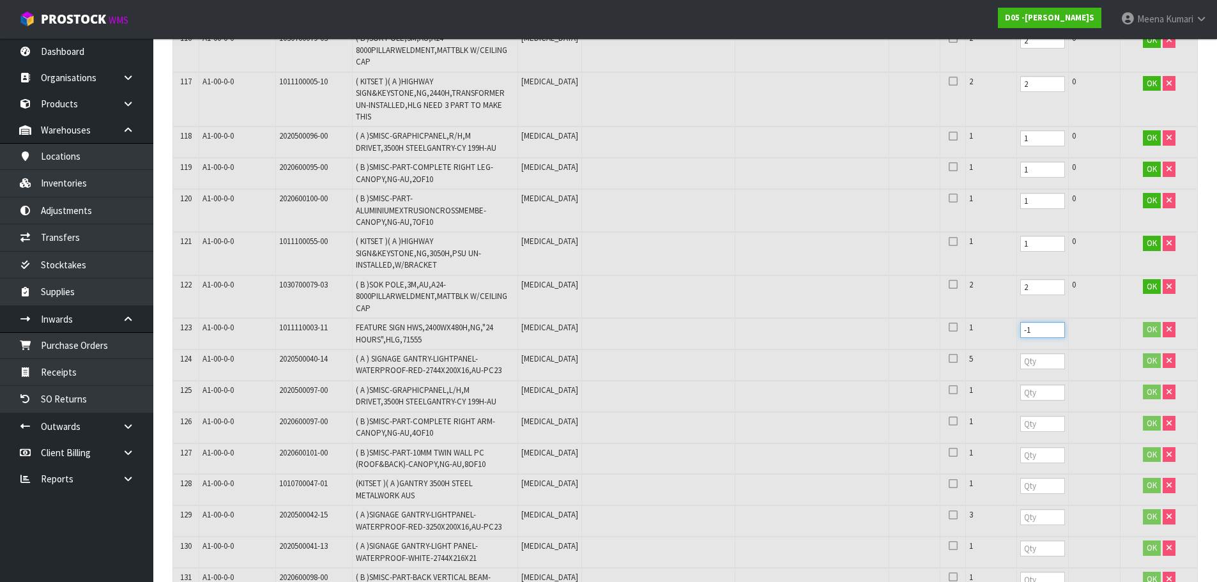
scroll to position [4766, 0]
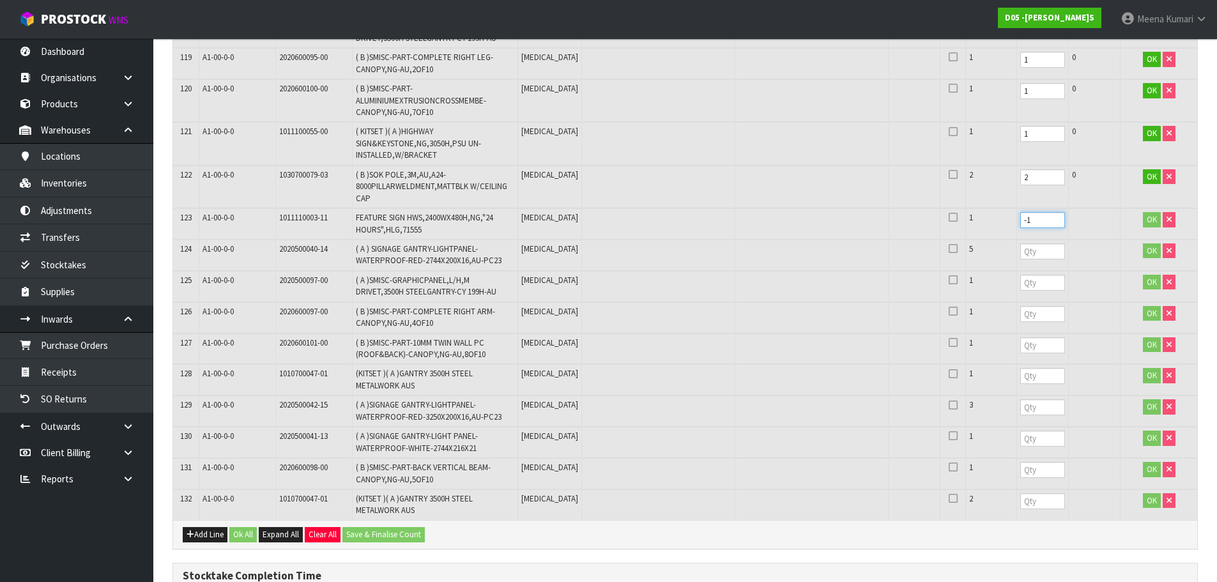
drag, startPoint x: 1028, startPoint y: 111, endPoint x: 973, endPoint y: 114, distance: 55.1
click at [973, 208] on tr "123 A1-00-0-0 1011110003-11 FEATURE SIGN HWS,2400WX480H,NG,"24 HOURS",HLG,71555…" at bounding box center [685, 223] width 1024 height 31
type input "1"
click at [1021, 243] on input "number" at bounding box center [1043, 251] width 45 height 16
type input "5"
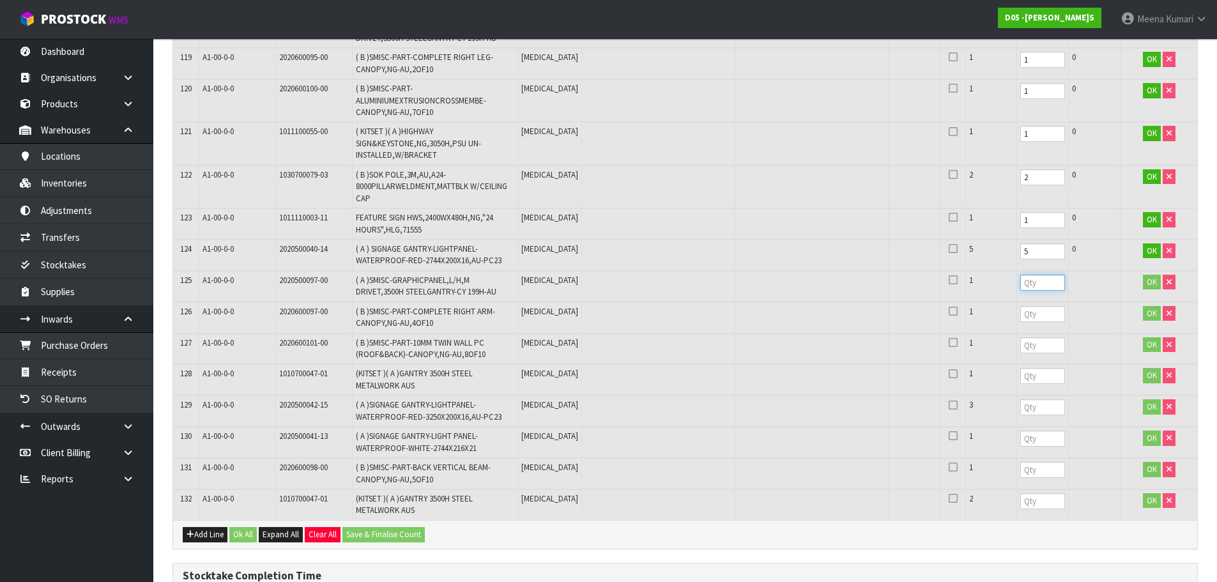
click at [1022, 275] on input "number" at bounding box center [1043, 283] width 45 height 16
type input "1"
click at [1024, 306] on input "number" at bounding box center [1043, 314] width 45 height 16
type input "1"
click at [1021, 337] on input "number" at bounding box center [1043, 345] width 45 height 16
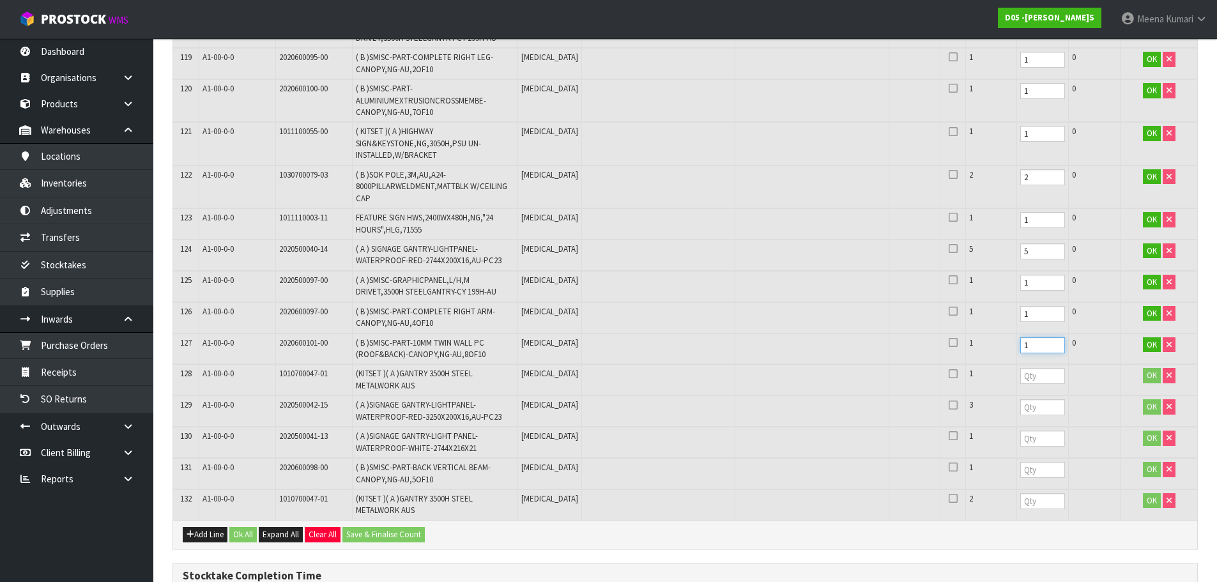
type input "1"
click at [1021, 368] on input "number" at bounding box center [1043, 376] width 45 height 16
type input "1"
click at [1017, 396] on td at bounding box center [1043, 411] width 52 height 31
click at [1021, 399] on input "number" at bounding box center [1043, 407] width 45 height 16
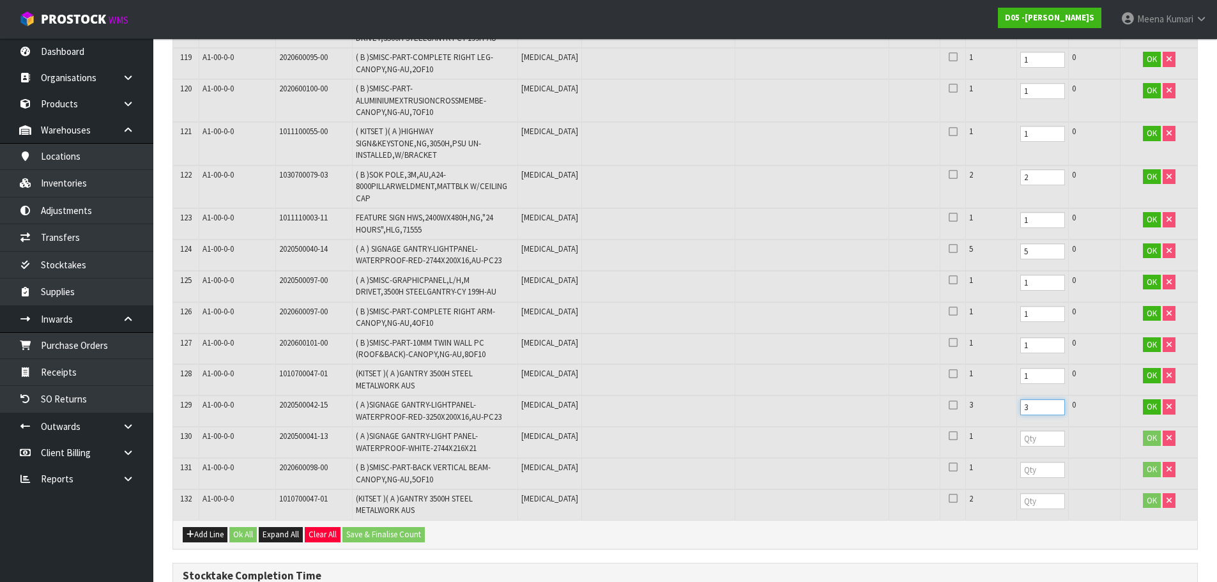
type input "3"
click at [1021, 431] on input "number" at bounding box center [1043, 439] width 45 height 16
type input "1"
click at [1021, 462] on input "number" at bounding box center [1043, 470] width 45 height 16
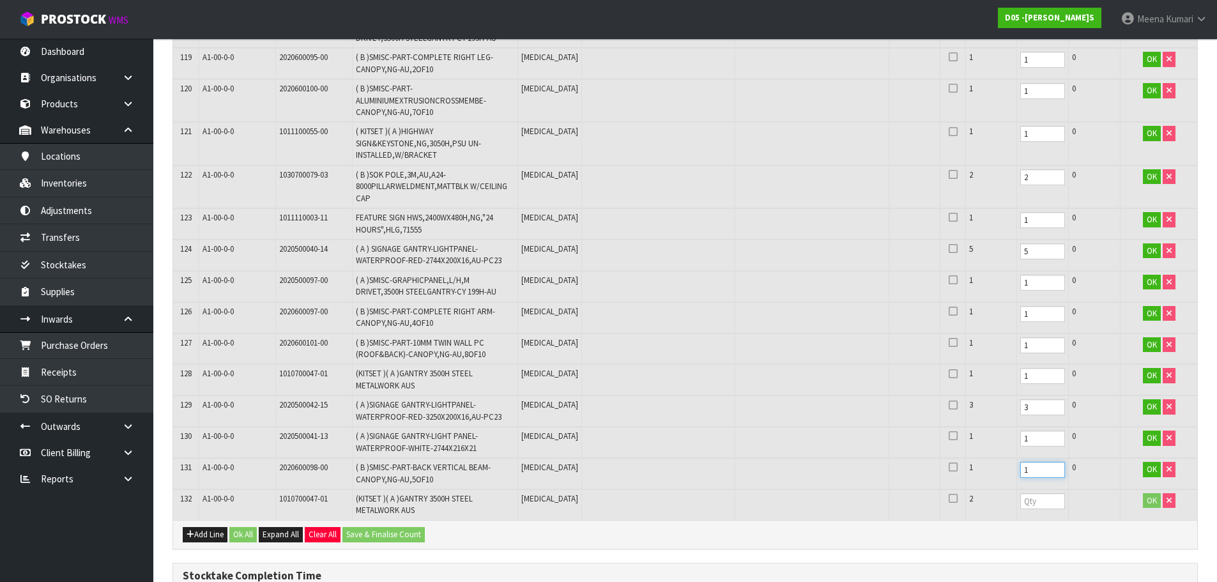
type input "1"
click at [1021, 493] on input "number" at bounding box center [1043, 501] width 45 height 16
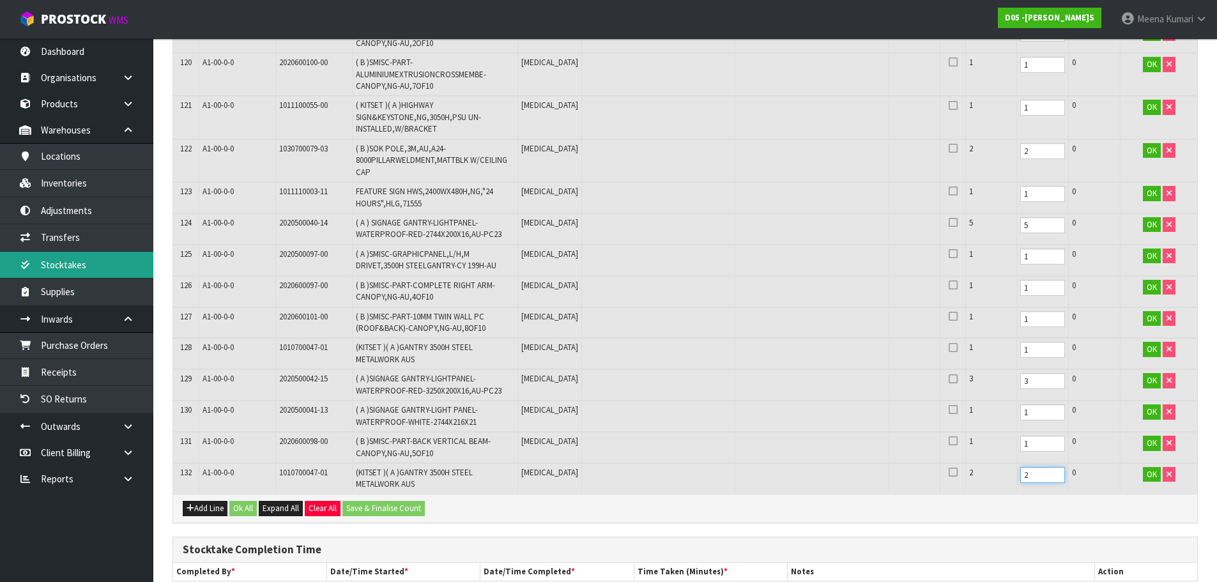
scroll to position [4803, 0]
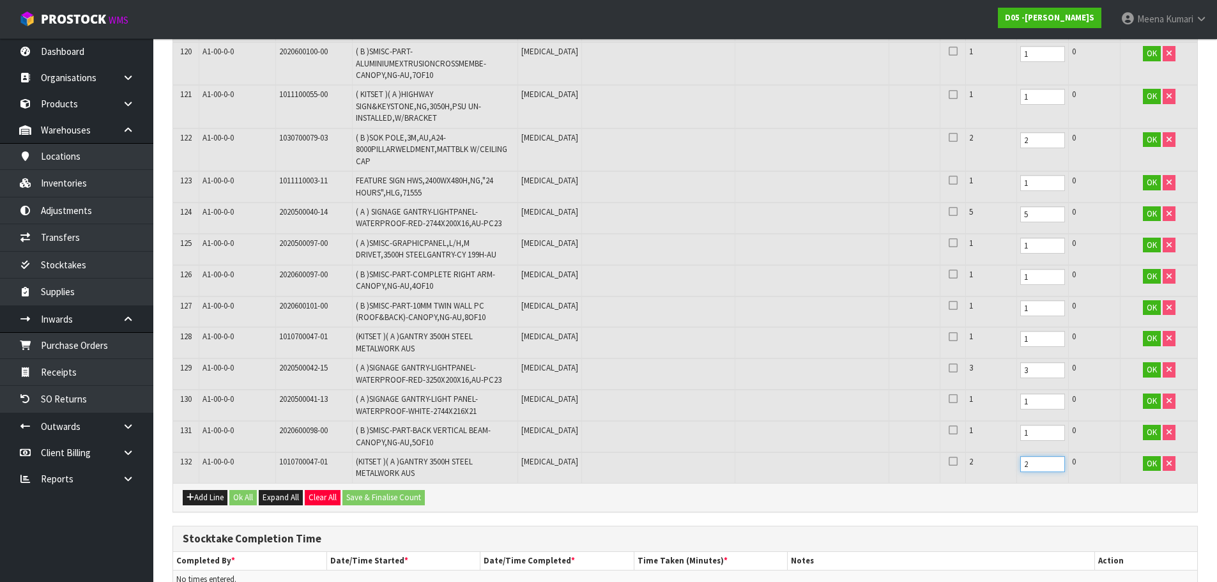
type input "2"
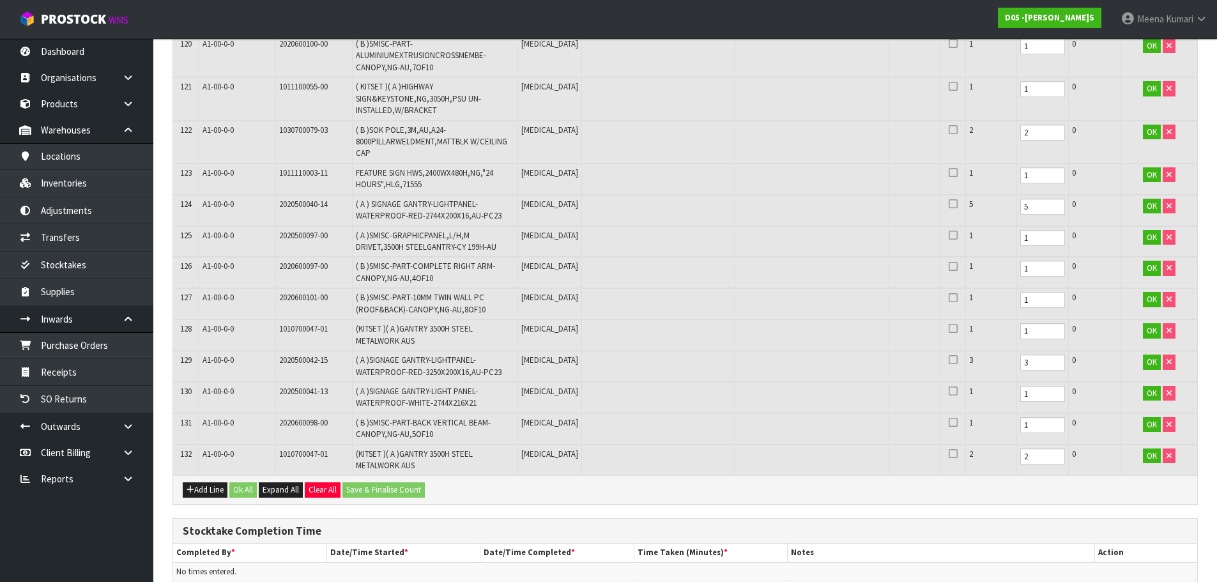
scroll to position [4026, 0]
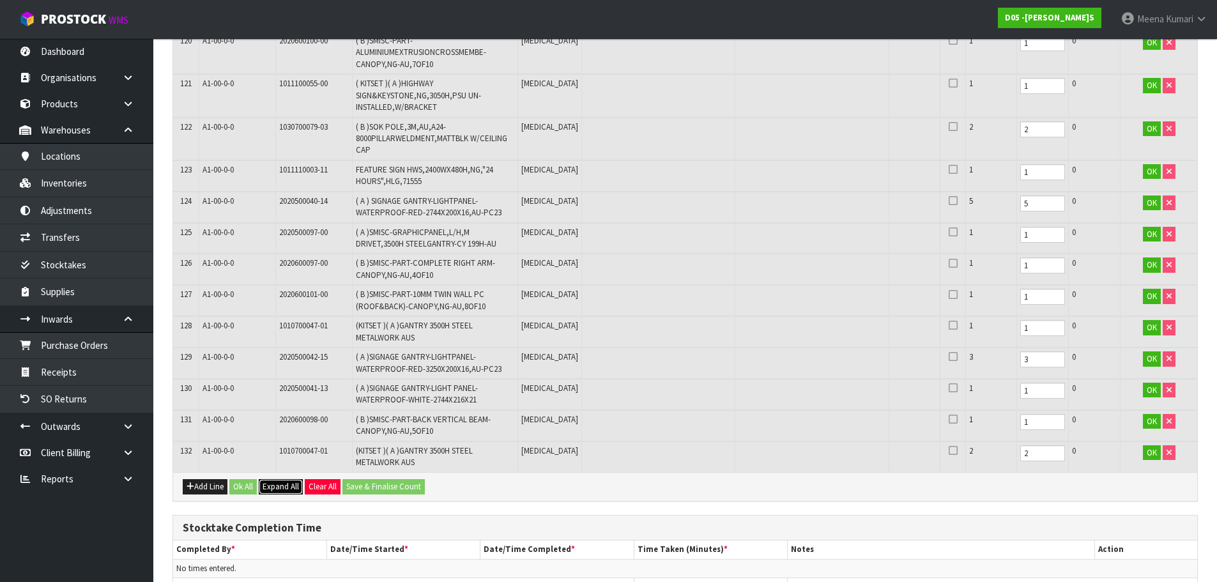
click at [283, 481] on span "Expand All" at bounding box center [281, 486] width 36 height 11
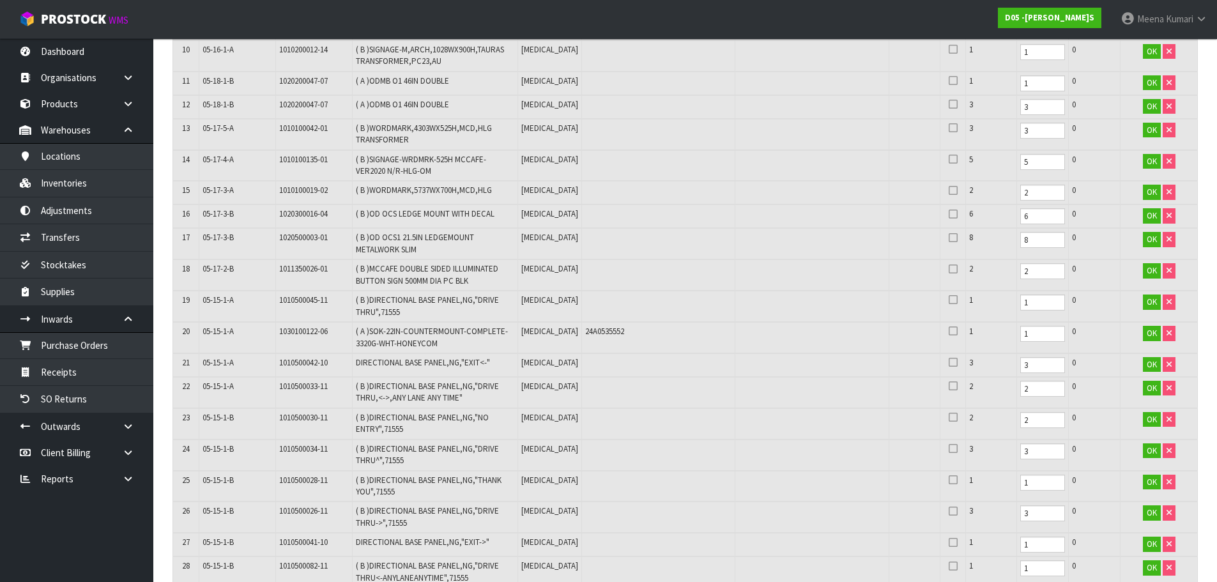
scroll to position [895, 0]
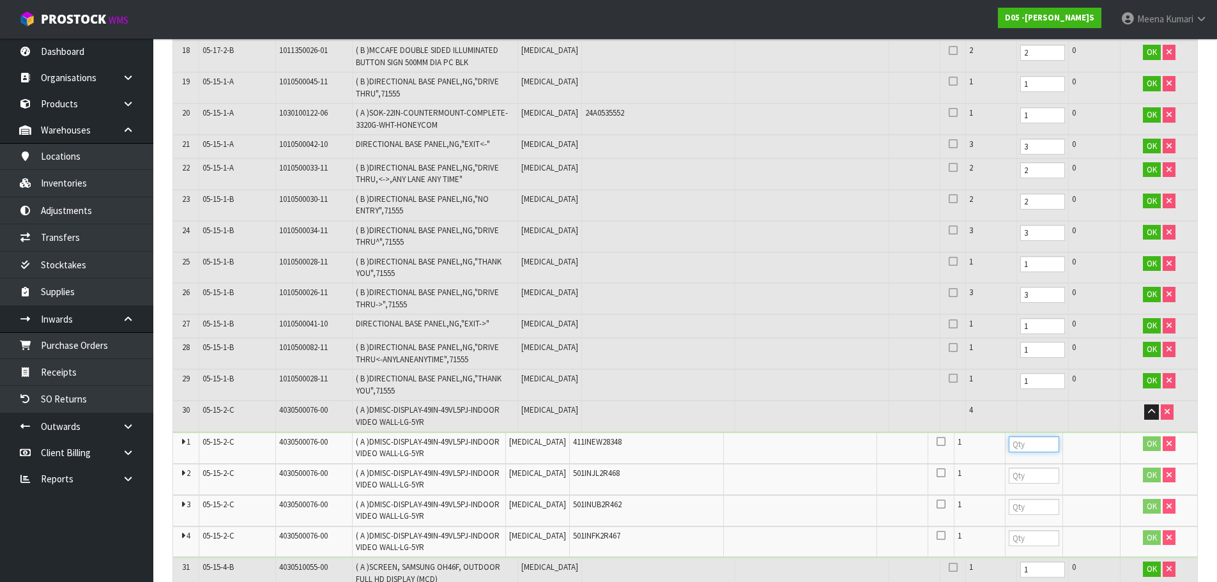
click at [1014, 436] on input "number" at bounding box center [1034, 444] width 50 height 16
type input "1"
click at [1017, 464] on td at bounding box center [1034, 479] width 58 height 31
click at [1015, 477] on td at bounding box center [1034, 479] width 58 height 31
click at [1014, 470] on input "number" at bounding box center [1034, 476] width 50 height 16
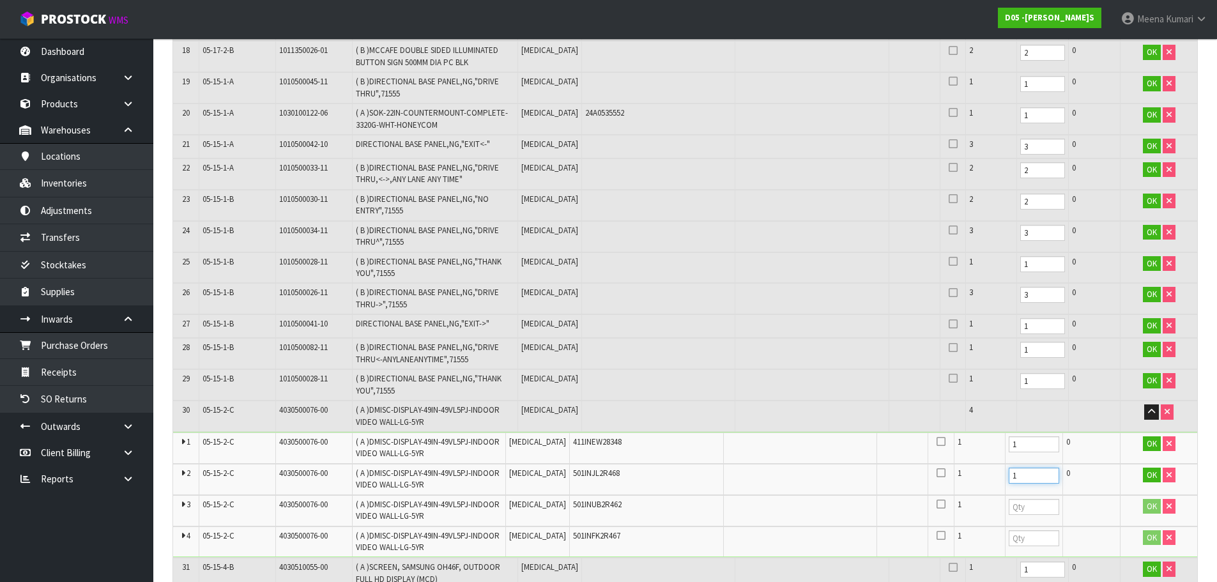
type input "1"
click at [1009, 499] on input "number" at bounding box center [1034, 507] width 50 height 16
type input "1"
click at [1009, 530] on input "number" at bounding box center [1034, 538] width 50 height 16
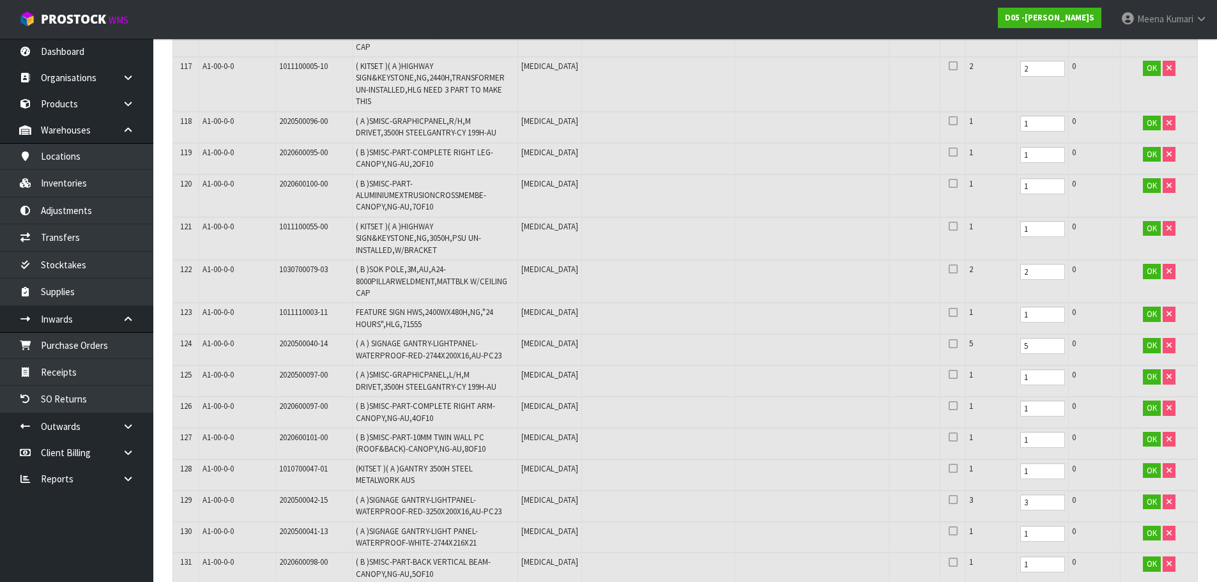
scroll to position [4849, 0]
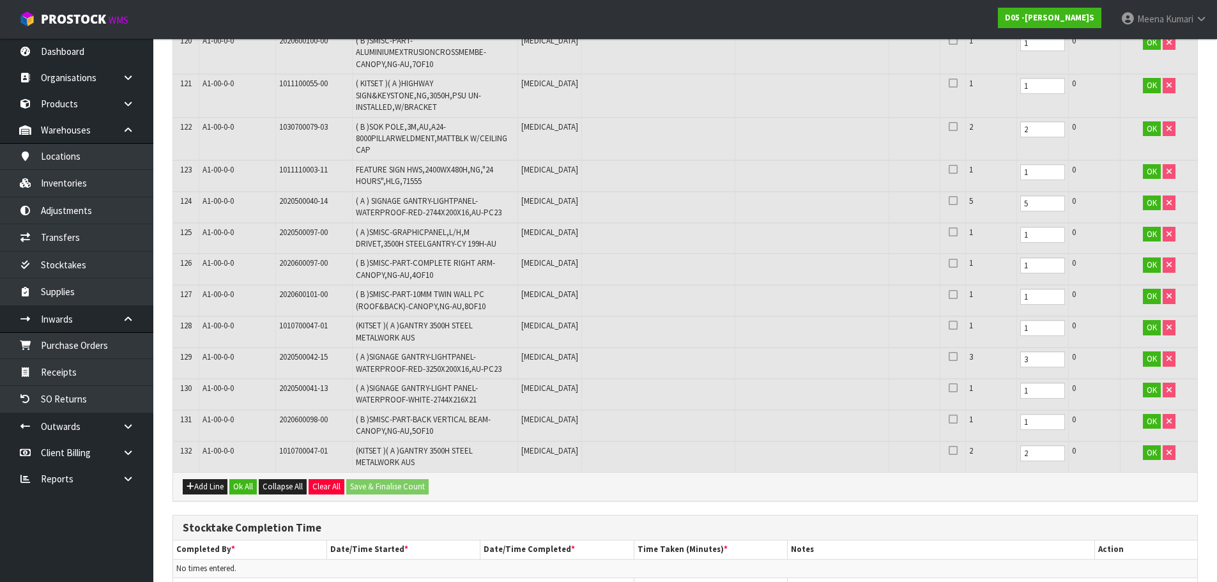
scroll to position [4039, 0]
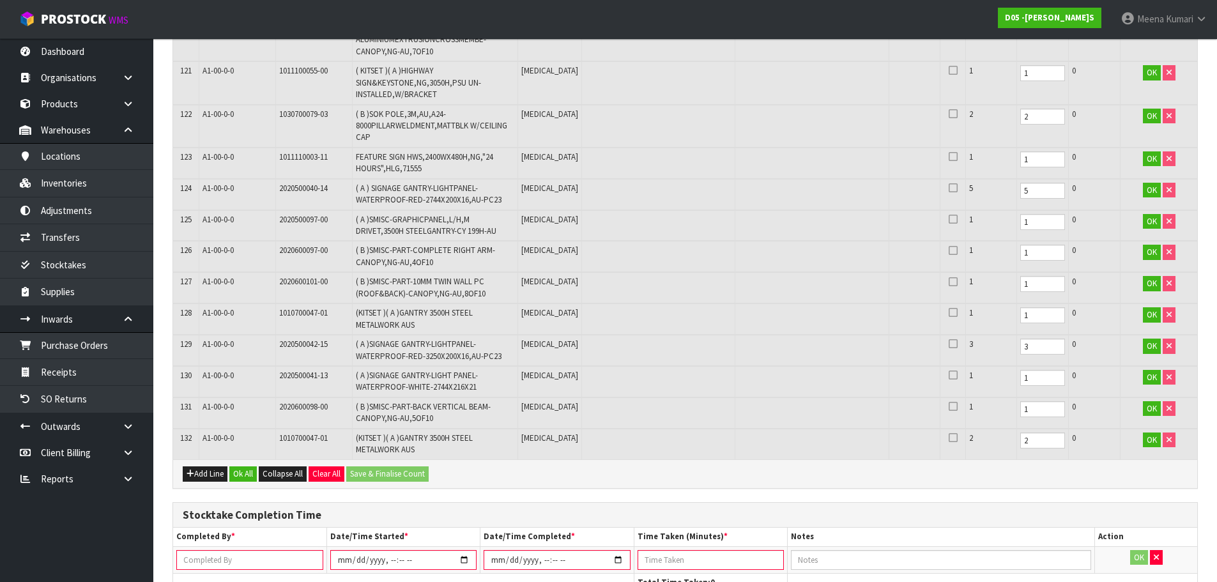
click at [224, 550] on input "text" at bounding box center [249, 560] width 147 height 20
click at [465, 550] on input "datetime-local" at bounding box center [403, 560] width 146 height 20
click at [385, 550] on input "datetime-local" at bounding box center [403, 560] width 146 height 20
click at [615, 550] on input "datetime-local" at bounding box center [557, 560] width 146 height 20
click at [548, 550] on input "datetime-local" at bounding box center [557, 560] width 146 height 20
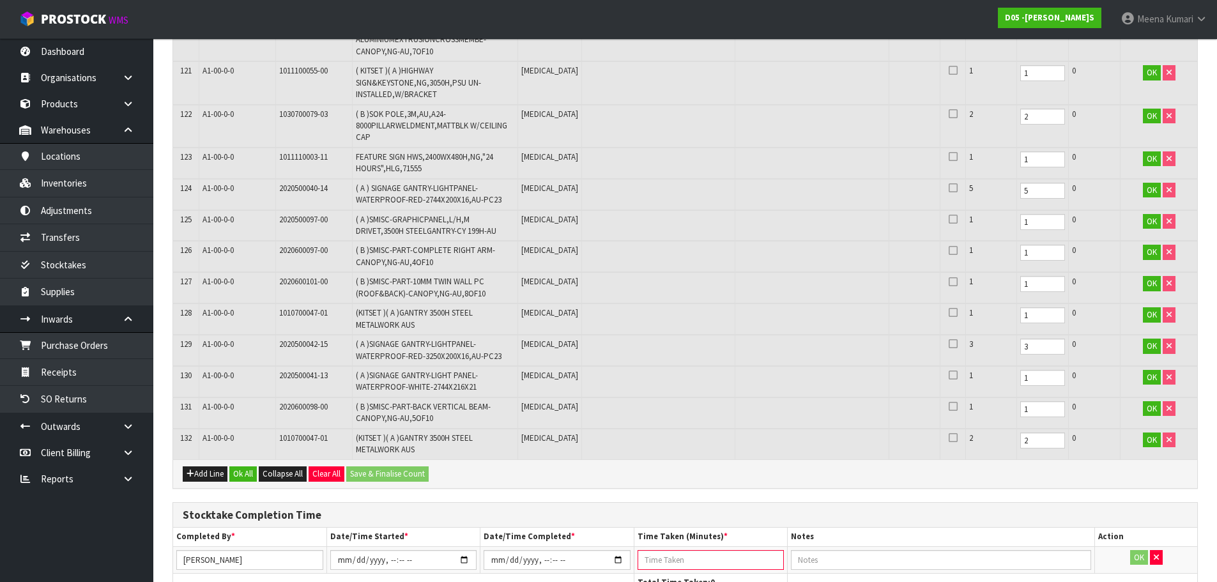
click at [666, 550] on input "number" at bounding box center [711, 560] width 146 height 20
drag, startPoint x: 558, startPoint y: 467, endPoint x: 548, endPoint y: 467, distance: 9.6
click at [559, 550] on input "datetime-local" at bounding box center [557, 560] width 146 height 20
click at [548, 550] on input "datetime-local" at bounding box center [557, 560] width 146 height 20
click at [658, 550] on input "240" at bounding box center [711, 560] width 146 height 20
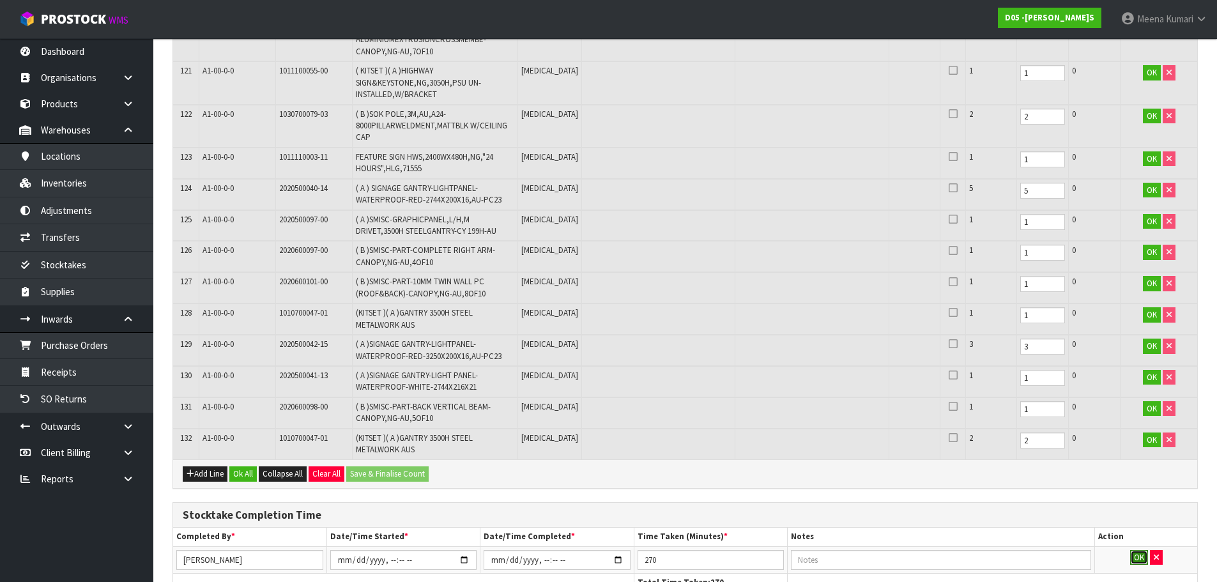
click at [1145, 550] on button "OK" at bounding box center [1140, 557] width 18 height 15
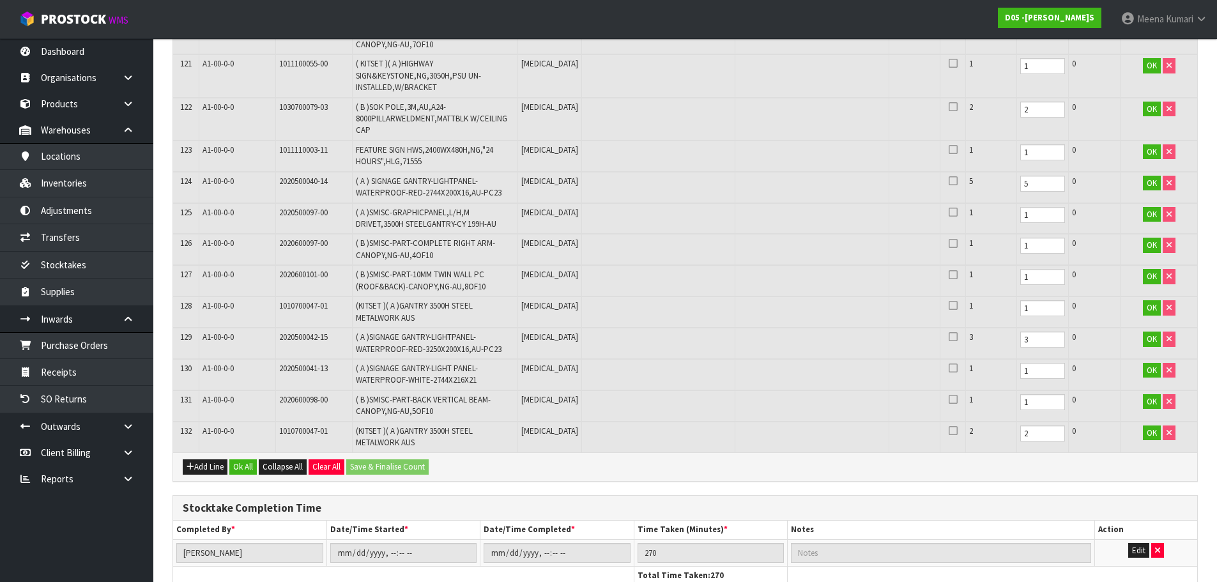
scroll to position [4047, 0]
drag, startPoint x: 188, startPoint y: 564, endPoint x: 190, endPoint y: 554, distance: 10.4
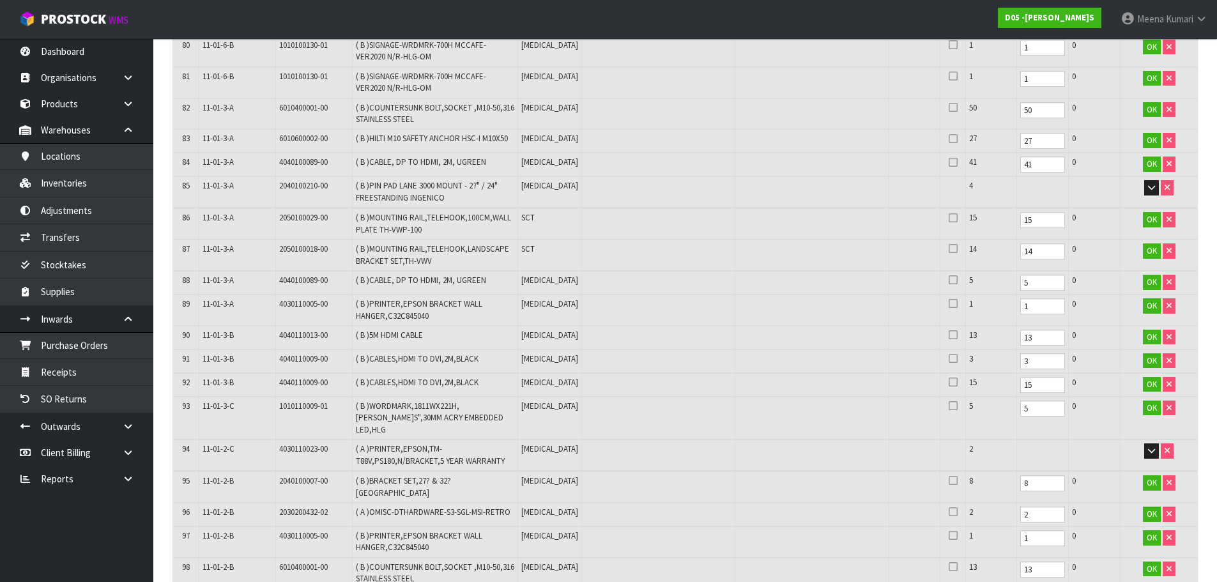
scroll to position [2940, 0]
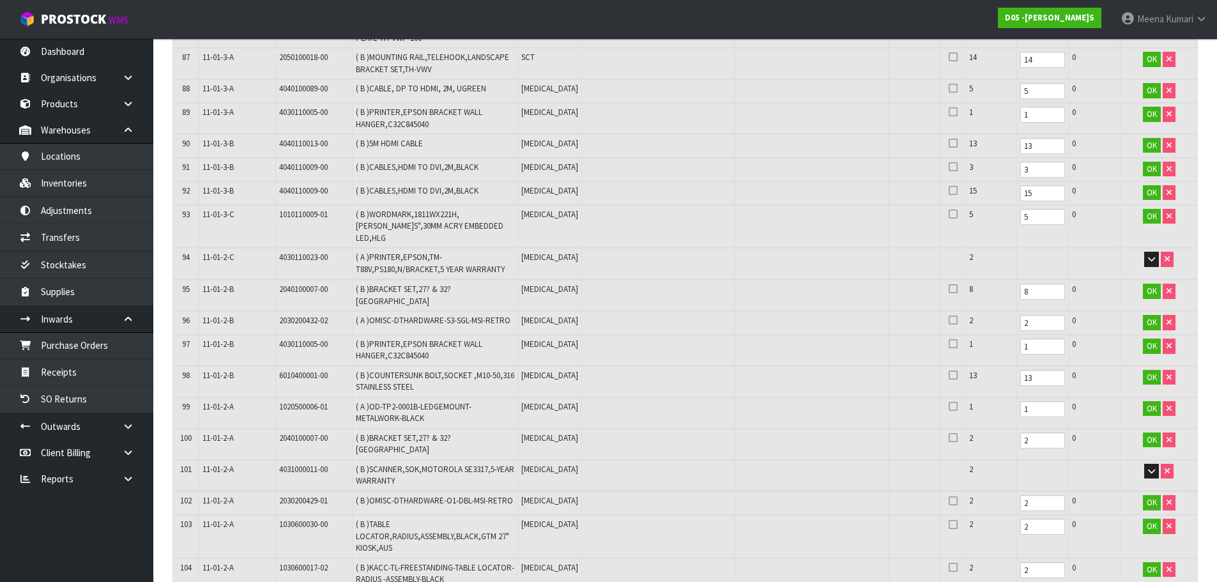
click at [297, 248] on td "4030110023-00" at bounding box center [313, 263] width 77 height 31
click at [298, 284] on span "2040100007-00" at bounding box center [303, 289] width 49 height 11
copy tr "2040100007-00"
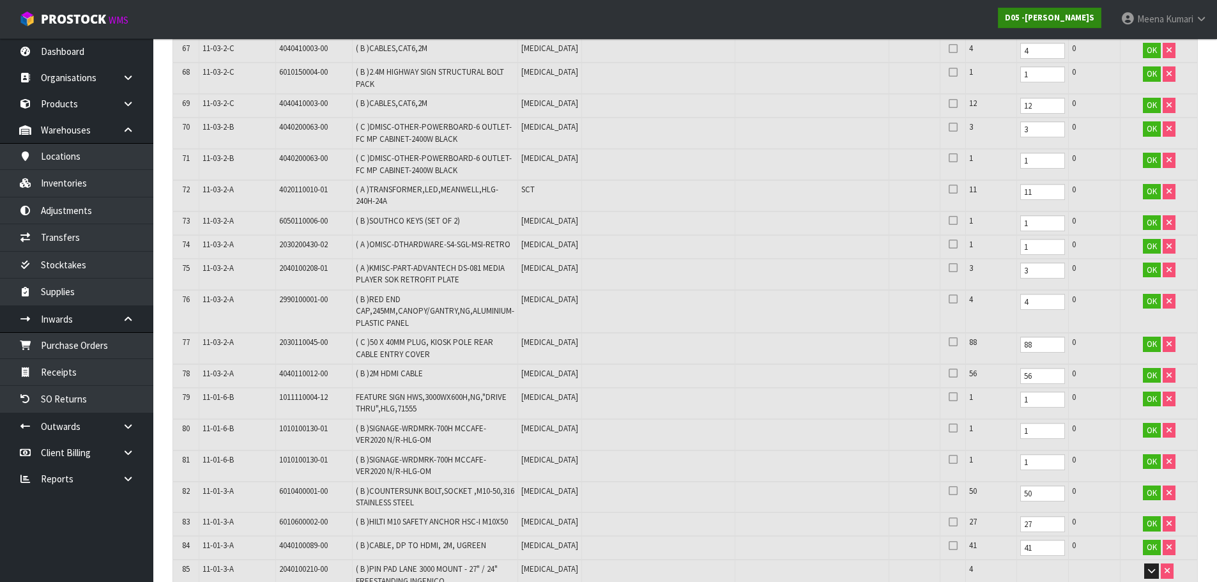
scroll to position [3022, 0]
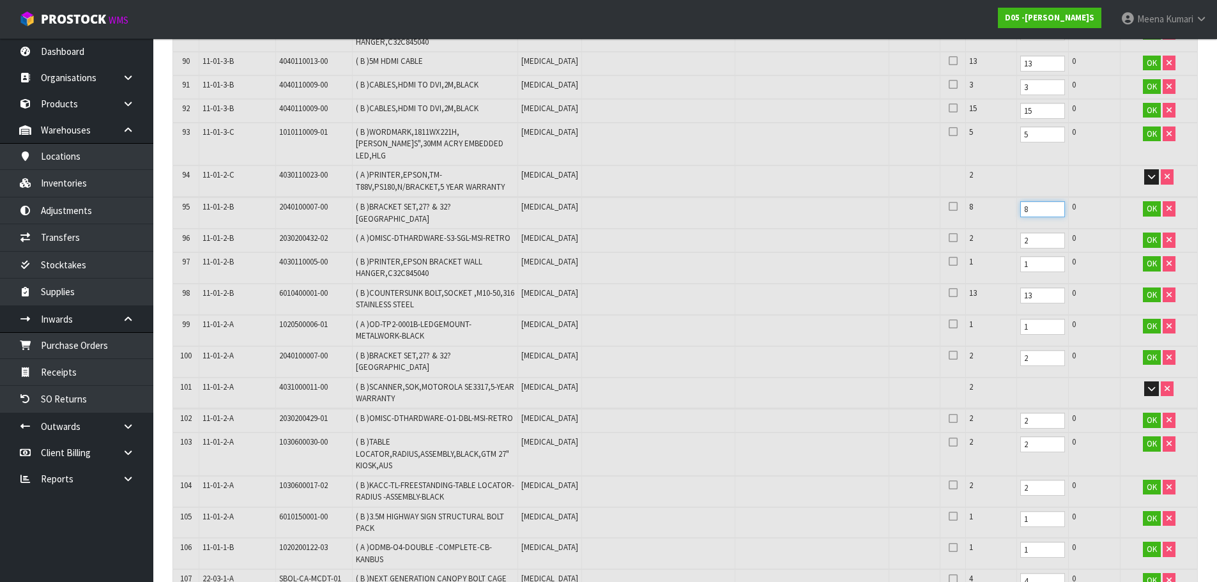
drag, startPoint x: 1010, startPoint y: 150, endPoint x: 975, endPoint y: 158, distance: 36.0
click at [975, 197] on tr "95 11-01-2-B 2040100007-00 ( B )BRACKET SET,27? & 32? [GEOGRAPHIC_DATA] [MEDICA…" at bounding box center [685, 212] width 1024 height 31
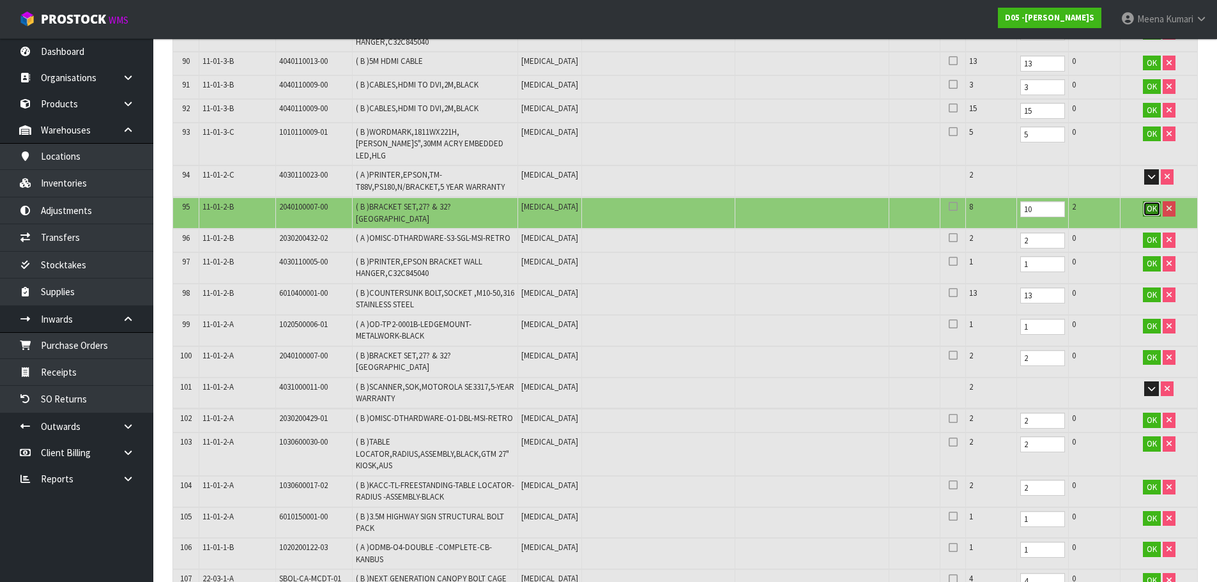
click at [1152, 203] on span "OK" at bounding box center [1152, 208] width 10 height 11
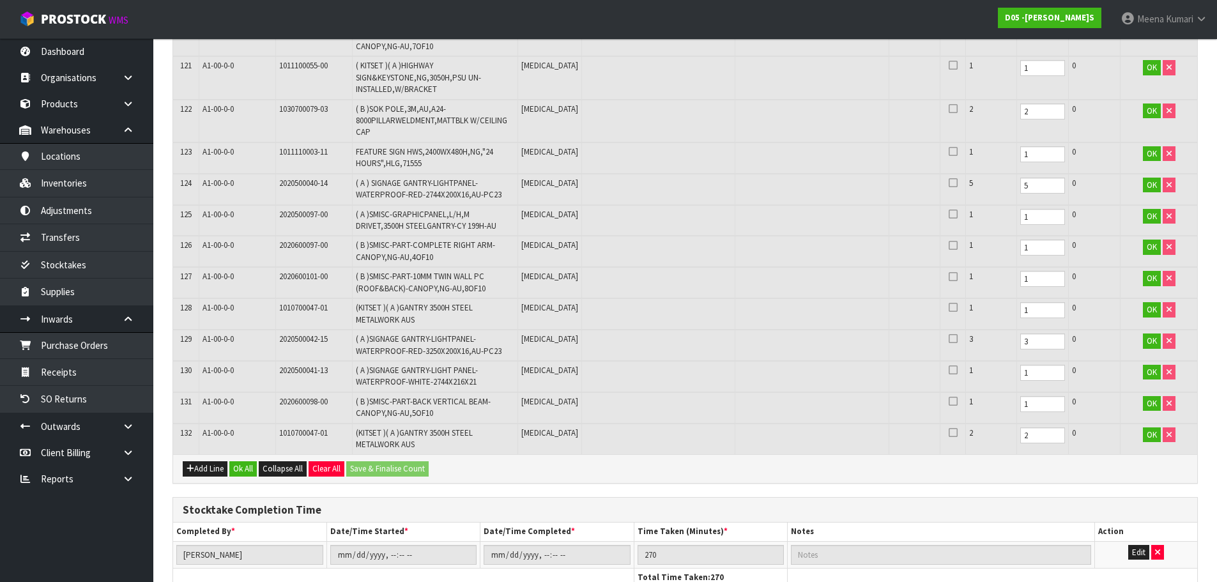
scroll to position [4046, 0]
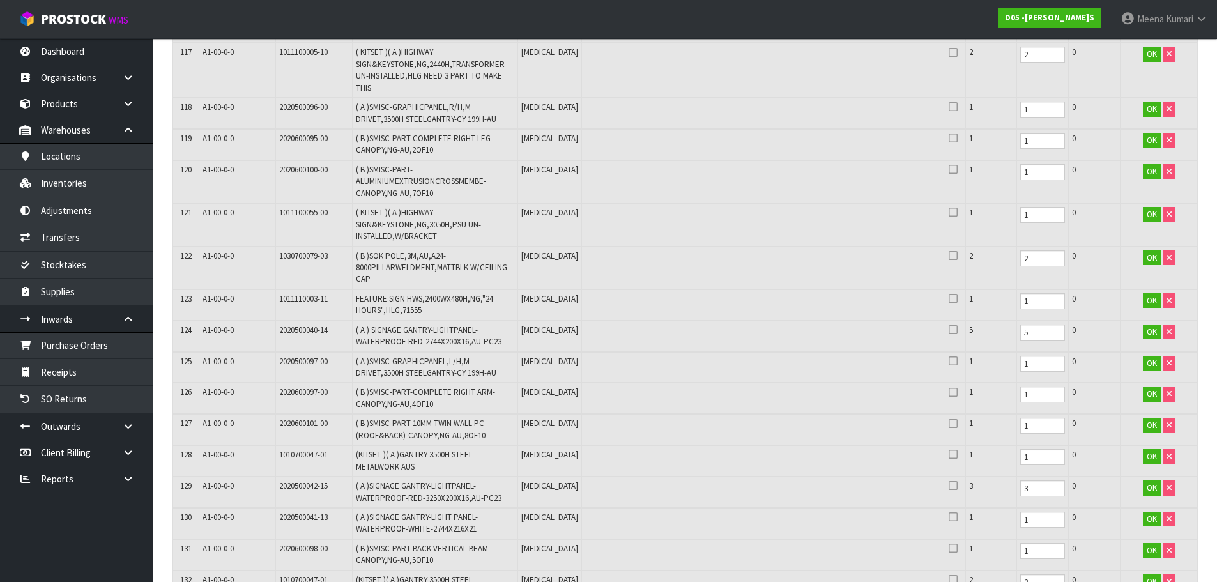
scroll to position [4047, 0]
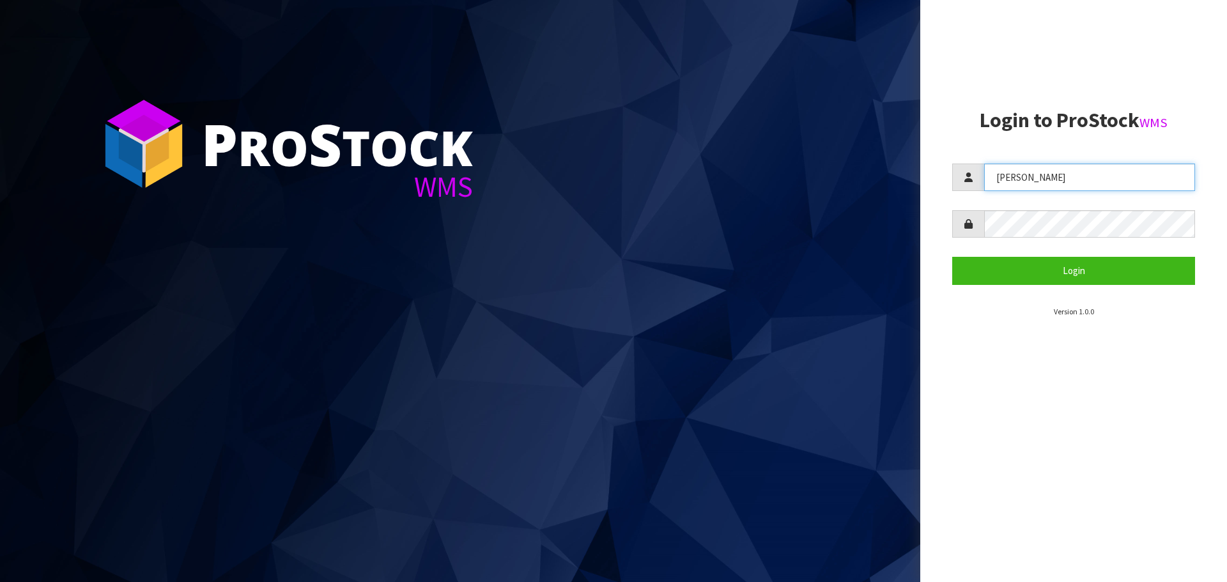
drag, startPoint x: 1063, startPoint y: 181, endPoint x: 785, endPoint y: 210, distance: 279.5
click at [785, 210] on div "P ro S tock WMS Login to ProStock WMS Lalisha Login Version 1.0.0" at bounding box center [613, 291] width 1227 height 582
type input "JAMES"
click at [947, 272] on aside "Login to ProStock WMS JAMES Login Version 1.0.0" at bounding box center [1073, 291] width 307 height 582
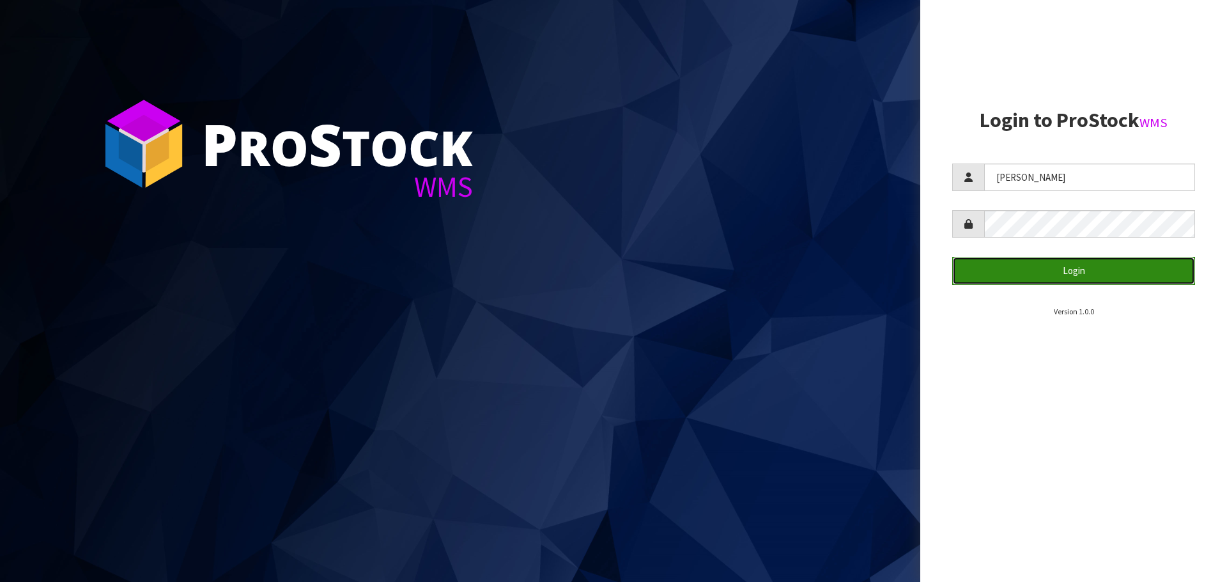
click at [981, 271] on button "Login" at bounding box center [1073, 270] width 243 height 27
